Goal: Information Seeking & Learning: Learn about a topic

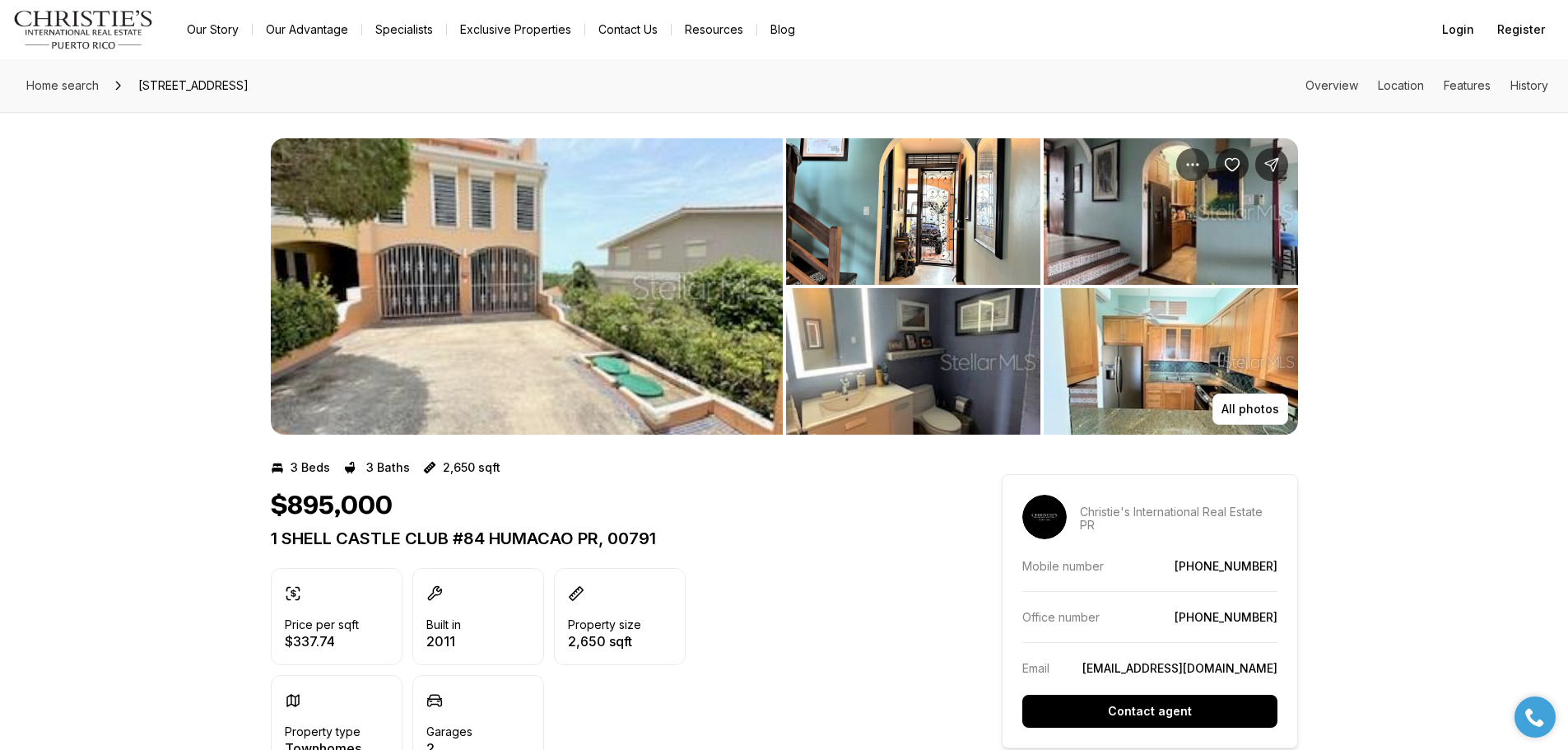
click at [588, 267] on img "View image gallery" at bounding box center [526, 286] width 512 height 297
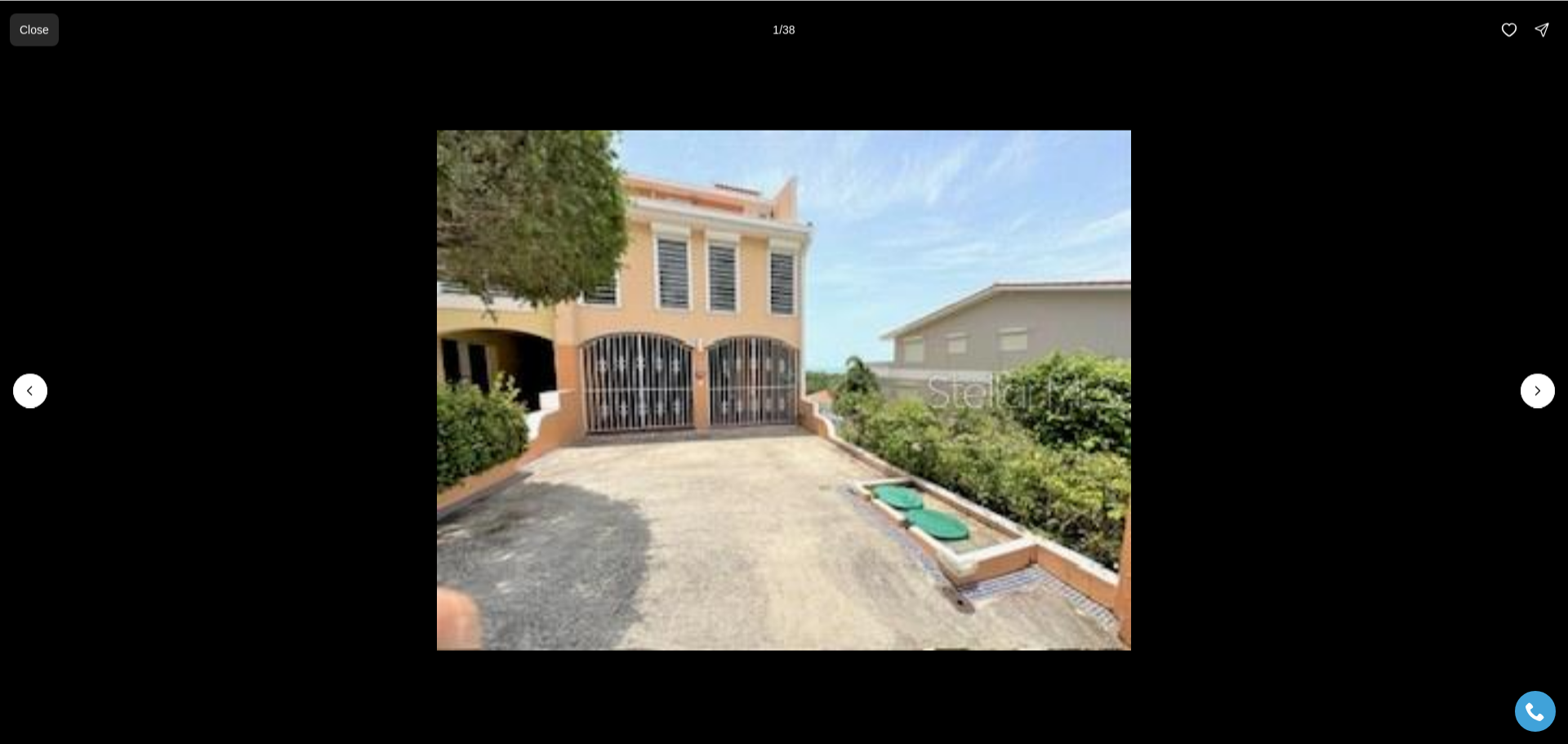
click at [32, 31] on p "Close" at bounding box center [34, 30] width 30 height 13
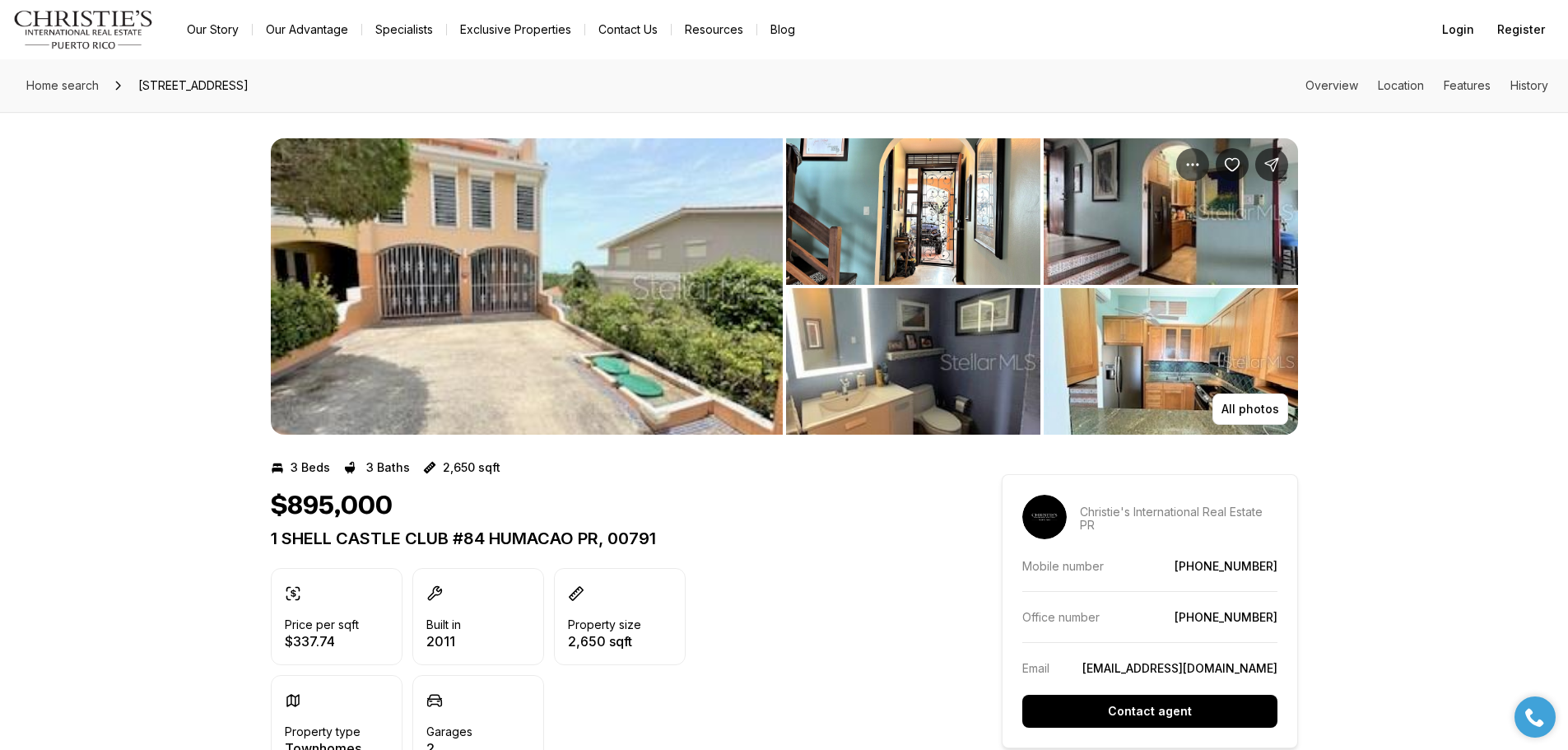
click at [657, 328] on img "View image gallery" at bounding box center [526, 286] width 512 height 297
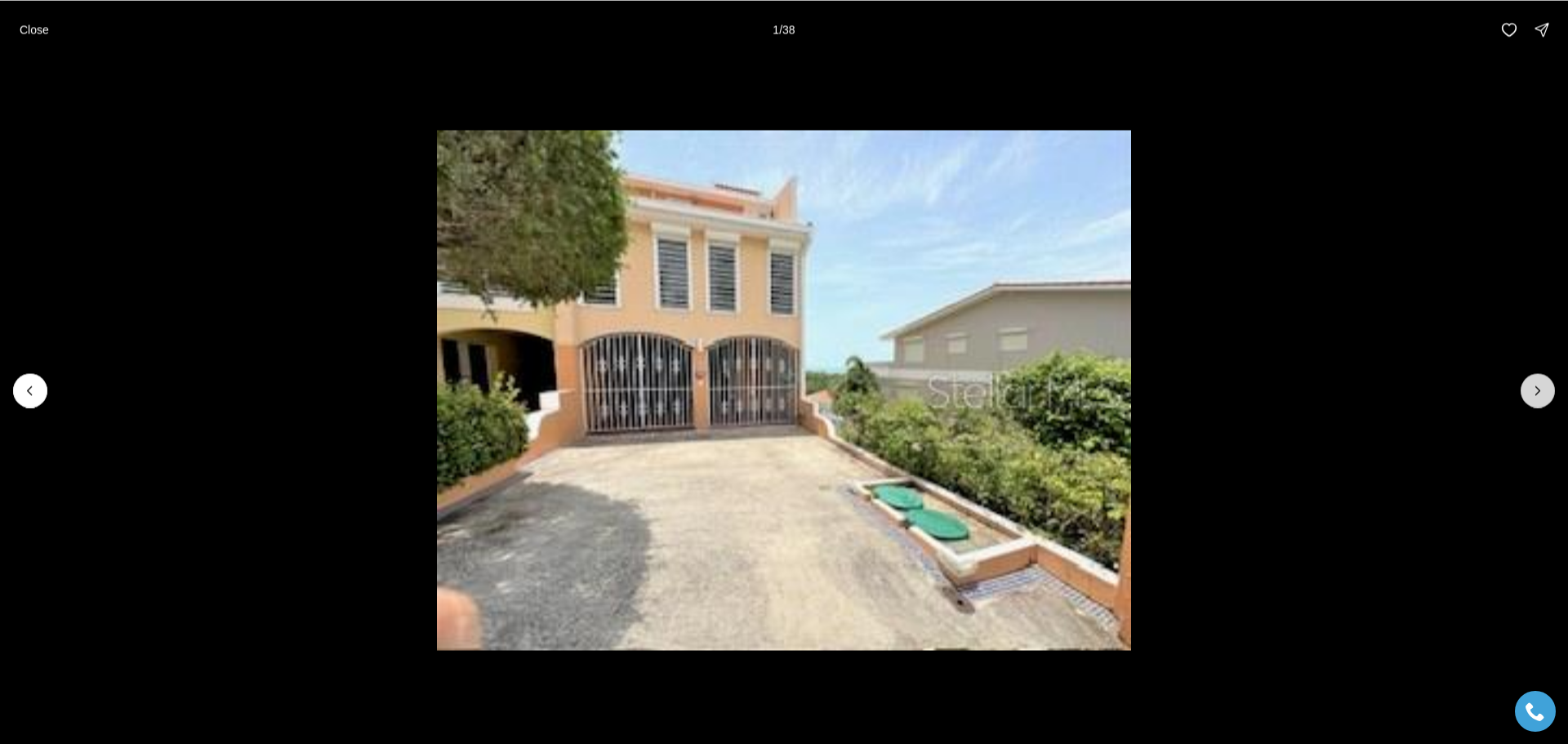
click at [1531, 389] on icon "Next slide" at bounding box center [1538, 390] width 16 height 16
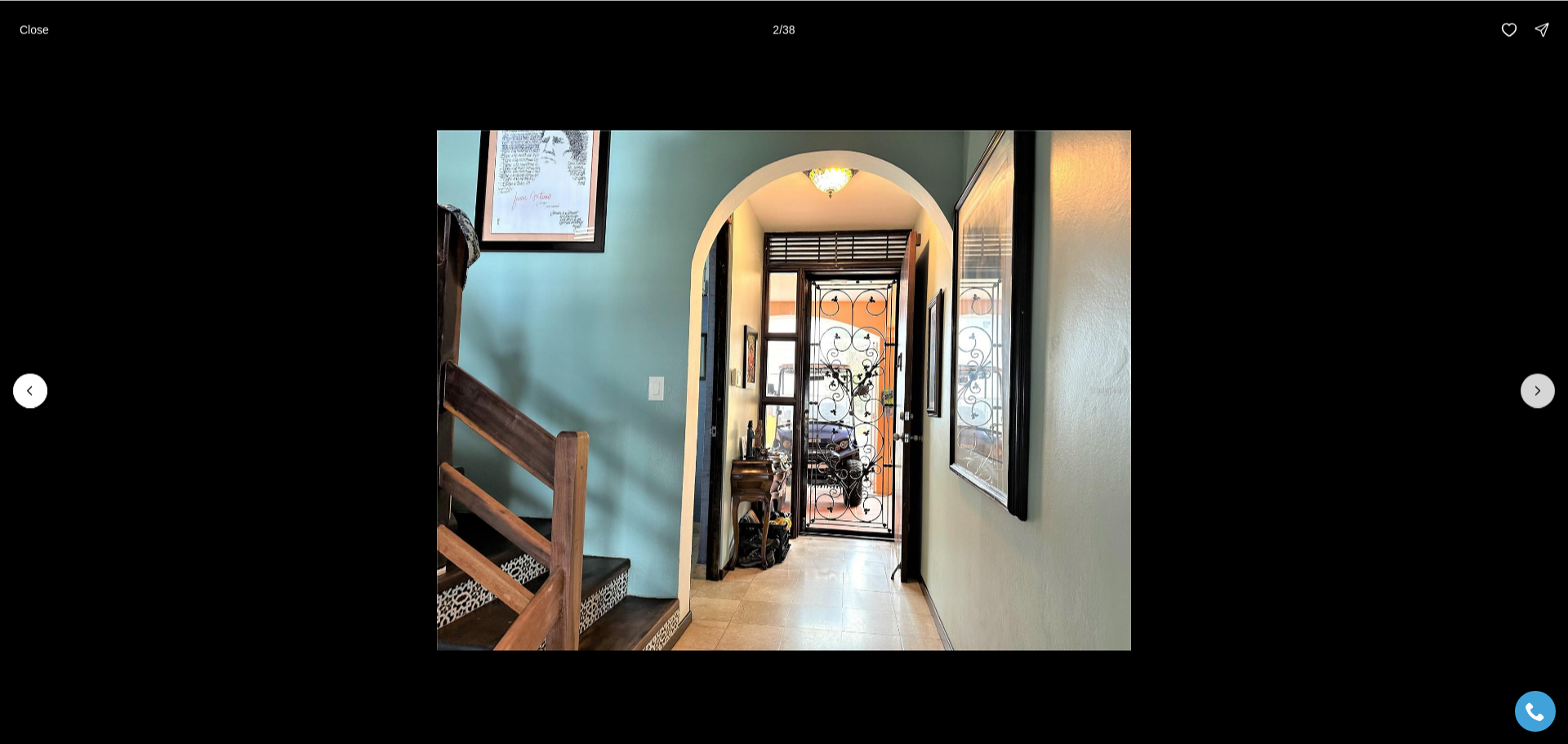
click at [1531, 389] on icon "Next slide" at bounding box center [1538, 390] width 16 height 16
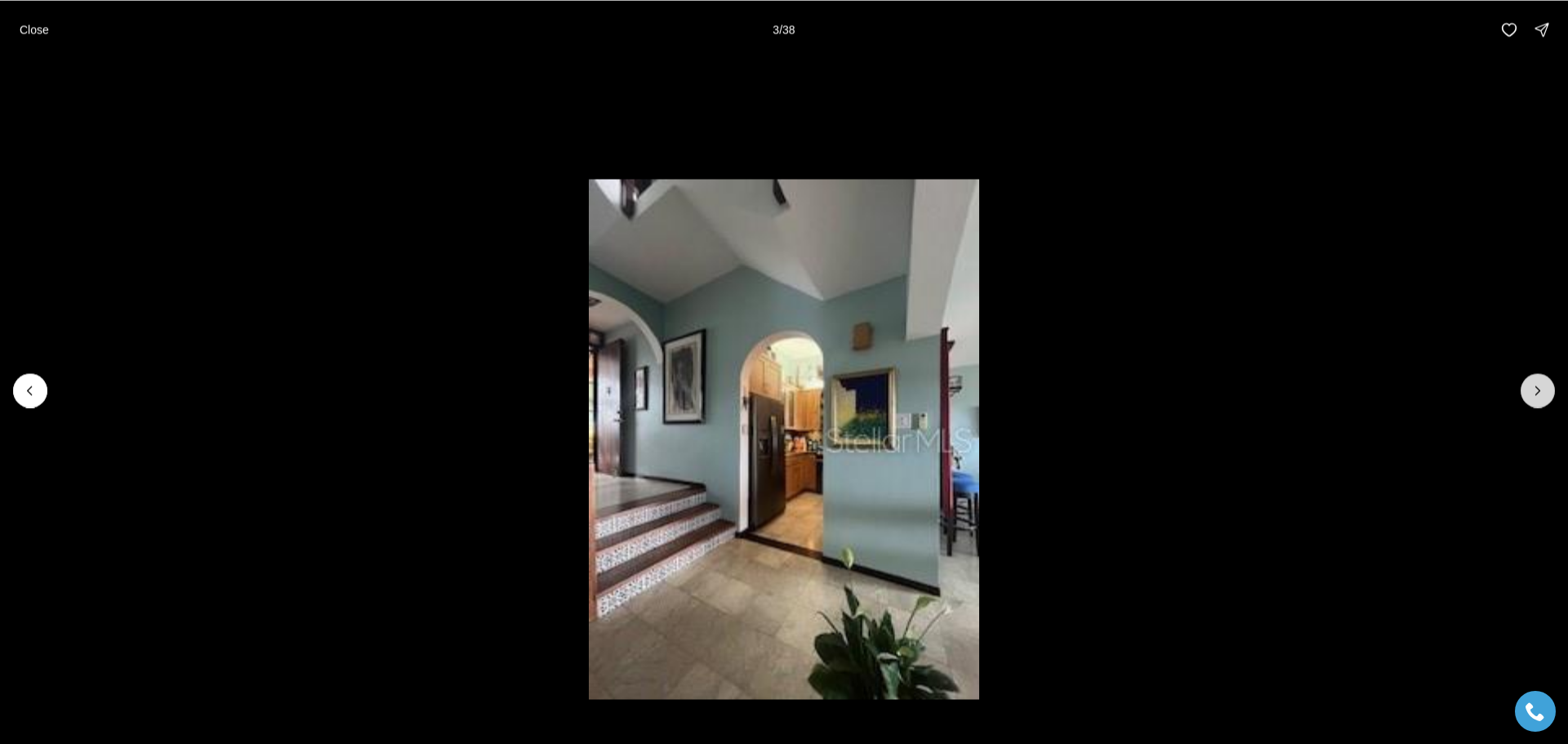
click at [1530, 389] on icon "Next slide" at bounding box center [1538, 390] width 16 height 16
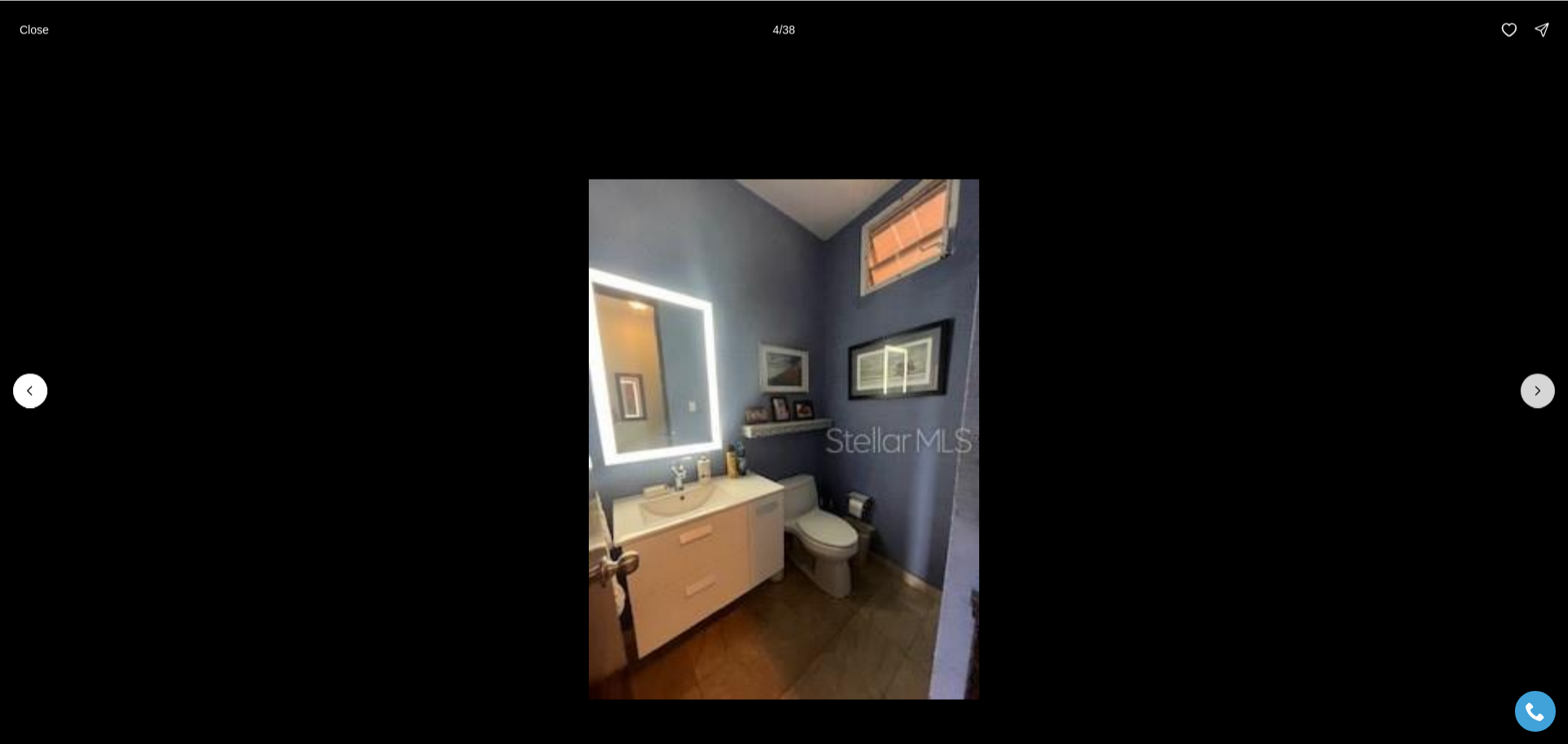
click at [1530, 389] on icon "Next slide" at bounding box center [1538, 390] width 16 height 16
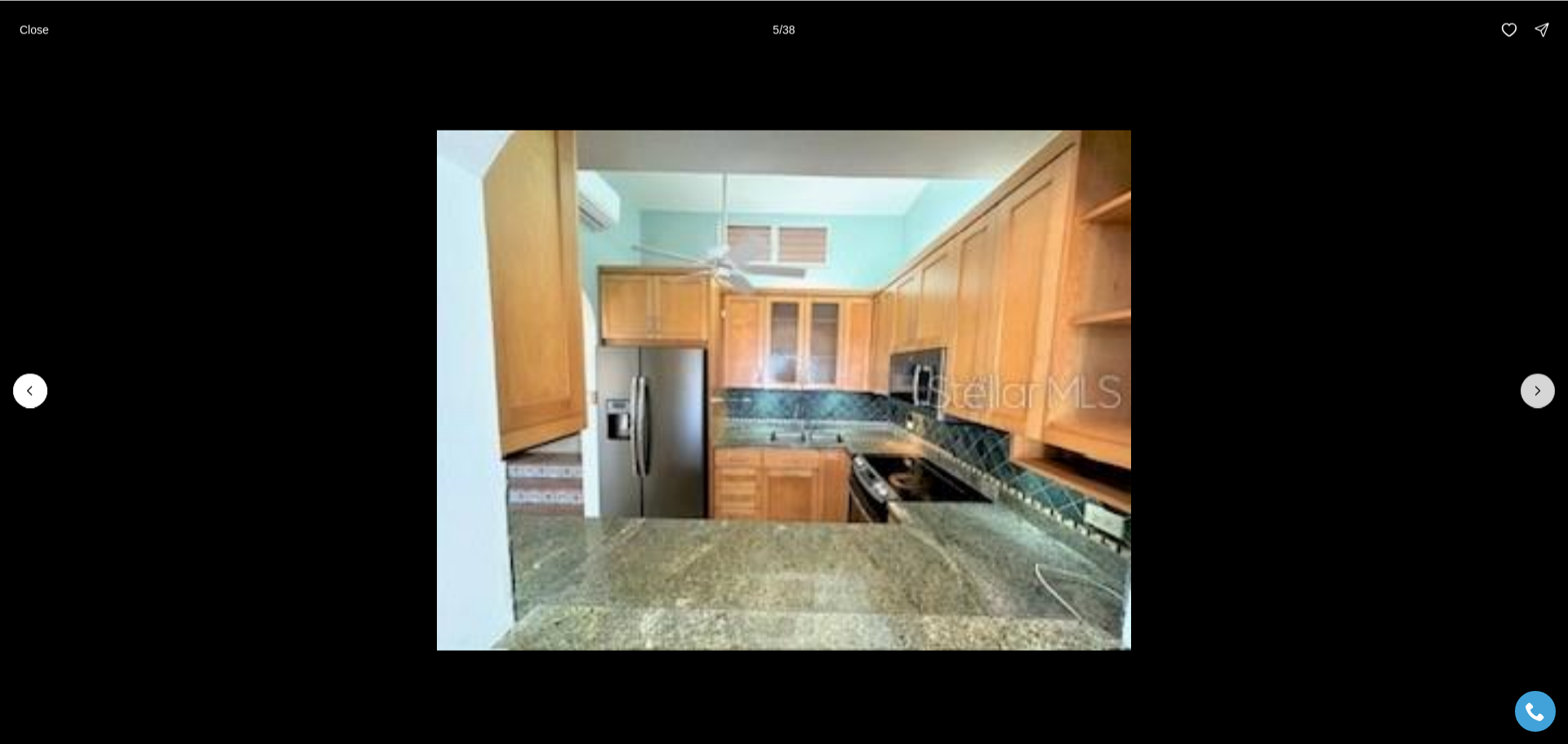
click at [1530, 389] on icon "Next slide" at bounding box center [1538, 390] width 16 height 16
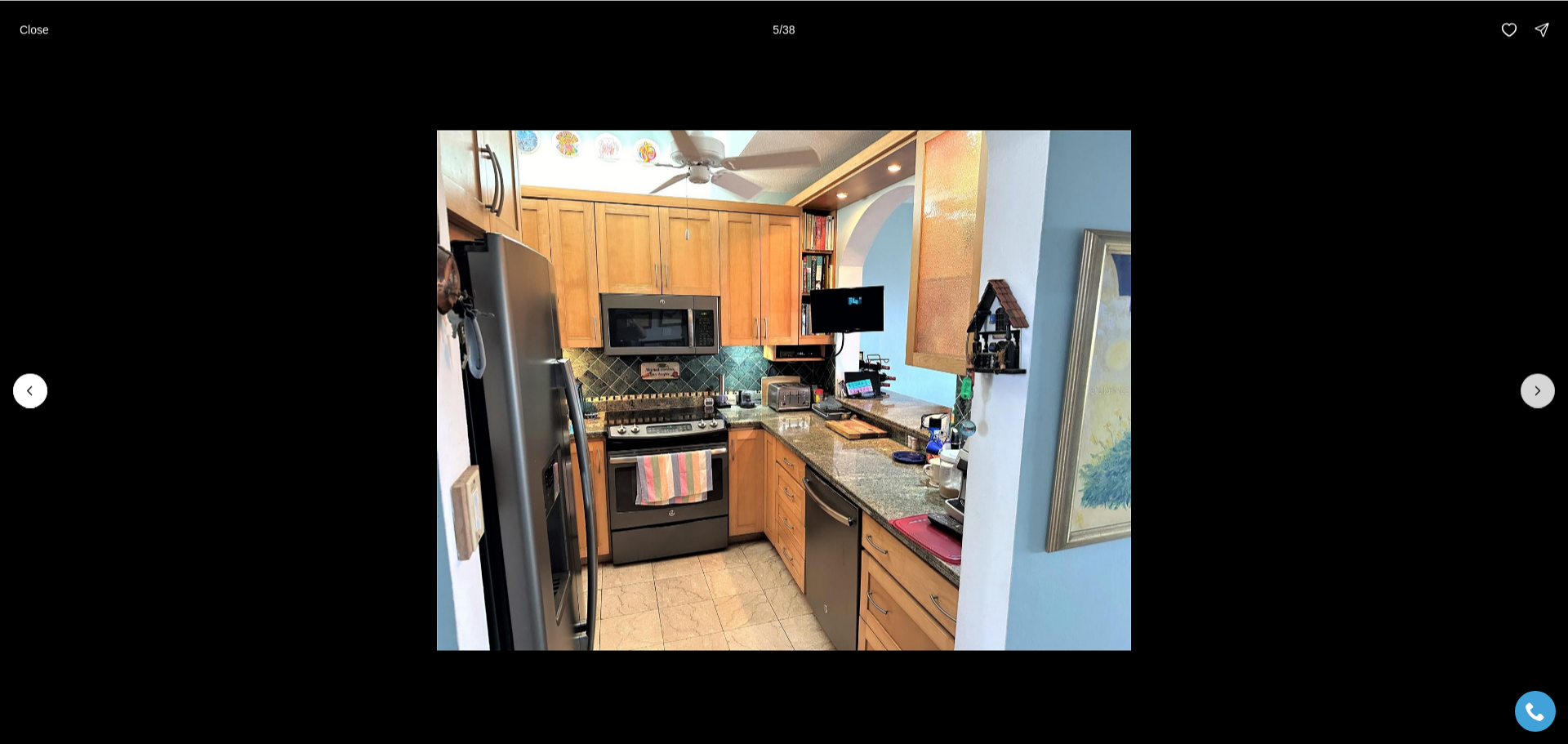
click at [1530, 389] on icon "Next slide" at bounding box center [1538, 390] width 16 height 16
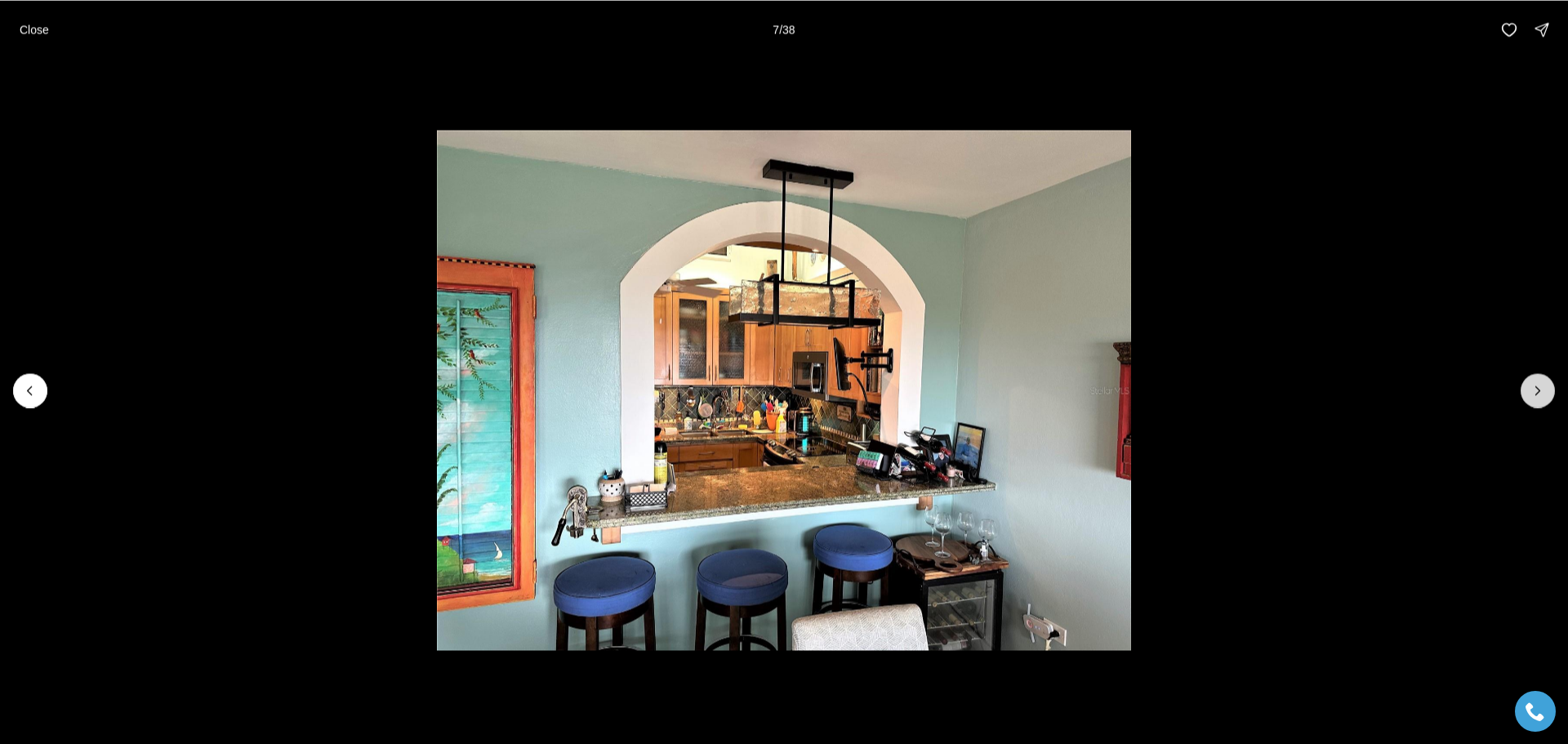
click at [1530, 389] on icon "Next slide" at bounding box center [1538, 390] width 16 height 16
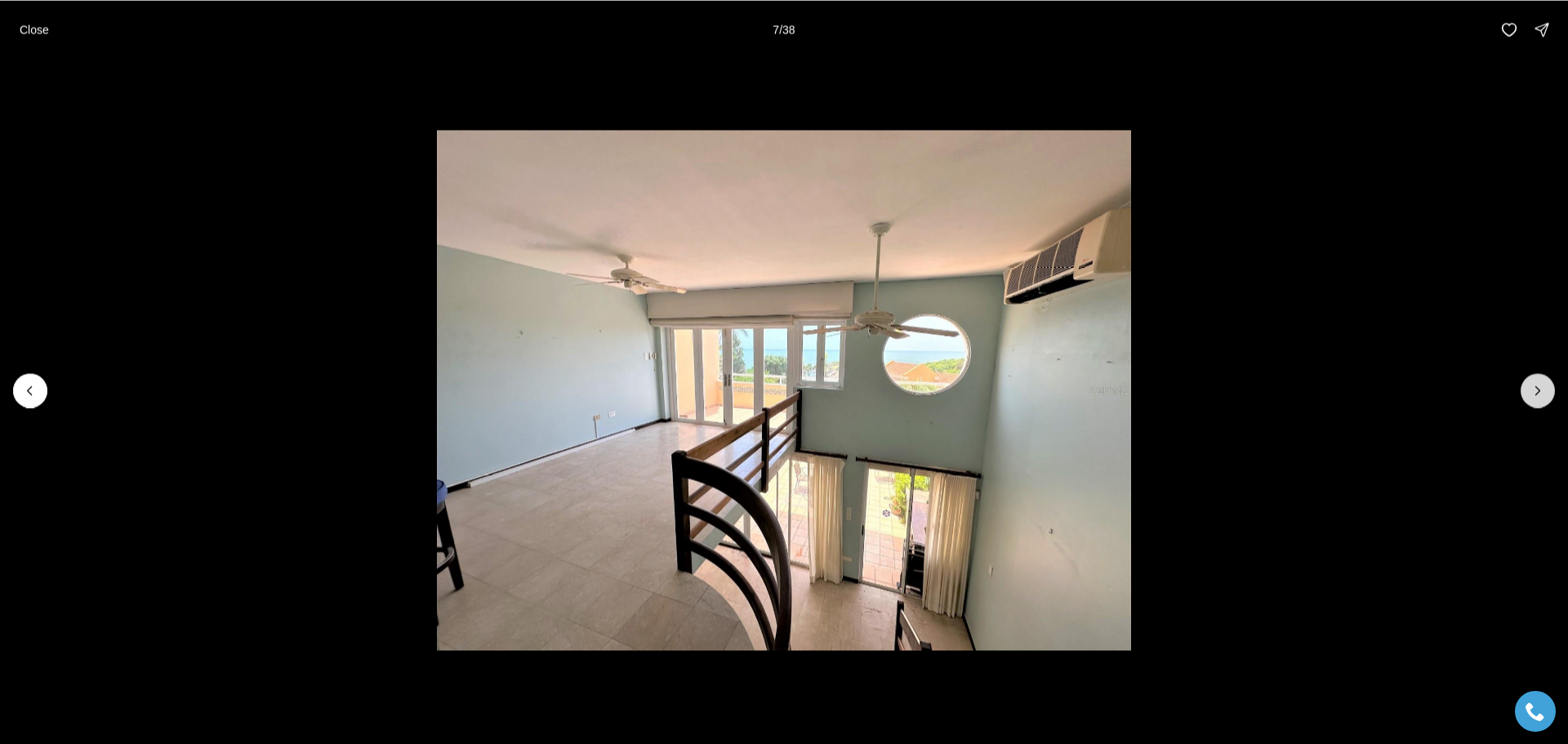
click at [1530, 389] on icon "Next slide" at bounding box center [1538, 390] width 16 height 16
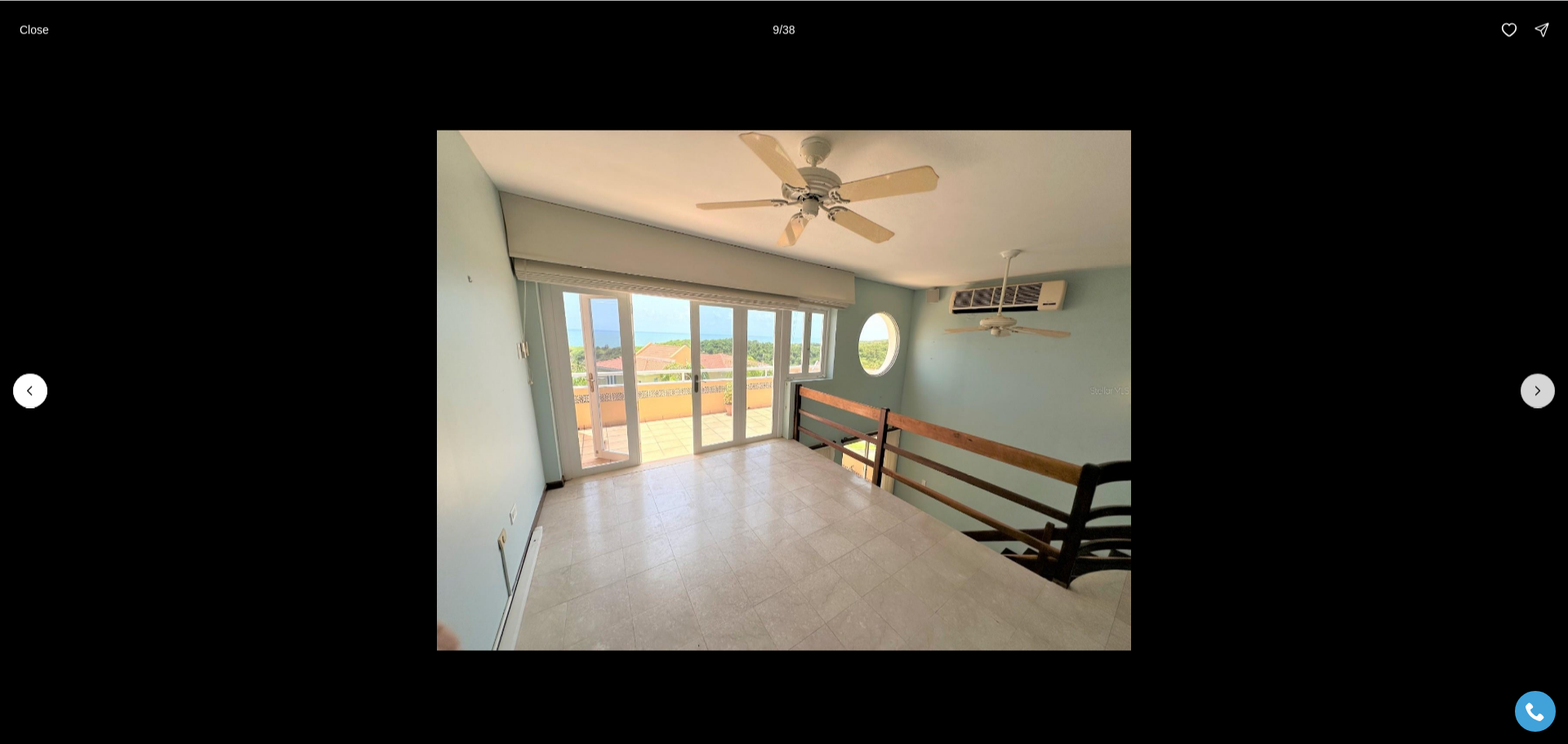
click at [1530, 389] on icon "Next slide" at bounding box center [1538, 390] width 16 height 16
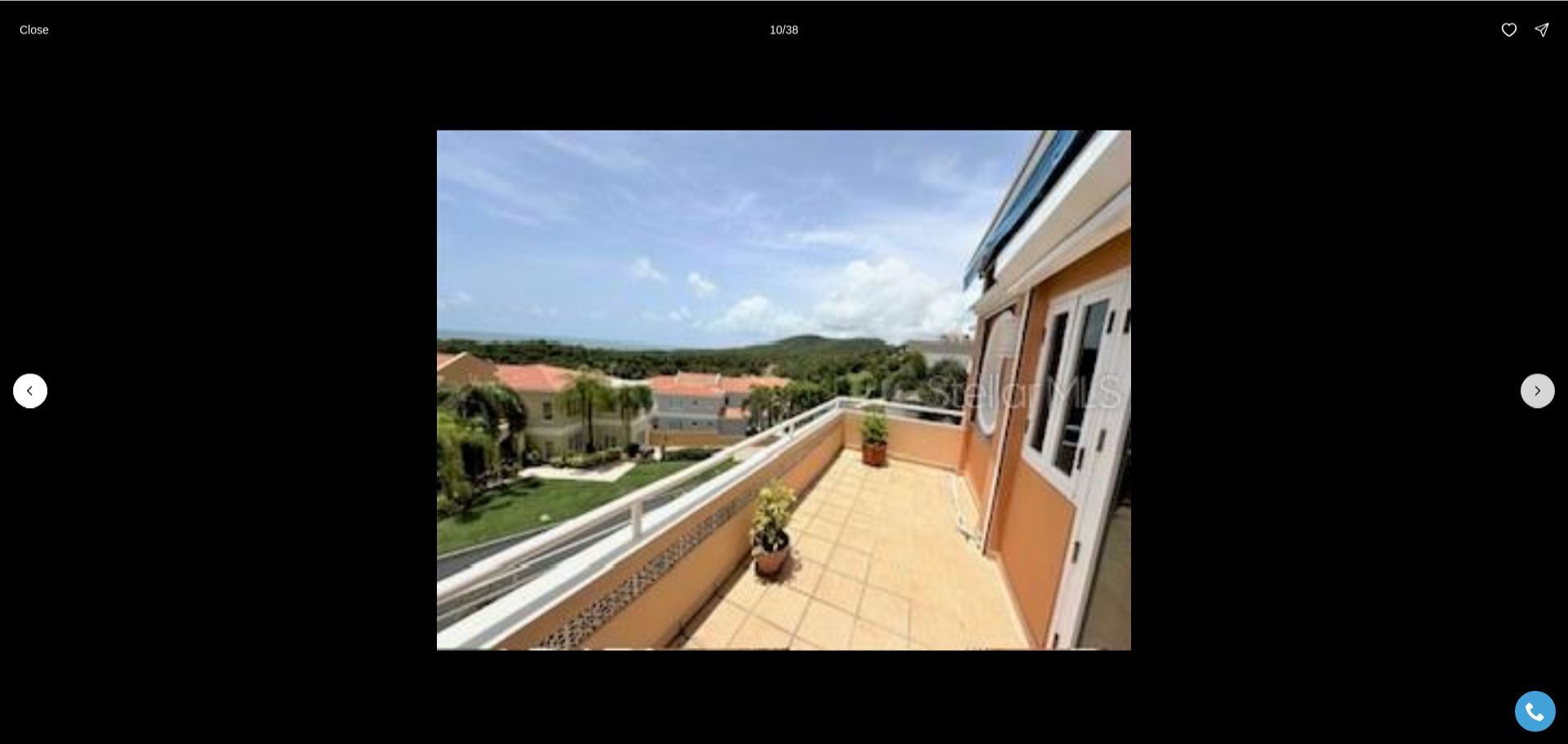
click at [1530, 389] on icon "Next slide" at bounding box center [1538, 390] width 16 height 16
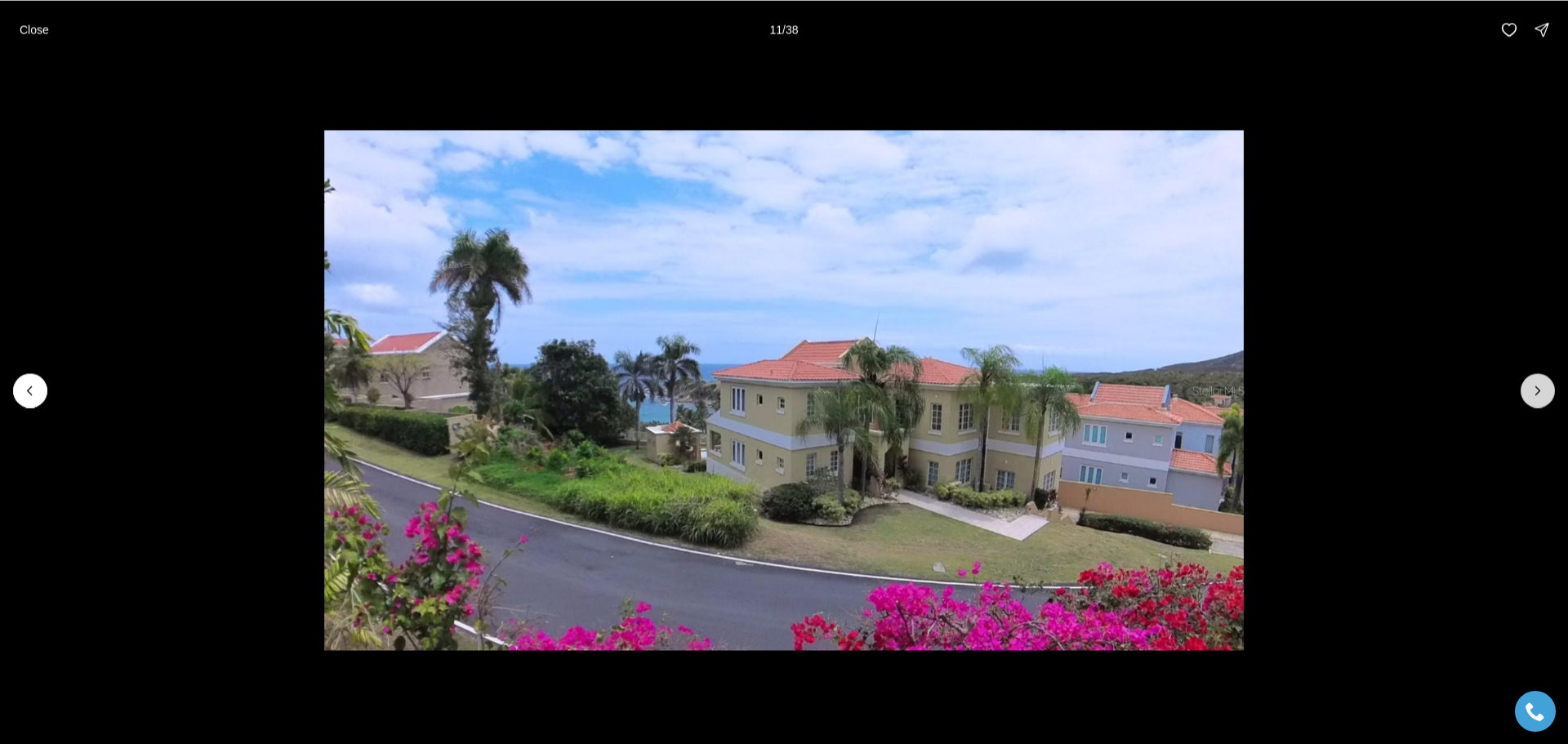
click at [1530, 389] on icon "Next slide" at bounding box center [1538, 390] width 16 height 16
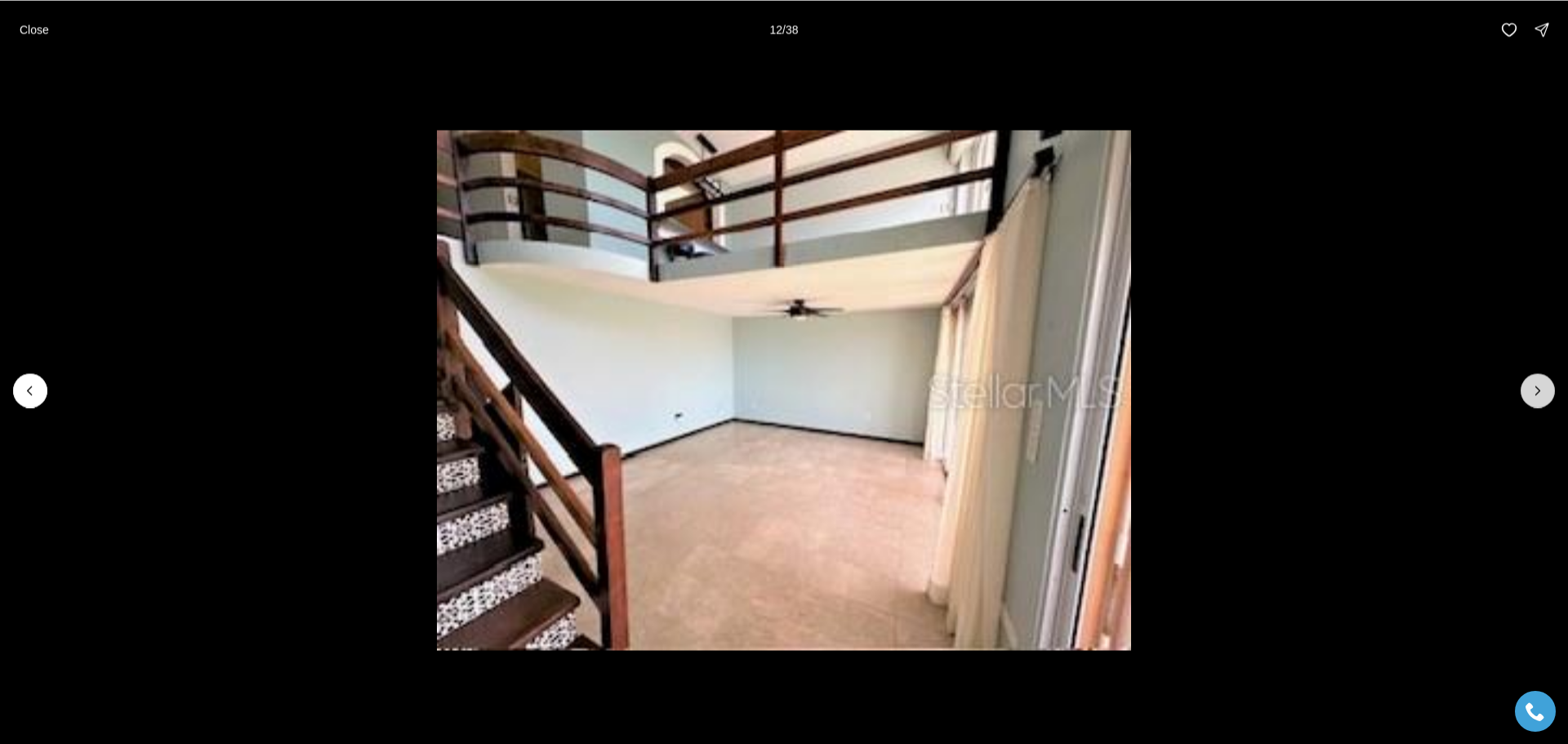
click at [1530, 389] on icon "Next slide" at bounding box center [1538, 390] width 16 height 16
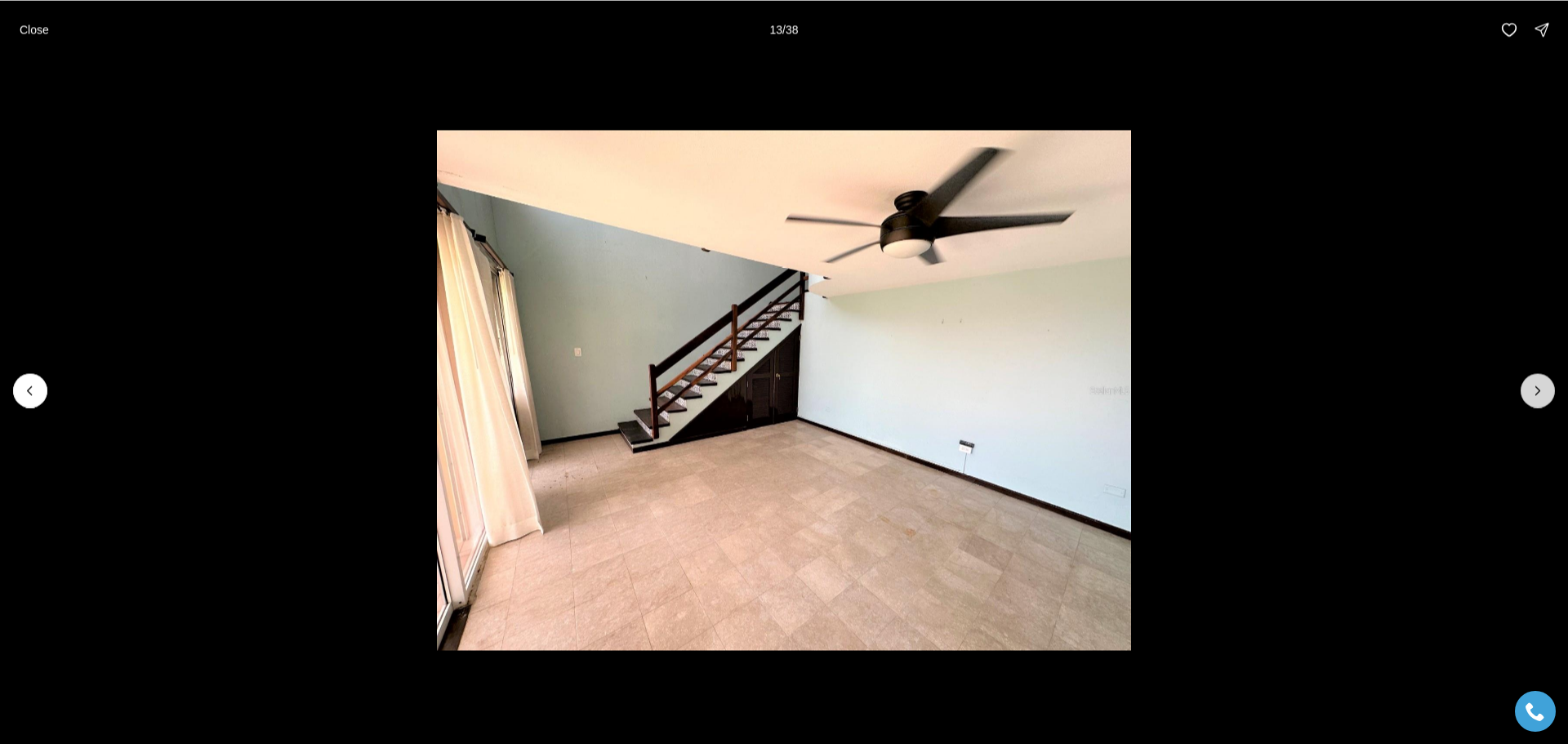
click at [1530, 389] on icon "Next slide" at bounding box center [1538, 390] width 16 height 16
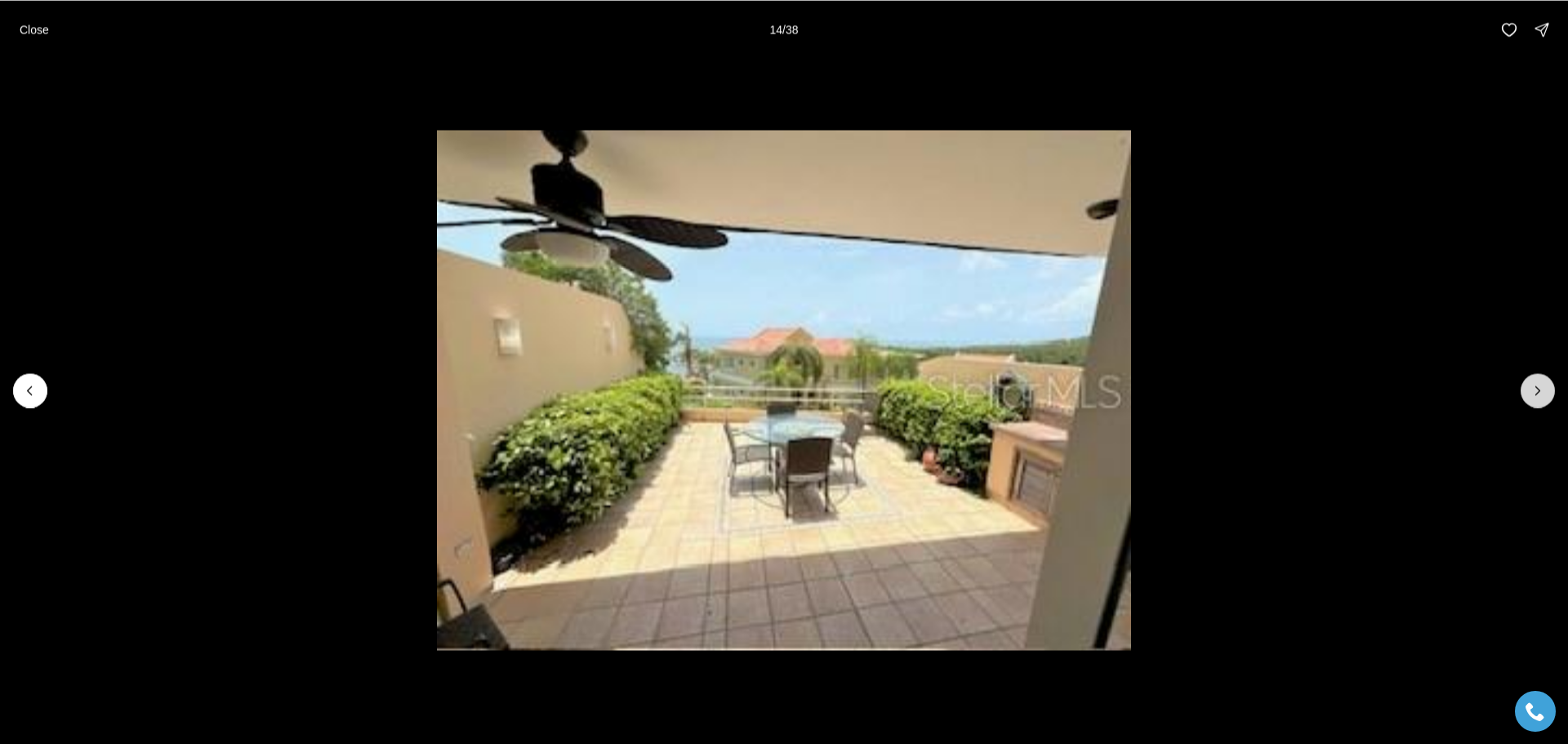
click at [1530, 389] on icon "Next slide" at bounding box center [1538, 390] width 16 height 16
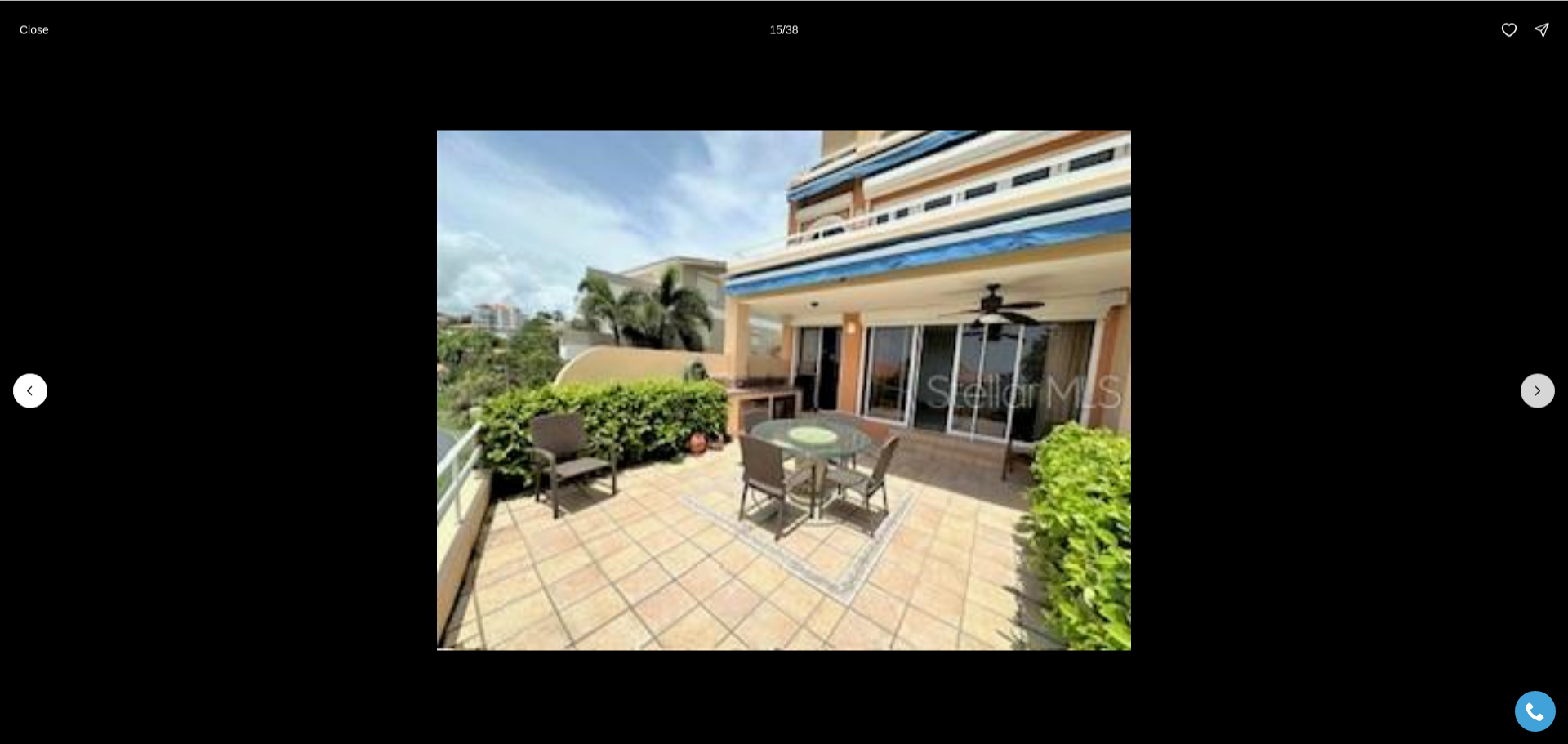
click at [1530, 389] on icon "Next slide" at bounding box center [1538, 390] width 16 height 16
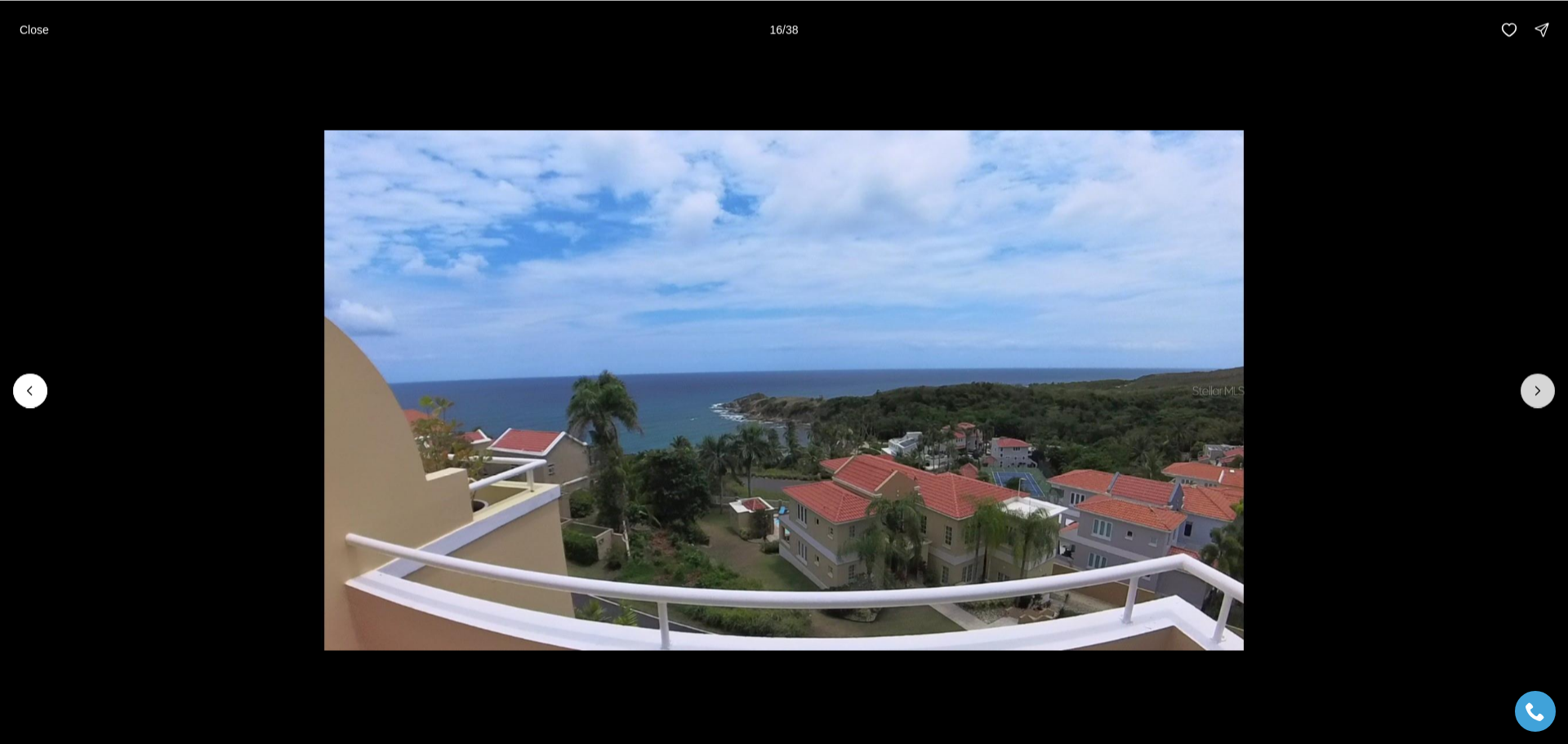
click at [1530, 389] on icon "Next slide" at bounding box center [1538, 390] width 16 height 16
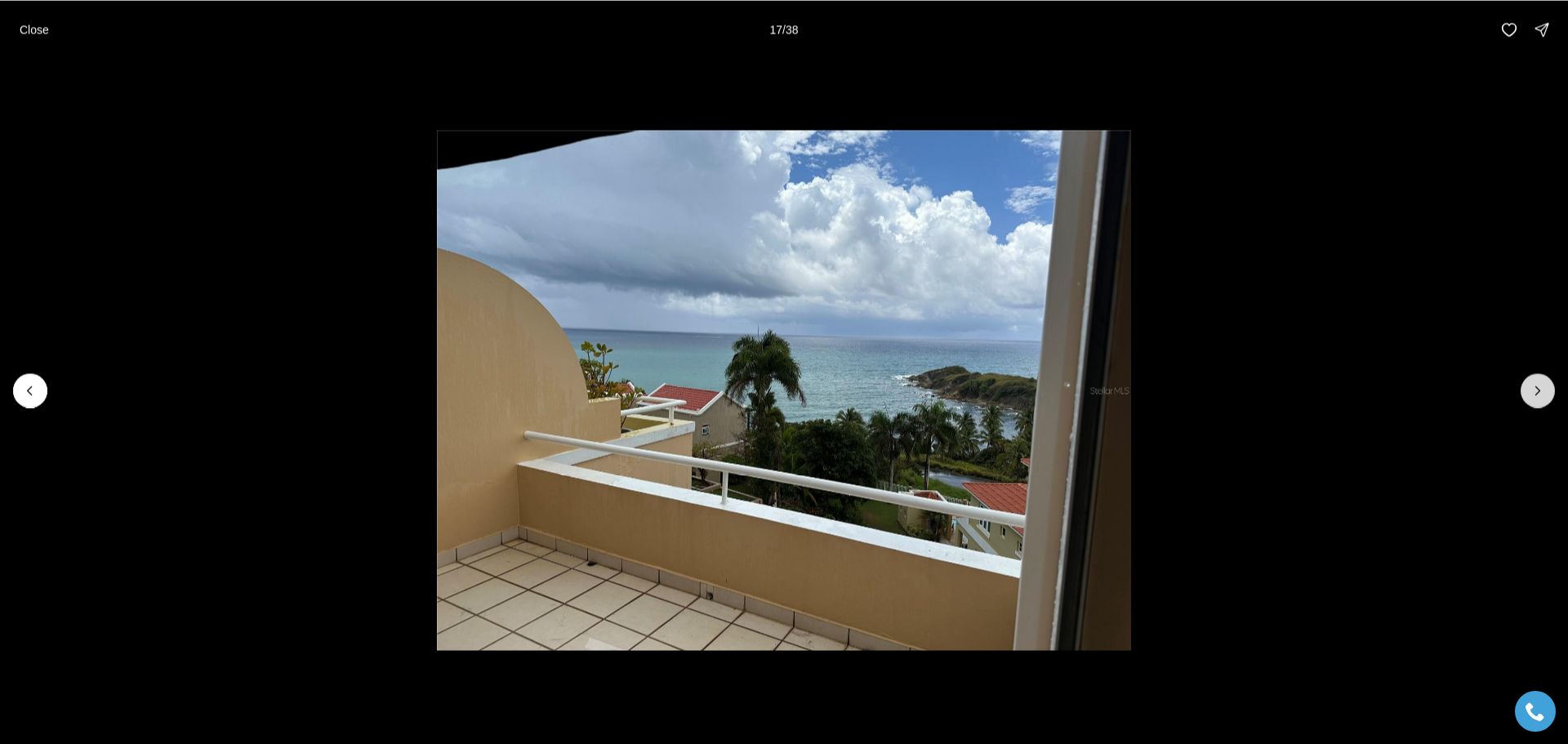
click at [1530, 389] on icon "Next slide" at bounding box center [1538, 390] width 16 height 16
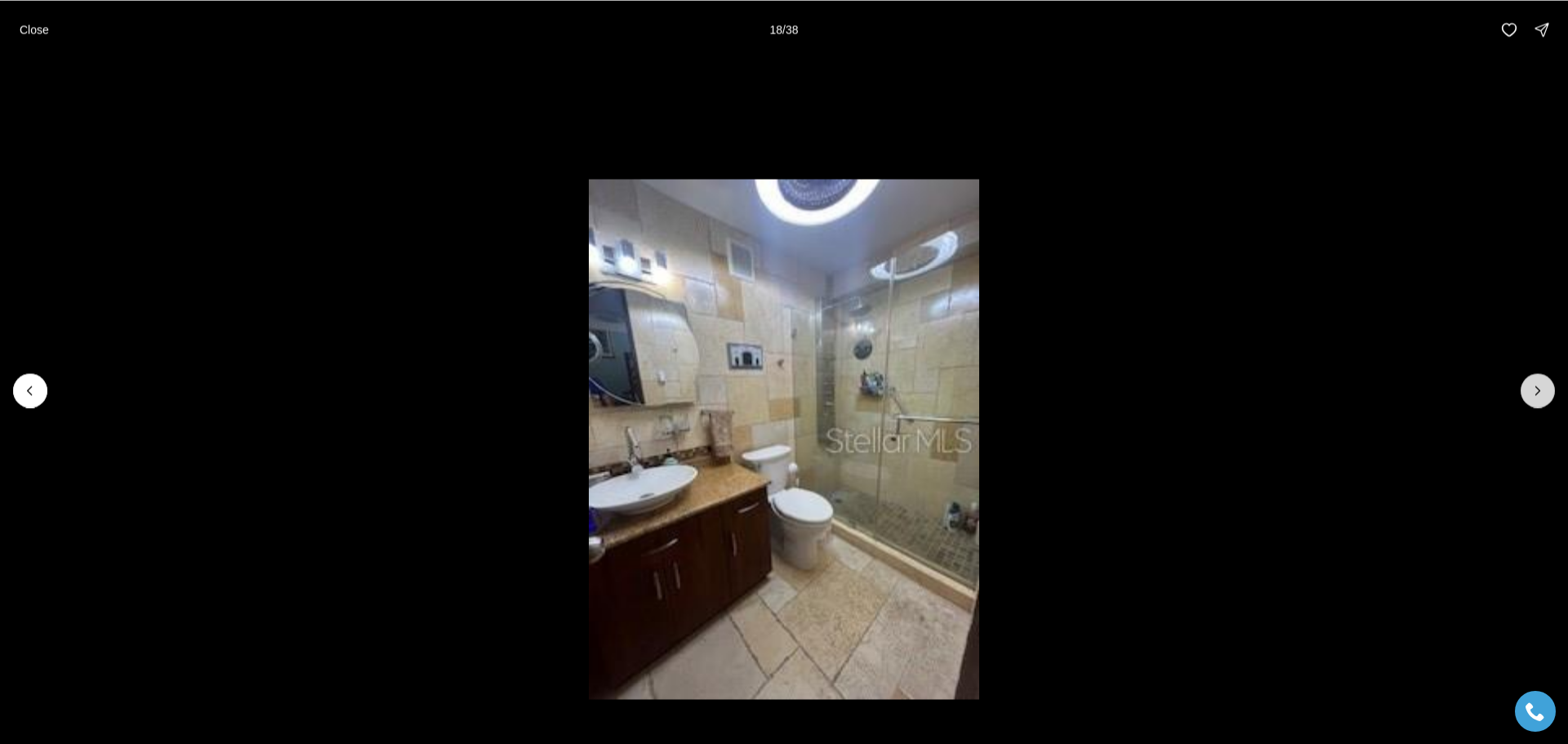
click at [1526, 390] on button "Next slide" at bounding box center [1538, 390] width 34 height 34
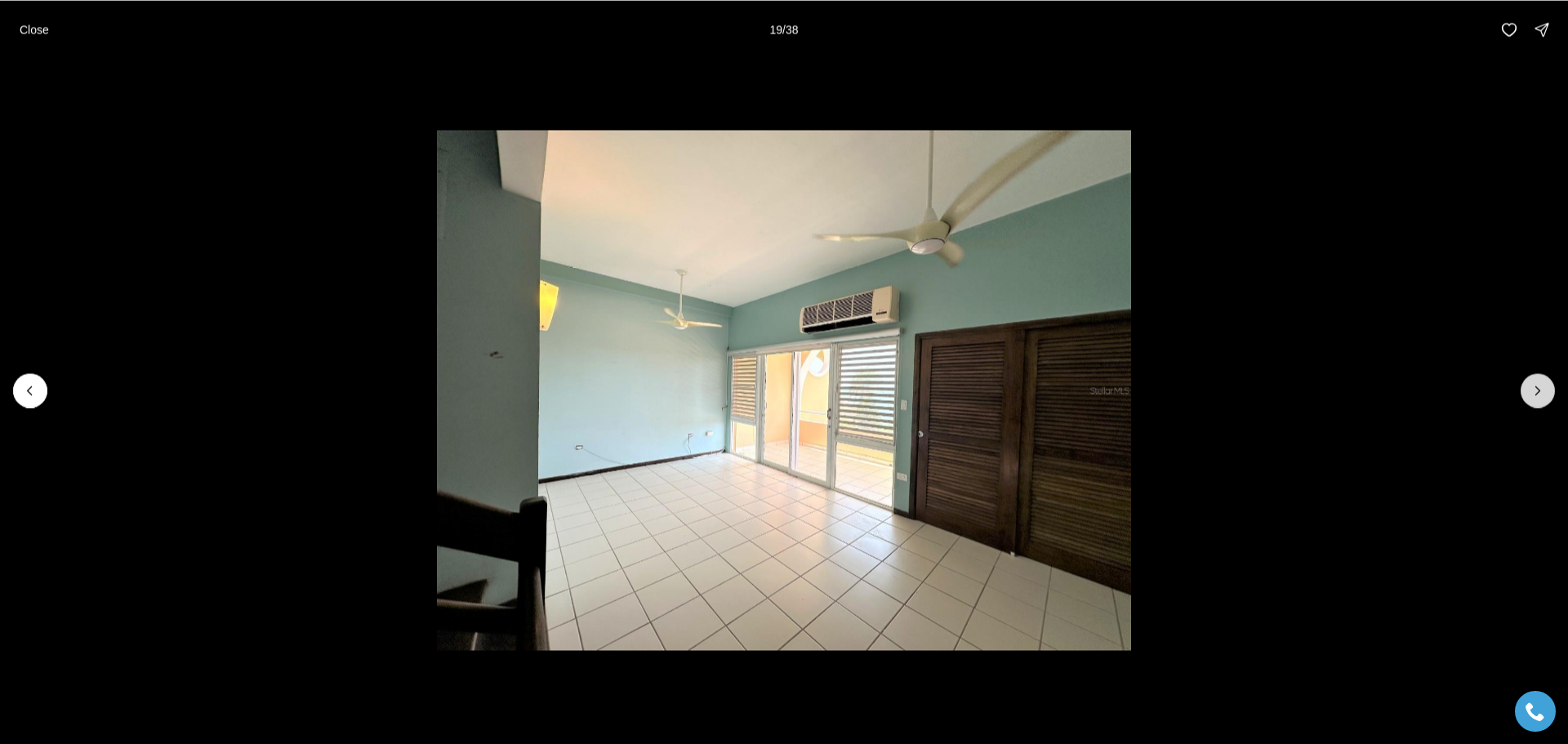
click at [1526, 390] on button "Next slide" at bounding box center [1538, 390] width 34 height 34
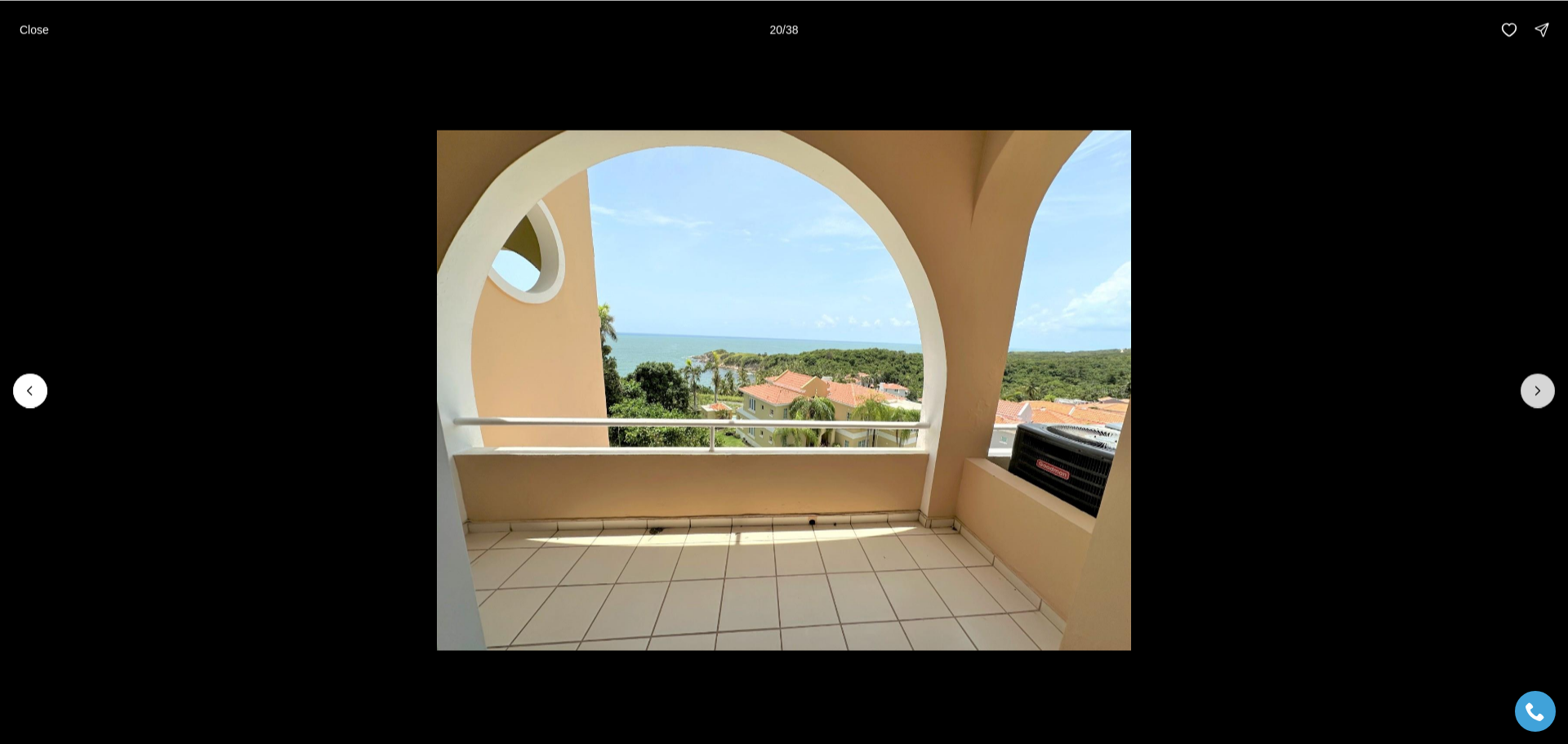
click at [1526, 390] on button "Next slide" at bounding box center [1538, 390] width 34 height 34
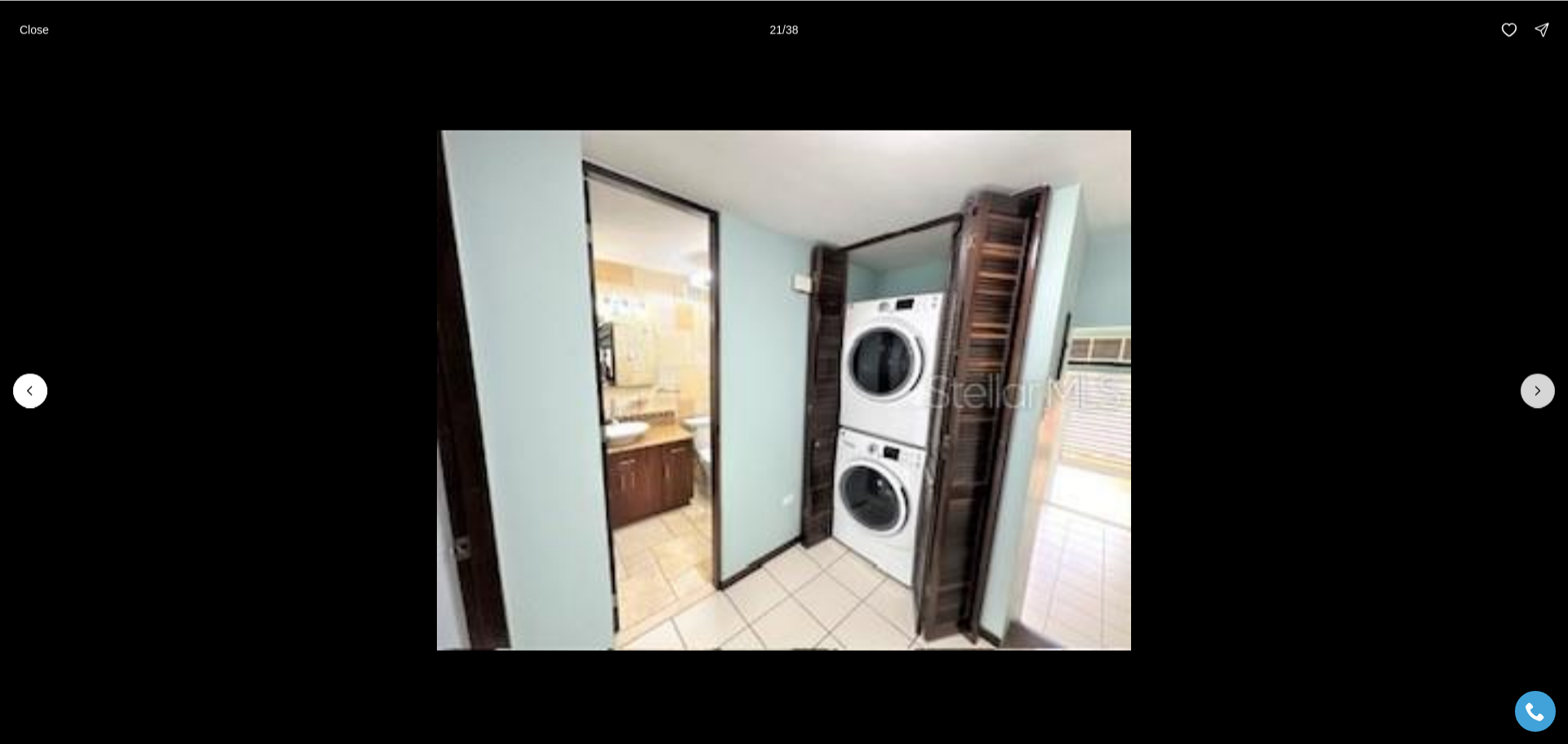
click at [1526, 390] on button "Next slide" at bounding box center [1538, 390] width 34 height 34
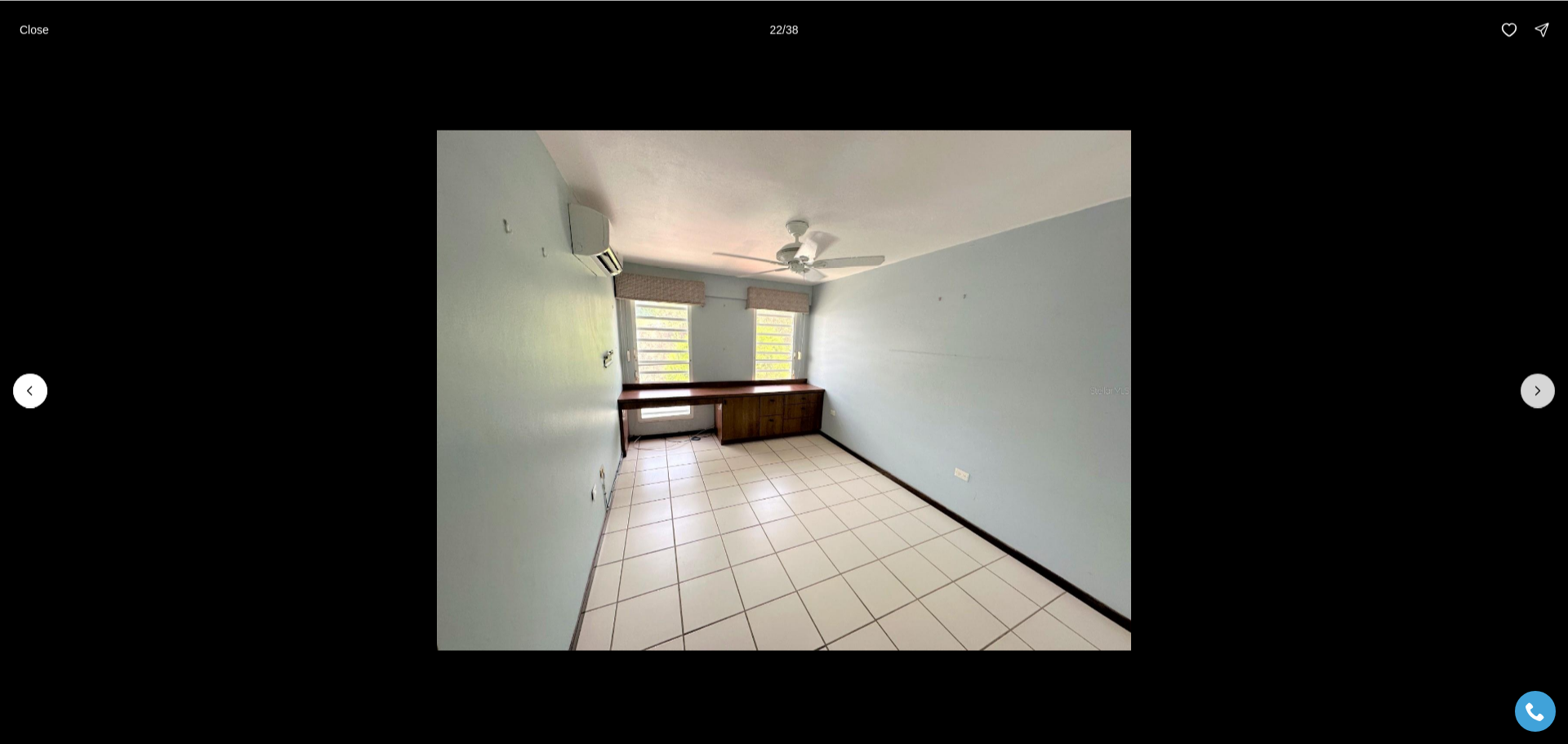
click at [1526, 390] on button "Next slide" at bounding box center [1538, 390] width 34 height 34
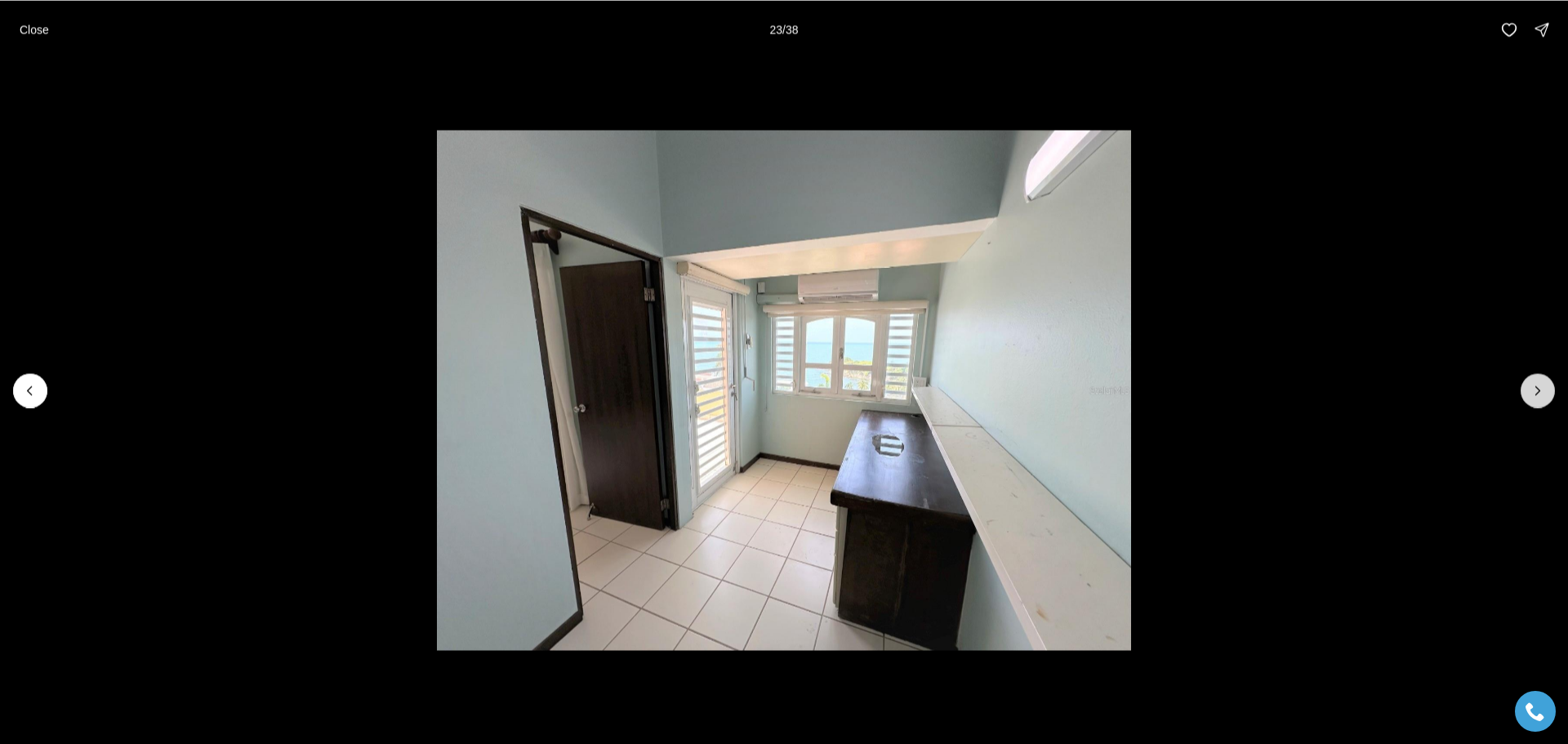
click at [1526, 390] on button "Next slide" at bounding box center [1538, 390] width 34 height 34
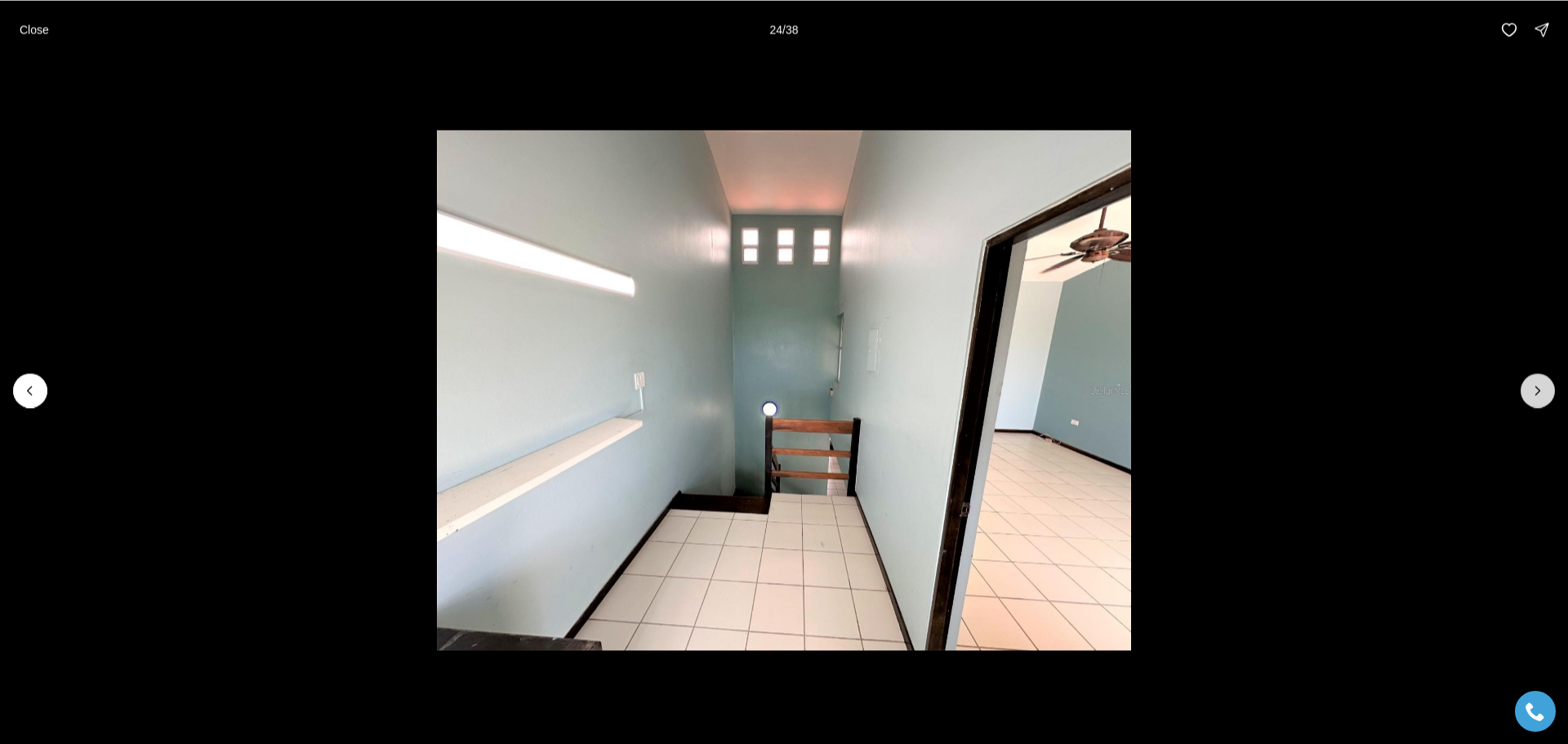
click at [1526, 390] on button "Next slide" at bounding box center [1538, 390] width 34 height 34
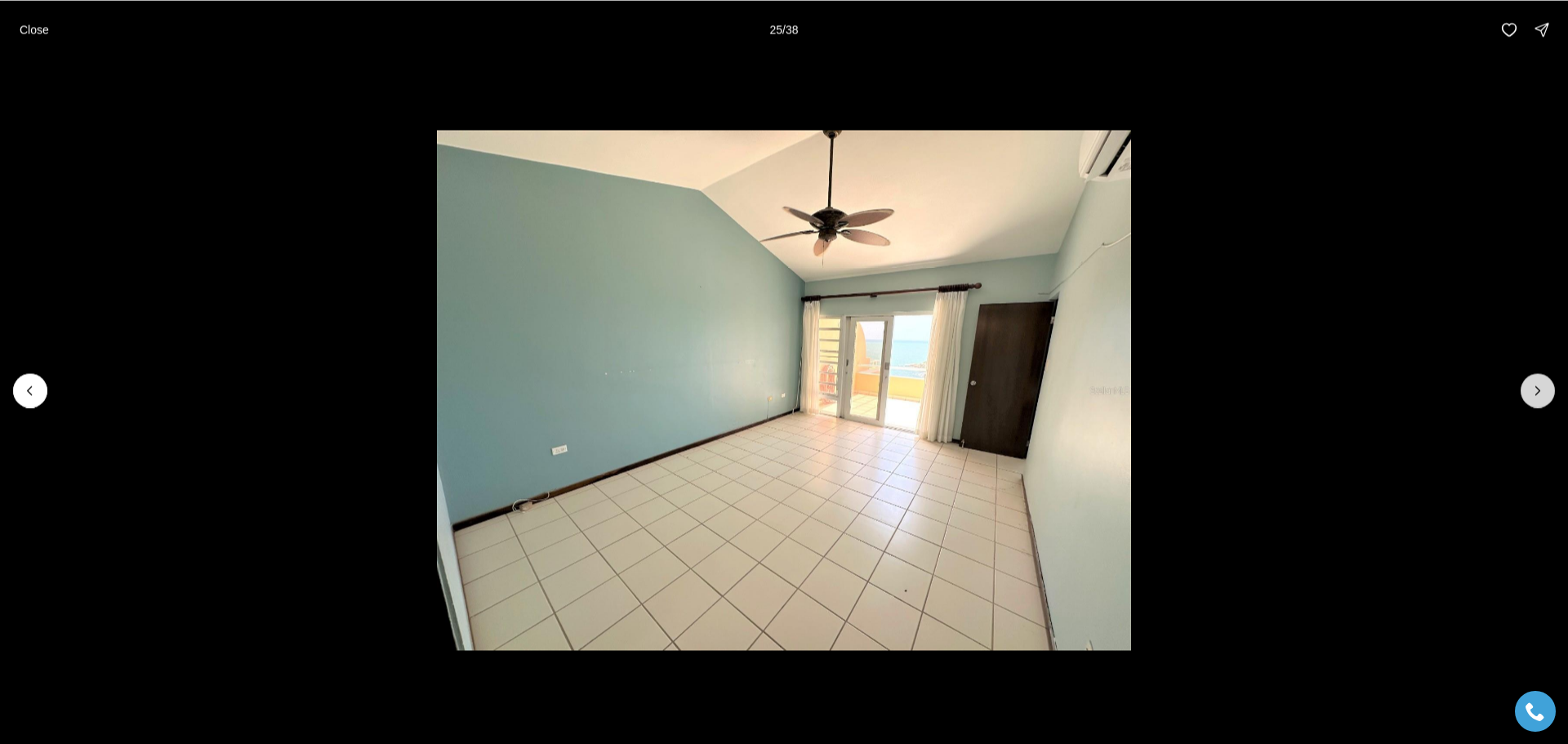
click at [1526, 390] on button "Next slide" at bounding box center [1538, 390] width 34 height 34
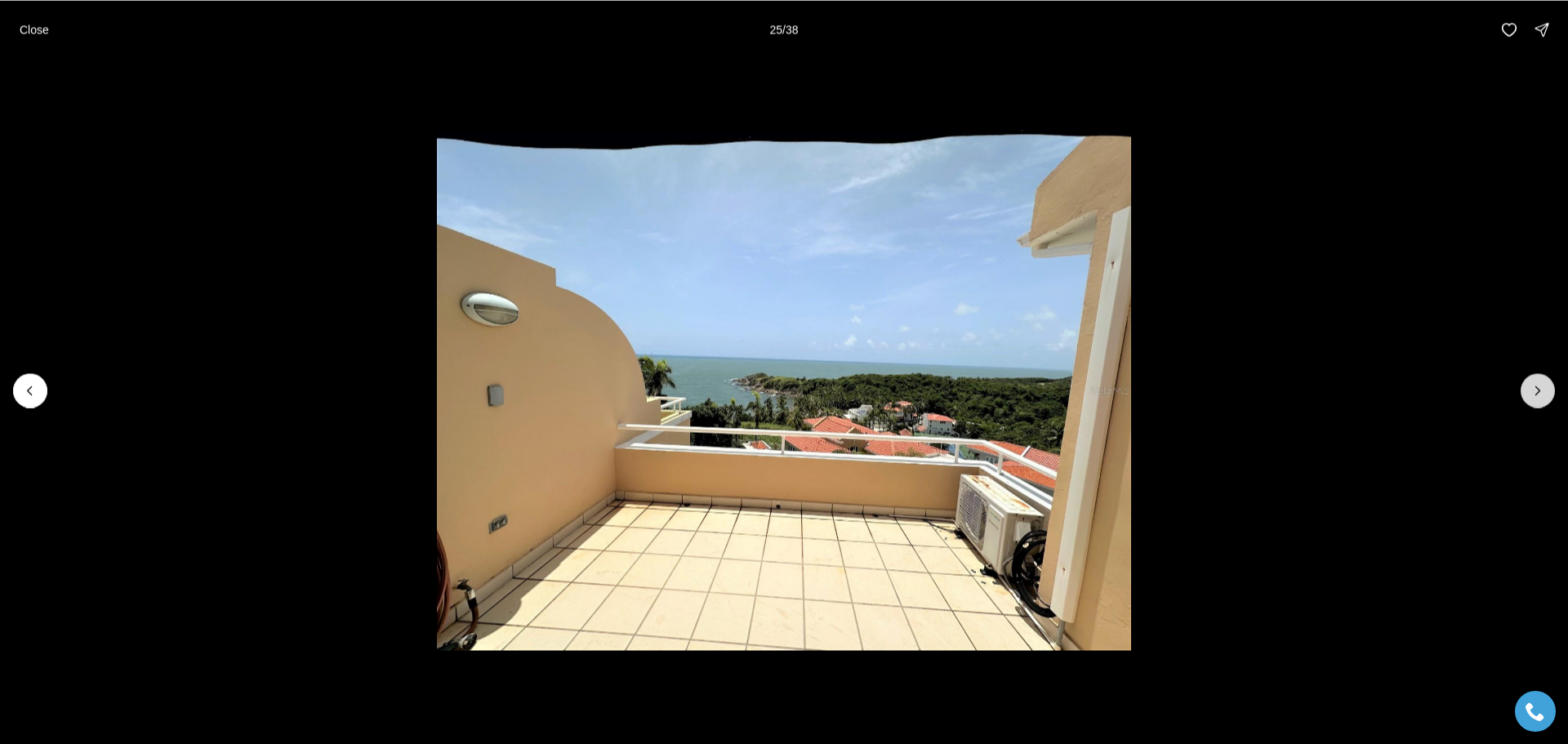
click at [1526, 390] on button "Next slide" at bounding box center [1538, 390] width 34 height 34
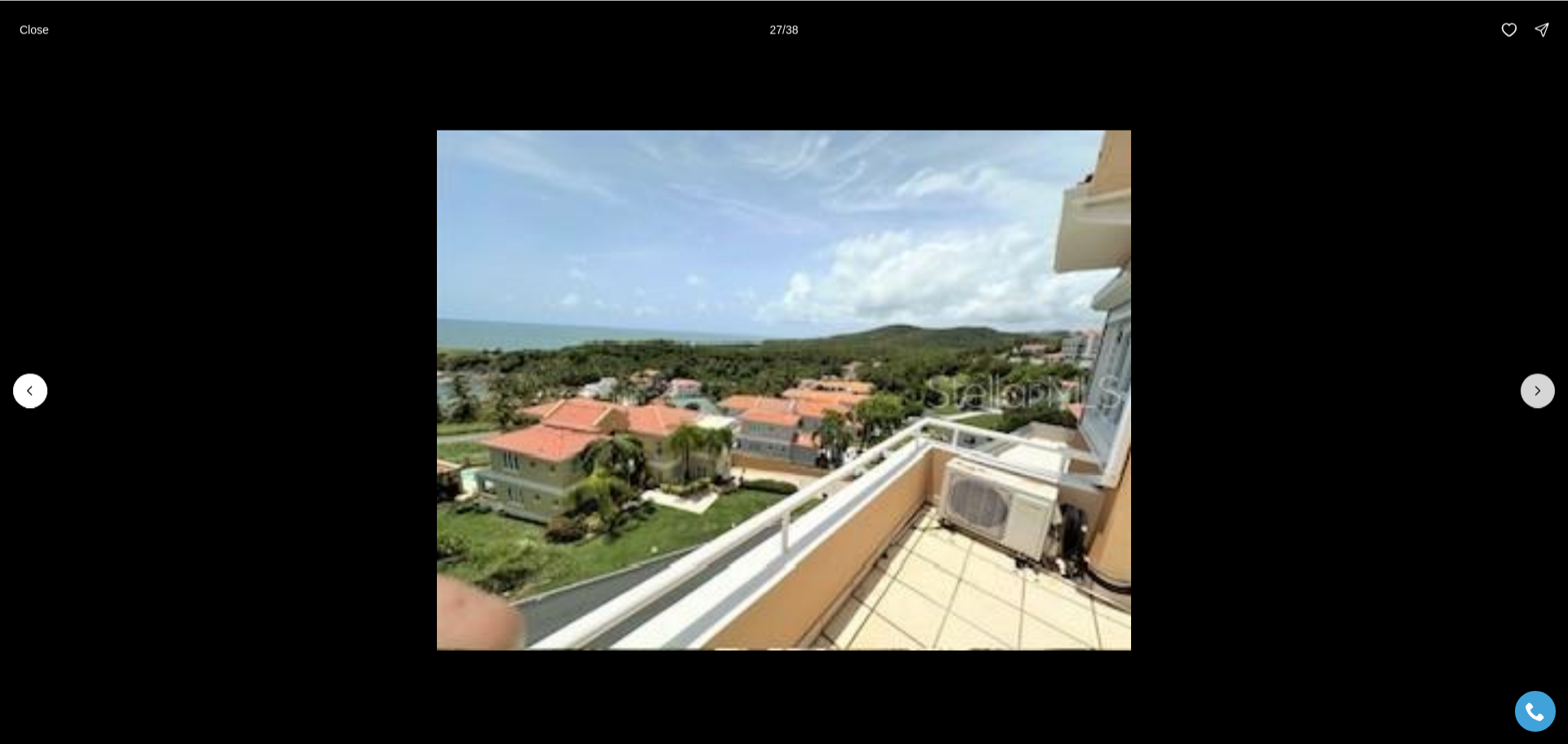
click at [1526, 390] on button "Next slide" at bounding box center [1538, 390] width 34 height 34
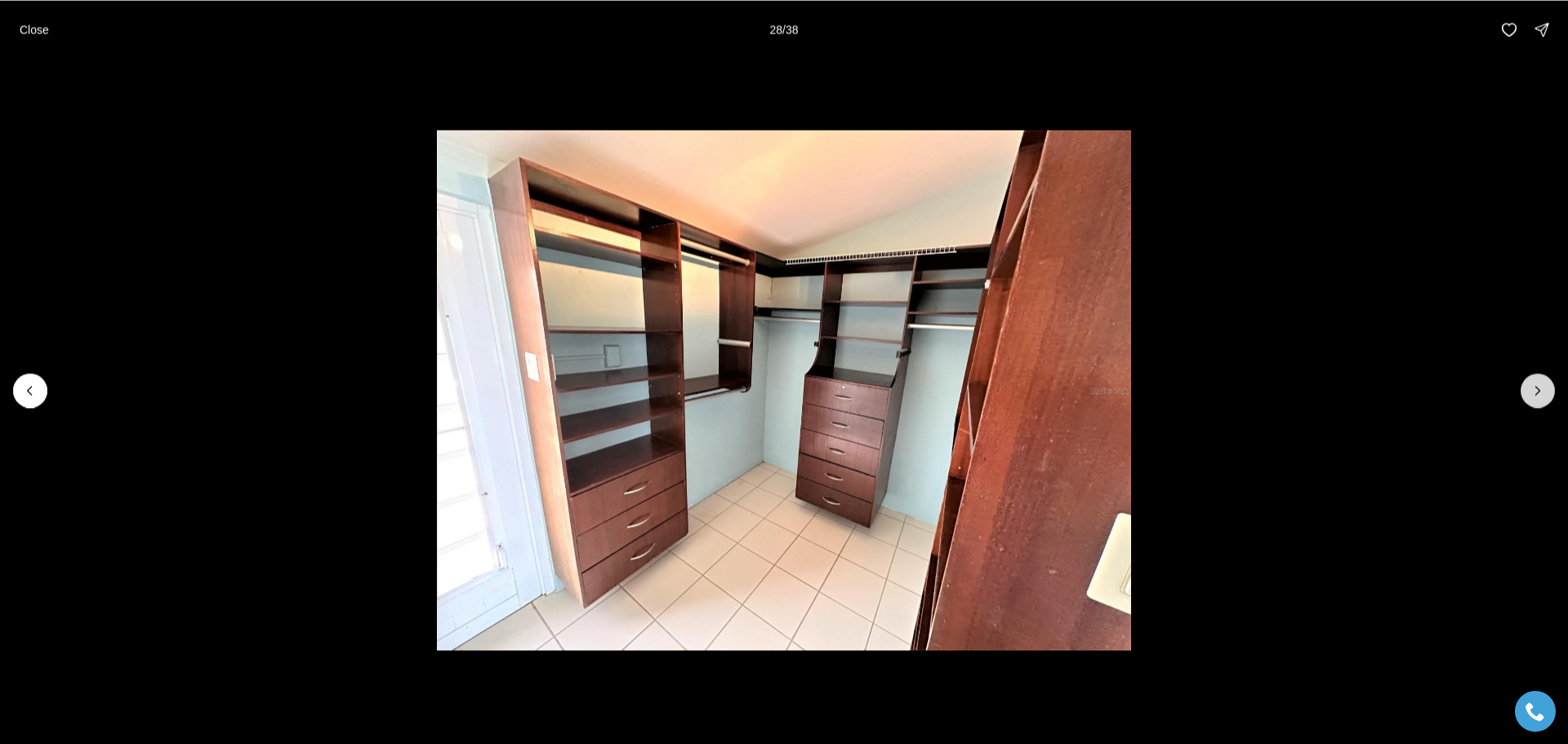
click at [1526, 390] on button "Next slide" at bounding box center [1538, 390] width 34 height 34
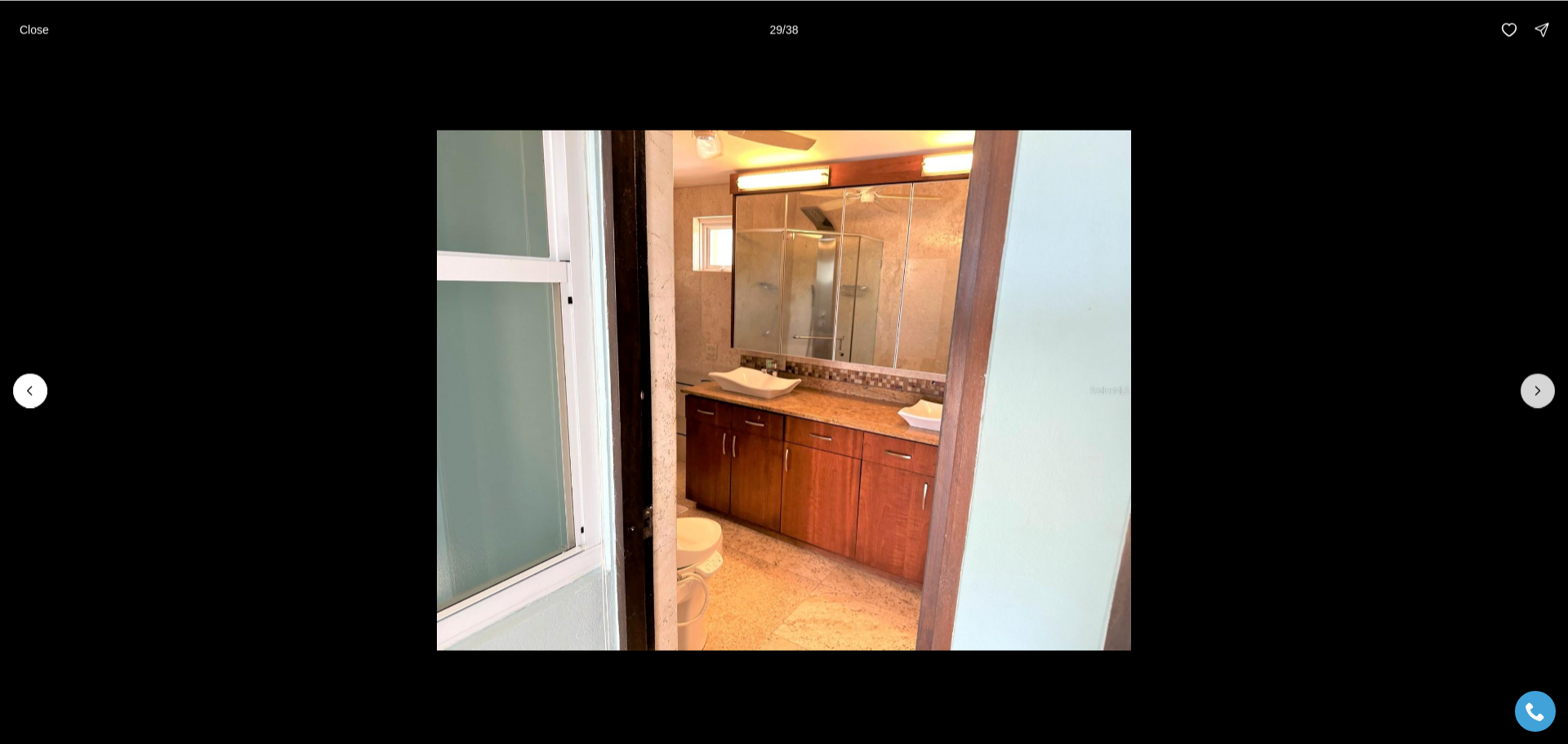
click at [1526, 390] on button "Next slide" at bounding box center [1538, 390] width 34 height 34
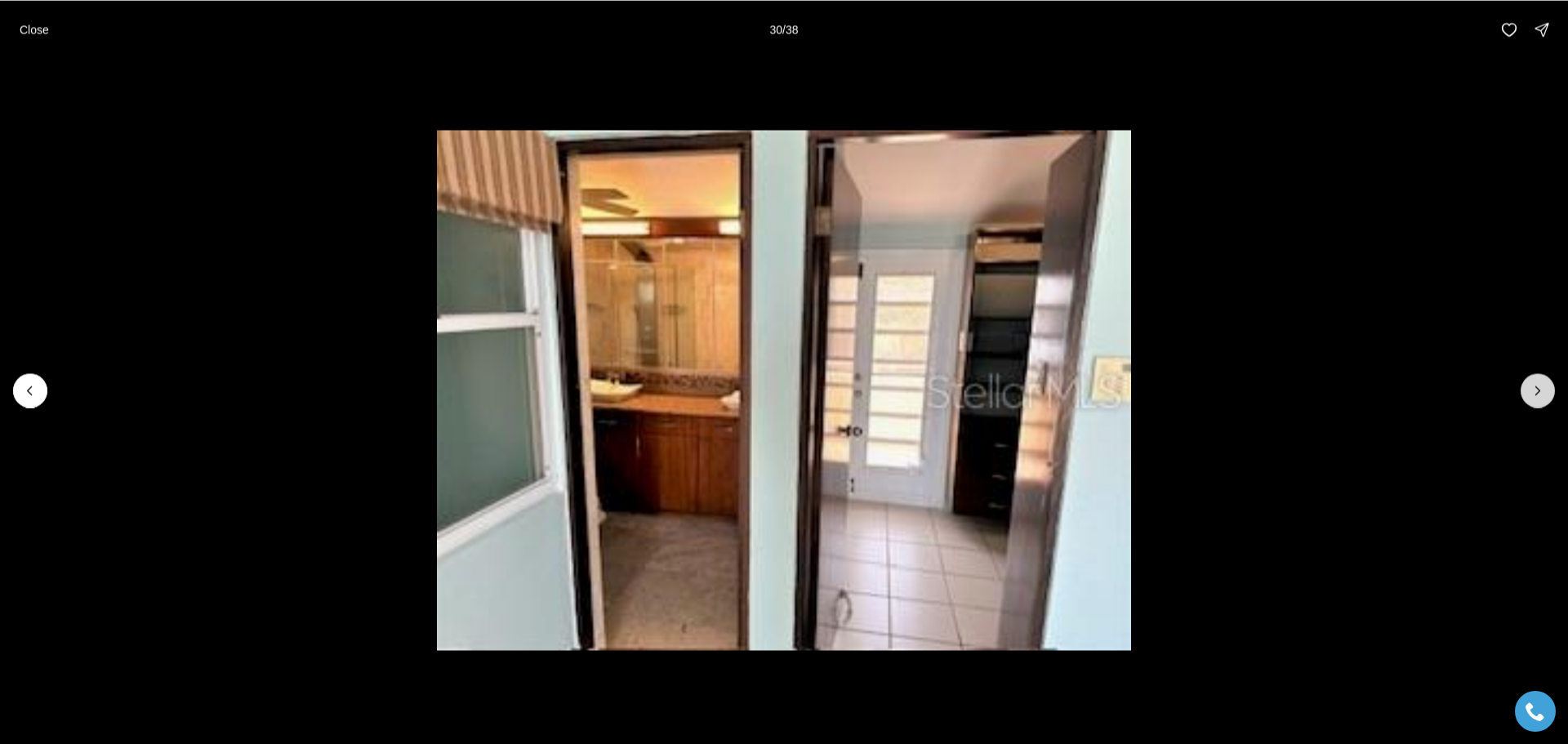
click at [1526, 390] on button "Next slide" at bounding box center [1538, 390] width 34 height 34
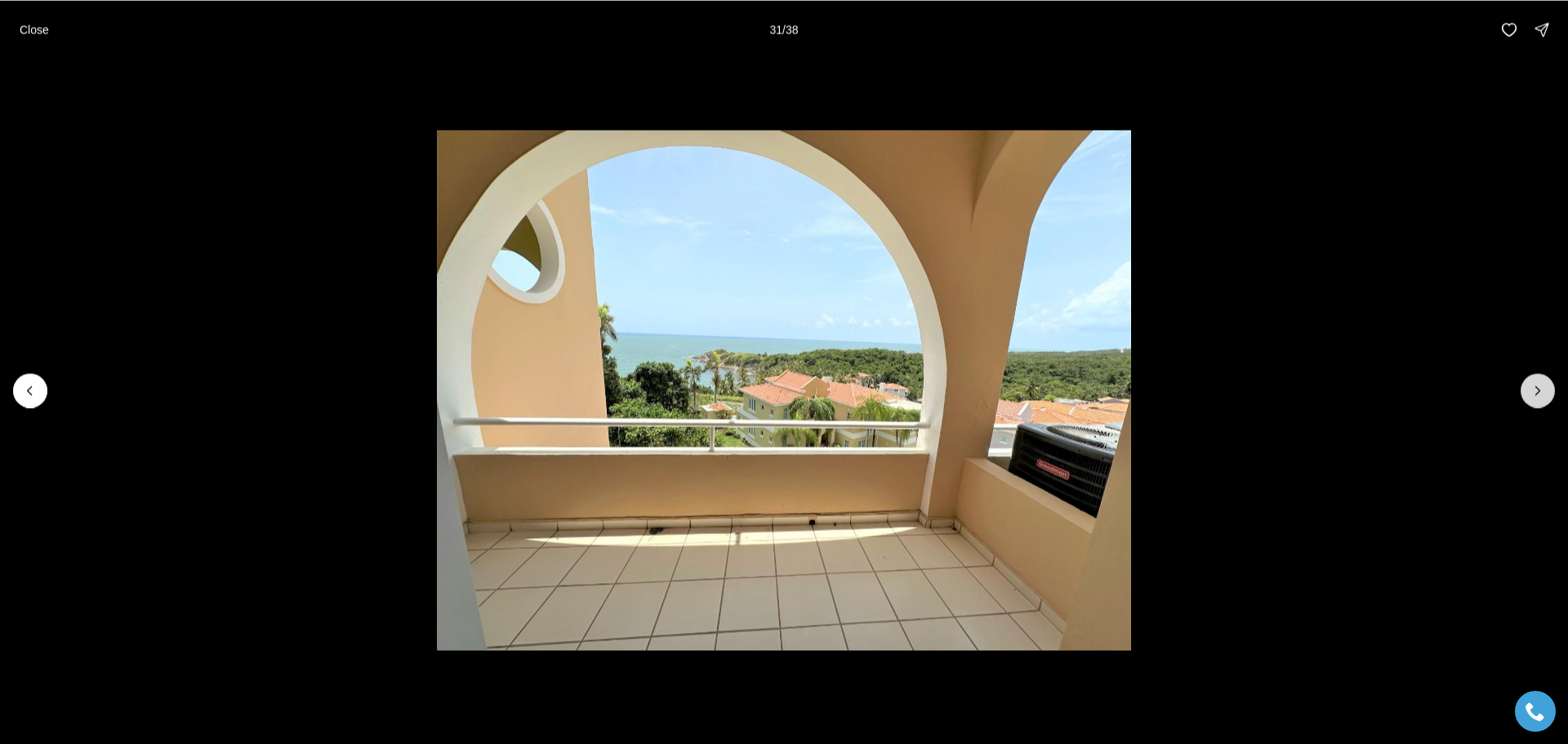
click at [1526, 390] on button "Next slide" at bounding box center [1538, 390] width 34 height 34
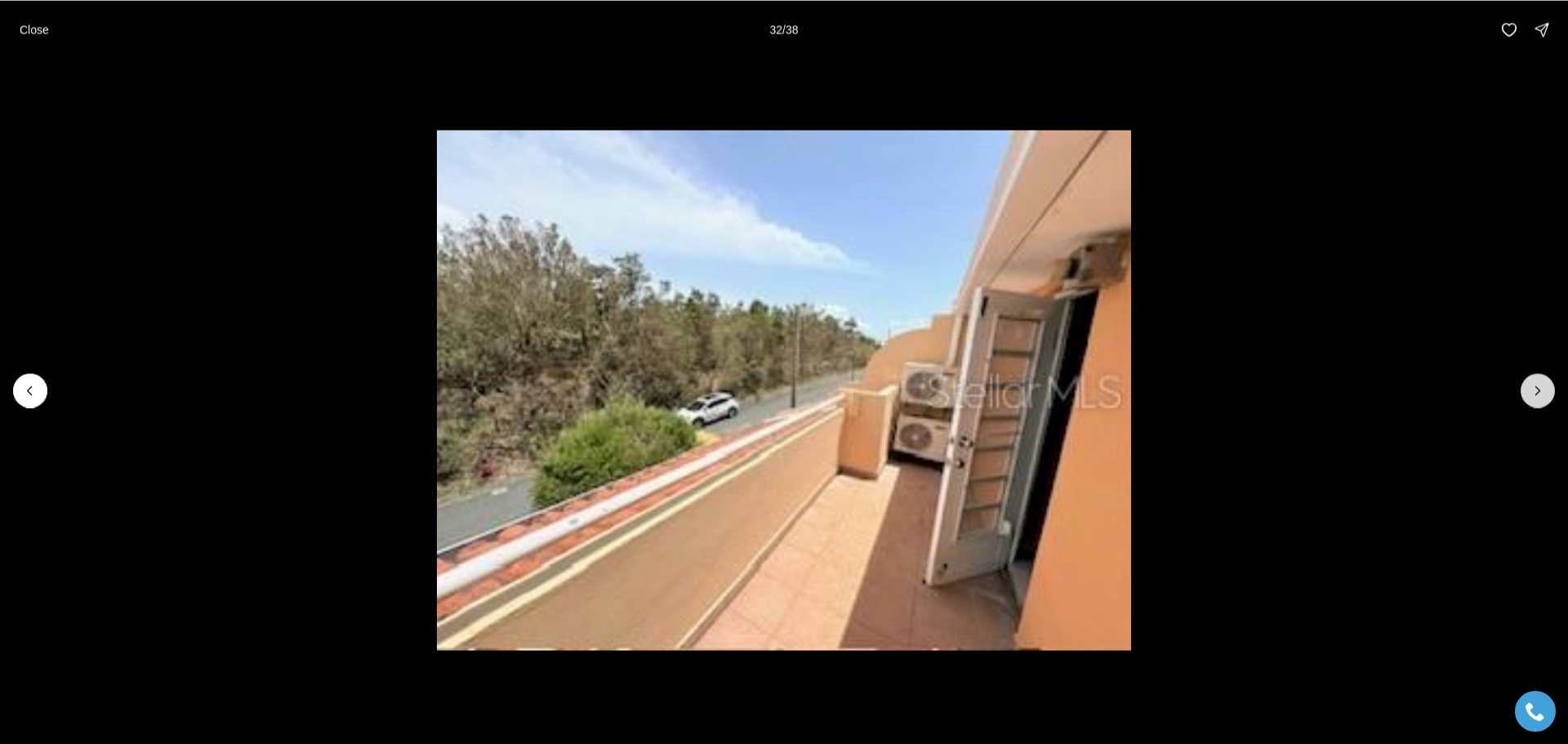
click at [1526, 390] on button "Next slide" at bounding box center [1538, 390] width 34 height 34
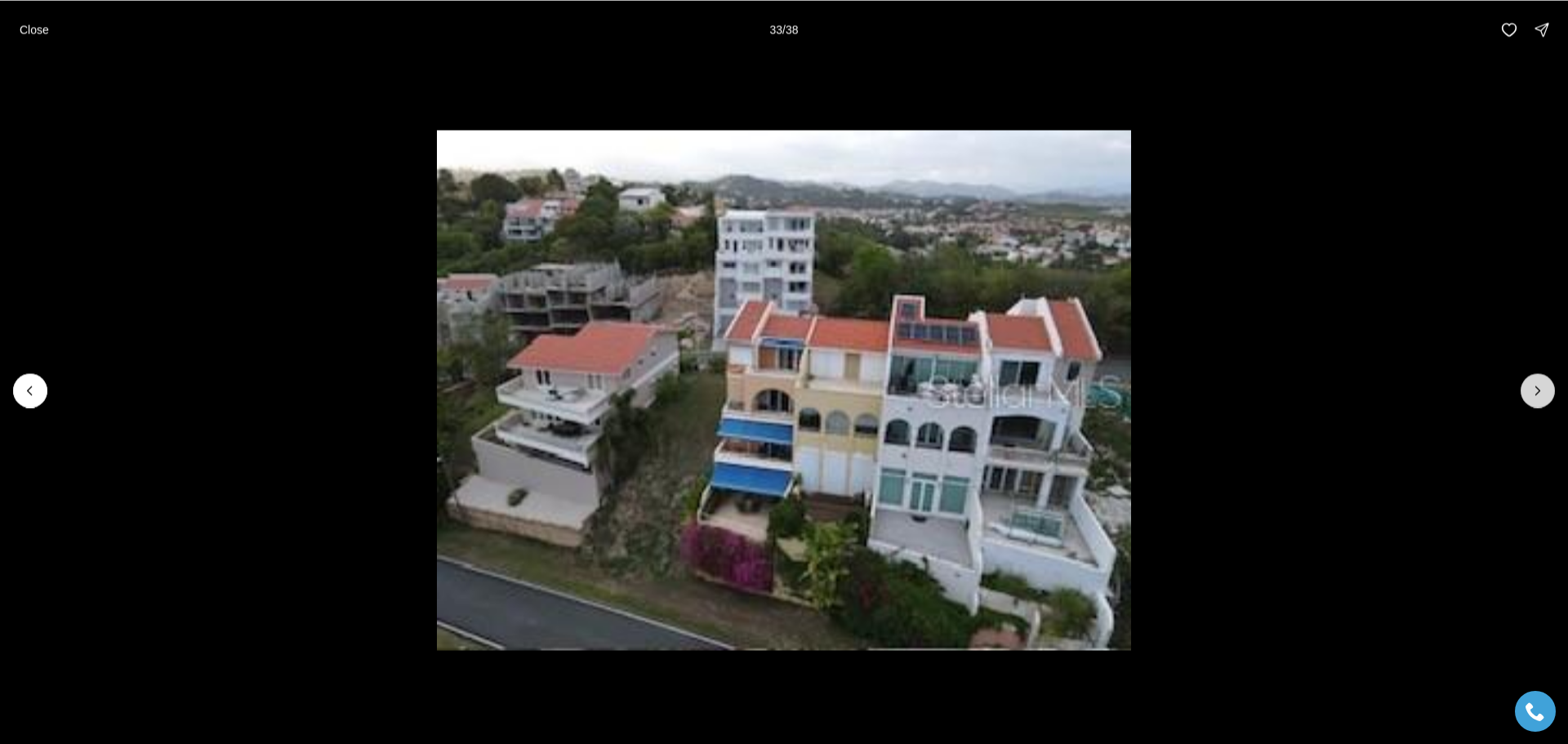
click at [1526, 390] on button "Next slide" at bounding box center [1538, 390] width 34 height 34
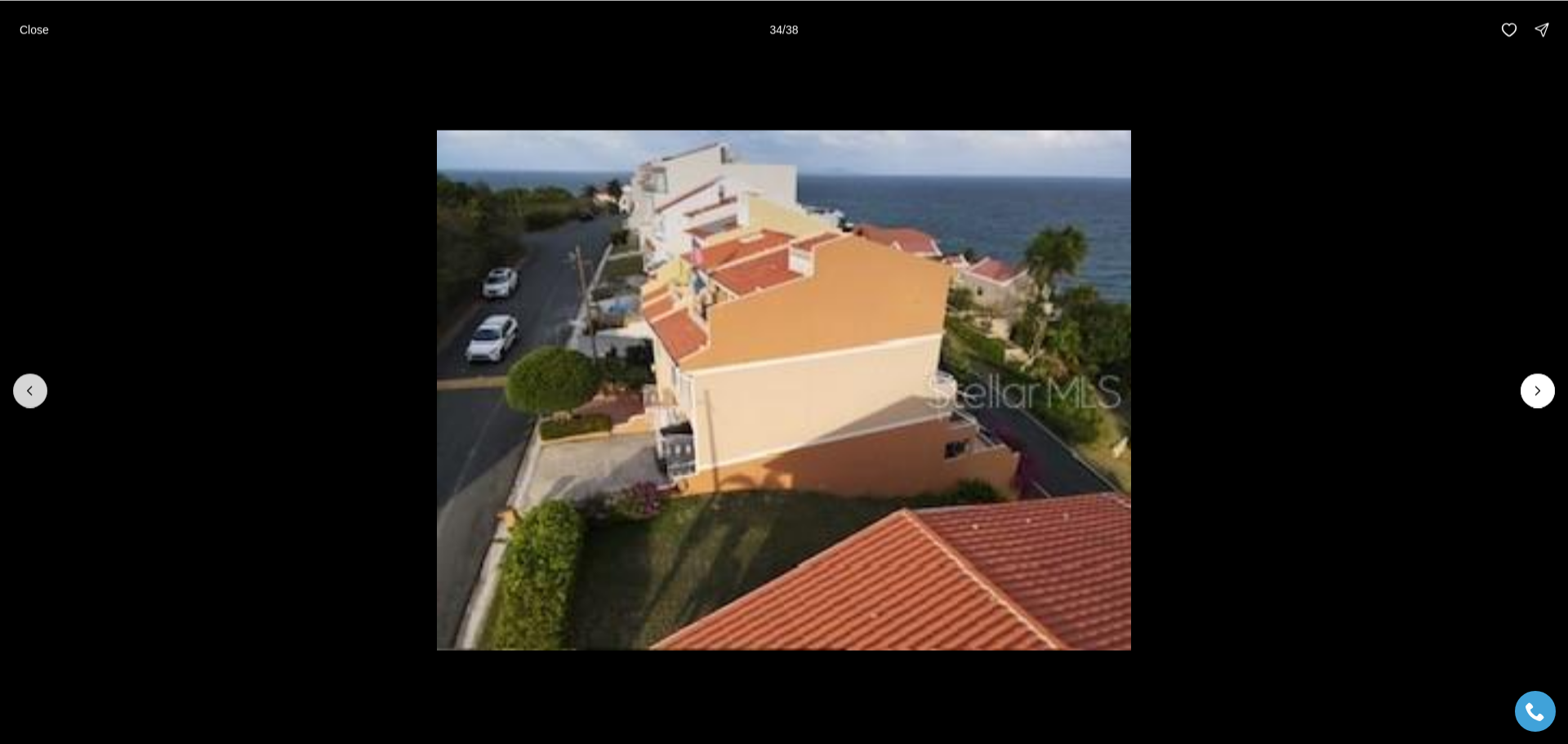
click at [38, 393] on icon "Previous slide" at bounding box center [30, 390] width 16 height 16
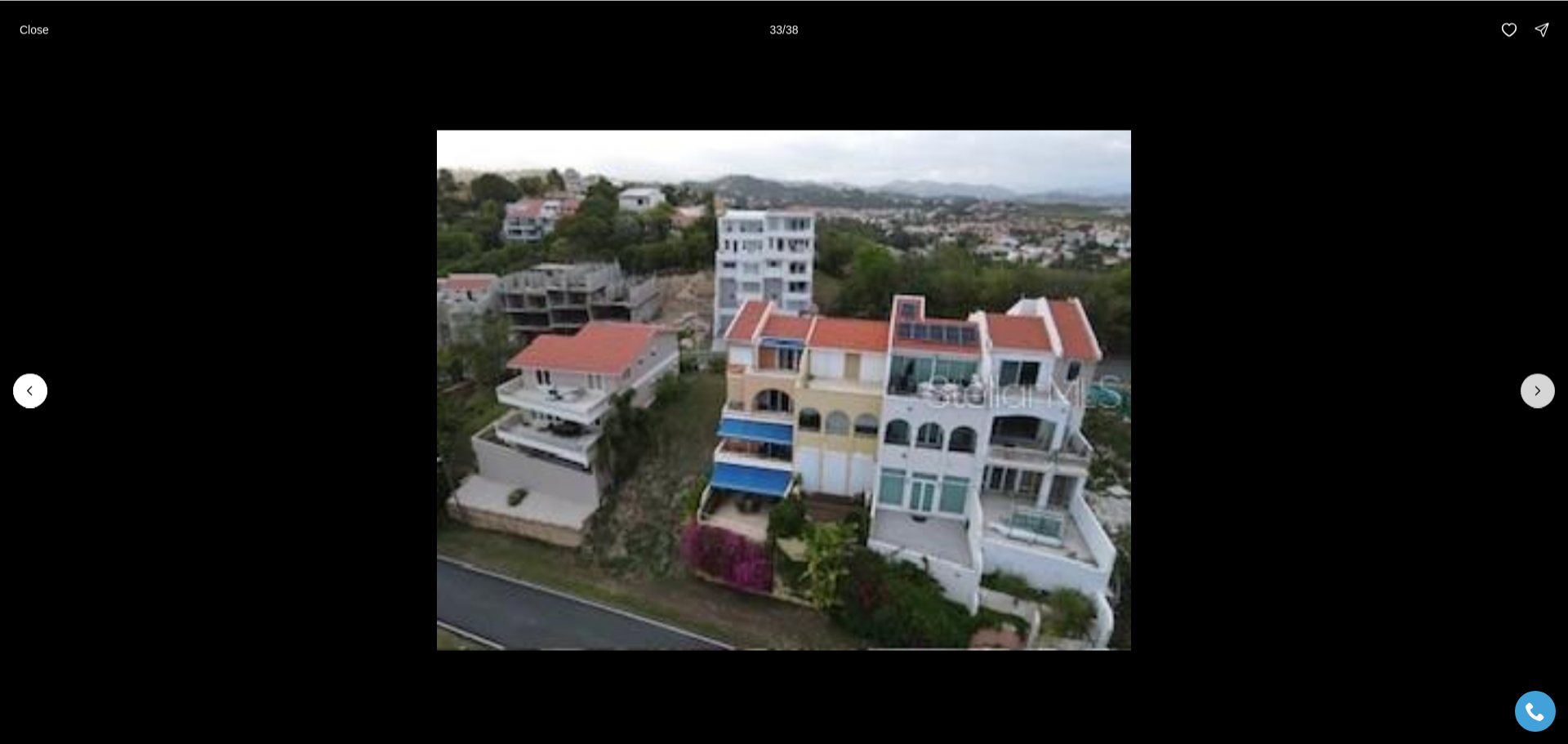
click at [1542, 398] on icon "Next slide" at bounding box center [1538, 390] width 16 height 16
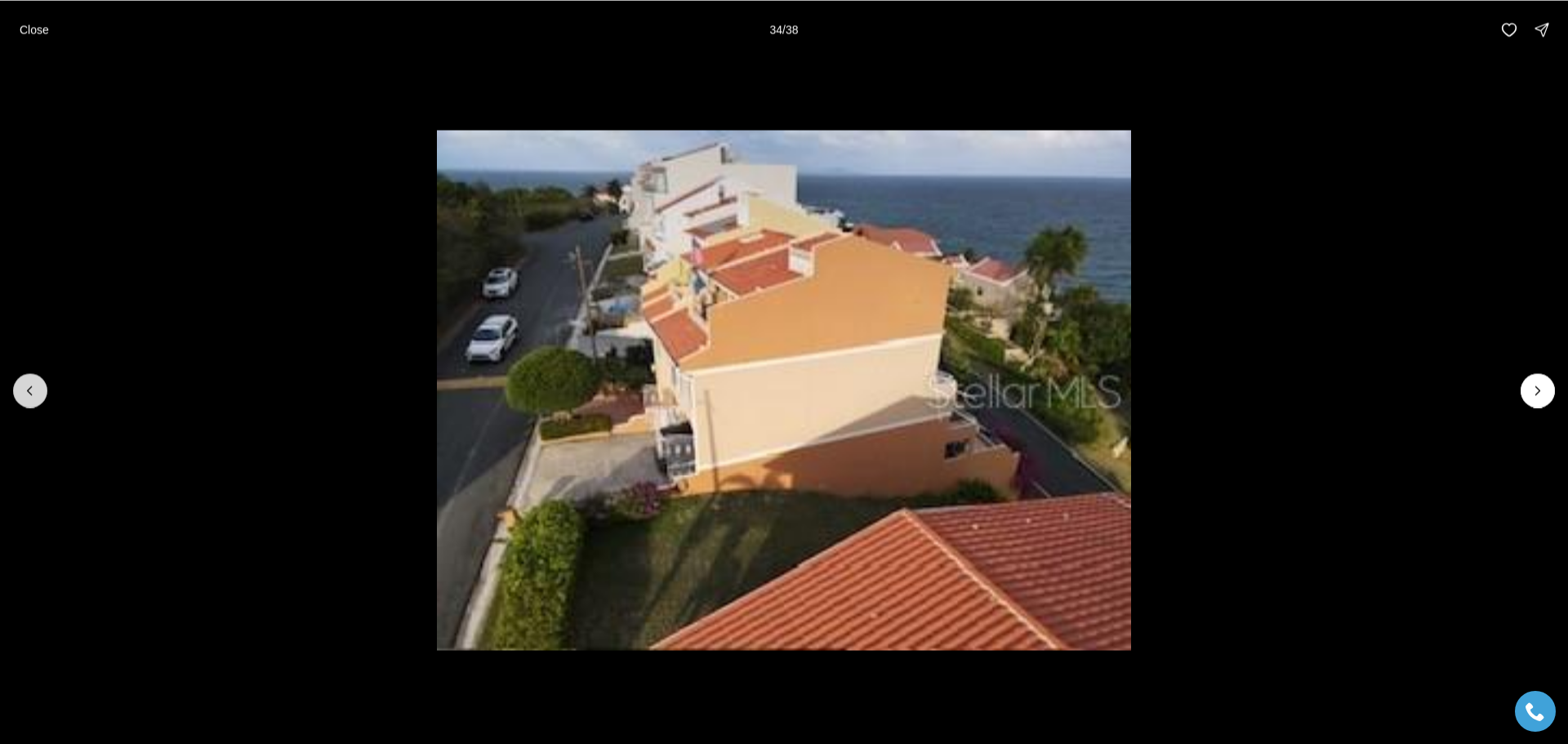
click at [35, 384] on icon "Previous slide" at bounding box center [30, 390] width 16 height 16
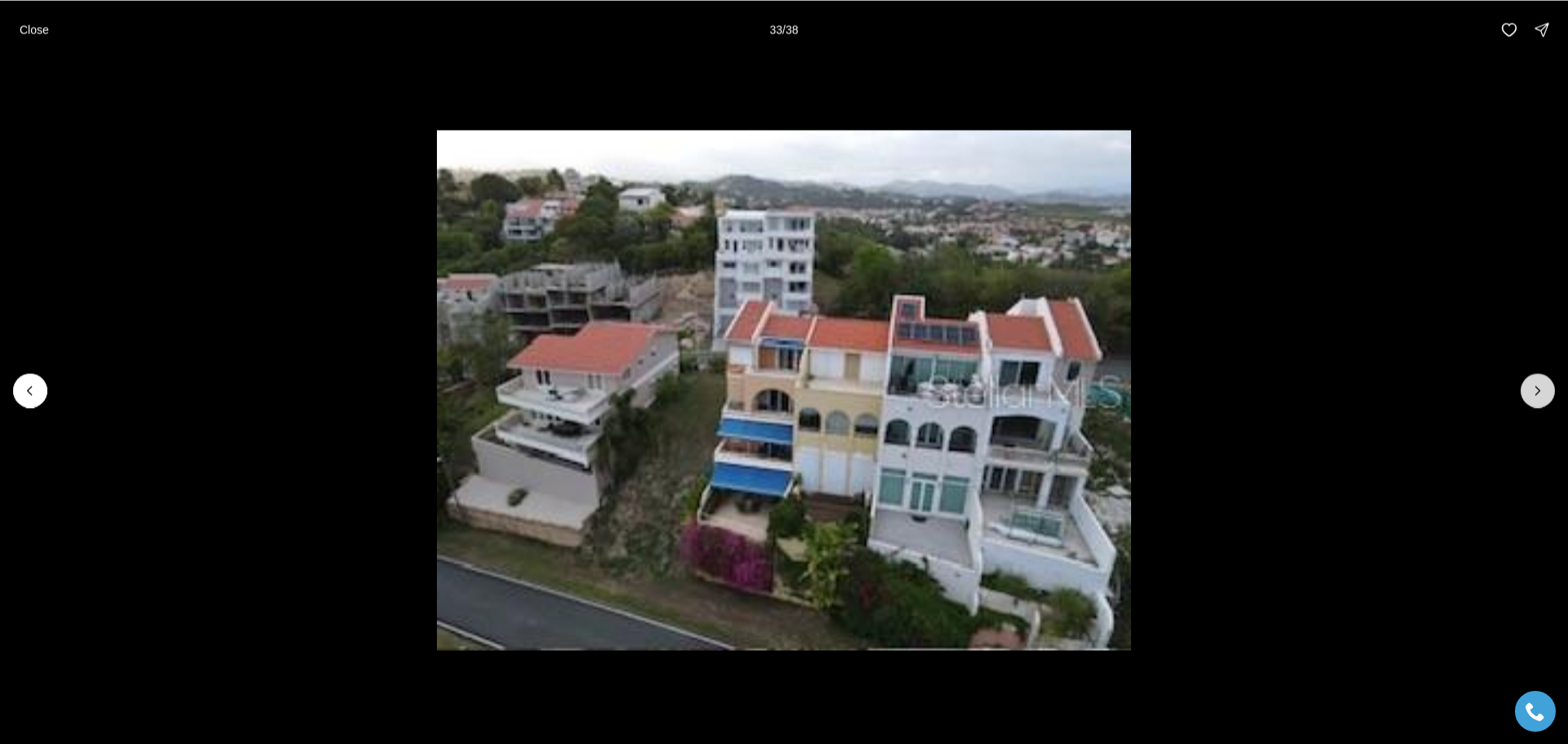
click at [1538, 402] on button "Next slide" at bounding box center [1538, 390] width 34 height 34
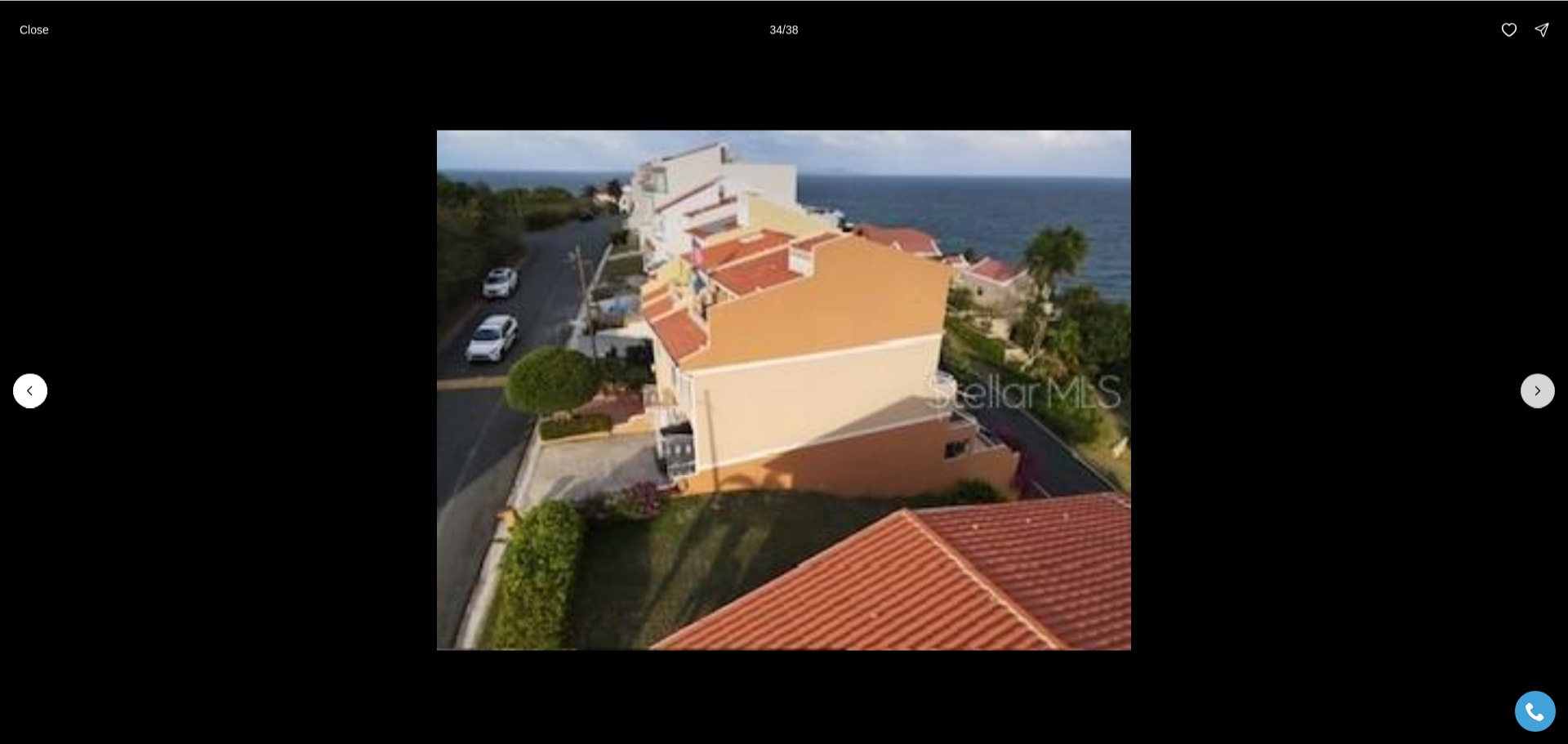
click at [1538, 401] on button "Next slide" at bounding box center [1538, 390] width 34 height 34
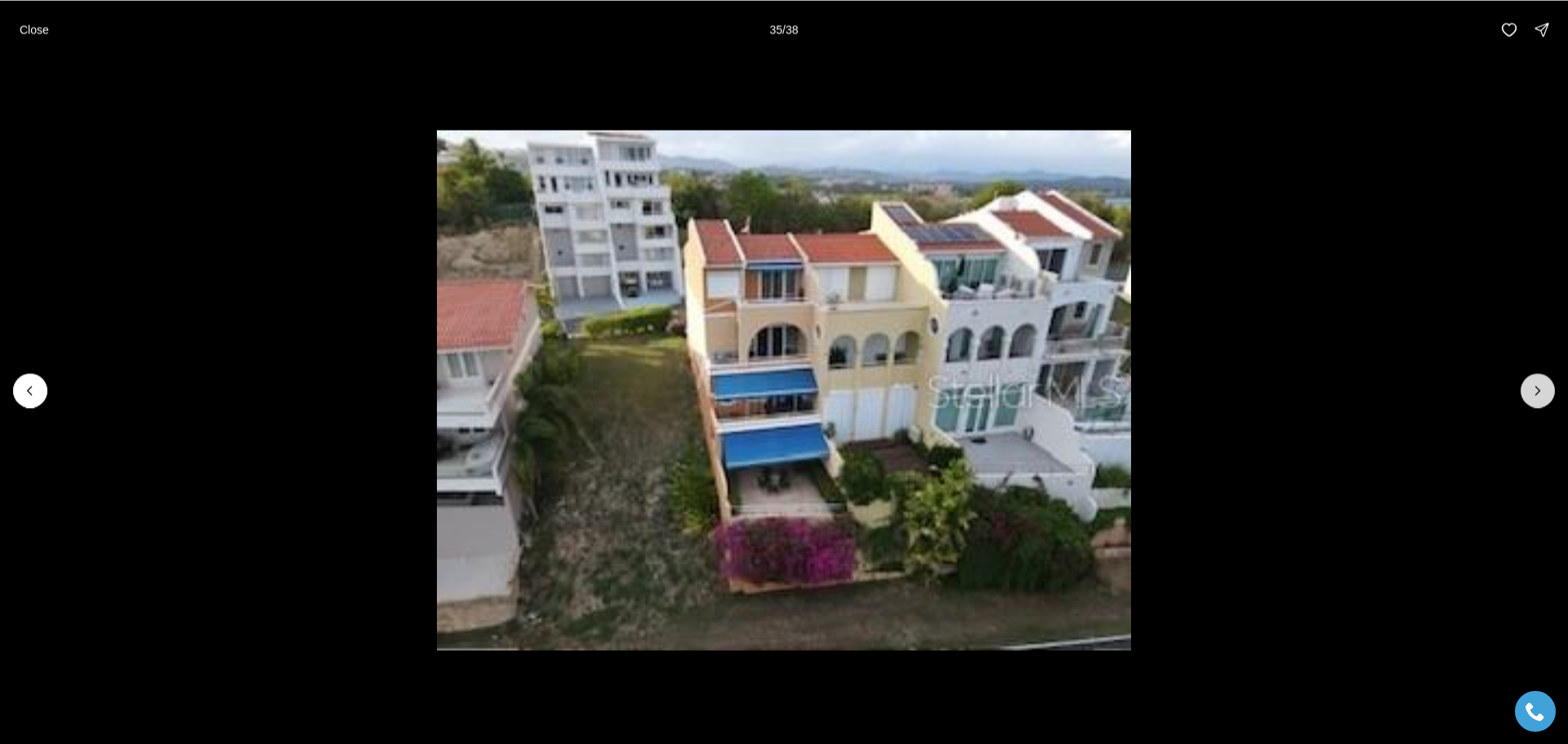
click at [1538, 401] on button "Next slide" at bounding box center [1538, 390] width 34 height 34
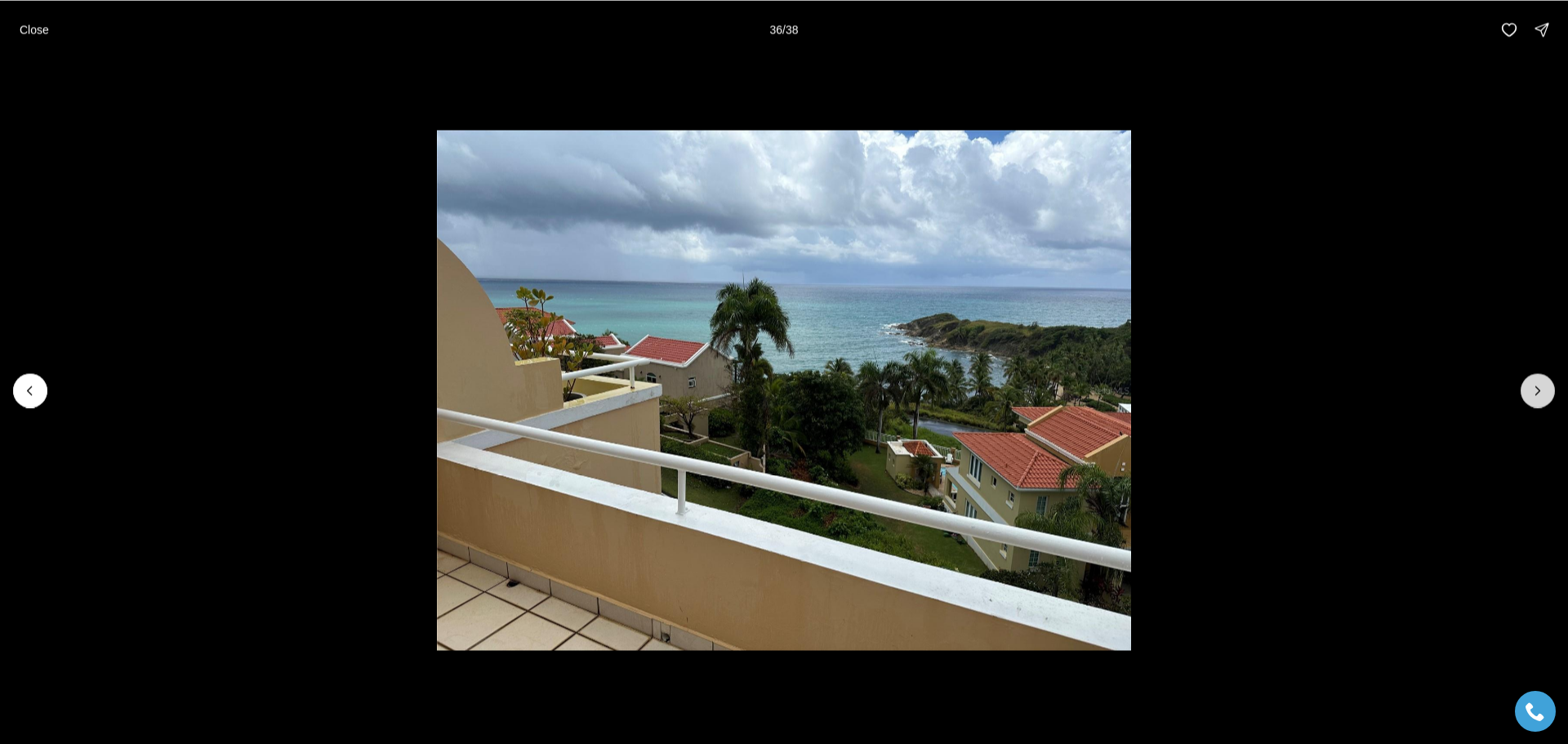
click at [1538, 401] on button "Next slide" at bounding box center [1538, 390] width 34 height 34
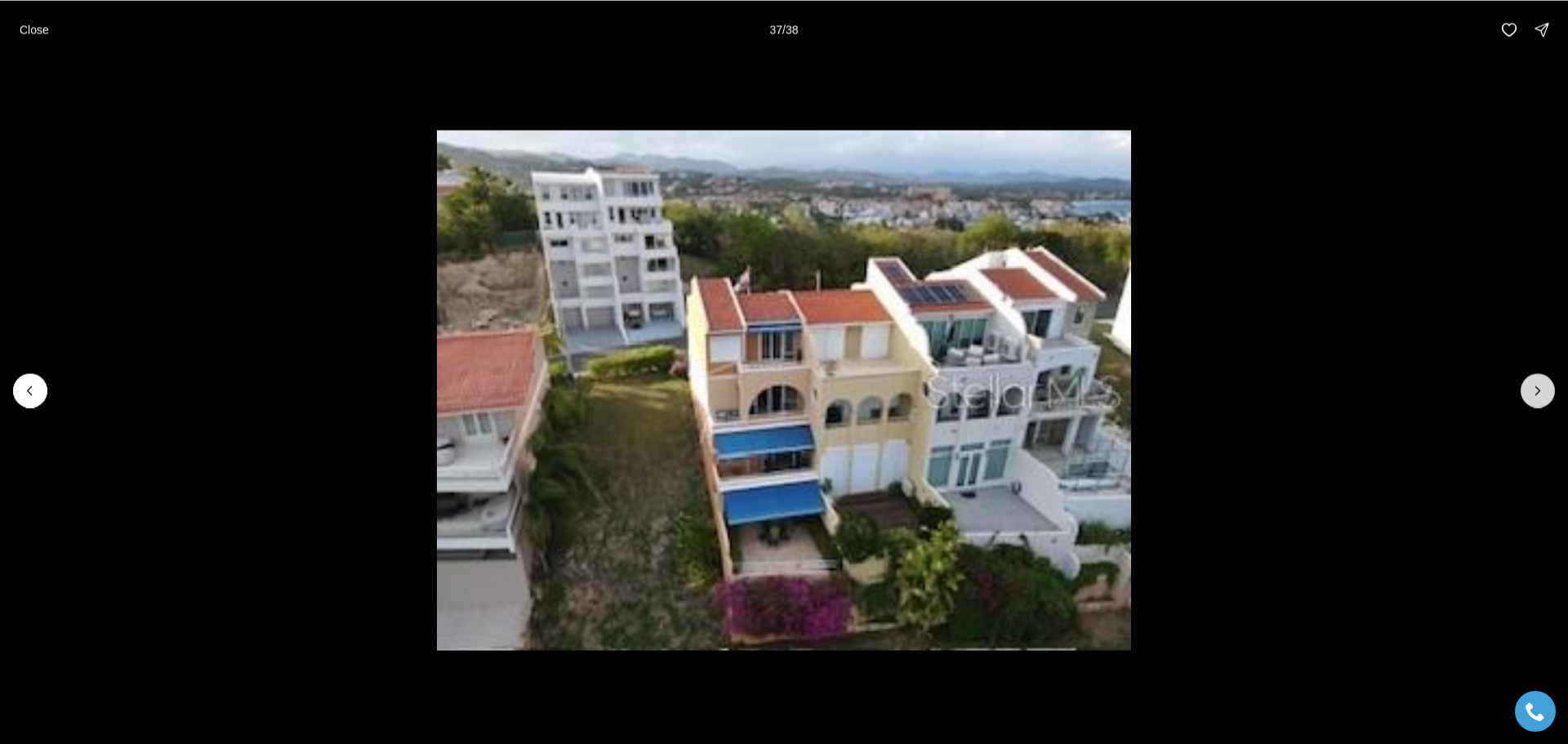
click at [1538, 401] on button "Next slide" at bounding box center [1538, 390] width 34 height 34
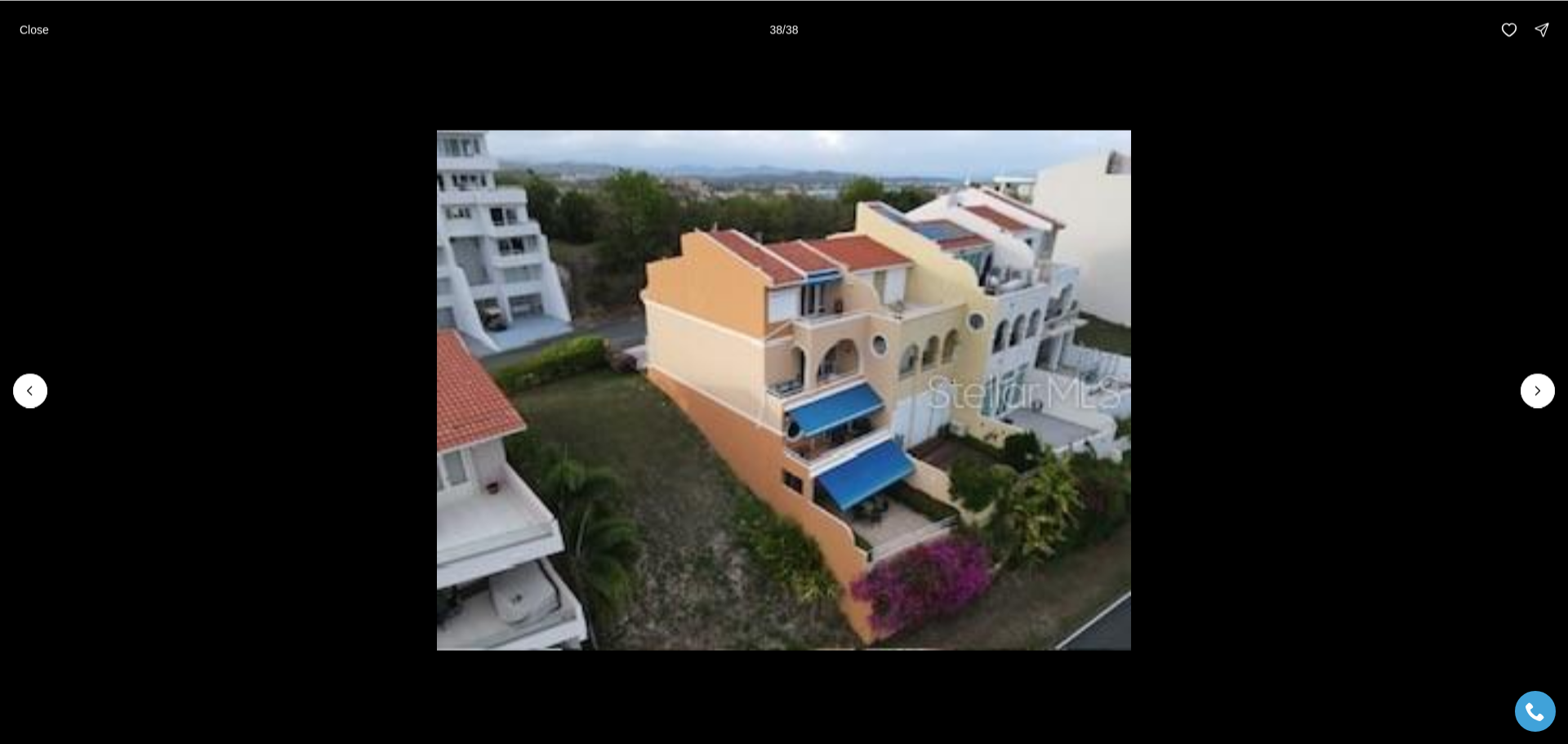
click at [1545, 393] on div at bounding box center [1538, 390] width 34 height 34
click at [1542, 393] on div at bounding box center [1538, 390] width 34 height 34
click at [30, 389] on icon "Previous slide" at bounding box center [30, 390] width 4 height 8
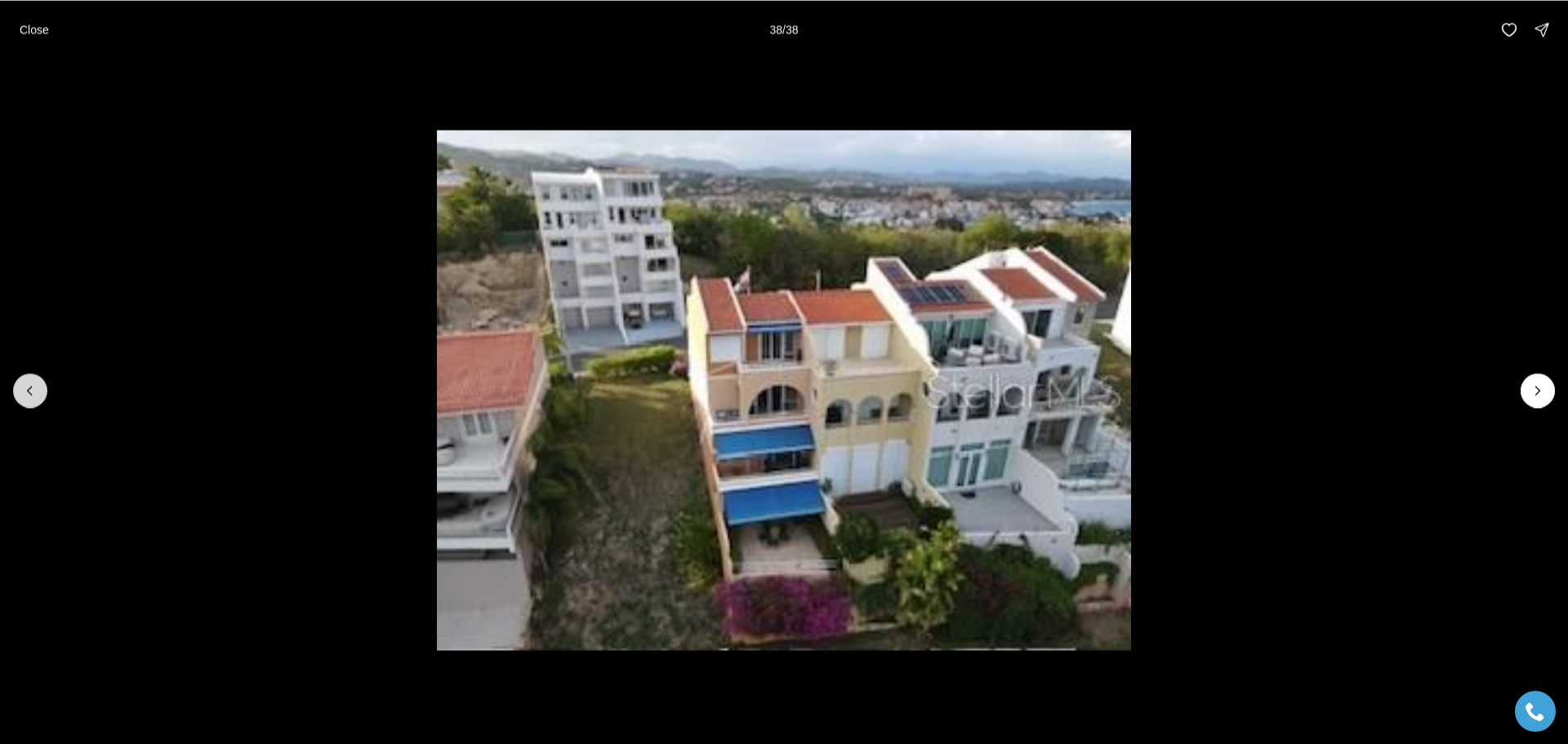
click at [30, 389] on icon "Previous slide" at bounding box center [30, 390] width 4 height 8
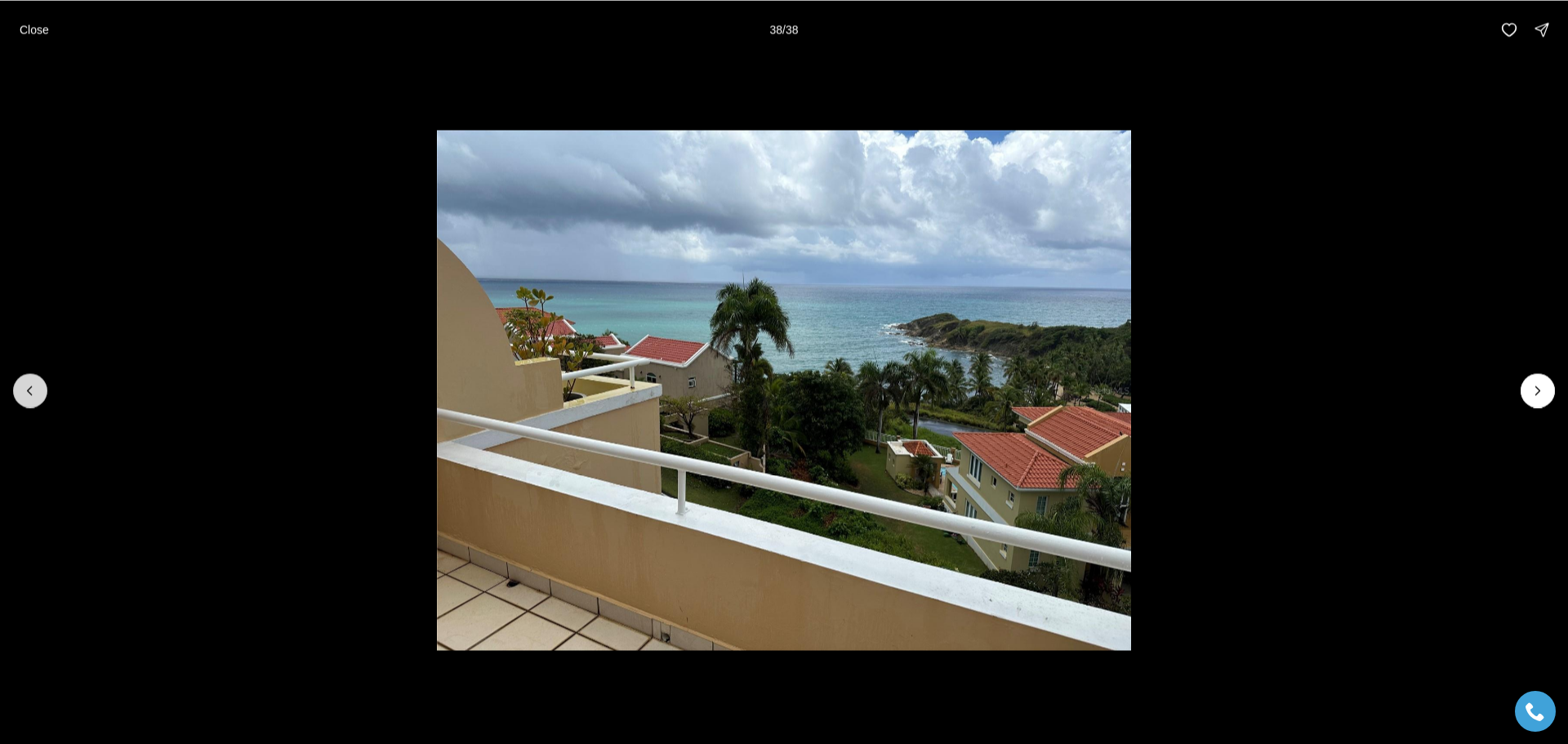
click at [30, 389] on icon "Previous slide" at bounding box center [30, 390] width 4 height 8
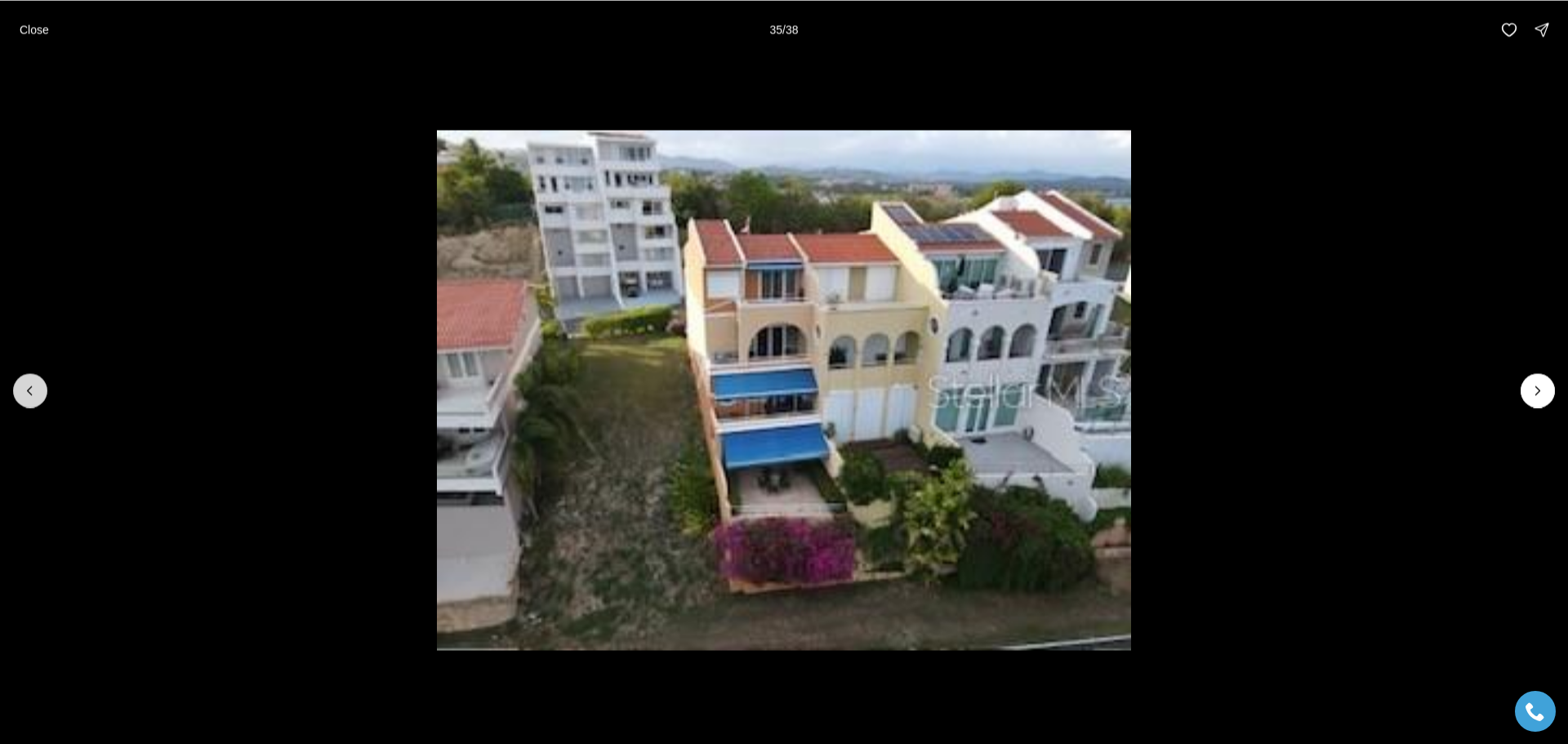
click at [30, 389] on icon "Previous slide" at bounding box center [30, 390] width 4 height 8
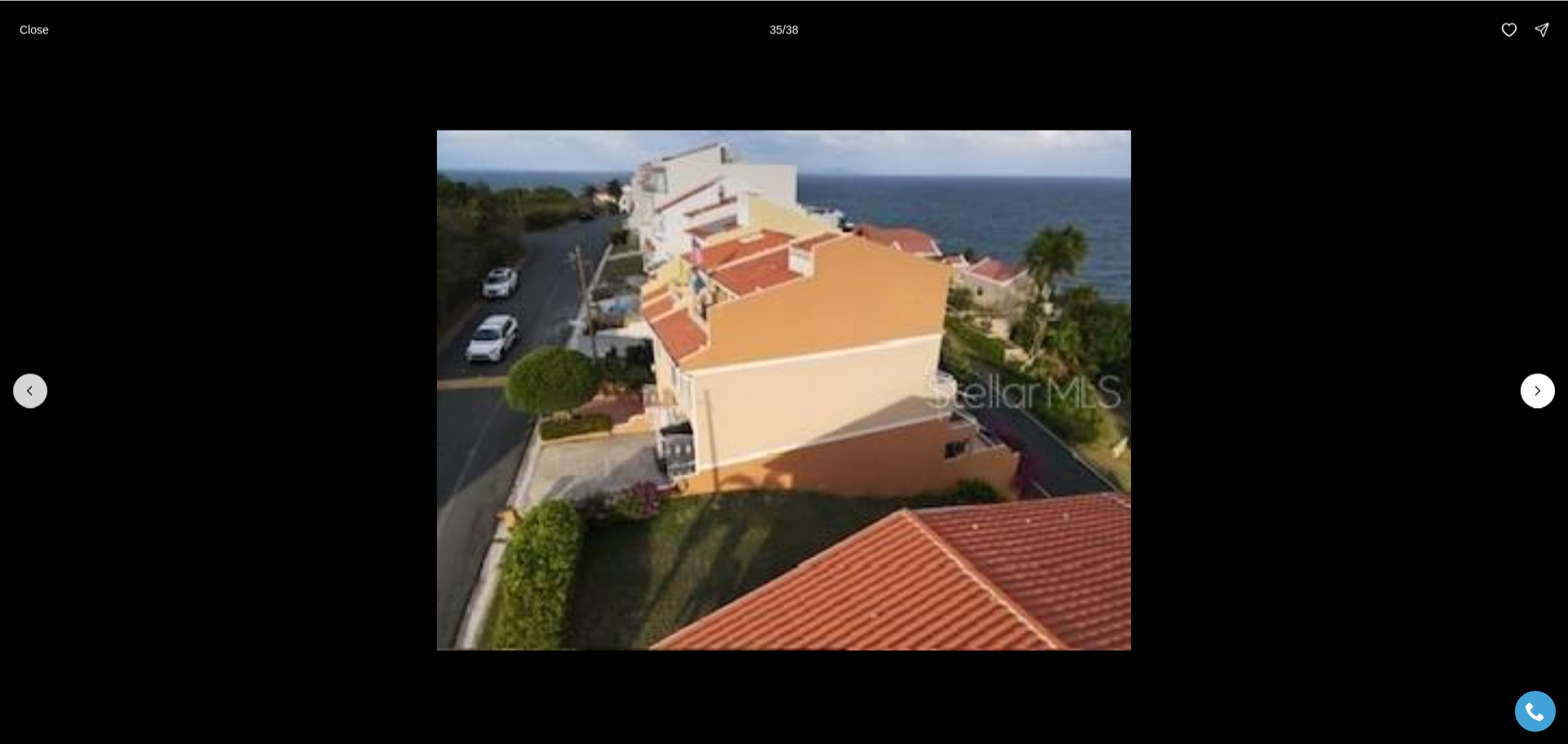
click at [30, 389] on icon "Previous slide" at bounding box center [30, 390] width 4 height 8
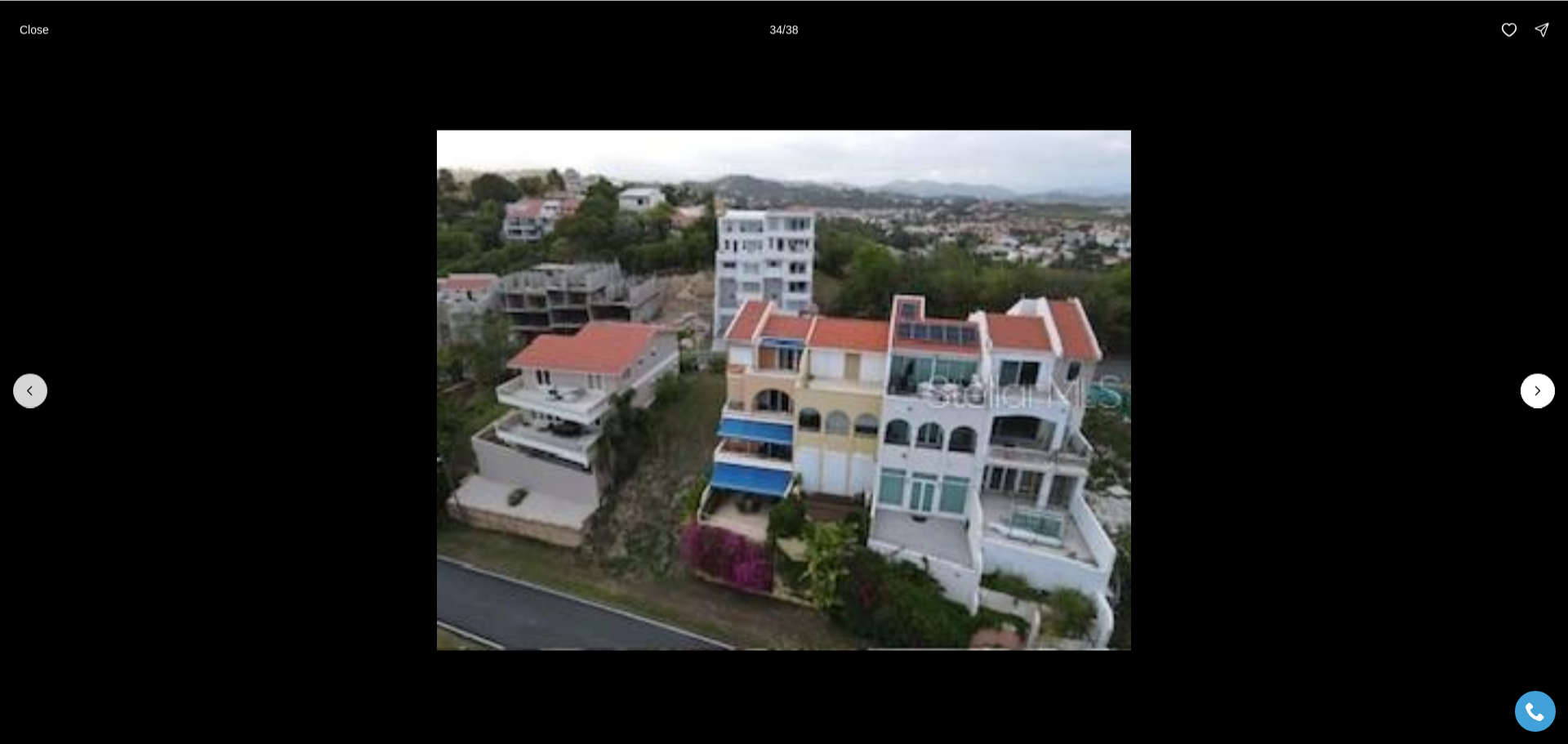
click at [30, 389] on icon "Previous slide" at bounding box center [30, 390] width 4 height 8
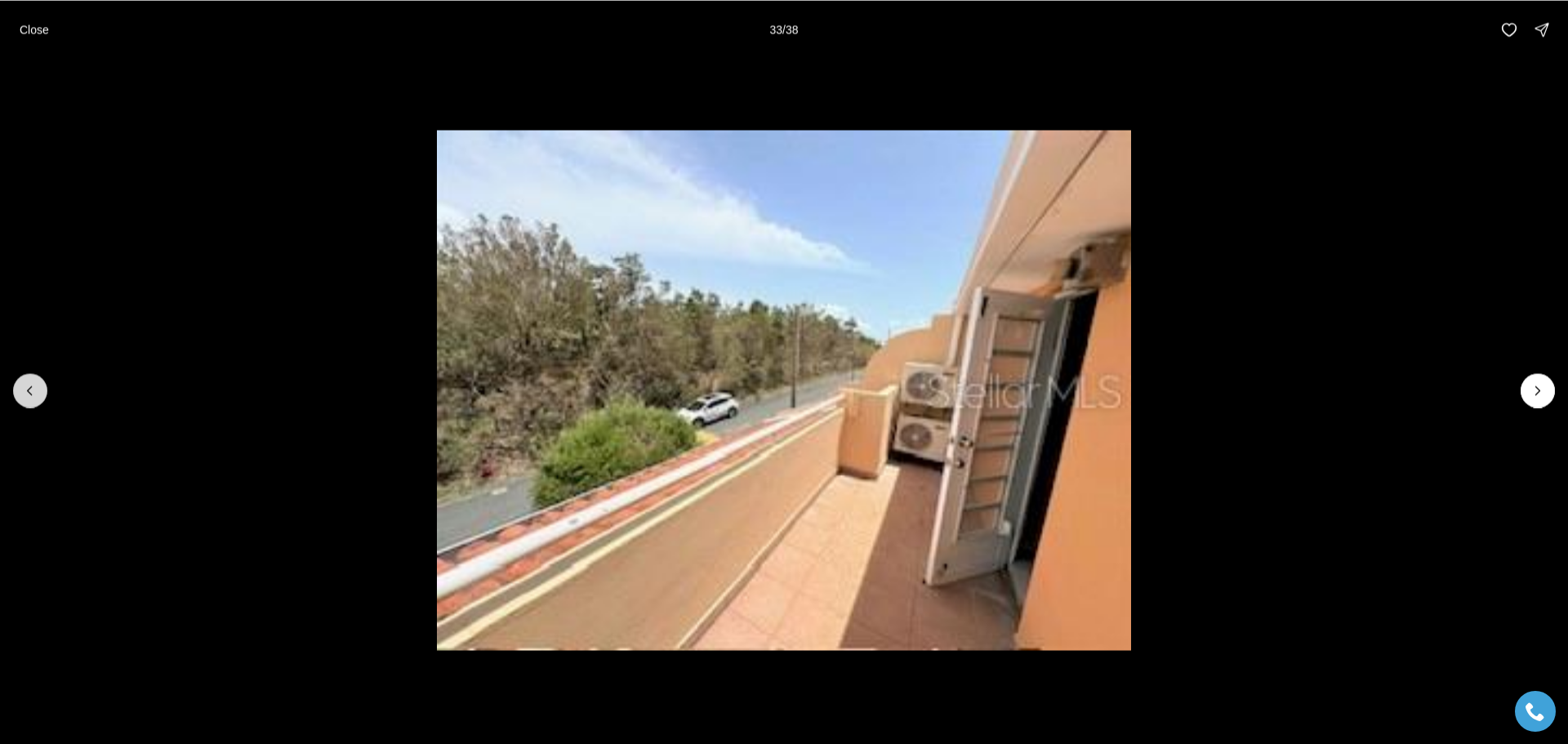
click at [30, 389] on icon "Previous slide" at bounding box center [30, 390] width 4 height 8
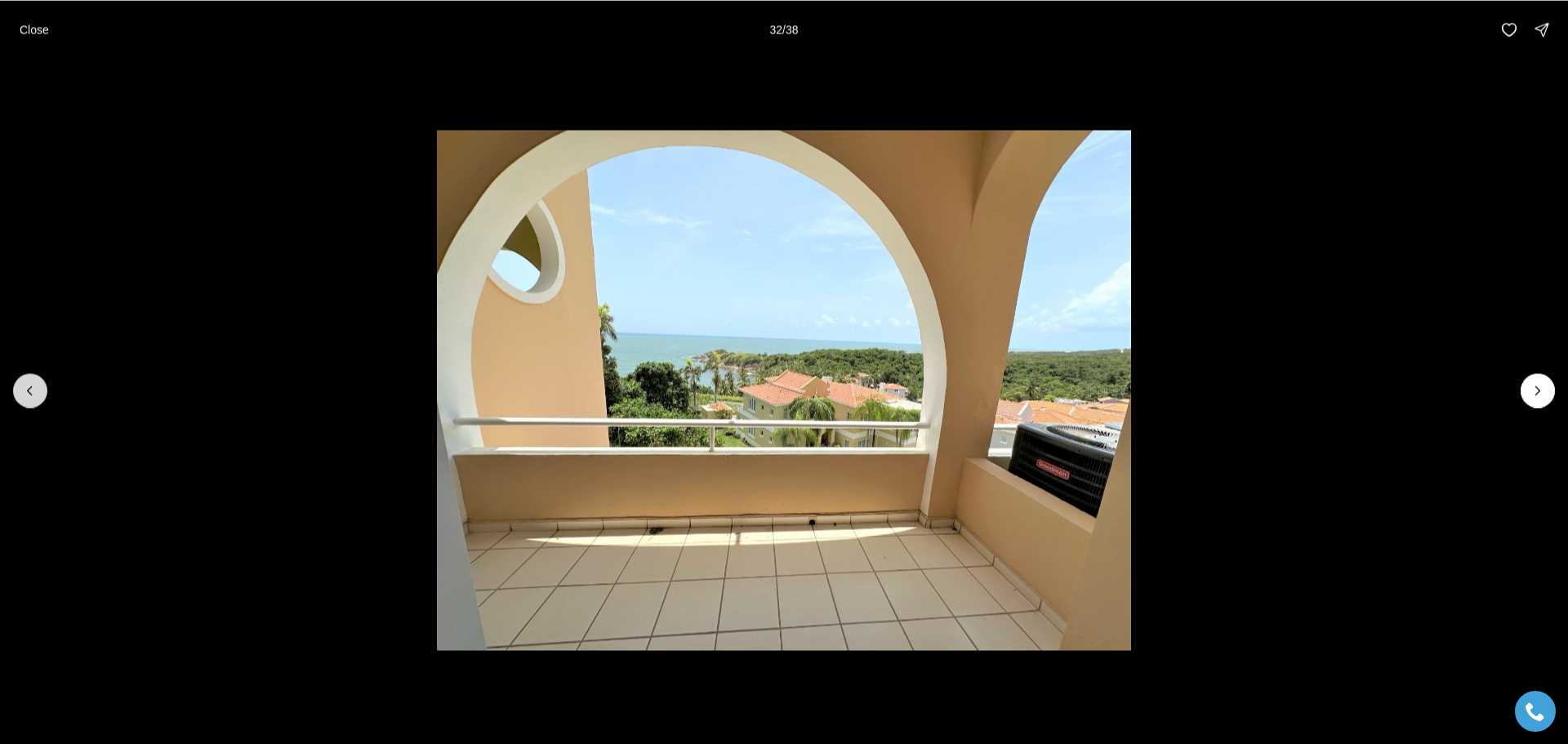
click at [30, 389] on icon "Previous slide" at bounding box center [30, 390] width 4 height 8
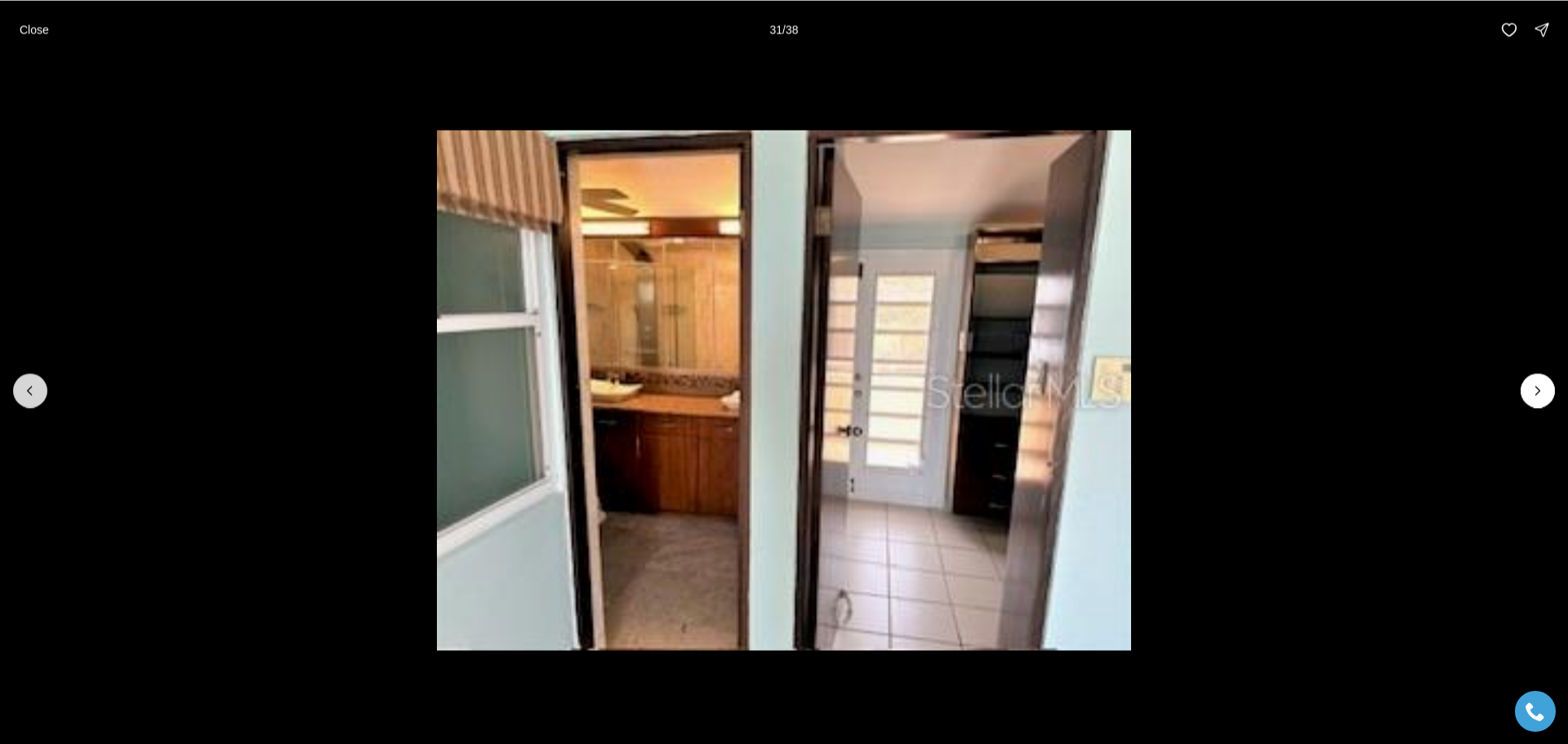
click at [30, 389] on icon "Previous slide" at bounding box center [30, 390] width 4 height 8
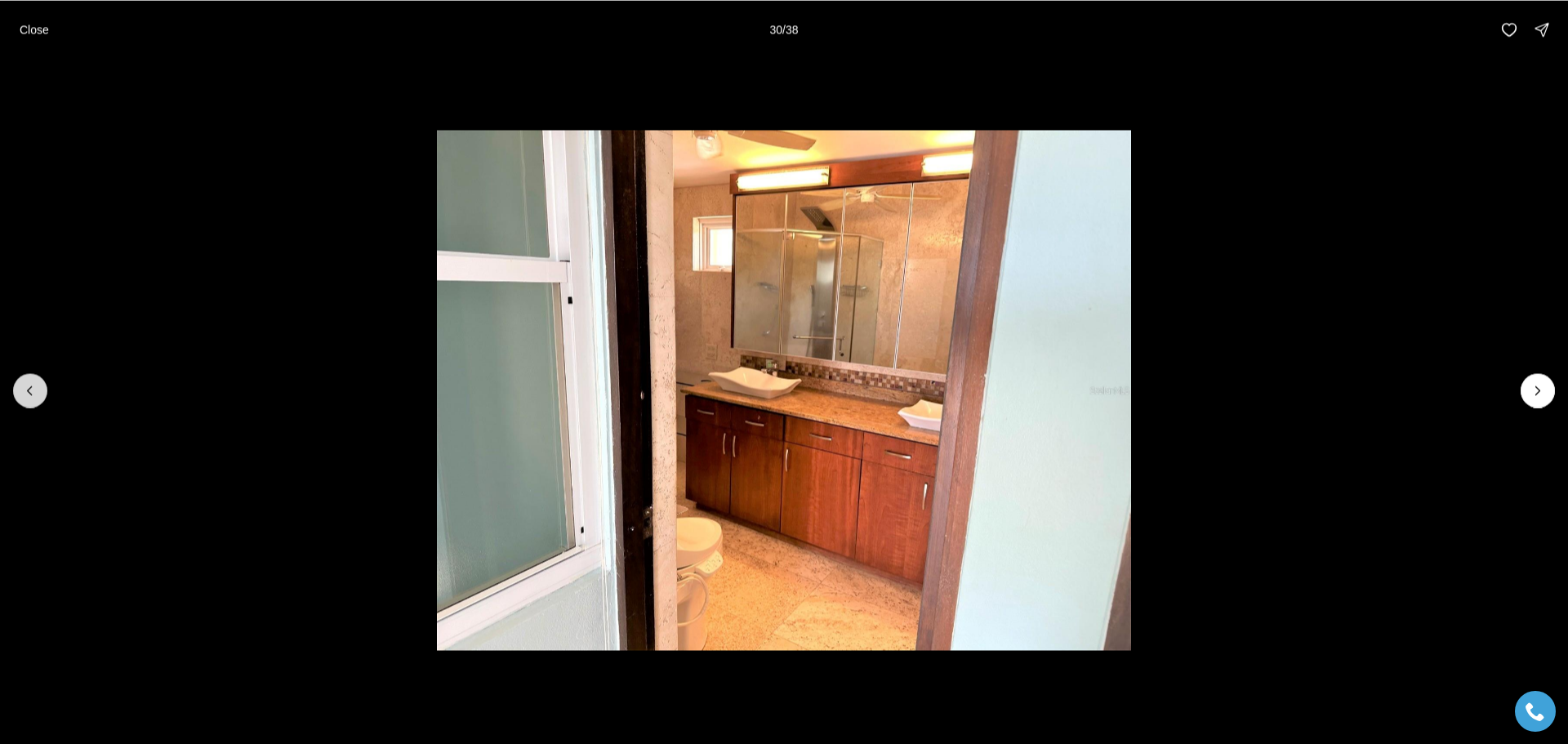
click at [30, 389] on icon "Previous slide" at bounding box center [30, 390] width 4 height 8
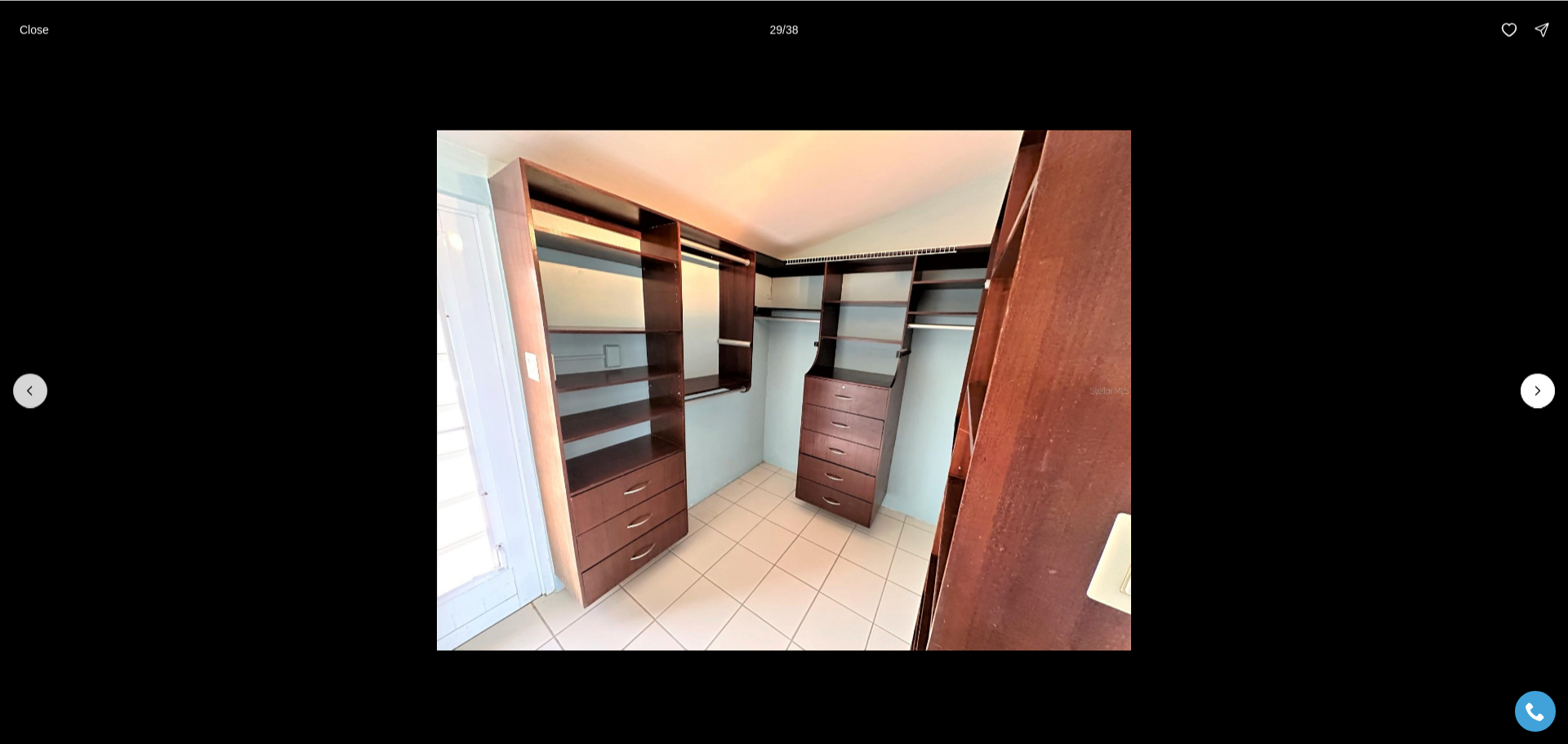
click at [30, 389] on icon "Previous slide" at bounding box center [30, 390] width 4 height 8
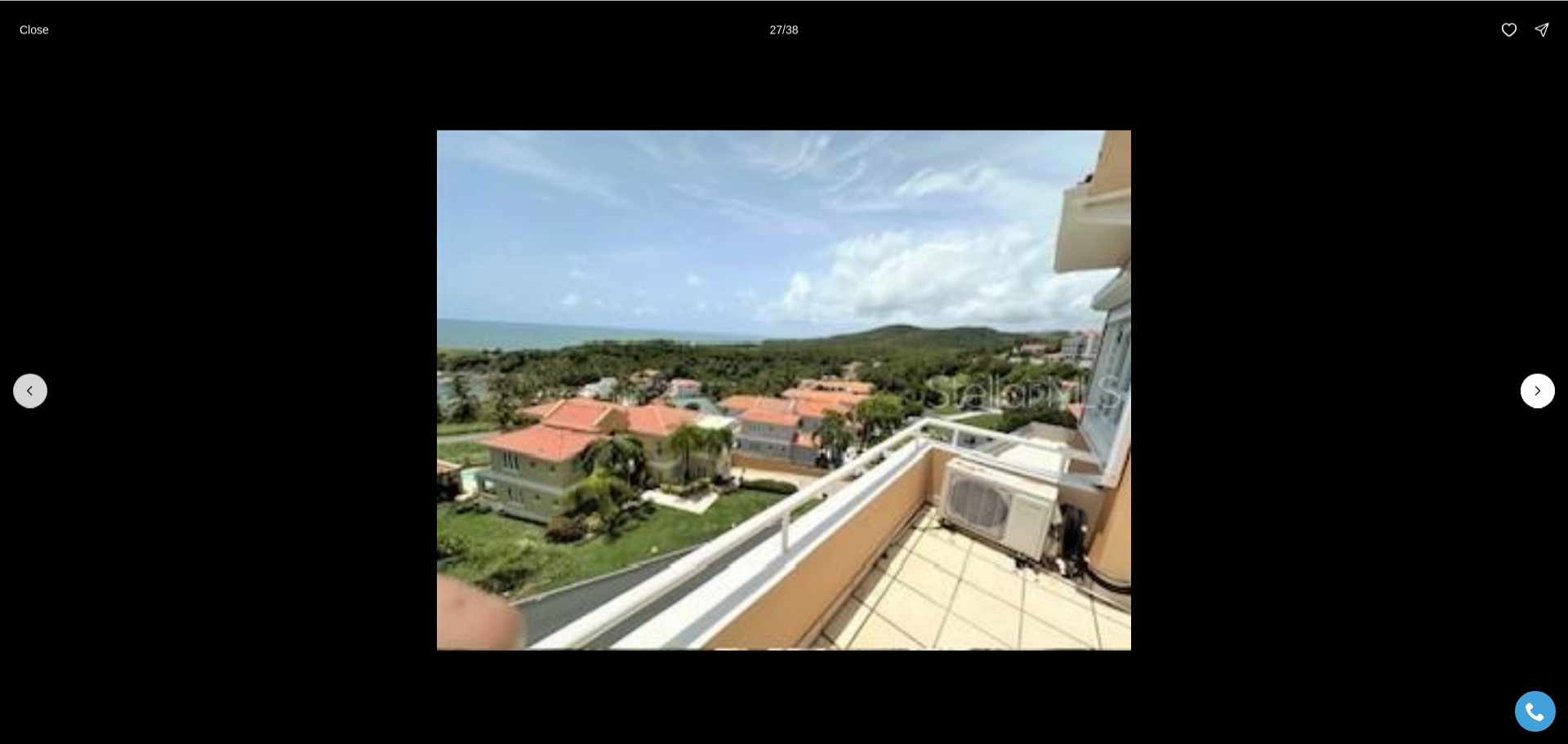
click at [30, 389] on icon "Previous slide" at bounding box center [30, 390] width 4 height 8
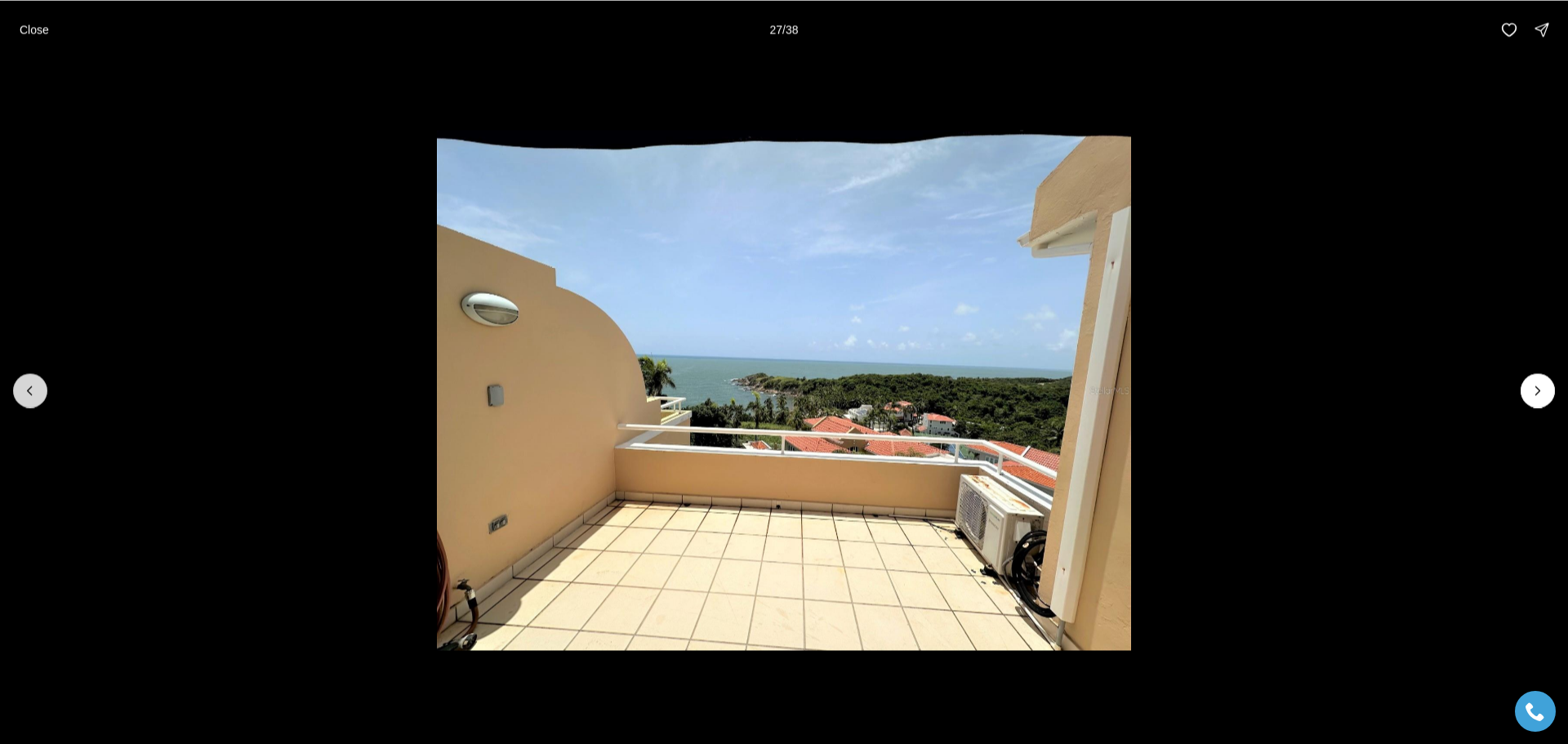
click at [30, 389] on icon "Previous slide" at bounding box center [30, 390] width 4 height 8
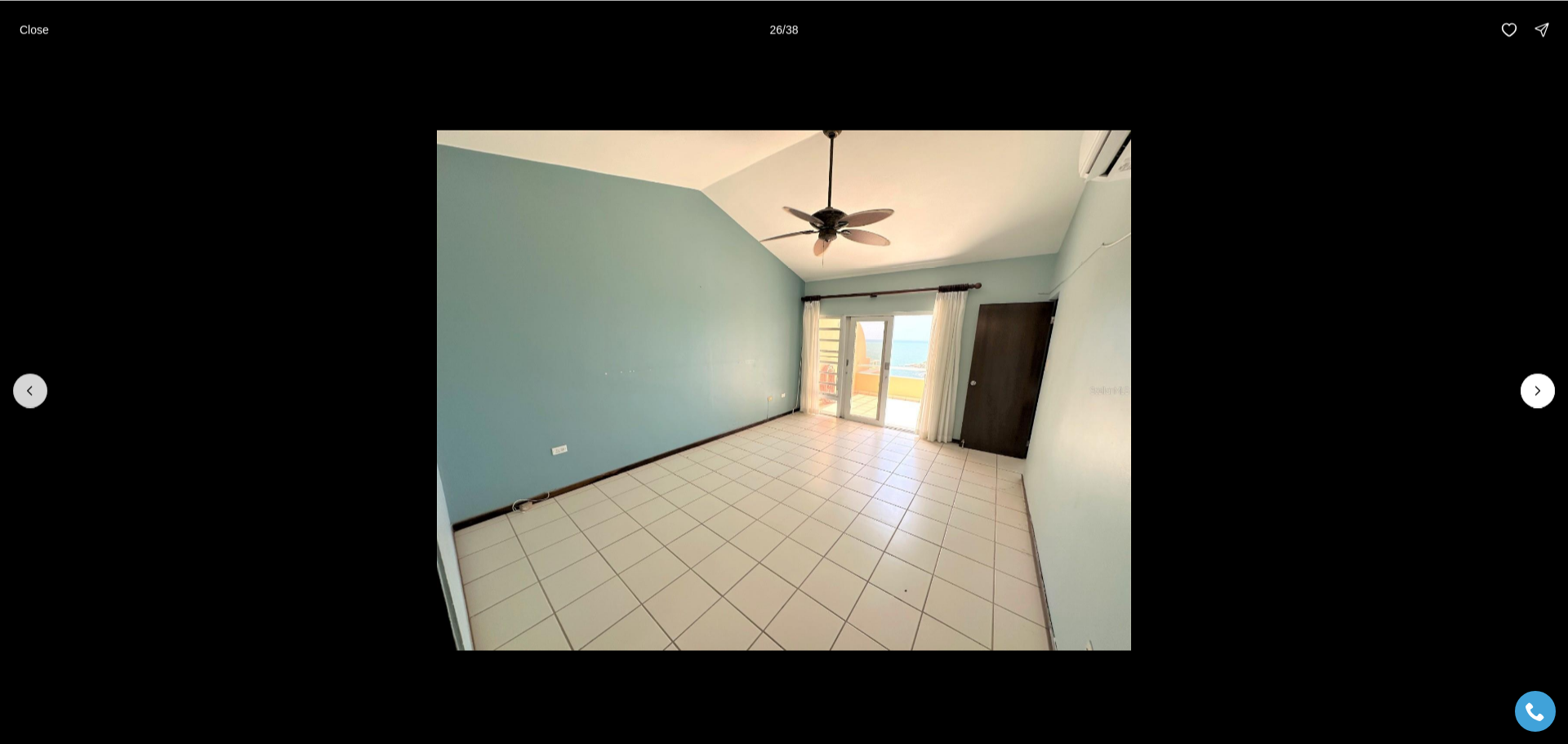
click at [30, 389] on icon "Previous slide" at bounding box center [30, 390] width 4 height 8
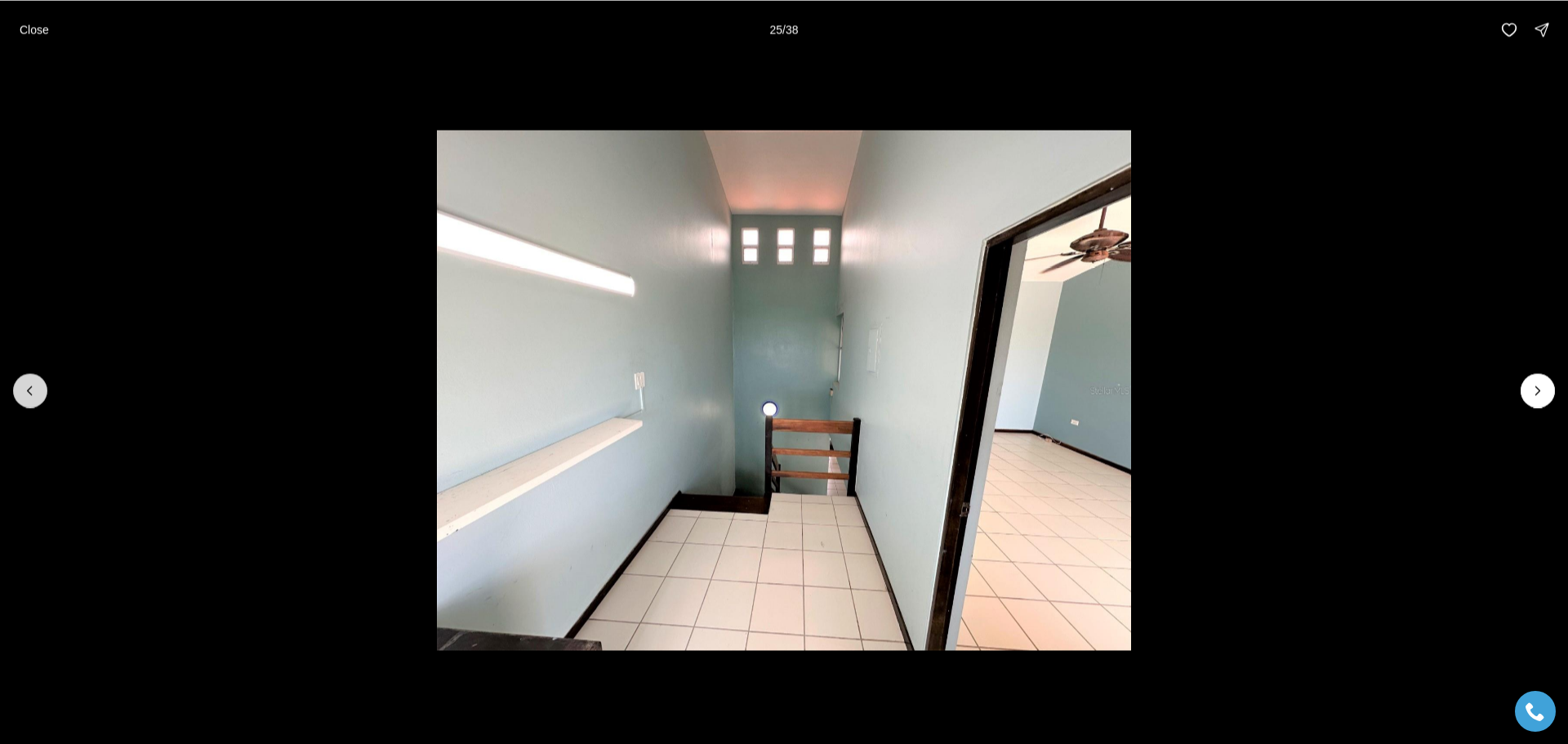
click at [30, 389] on icon "Previous slide" at bounding box center [30, 390] width 4 height 8
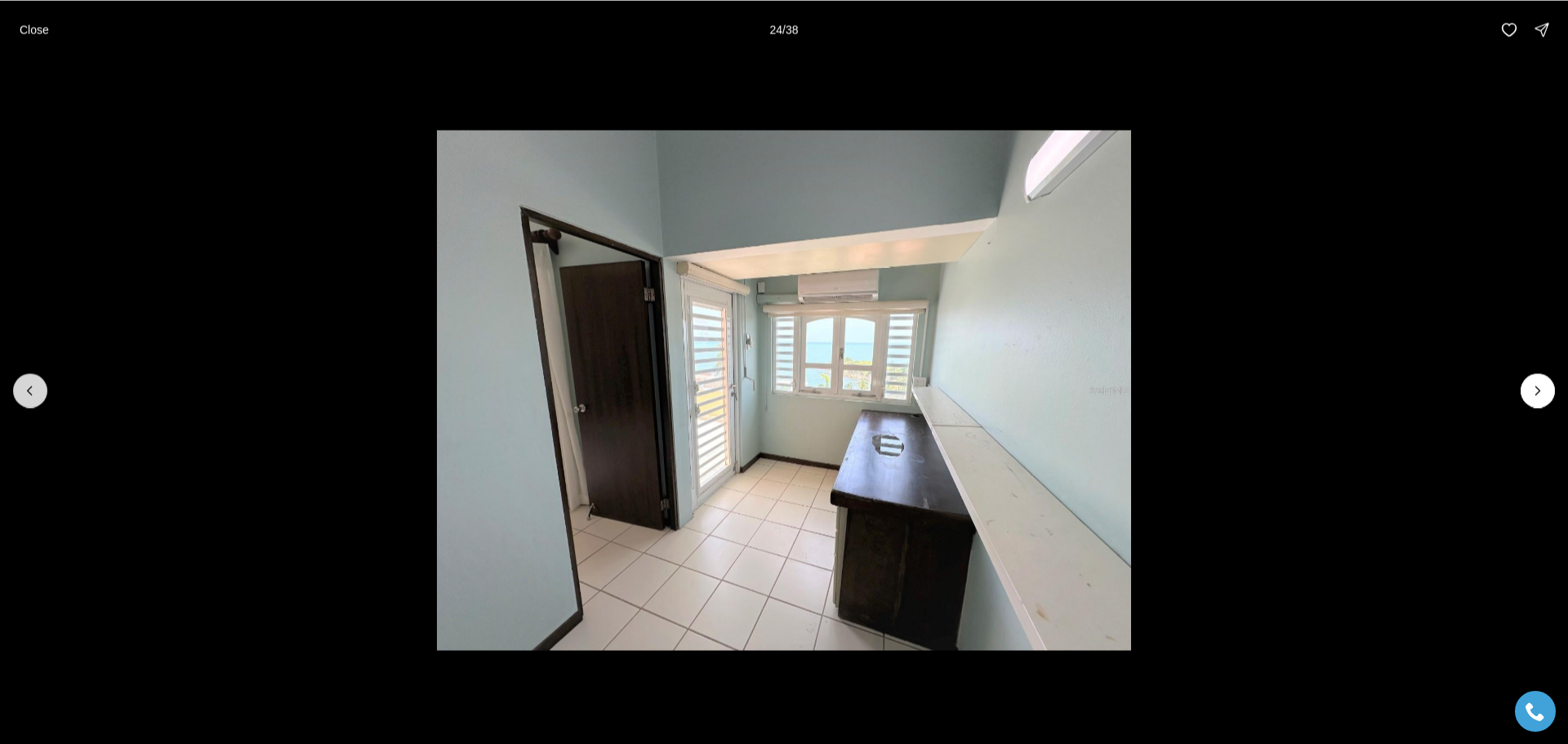
click at [30, 389] on icon "Previous slide" at bounding box center [30, 390] width 4 height 8
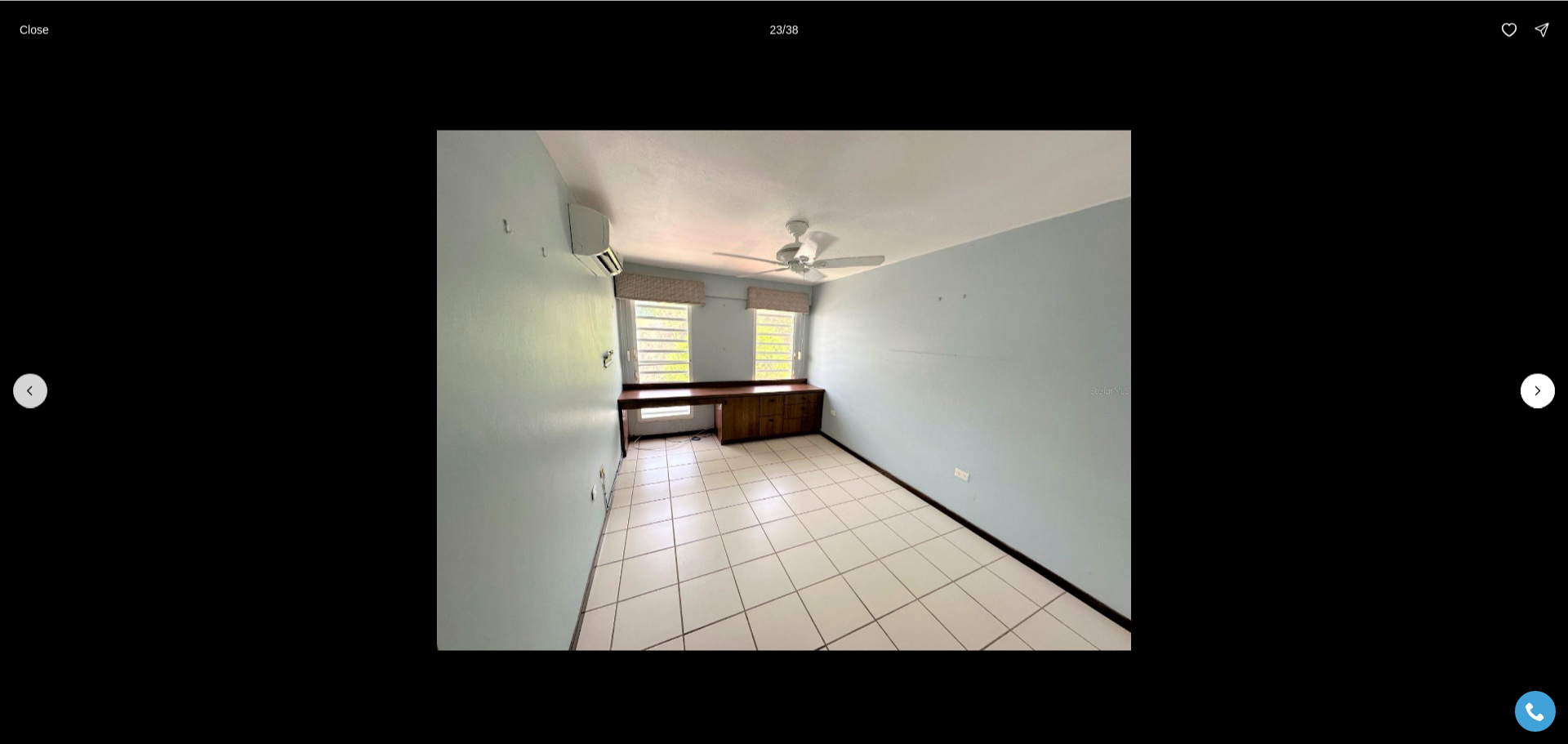
click at [30, 389] on icon "Previous slide" at bounding box center [30, 390] width 4 height 8
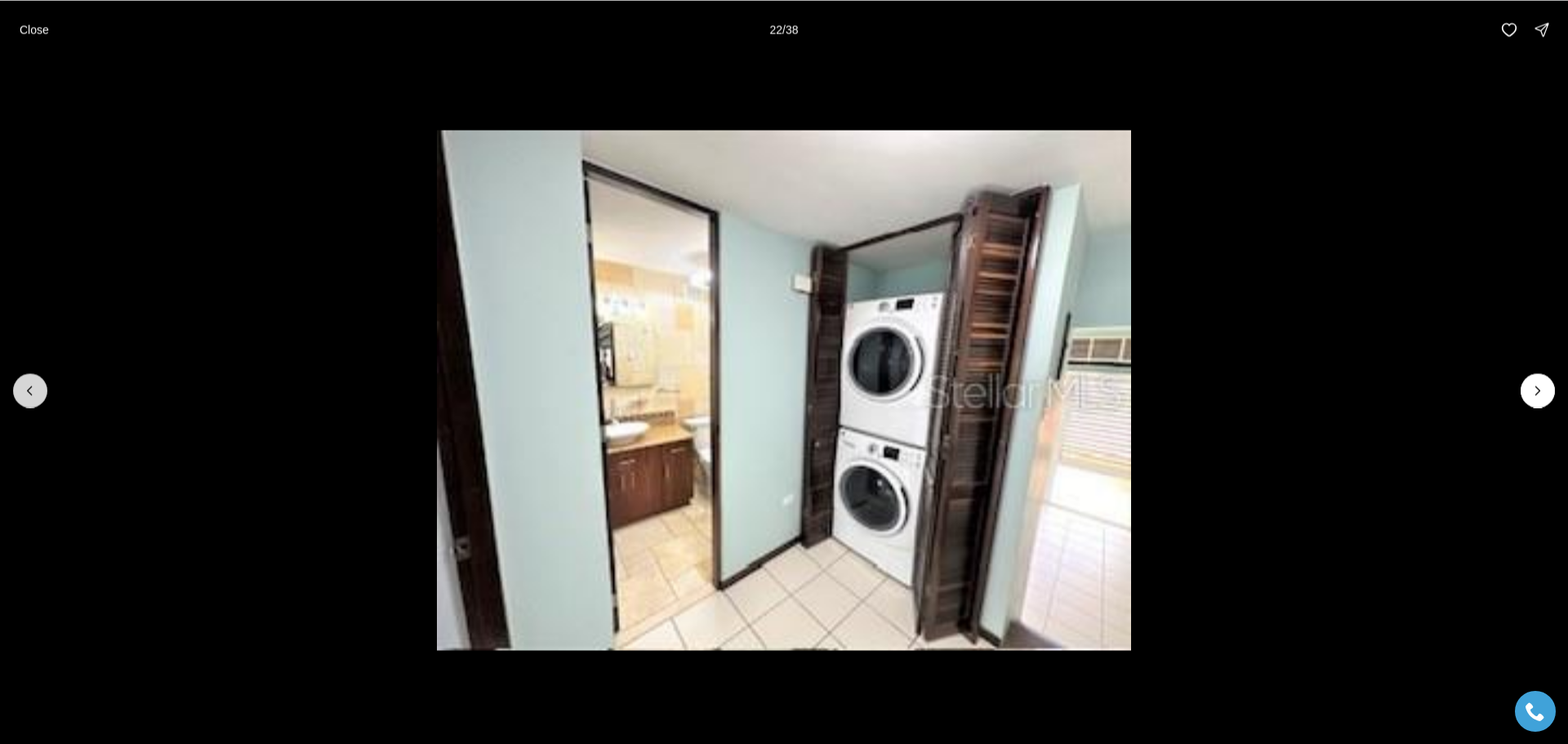
click at [30, 389] on icon "Previous slide" at bounding box center [30, 390] width 4 height 8
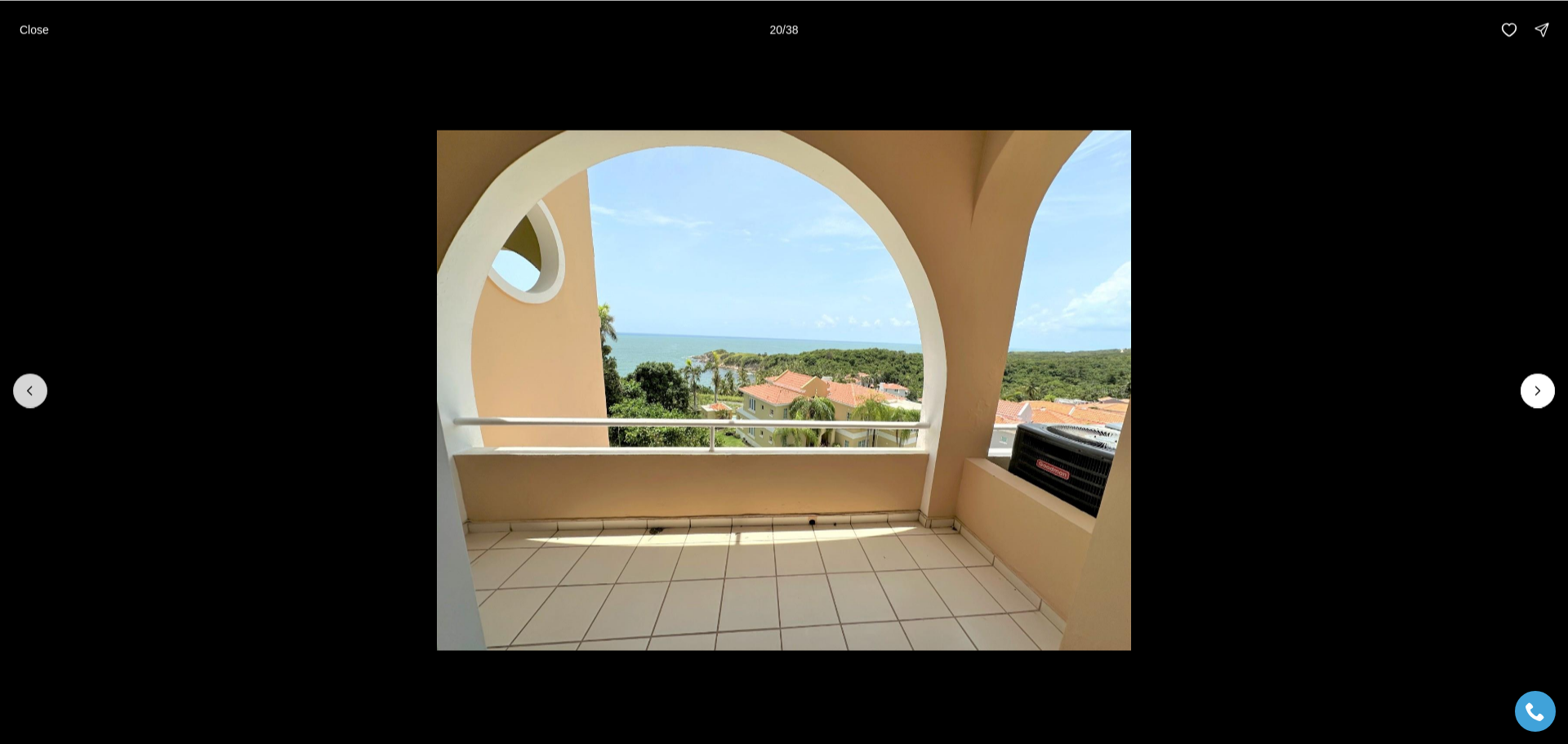
click at [30, 389] on icon "Previous slide" at bounding box center [30, 390] width 4 height 8
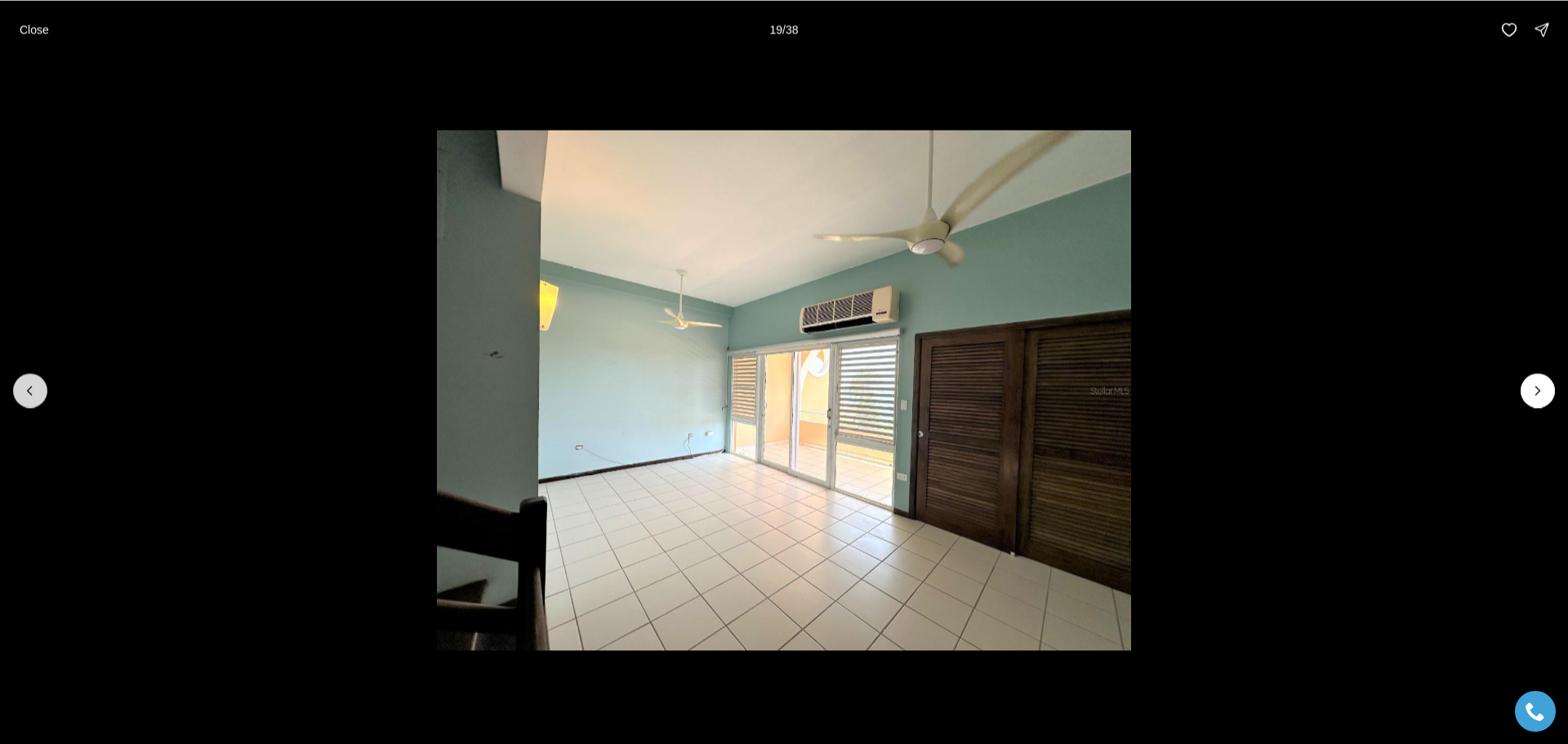
click at [30, 389] on icon "Previous slide" at bounding box center [30, 390] width 4 height 8
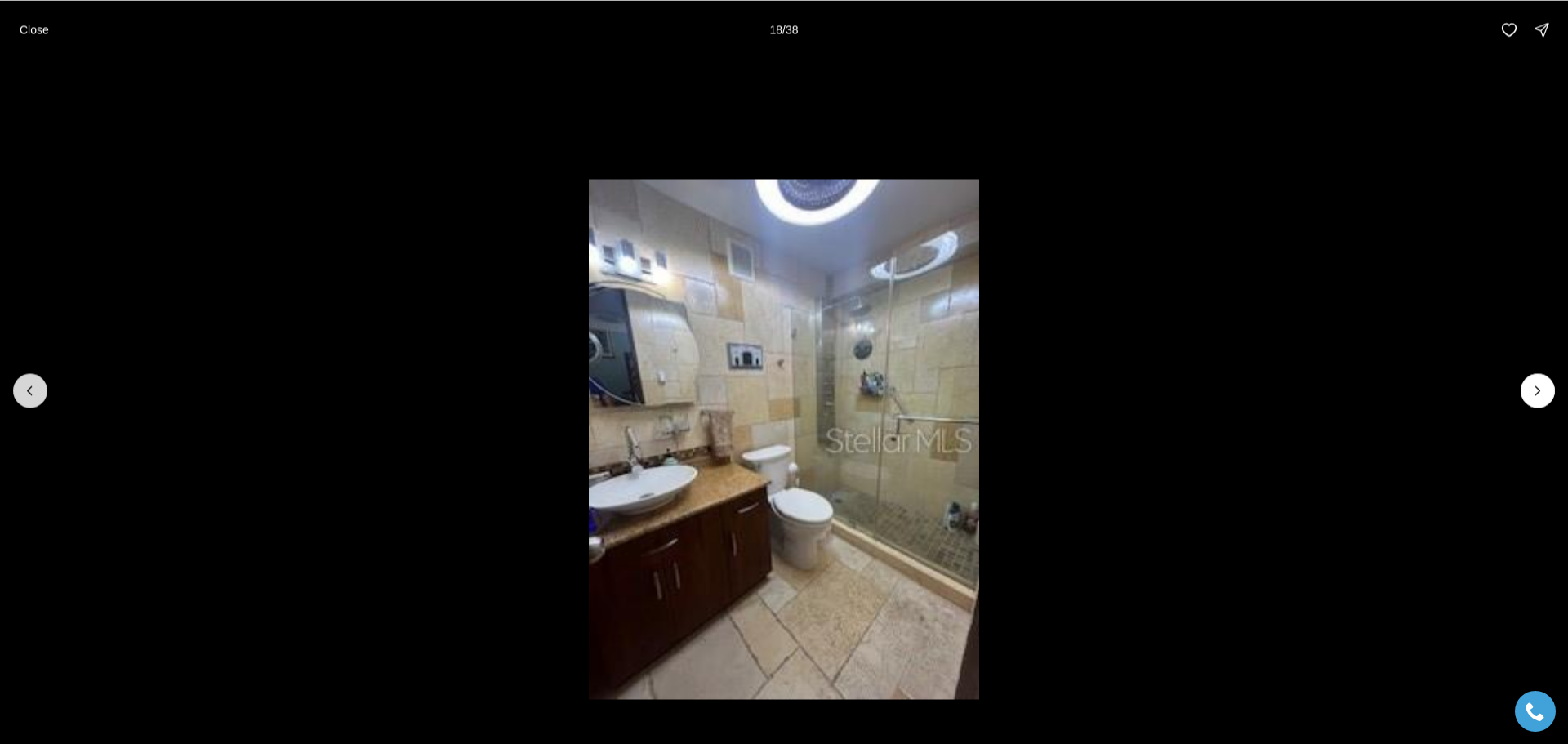
click at [30, 389] on icon "Previous slide" at bounding box center [30, 390] width 4 height 8
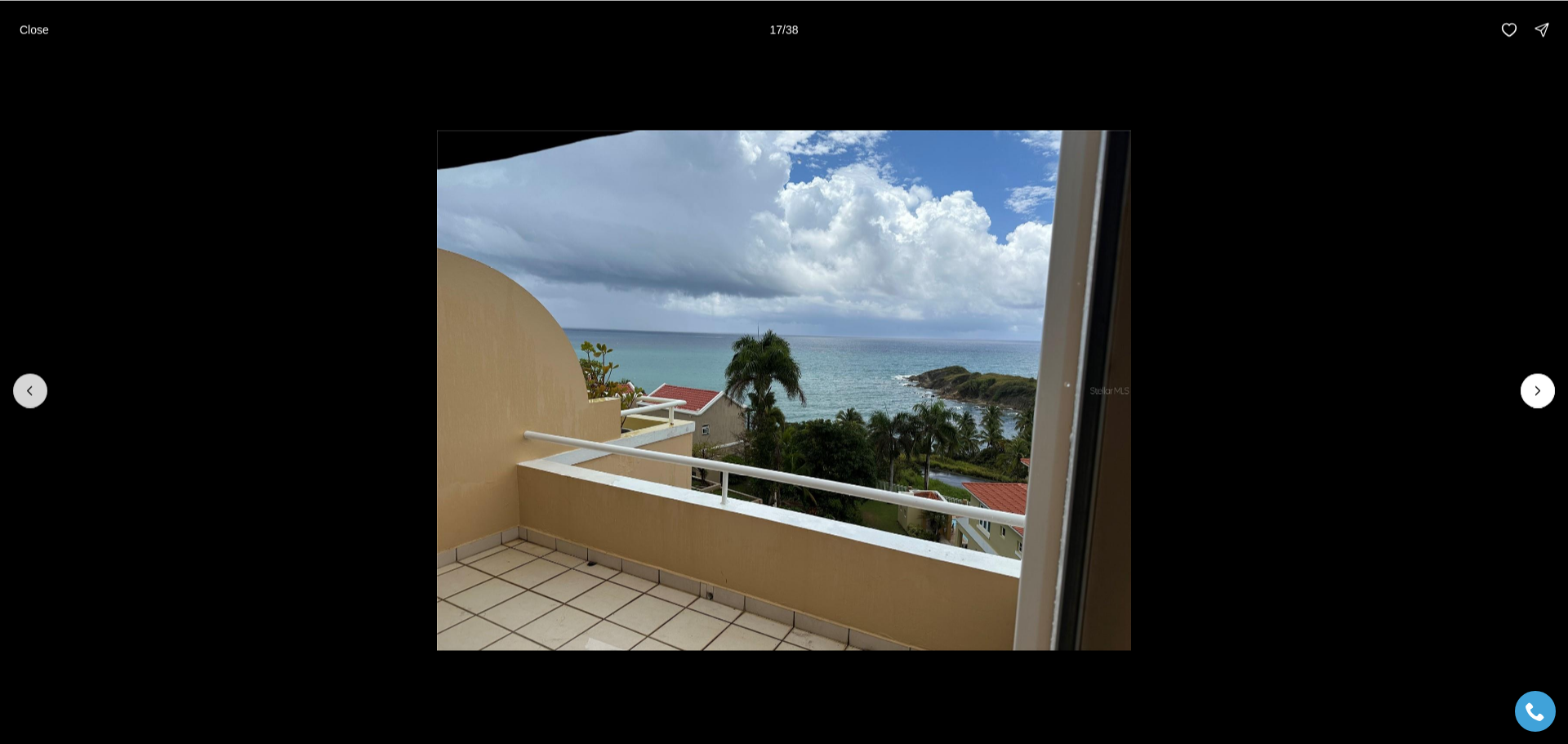
click at [30, 389] on icon "Previous slide" at bounding box center [30, 390] width 4 height 8
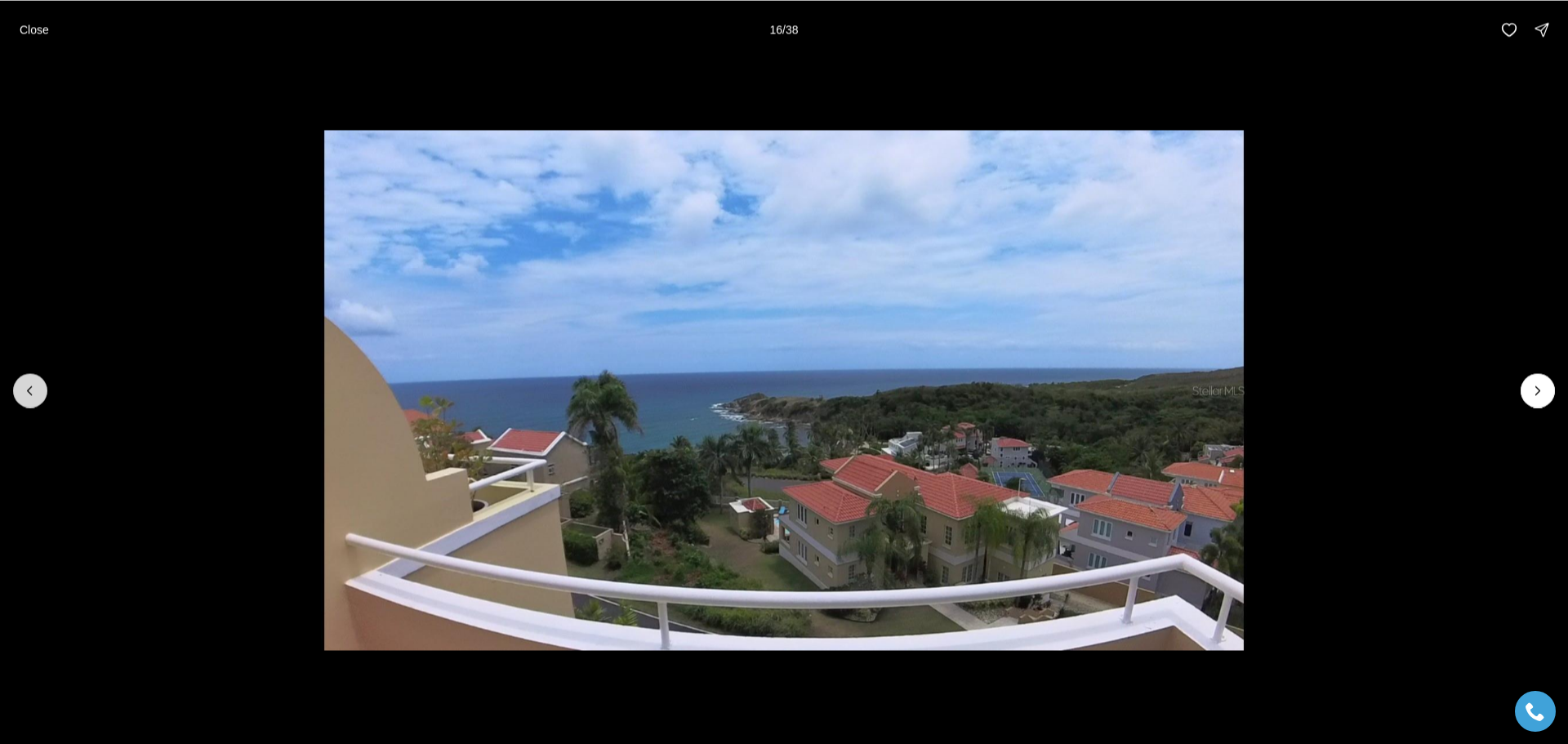
click at [30, 389] on icon "Previous slide" at bounding box center [30, 390] width 4 height 8
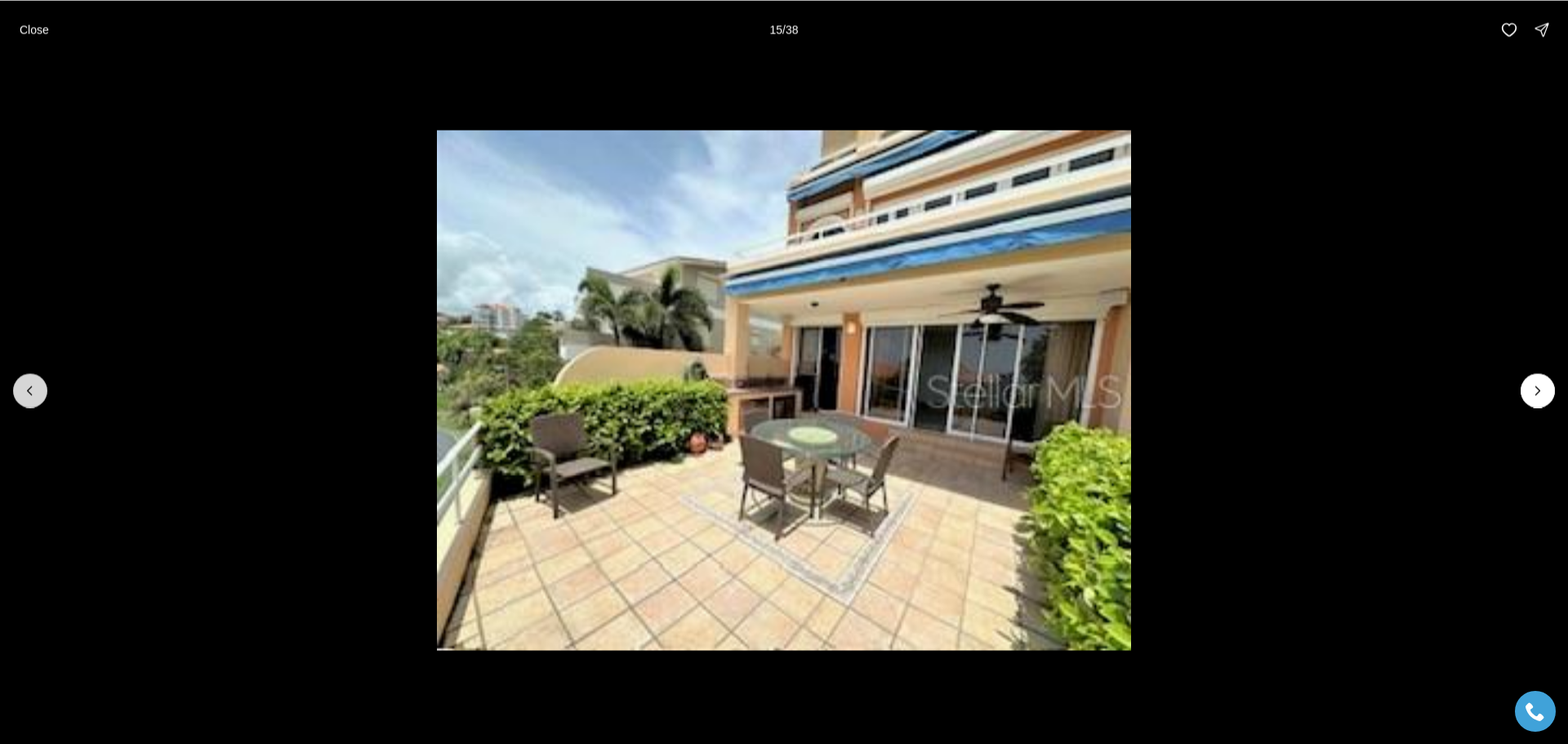
click at [30, 389] on icon "Previous slide" at bounding box center [30, 390] width 4 height 8
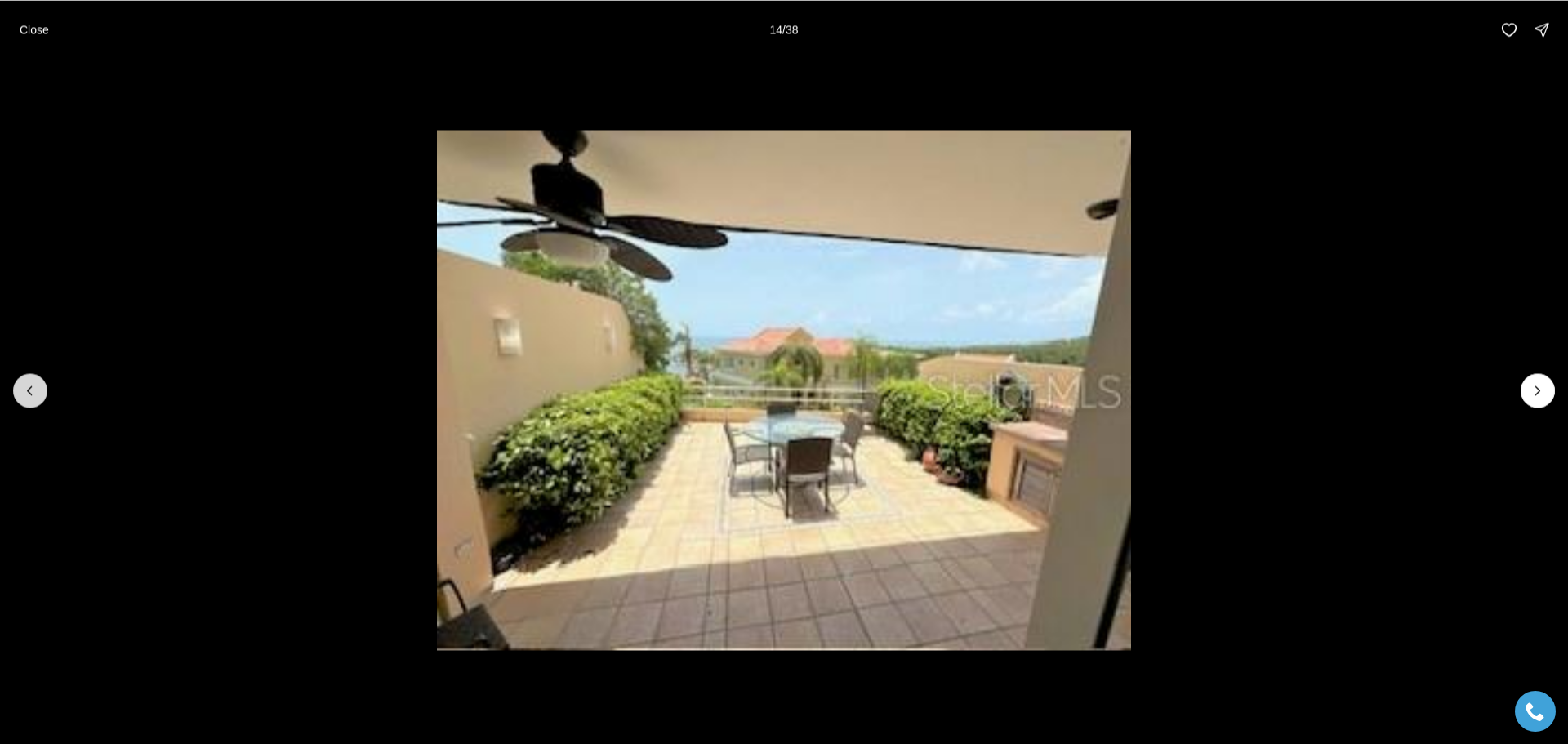
click at [30, 389] on icon "Previous slide" at bounding box center [30, 390] width 4 height 8
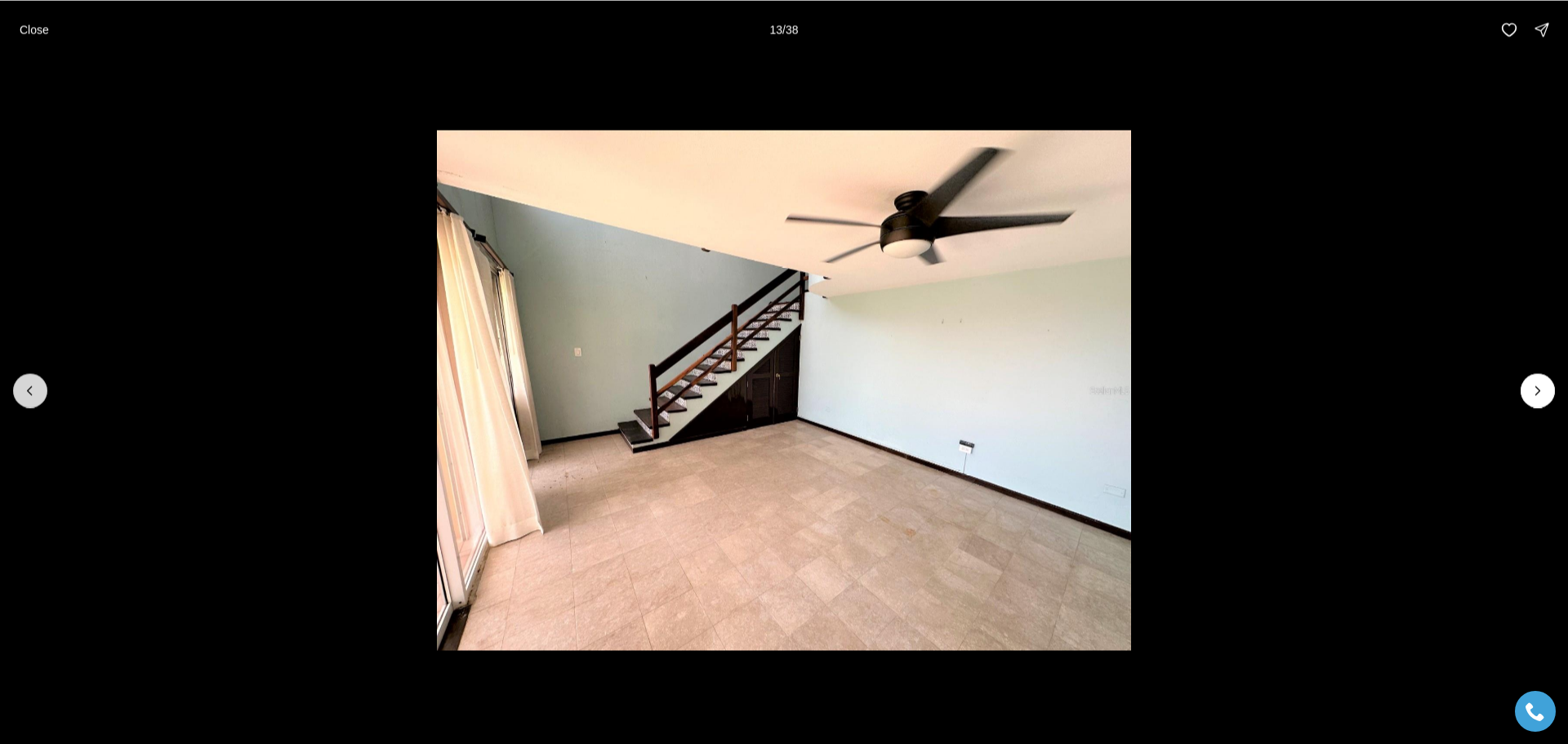
click at [30, 389] on icon "Previous slide" at bounding box center [30, 390] width 4 height 8
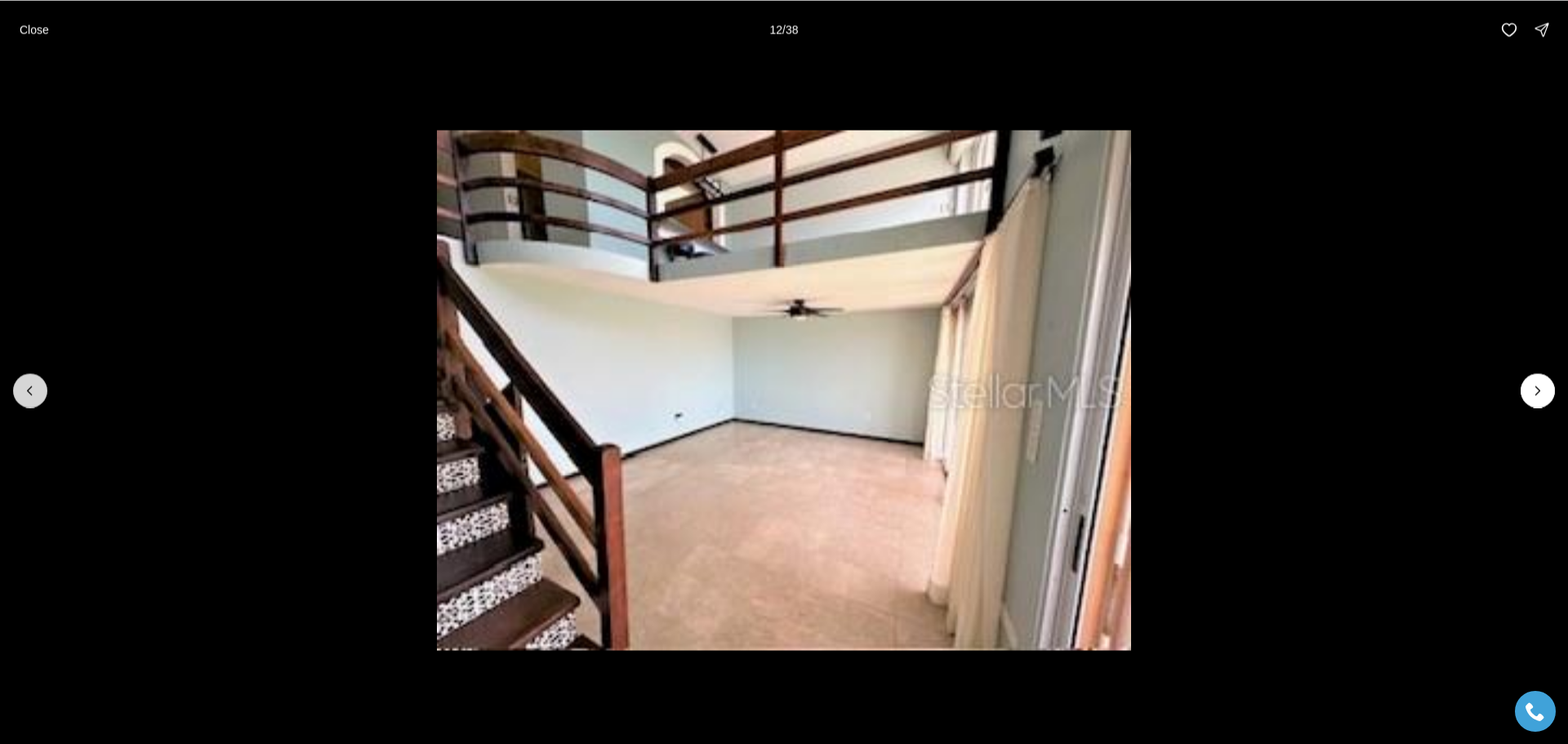
click at [30, 389] on icon "Previous slide" at bounding box center [30, 390] width 4 height 8
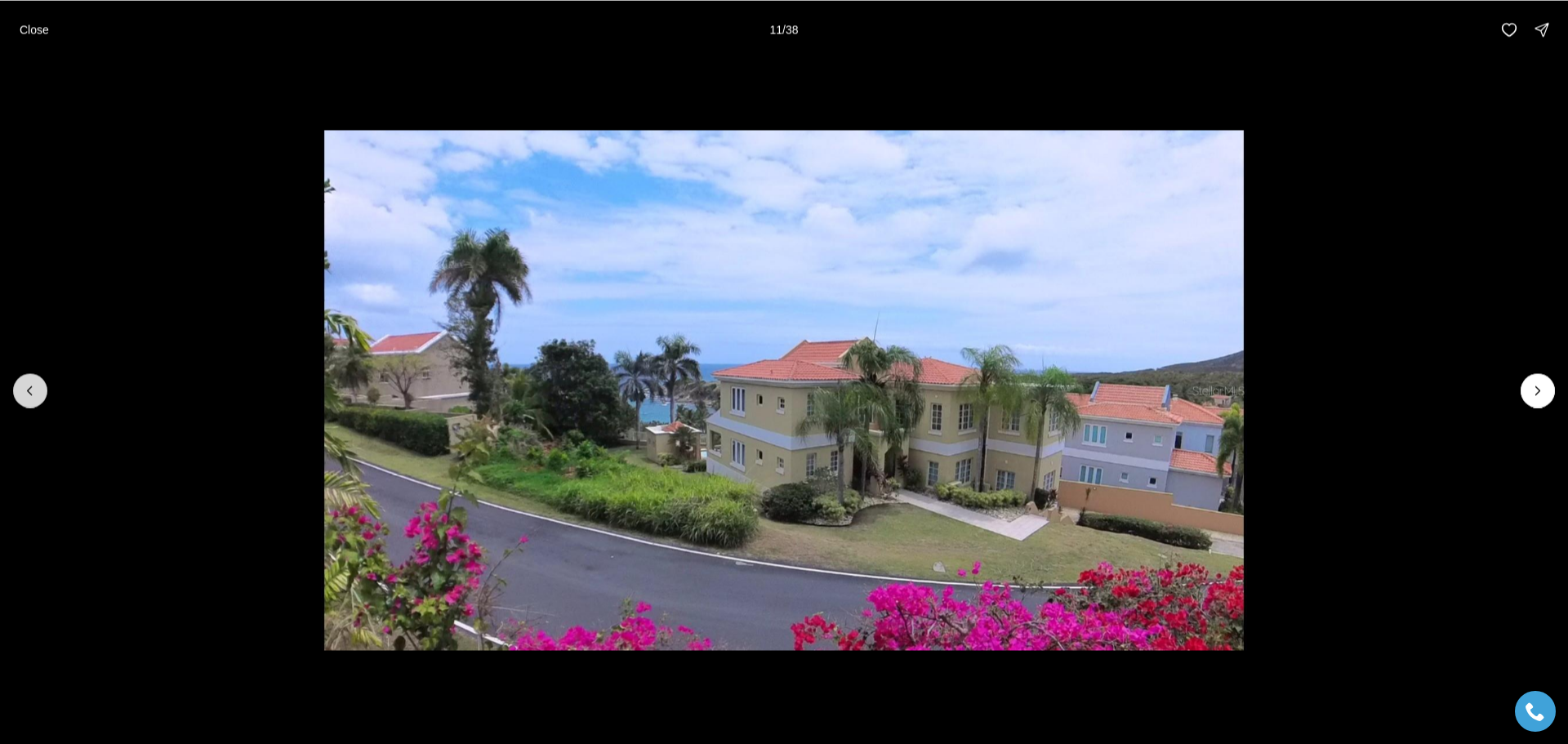
click at [30, 389] on icon "Previous slide" at bounding box center [30, 390] width 4 height 8
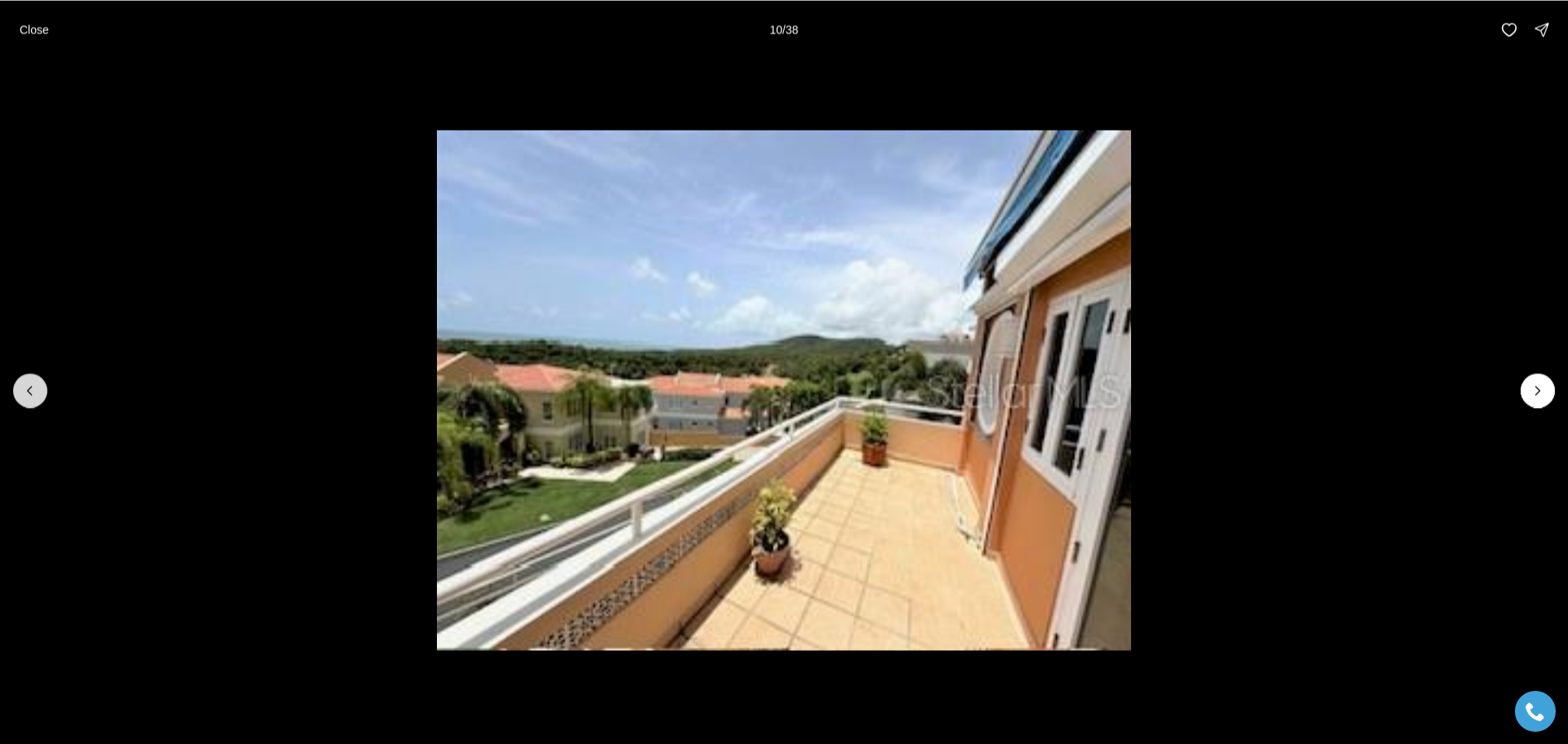
click at [30, 389] on icon "Previous slide" at bounding box center [30, 390] width 4 height 8
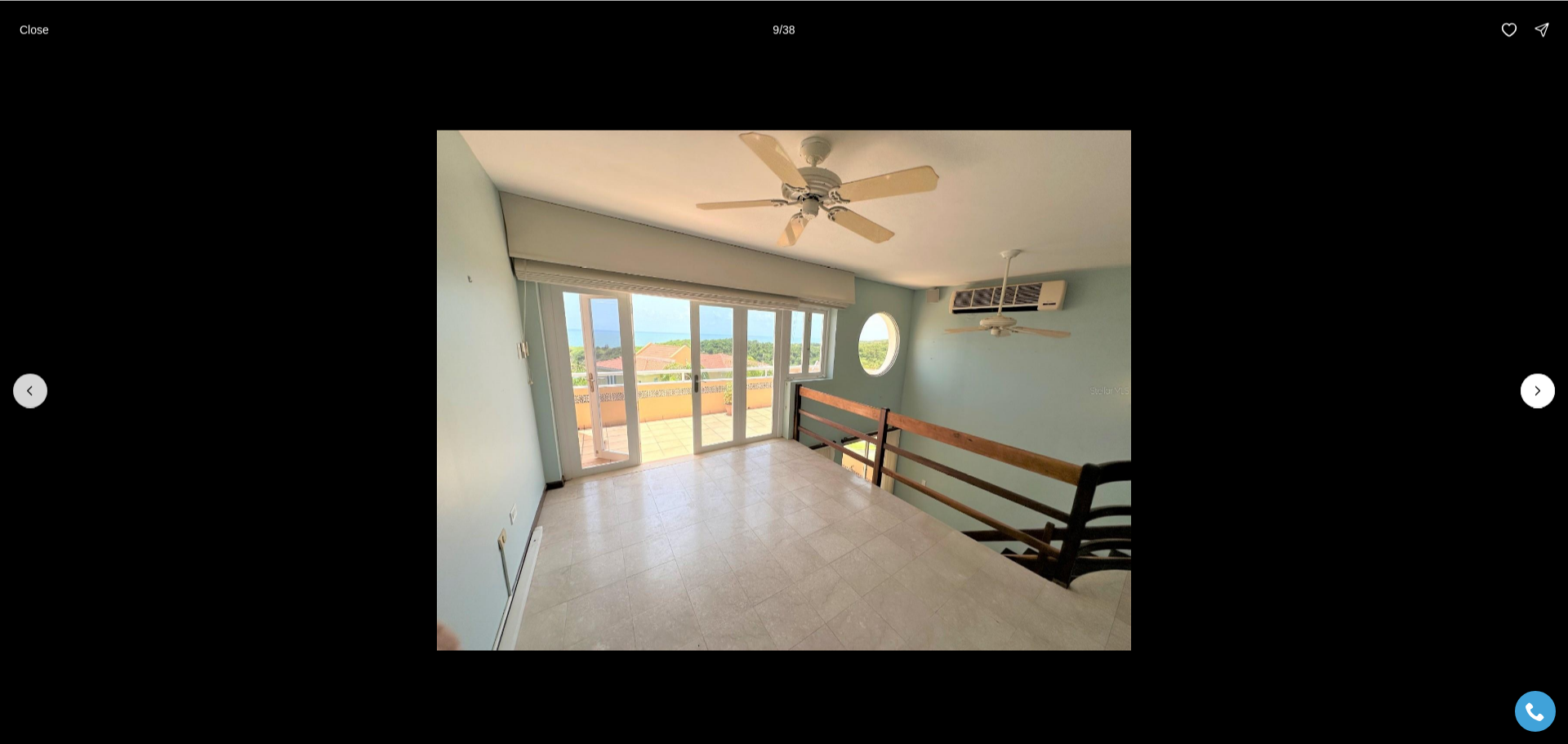
click at [30, 389] on icon "Previous slide" at bounding box center [30, 390] width 4 height 8
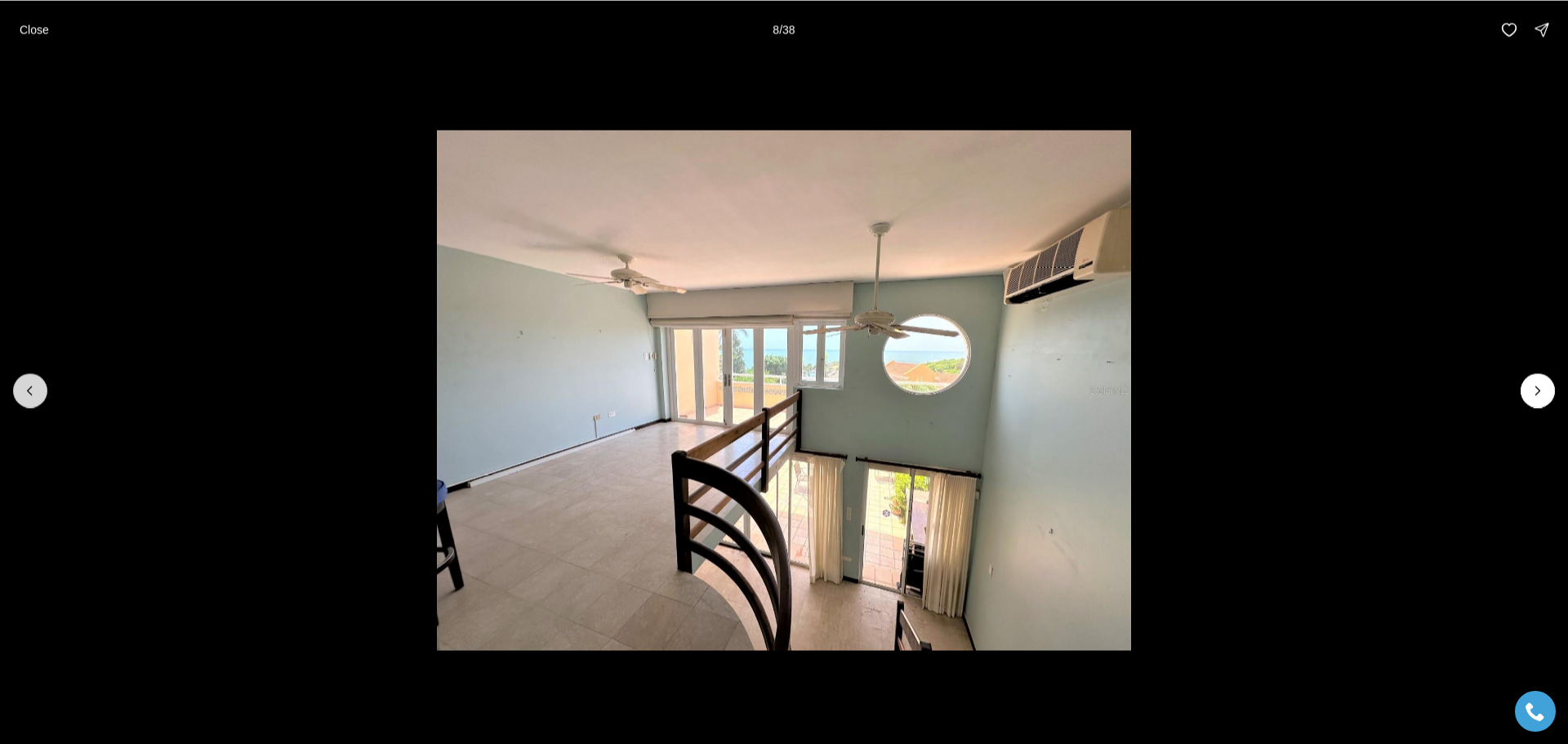
click at [30, 389] on icon "Previous slide" at bounding box center [30, 390] width 4 height 8
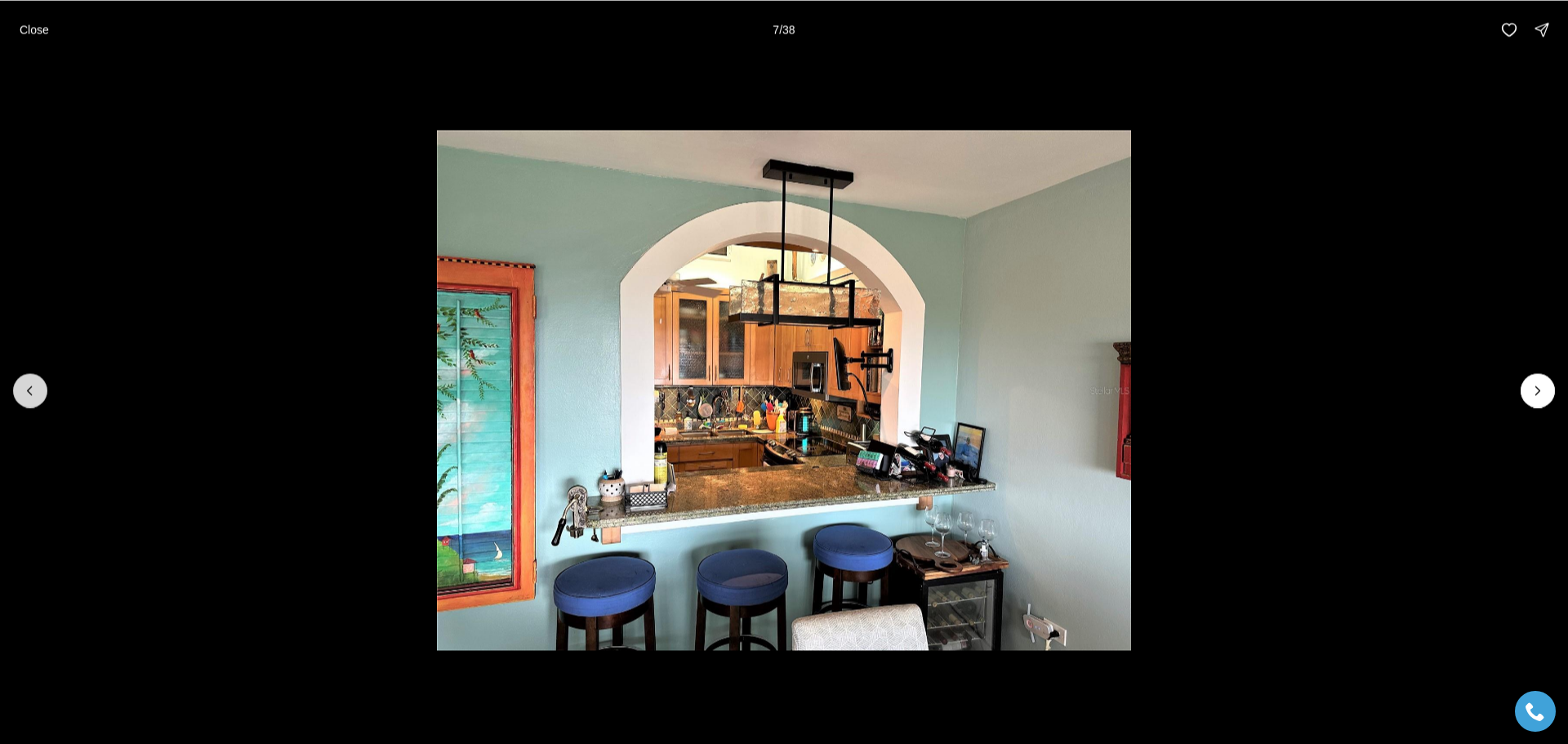
click at [30, 389] on icon "Previous slide" at bounding box center [30, 390] width 4 height 8
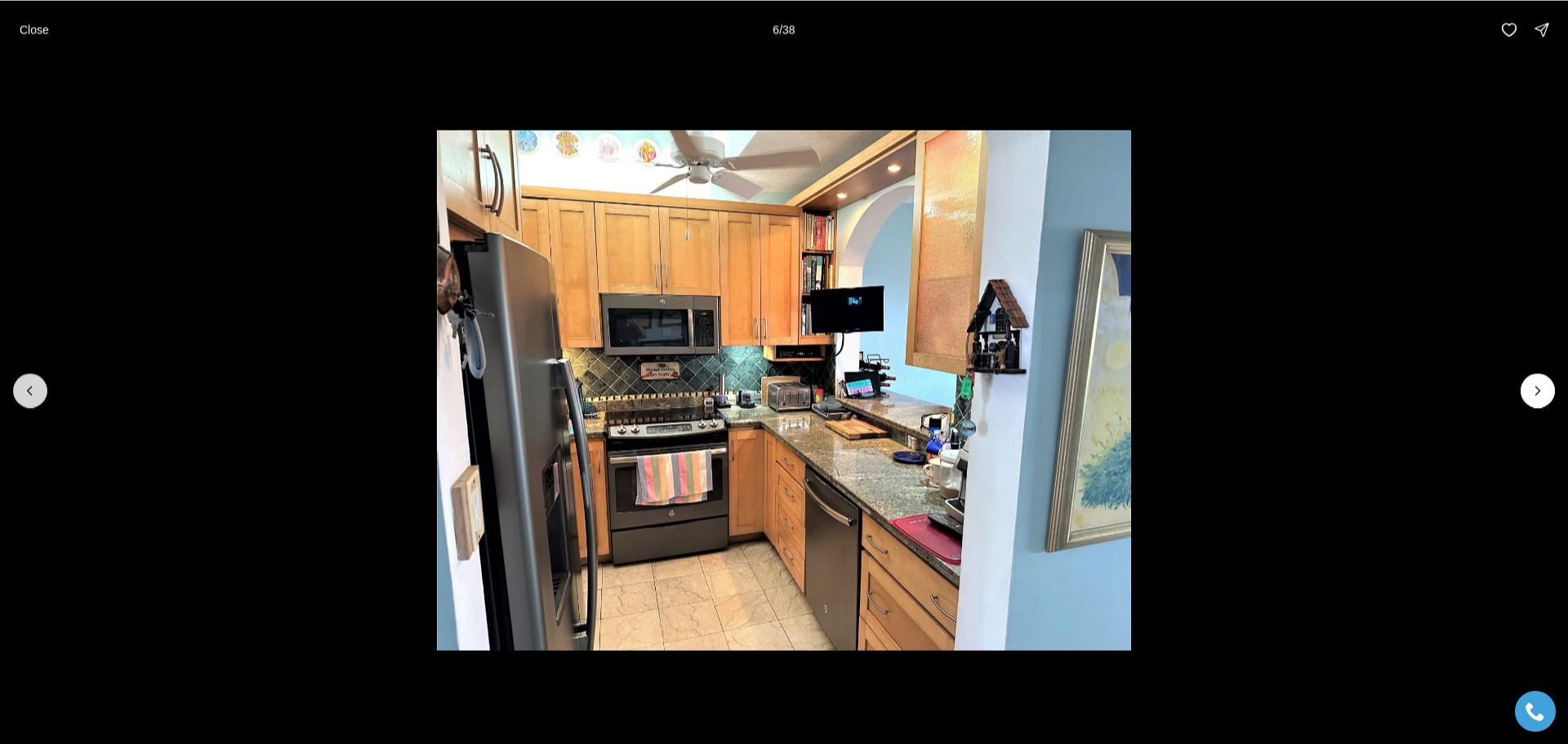
click at [30, 389] on icon "Previous slide" at bounding box center [30, 390] width 4 height 8
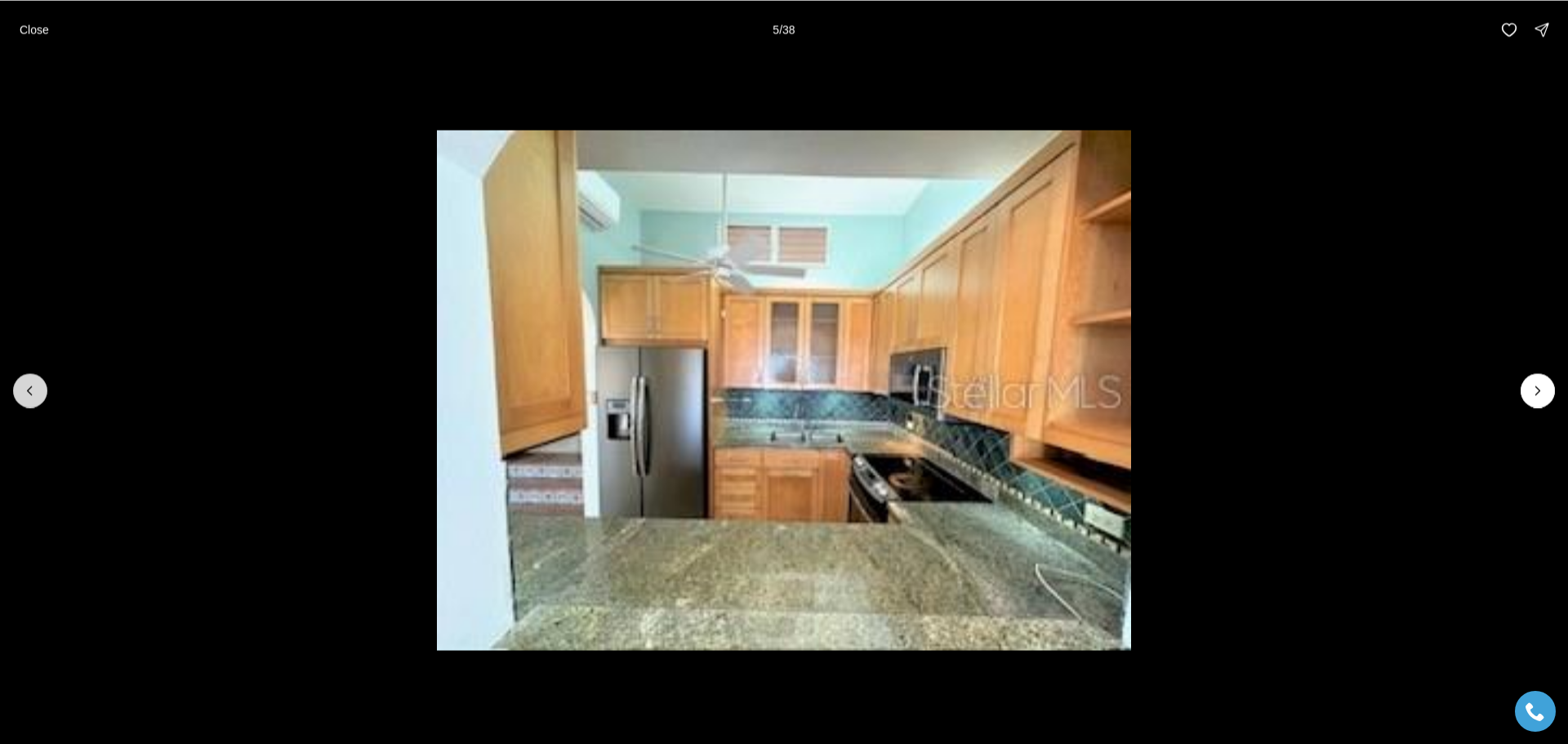
click at [30, 389] on icon "Previous slide" at bounding box center [30, 390] width 4 height 8
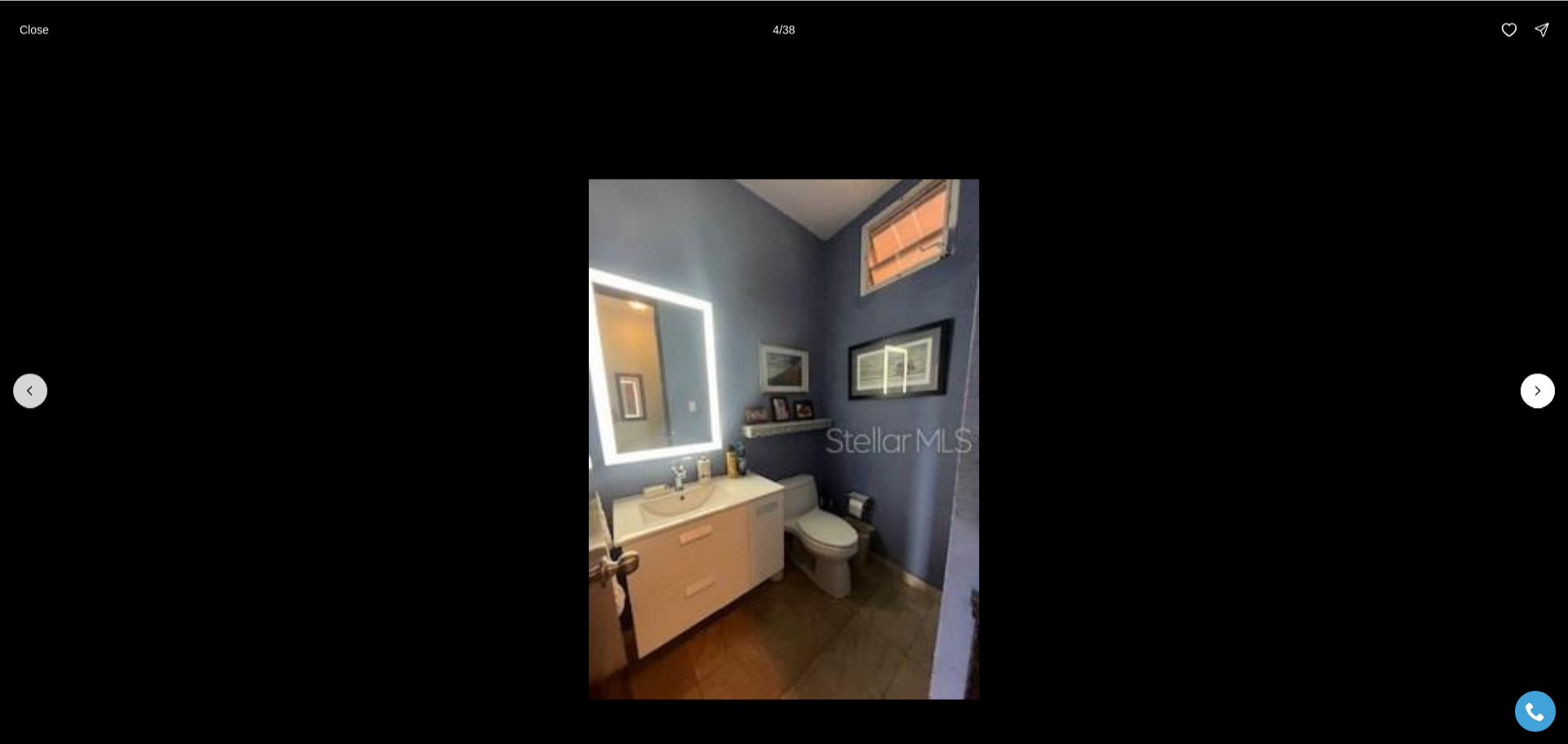
click at [30, 389] on icon "Previous slide" at bounding box center [30, 390] width 4 height 8
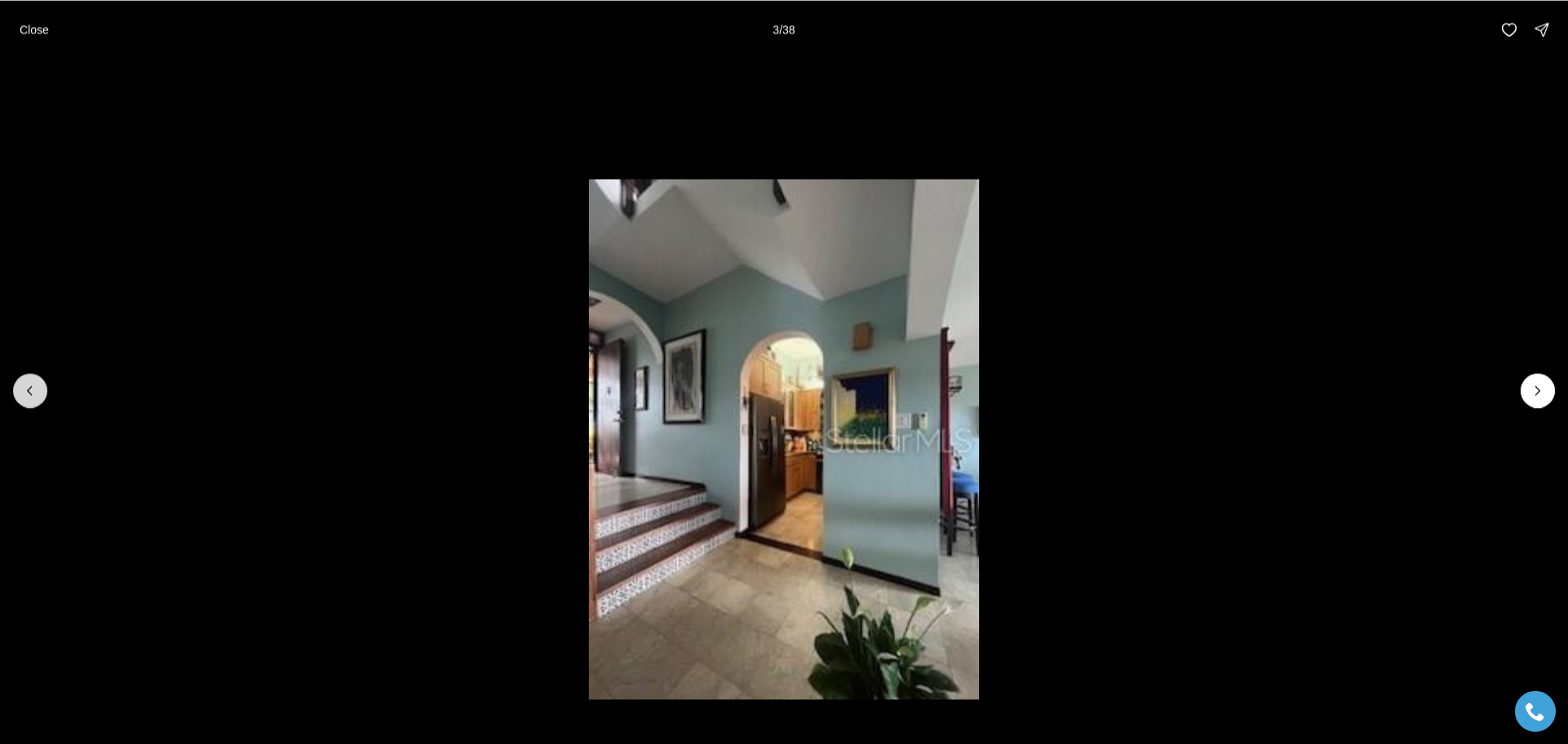
click at [30, 389] on icon "Previous slide" at bounding box center [30, 390] width 4 height 8
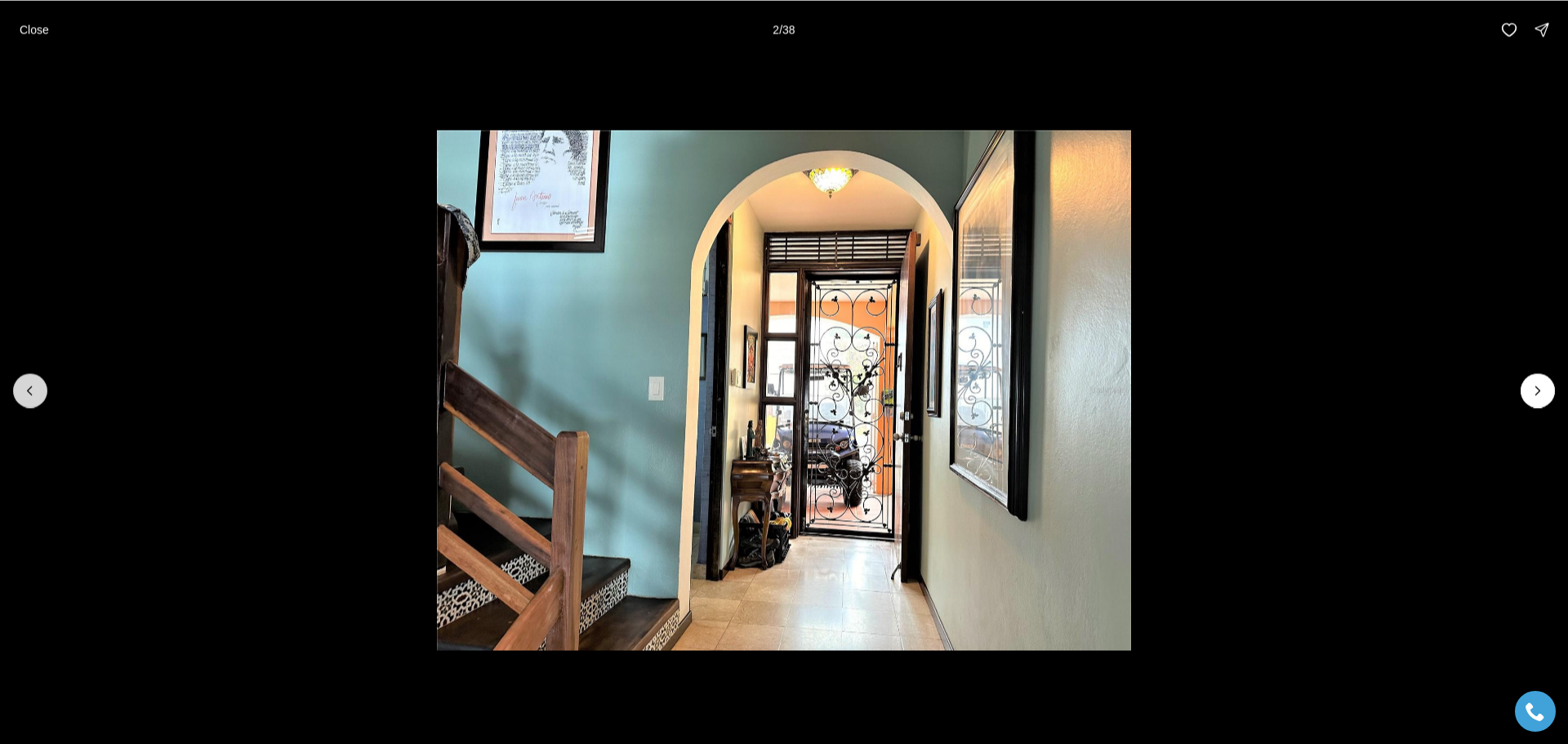
click at [30, 389] on icon "Previous slide" at bounding box center [30, 390] width 4 height 8
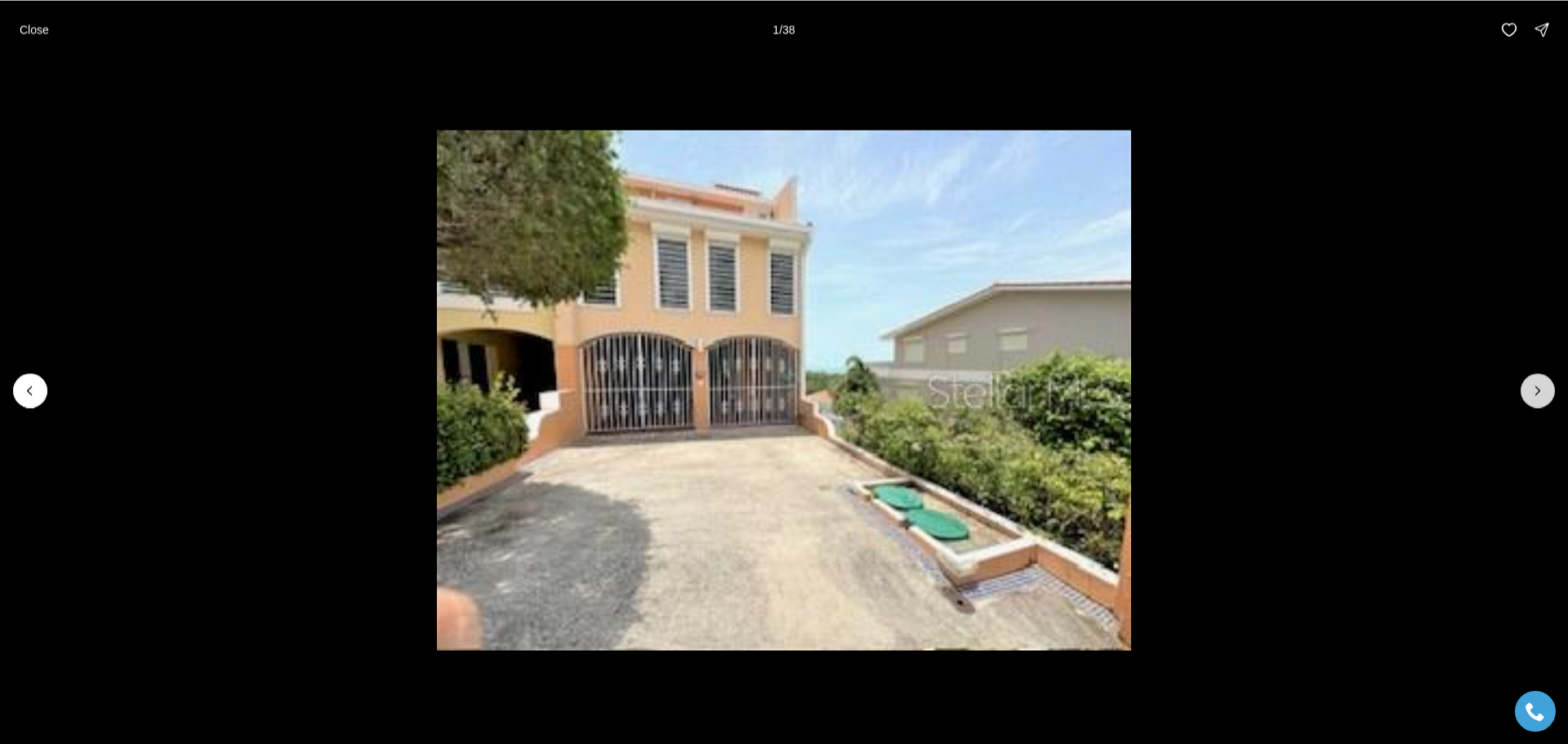
click at [1525, 393] on button "Next slide" at bounding box center [1538, 390] width 34 height 34
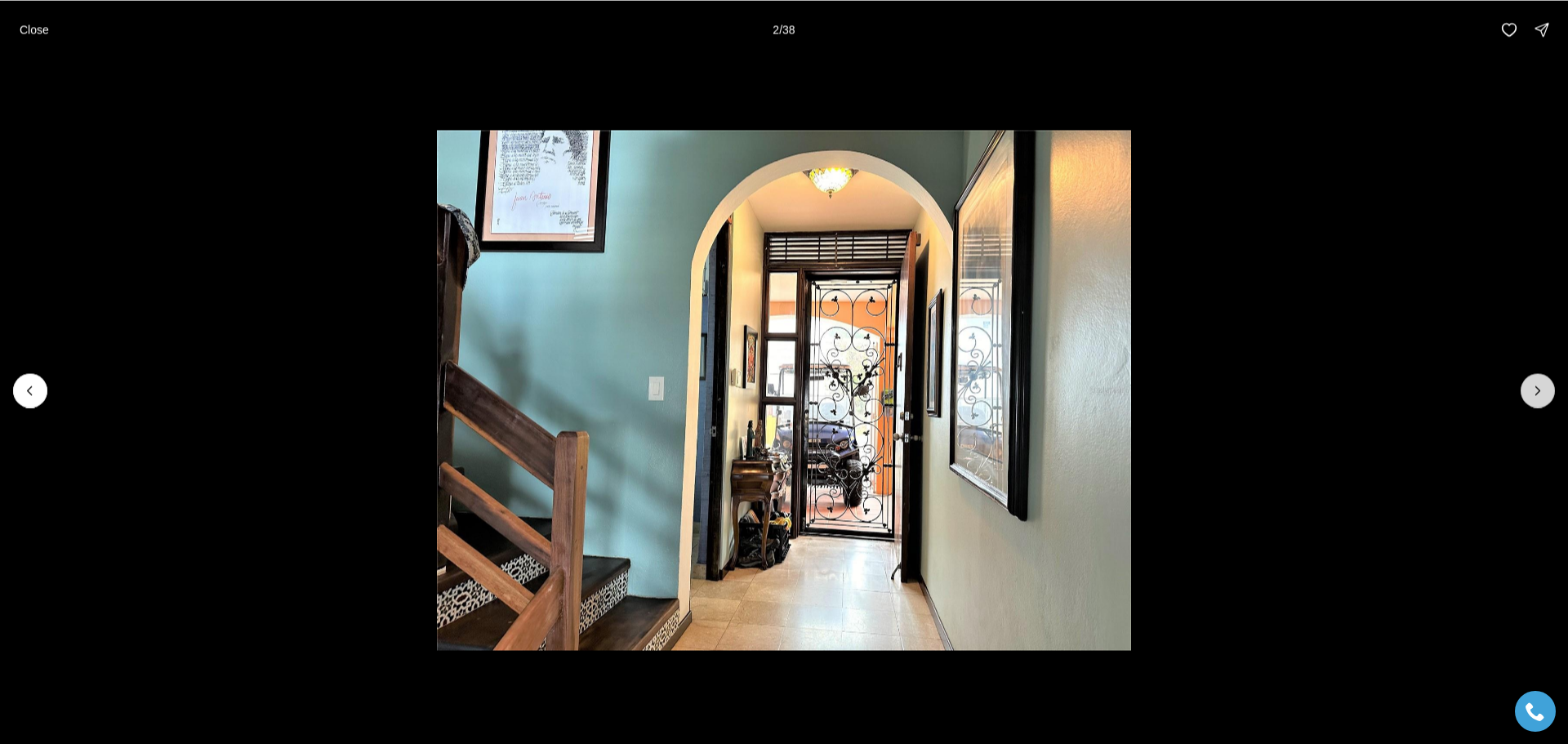
click at [1525, 393] on button "Next slide" at bounding box center [1538, 390] width 34 height 34
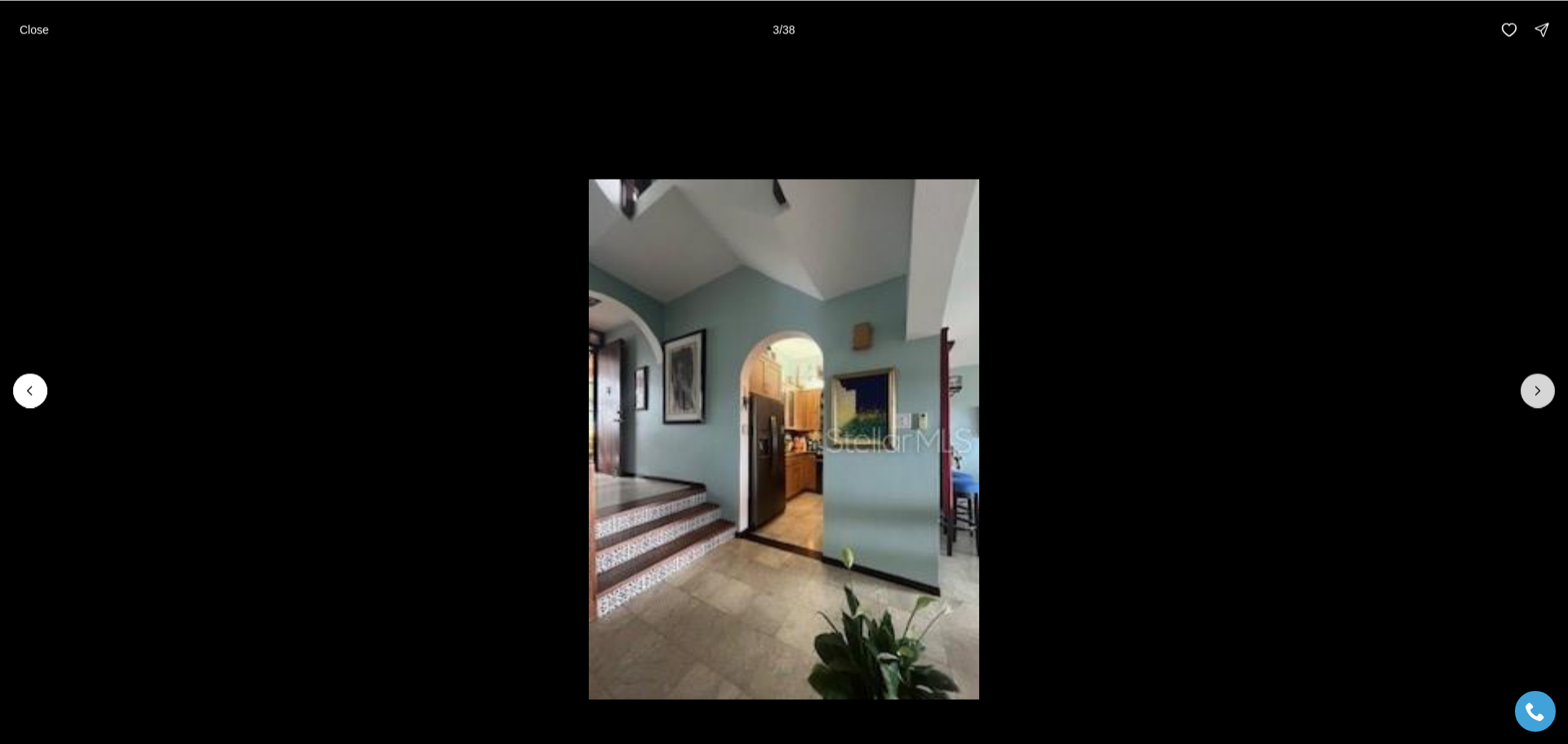
click at [1525, 393] on button "Next slide" at bounding box center [1538, 390] width 34 height 34
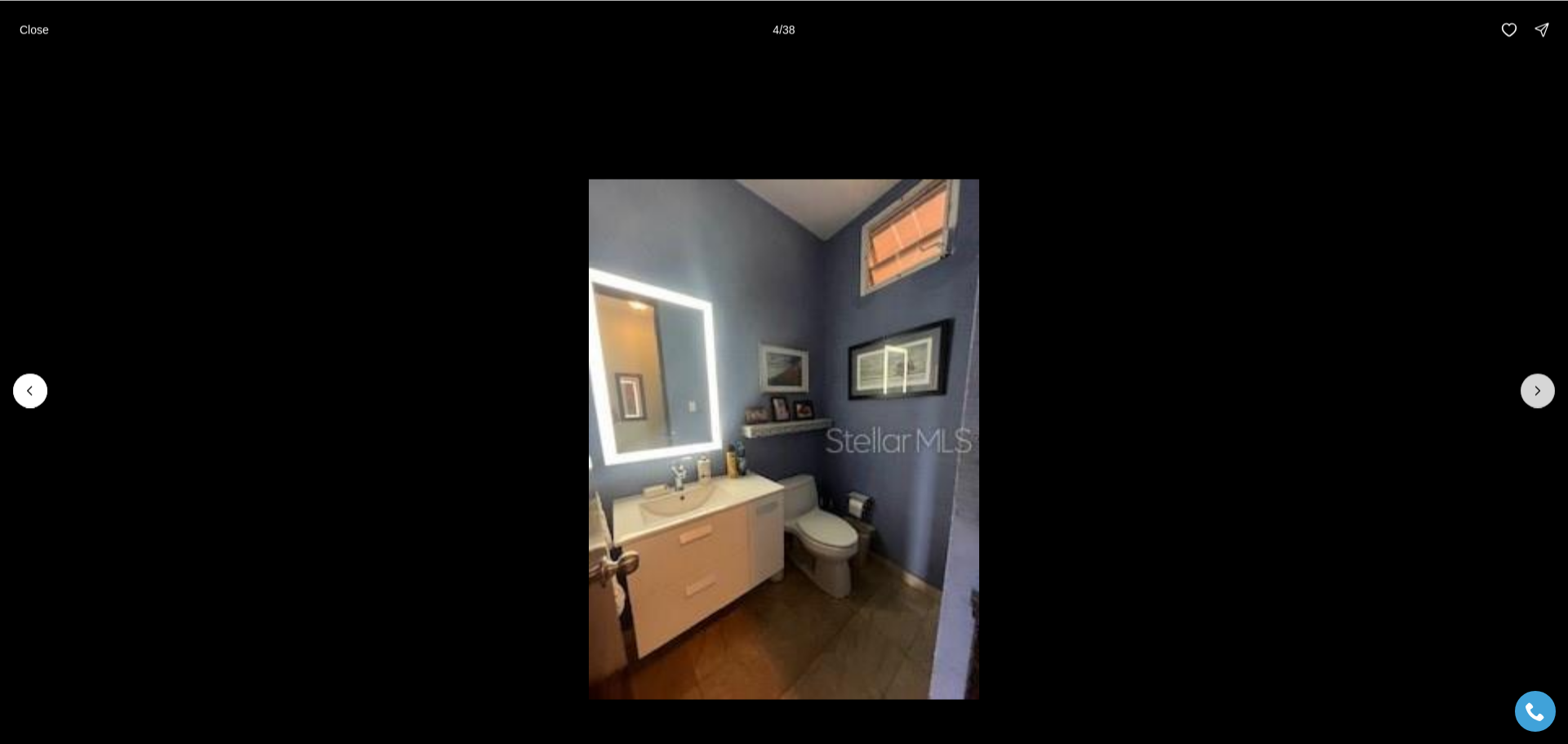
click at [1525, 393] on button "Next slide" at bounding box center [1538, 390] width 34 height 34
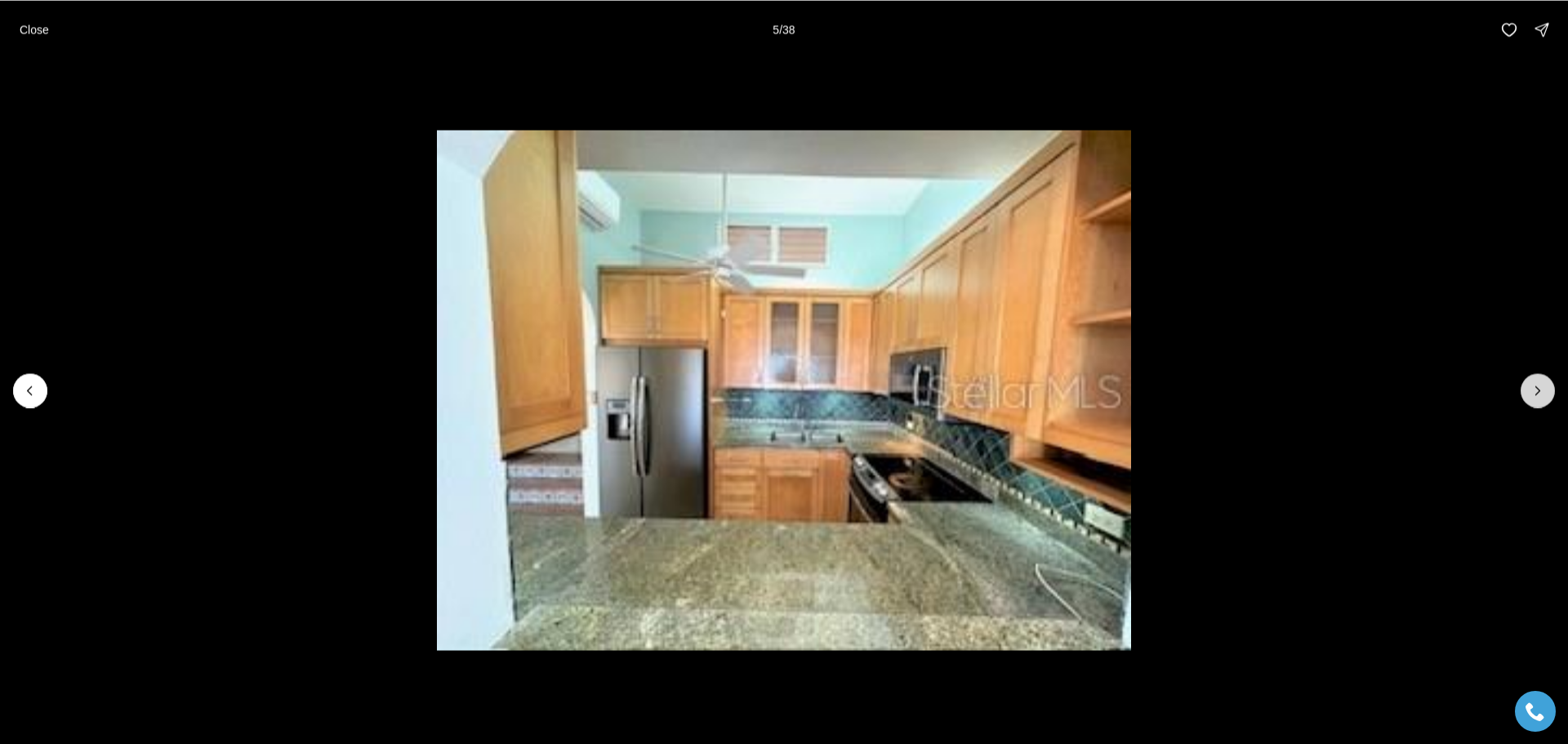
click at [1525, 393] on button "Next slide" at bounding box center [1538, 390] width 34 height 34
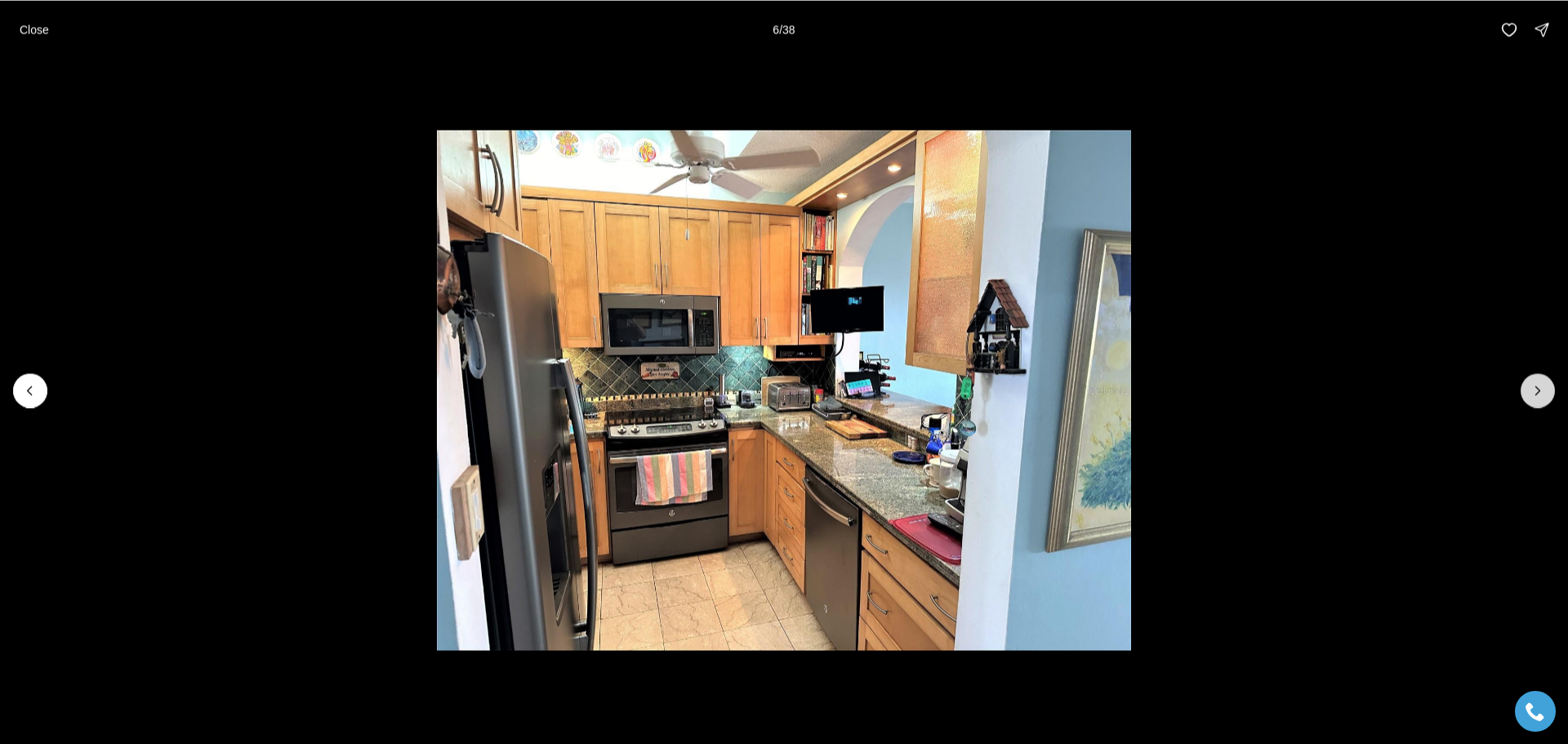
click at [1525, 393] on button "Next slide" at bounding box center [1538, 390] width 34 height 34
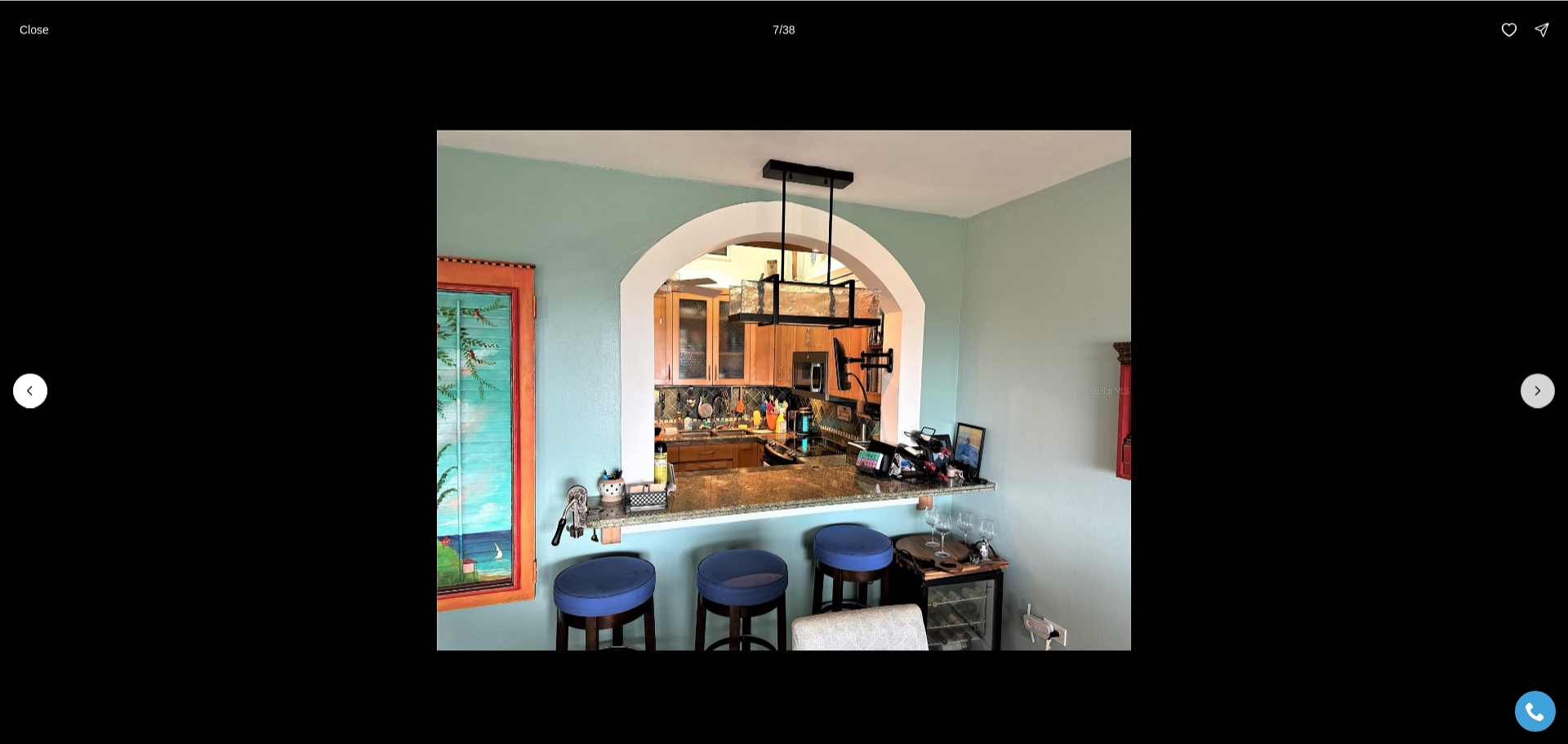
click at [1525, 393] on button "Next slide" at bounding box center [1538, 390] width 34 height 34
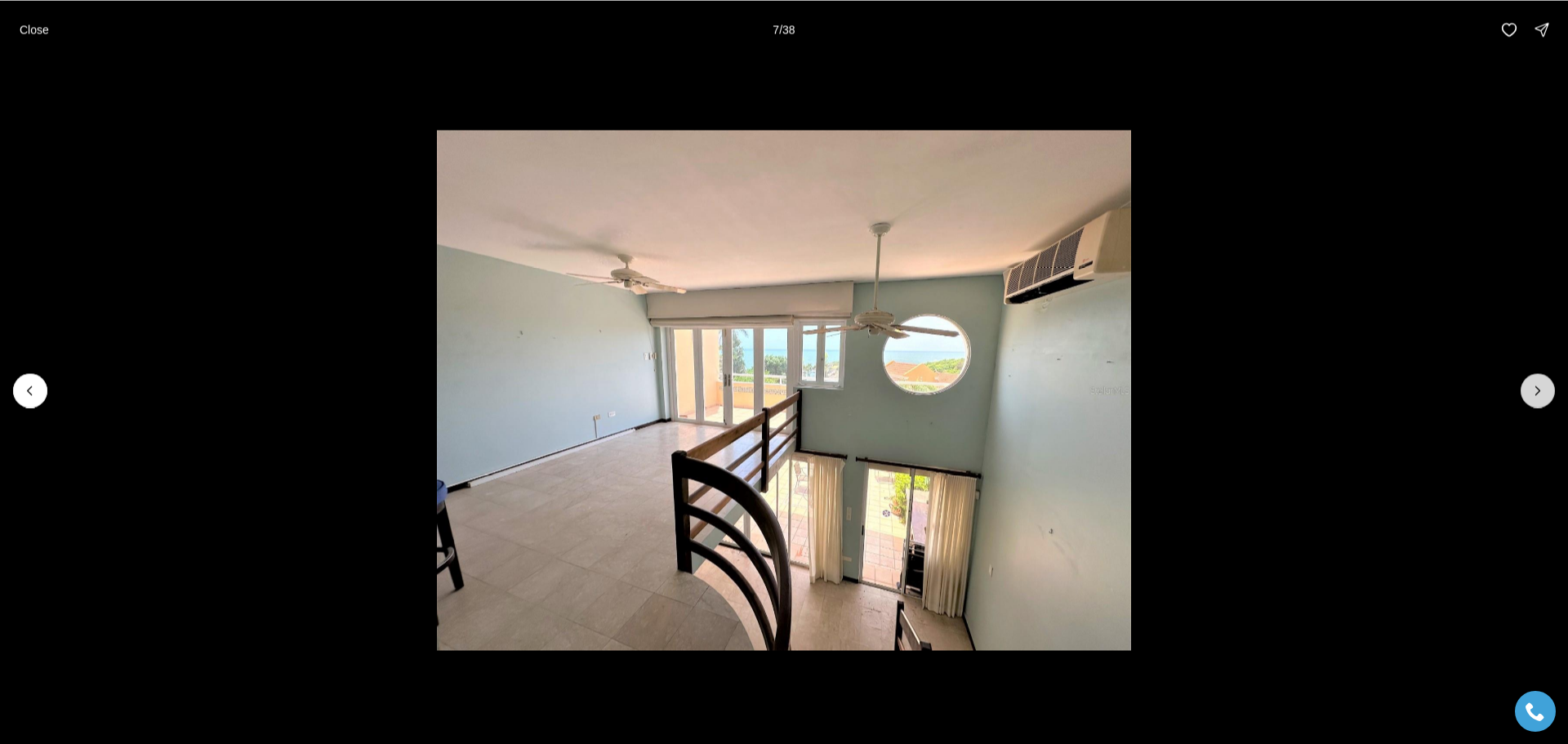
click at [1525, 393] on button "Next slide" at bounding box center [1538, 390] width 34 height 34
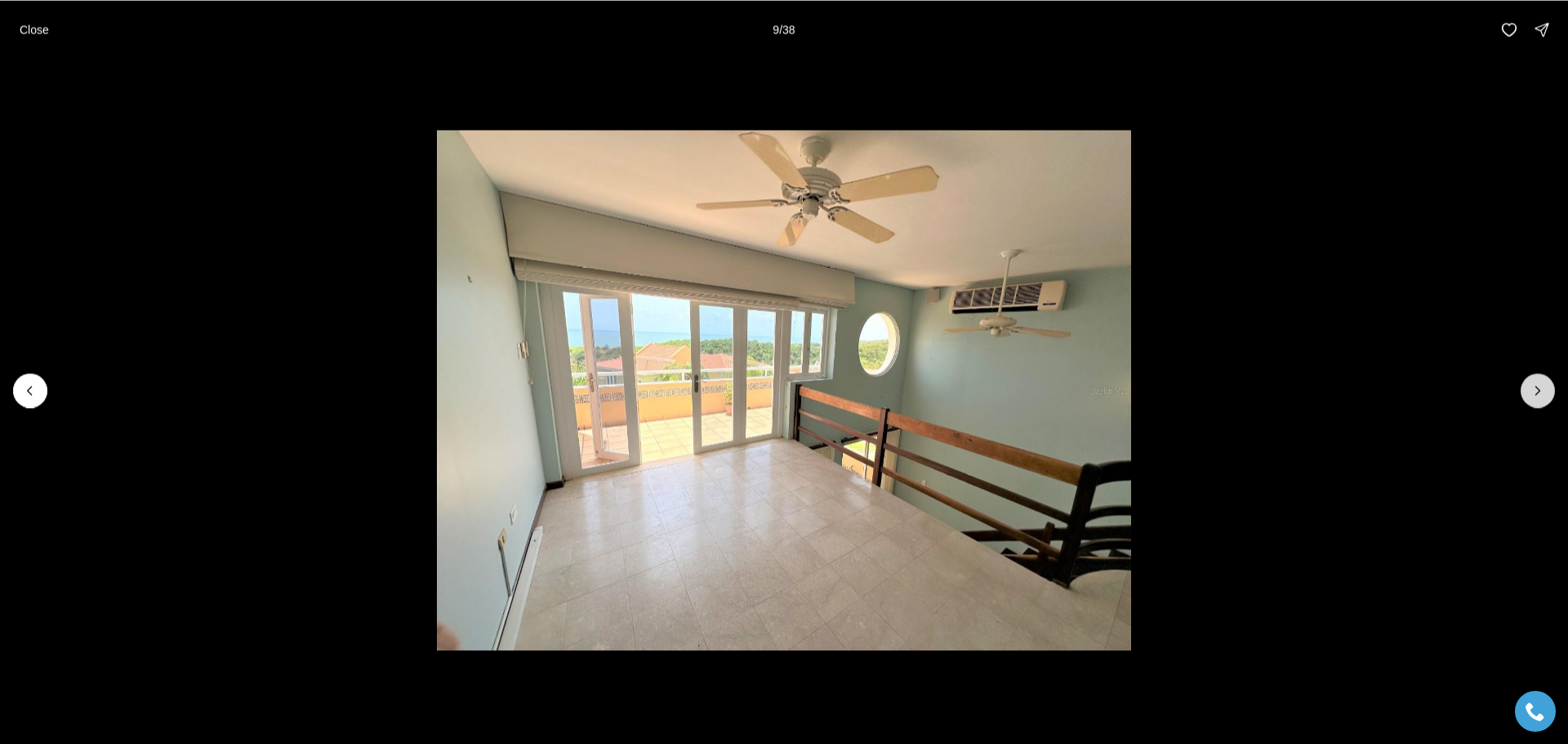
click at [1525, 393] on button "Next slide" at bounding box center [1538, 390] width 34 height 34
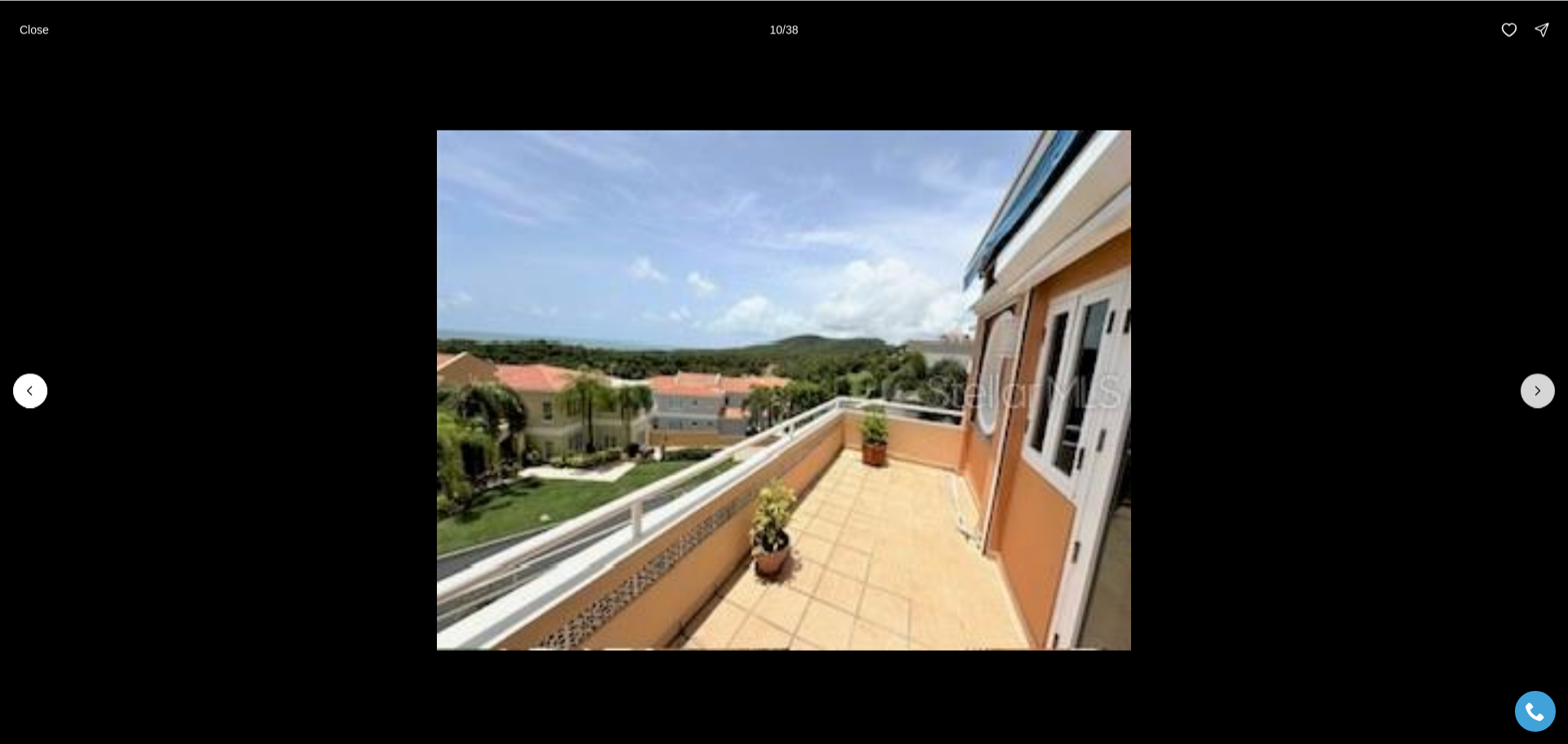
click at [1525, 393] on button "Next slide" at bounding box center [1538, 390] width 34 height 34
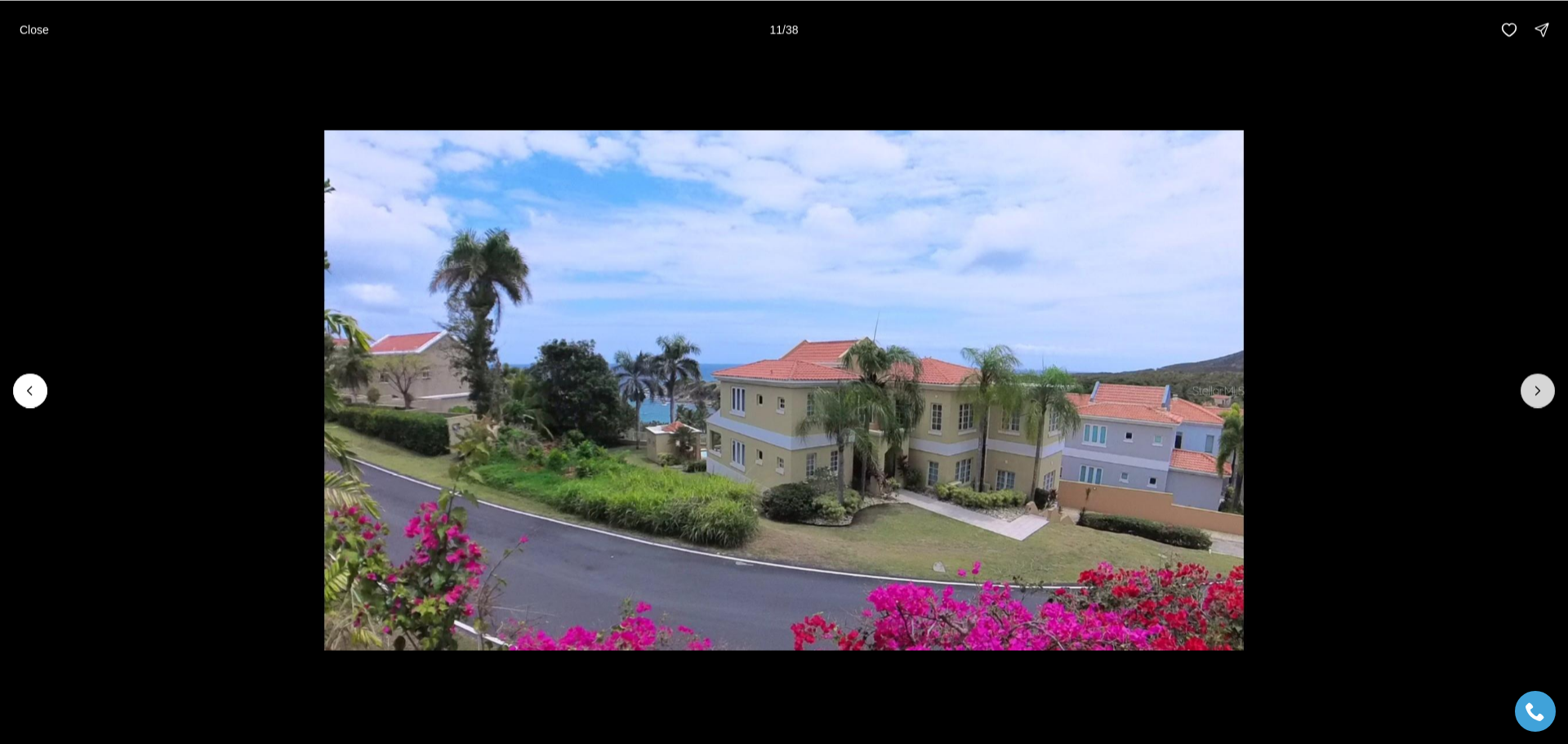
click at [1525, 393] on button "Next slide" at bounding box center [1538, 390] width 34 height 34
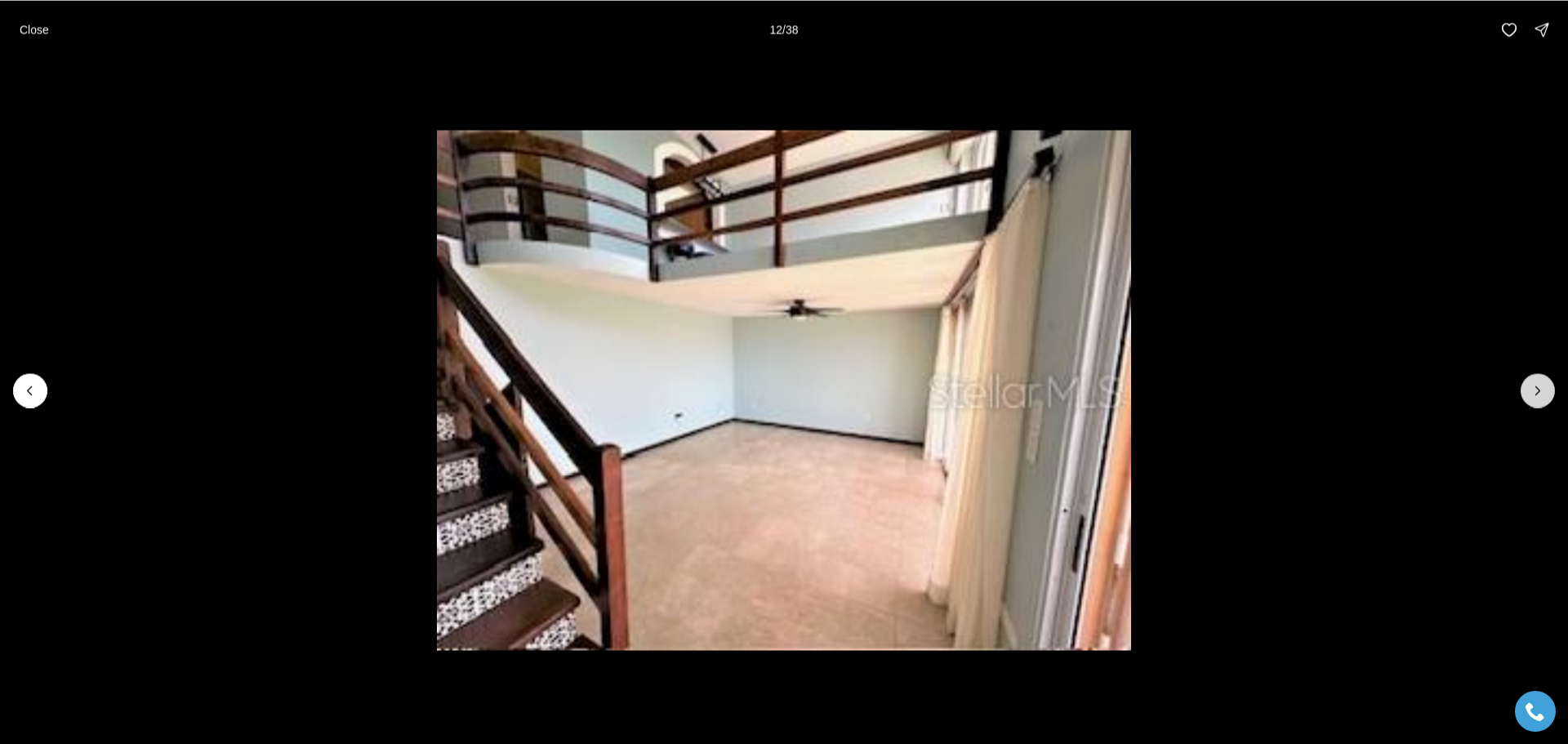
click at [1525, 393] on button "Next slide" at bounding box center [1538, 390] width 34 height 34
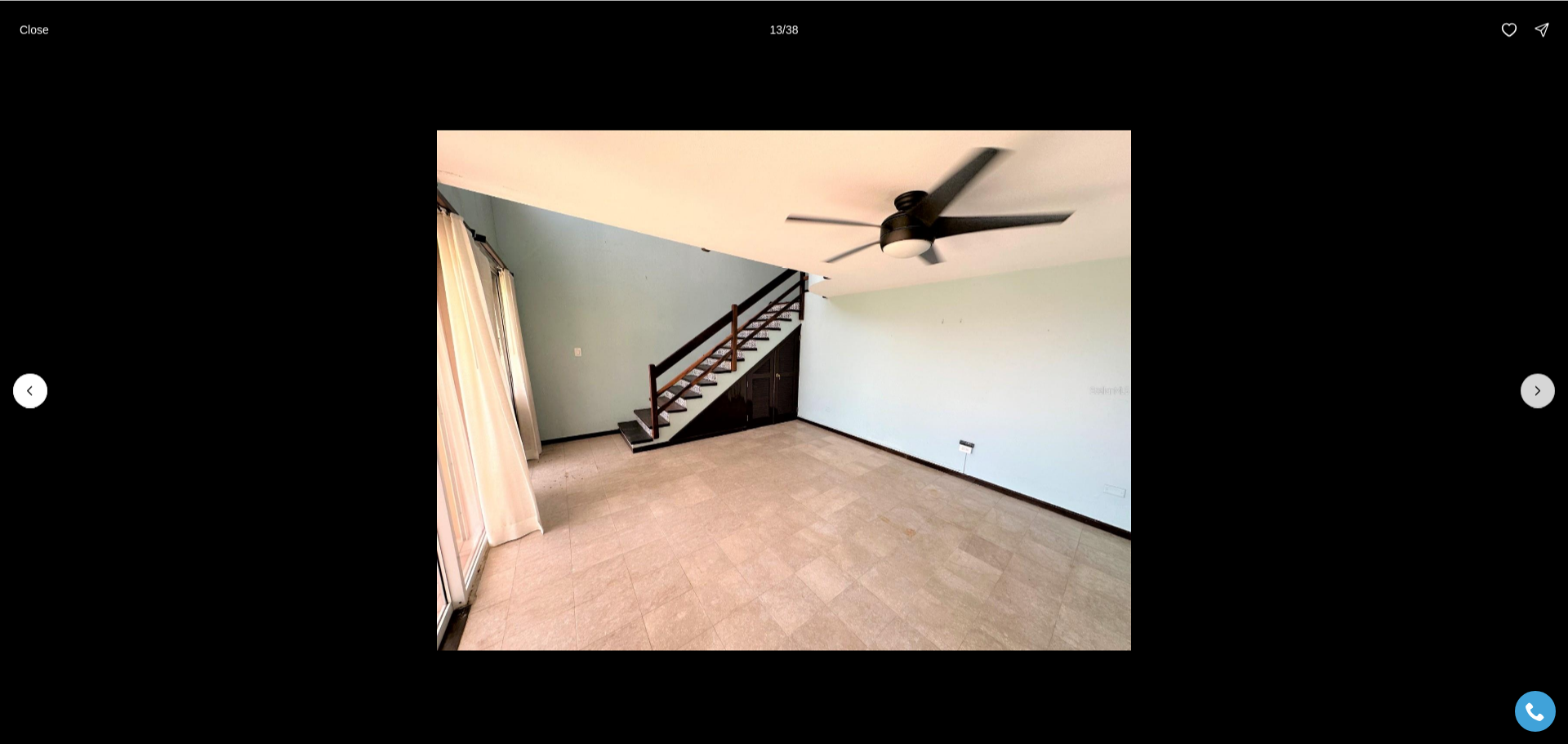
click at [1525, 393] on button "Next slide" at bounding box center [1538, 390] width 34 height 34
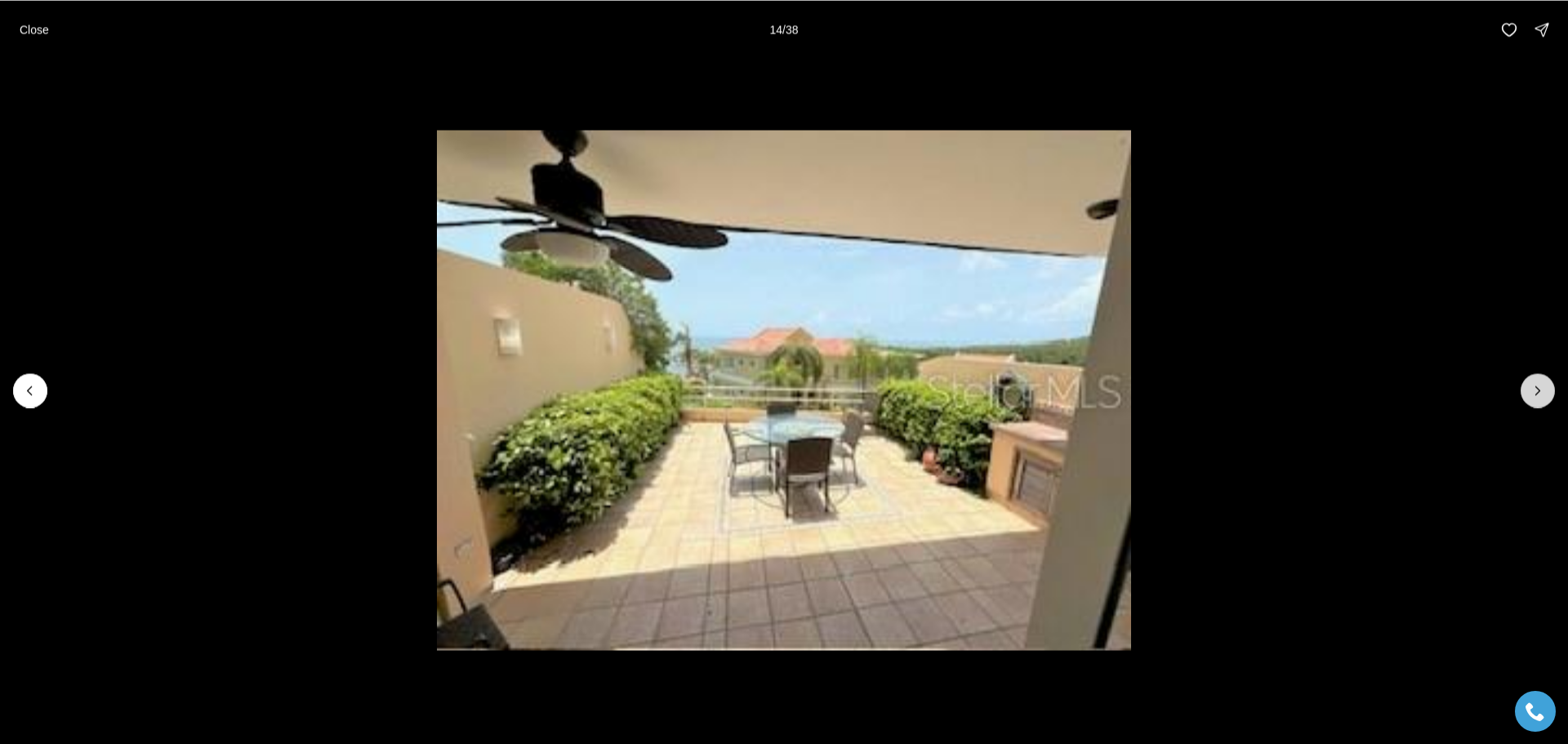
click at [1525, 393] on button "Next slide" at bounding box center [1538, 390] width 34 height 34
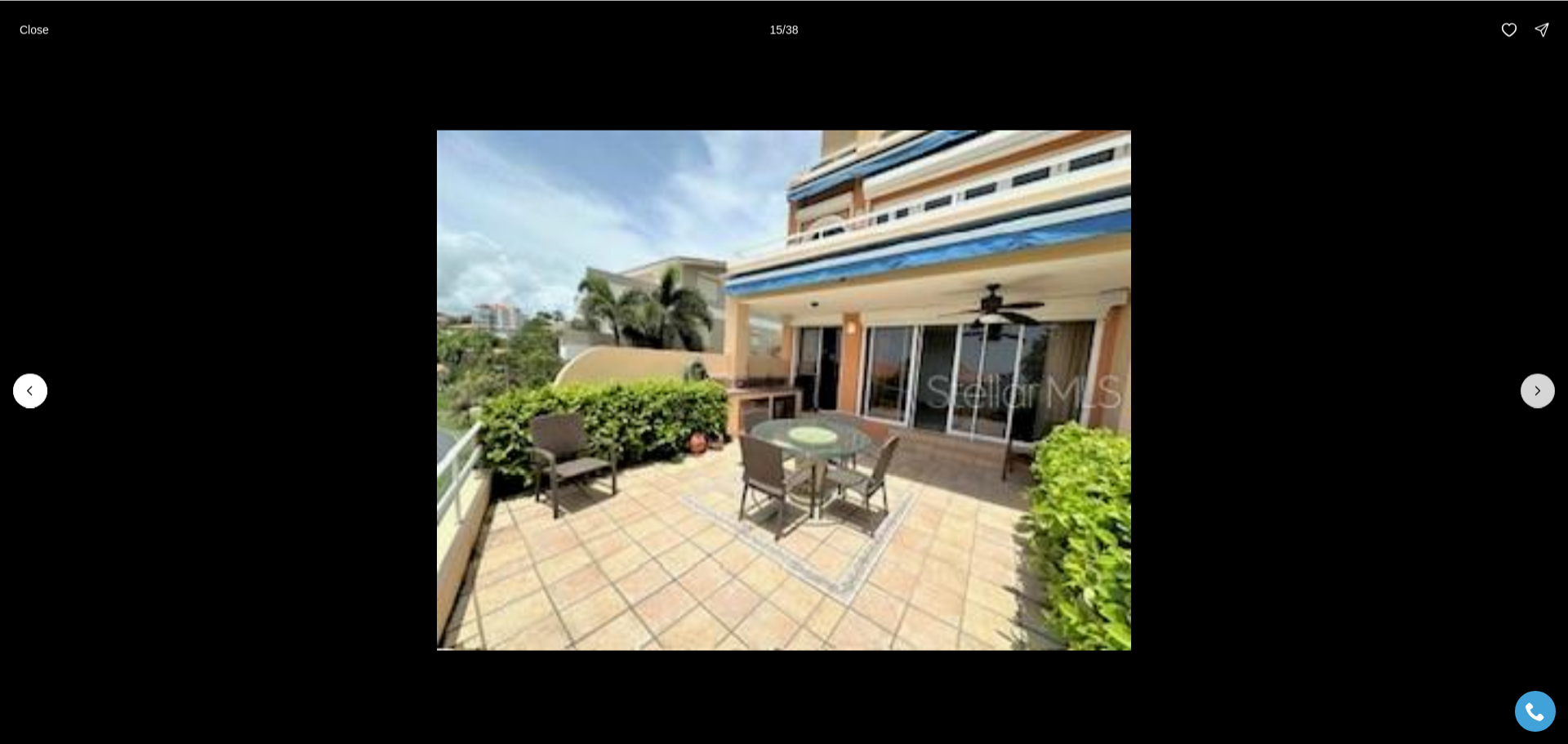
click at [1525, 393] on button "Next slide" at bounding box center [1538, 390] width 34 height 34
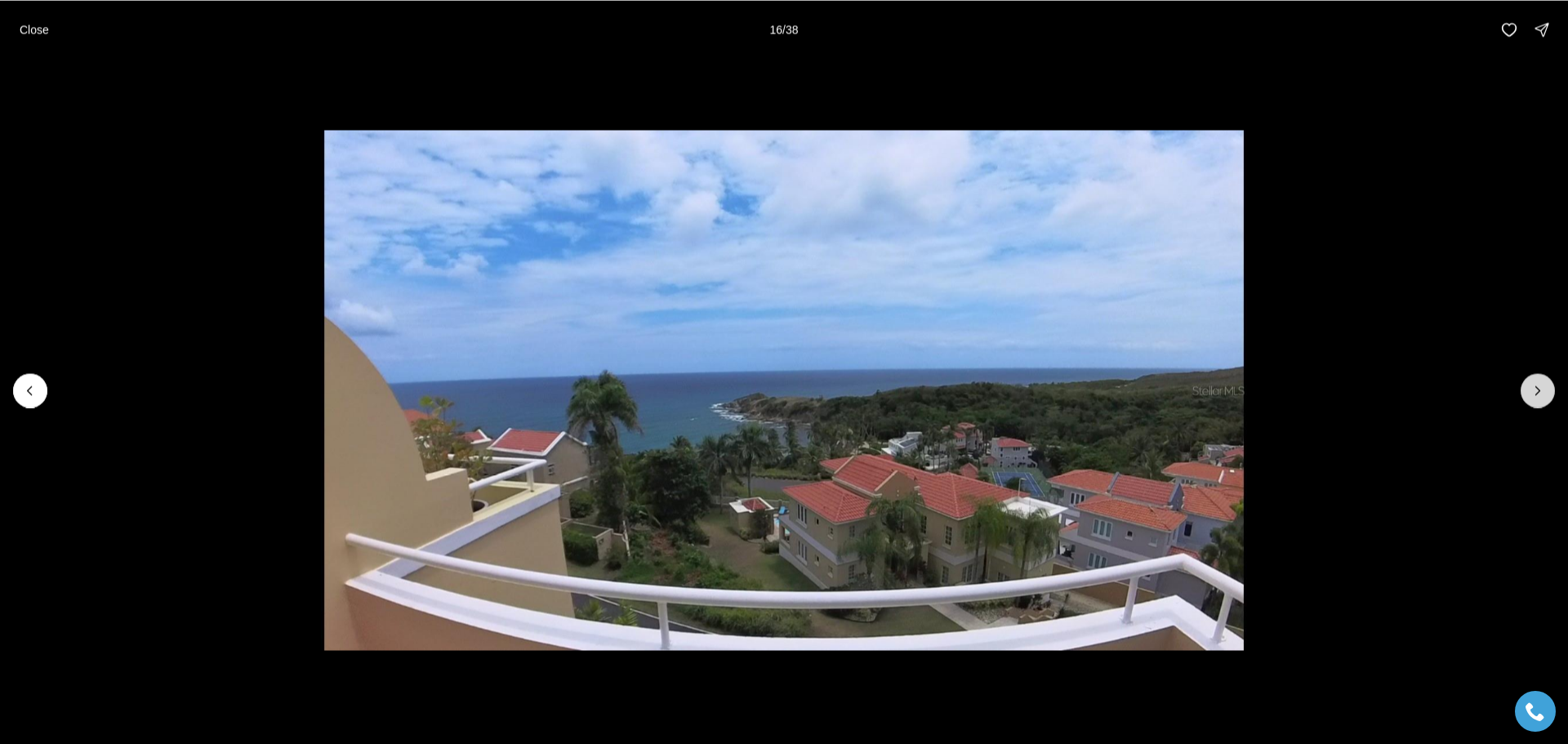
click at [1525, 393] on button "Next slide" at bounding box center [1538, 390] width 34 height 34
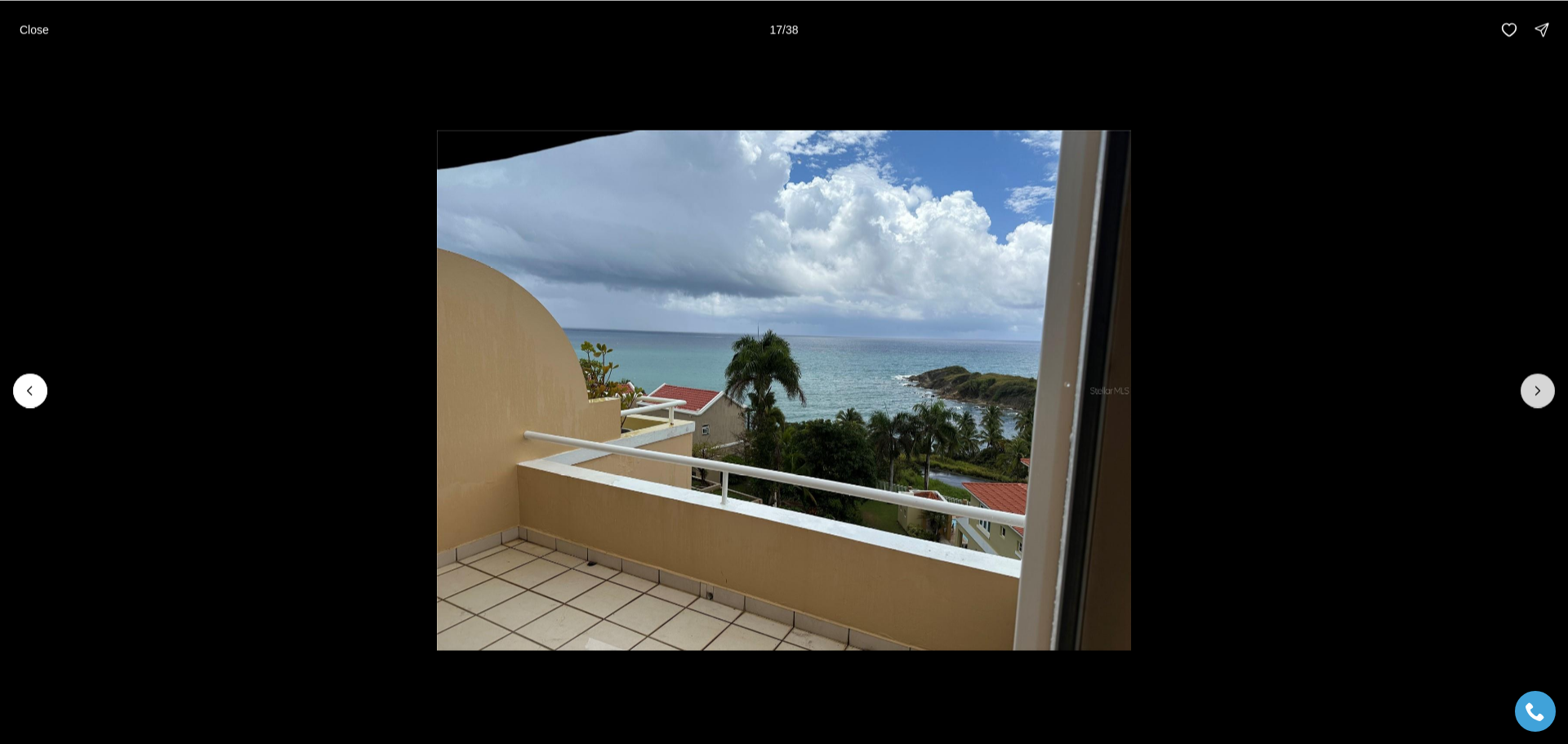
click at [1525, 393] on button "Next slide" at bounding box center [1538, 390] width 34 height 34
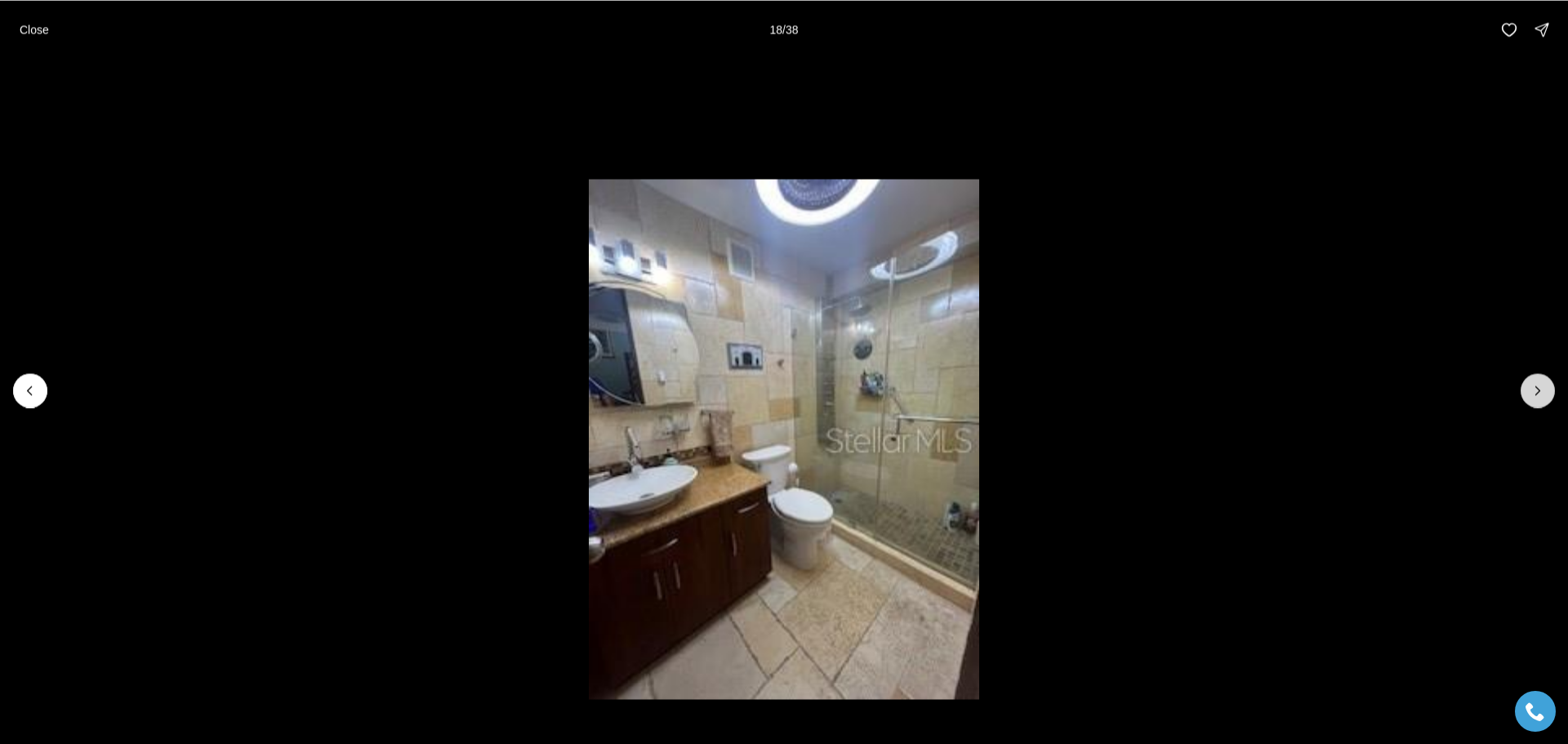
click at [1525, 393] on button "Next slide" at bounding box center [1538, 390] width 34 height 34
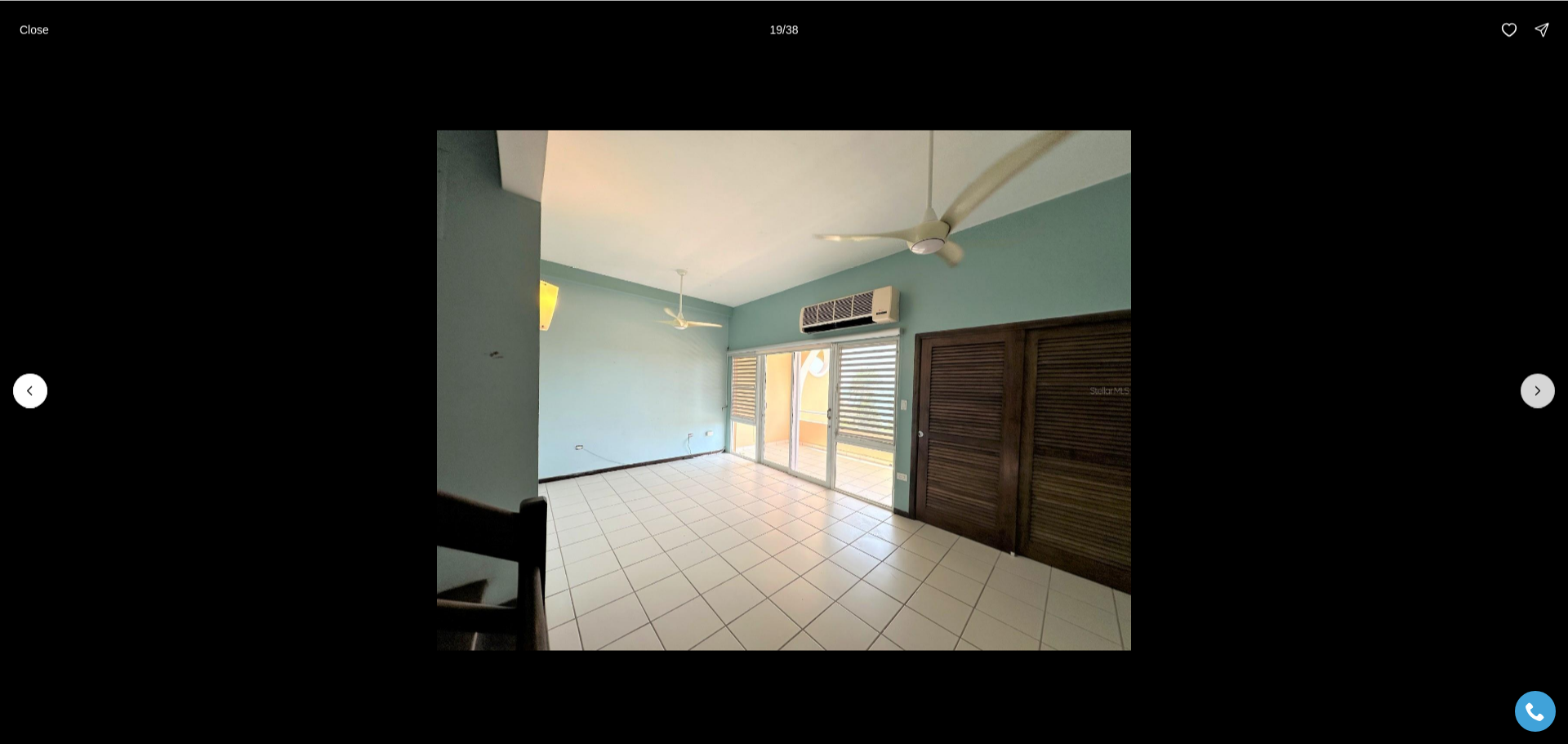
click at [1525, 393] on button "Next slide" at bounding box center [1538, 390] width 34 height 34
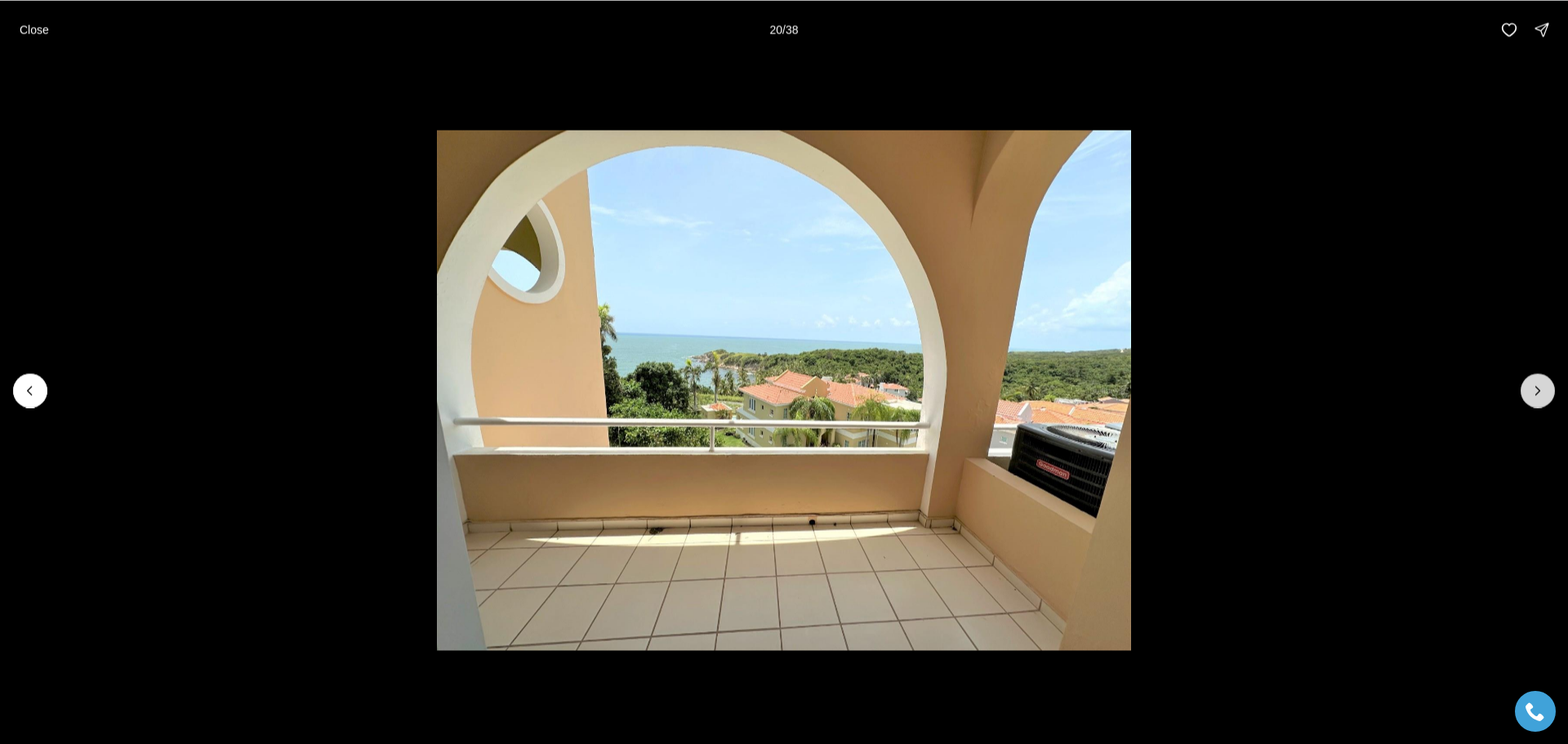
click at [1525, 393] on button "Next slide" at bounding box center [1538, 390] width 34 height 34
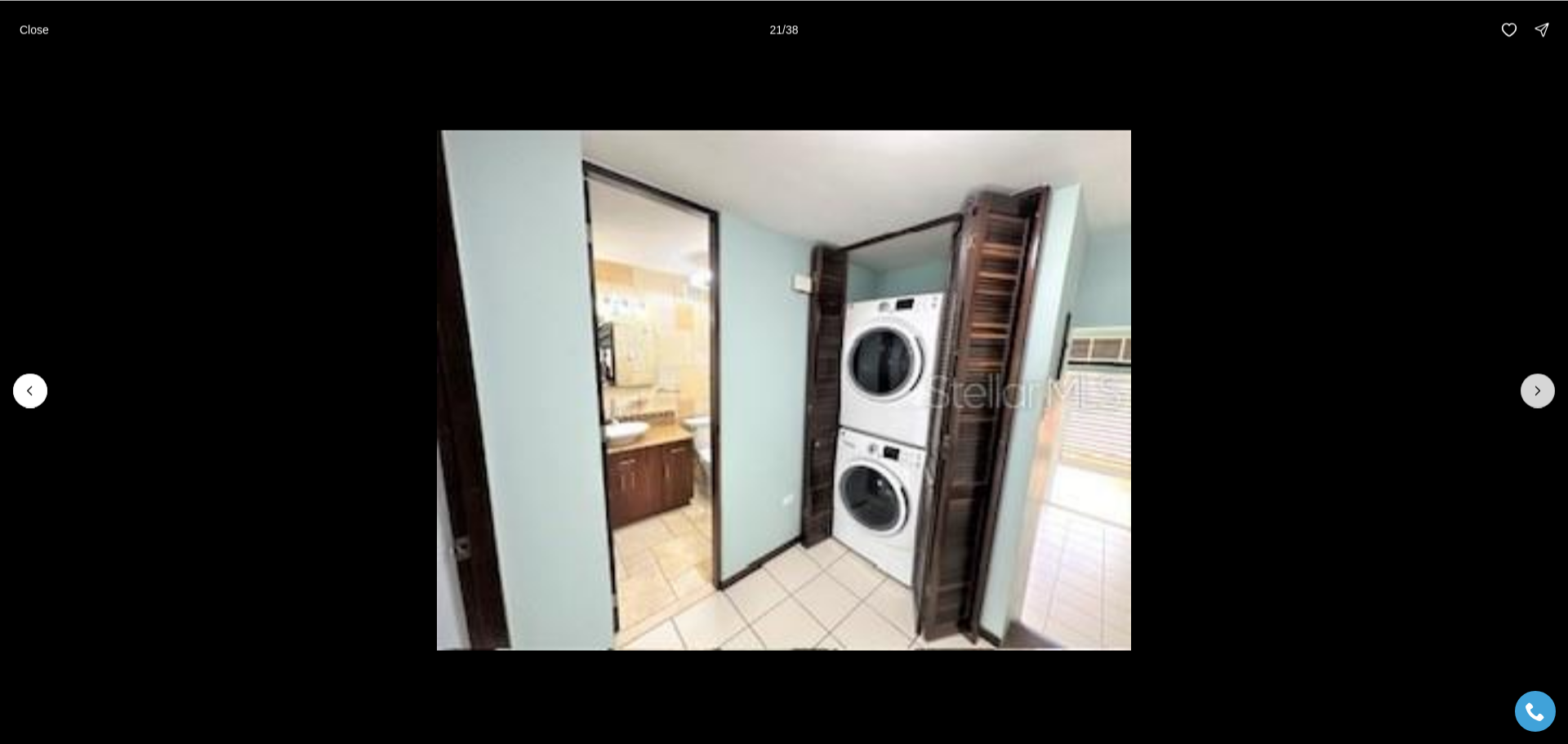
click at [1525, 393] on button "Next slide" at bounding box center [1538, 390] width 34 height 34
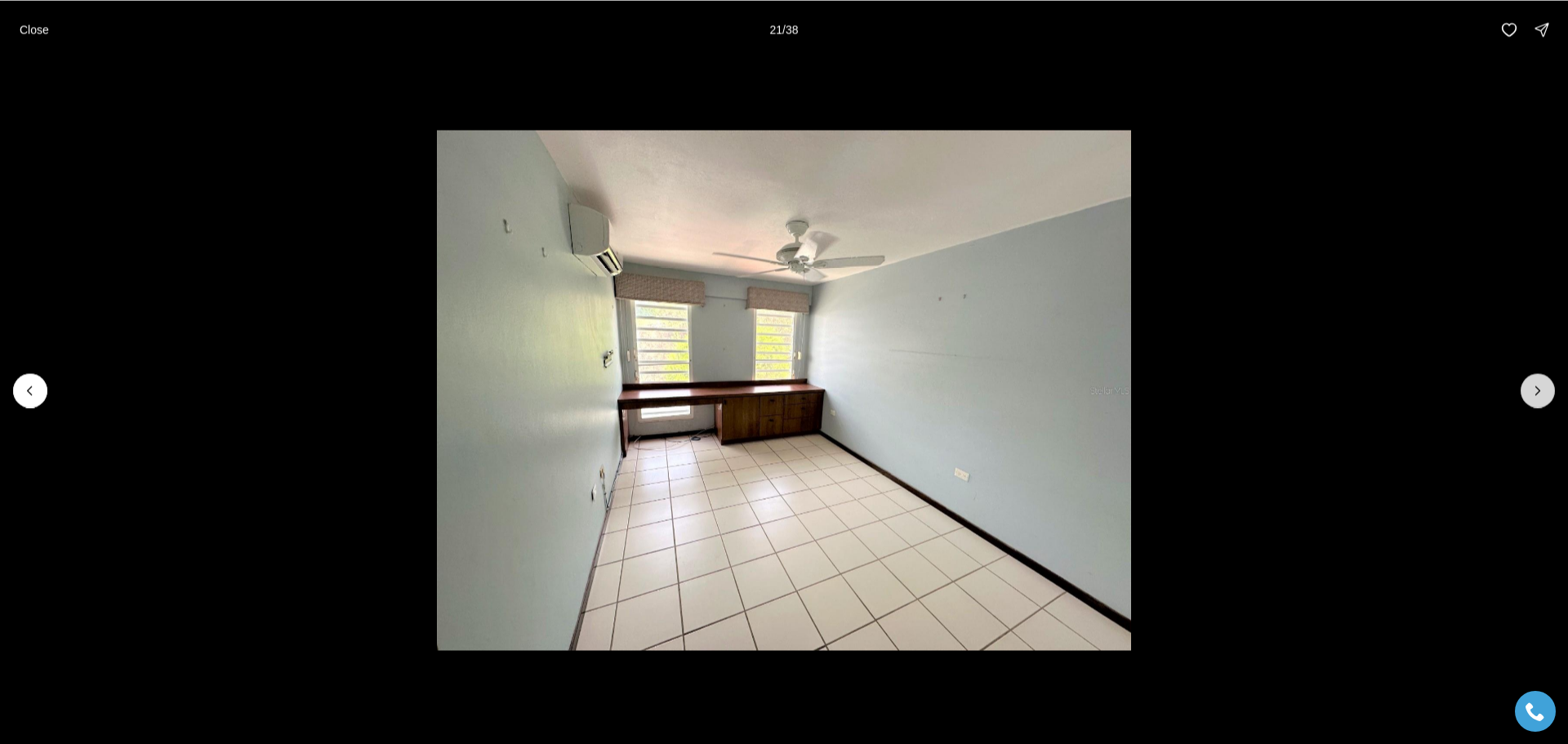
click at [1525, 393] on button "Next slide" at bounding box center [1538, 390] width 34 height 34
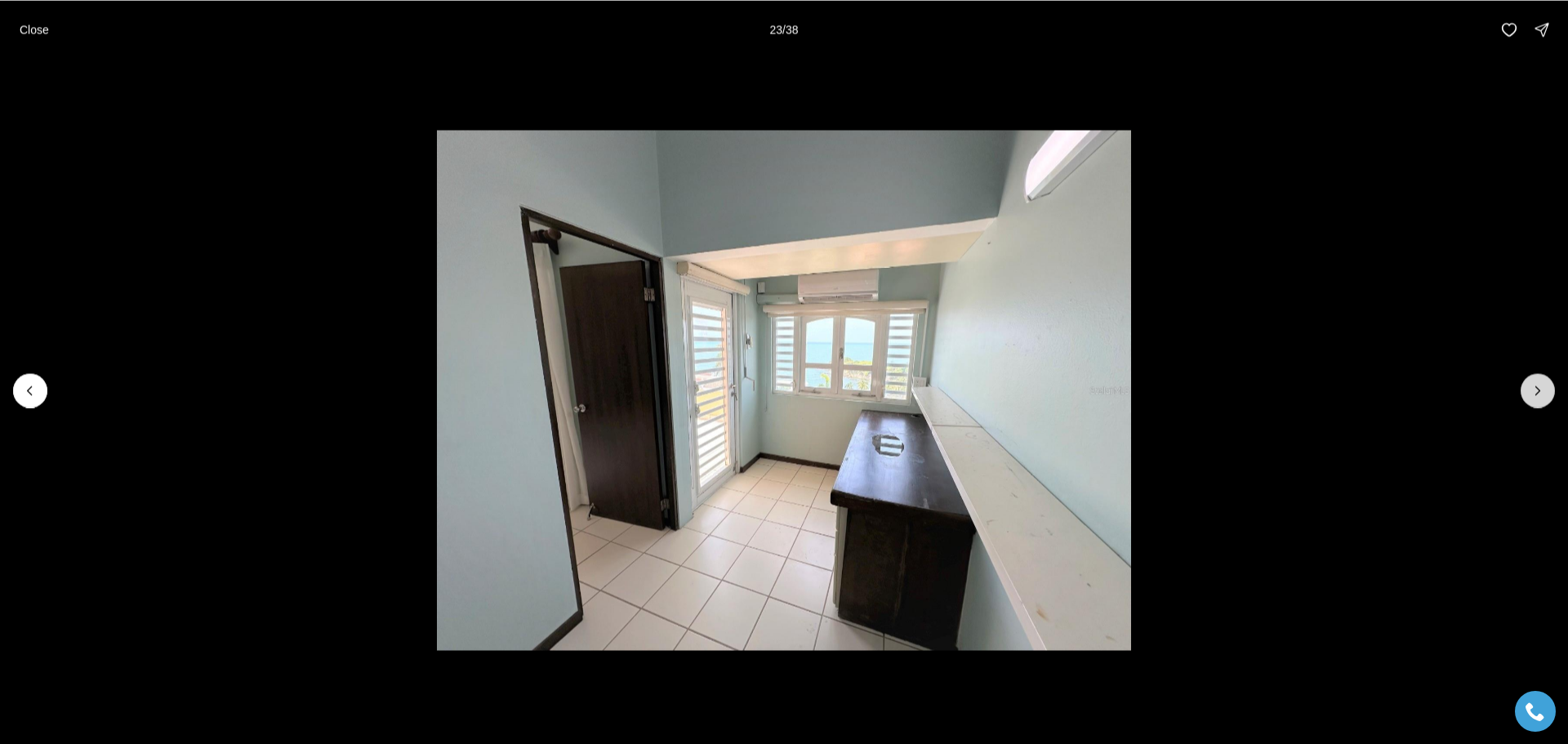
click at [1525, 393] on button "Next slide" at bounding box center [1538, 390] width 34 height 34
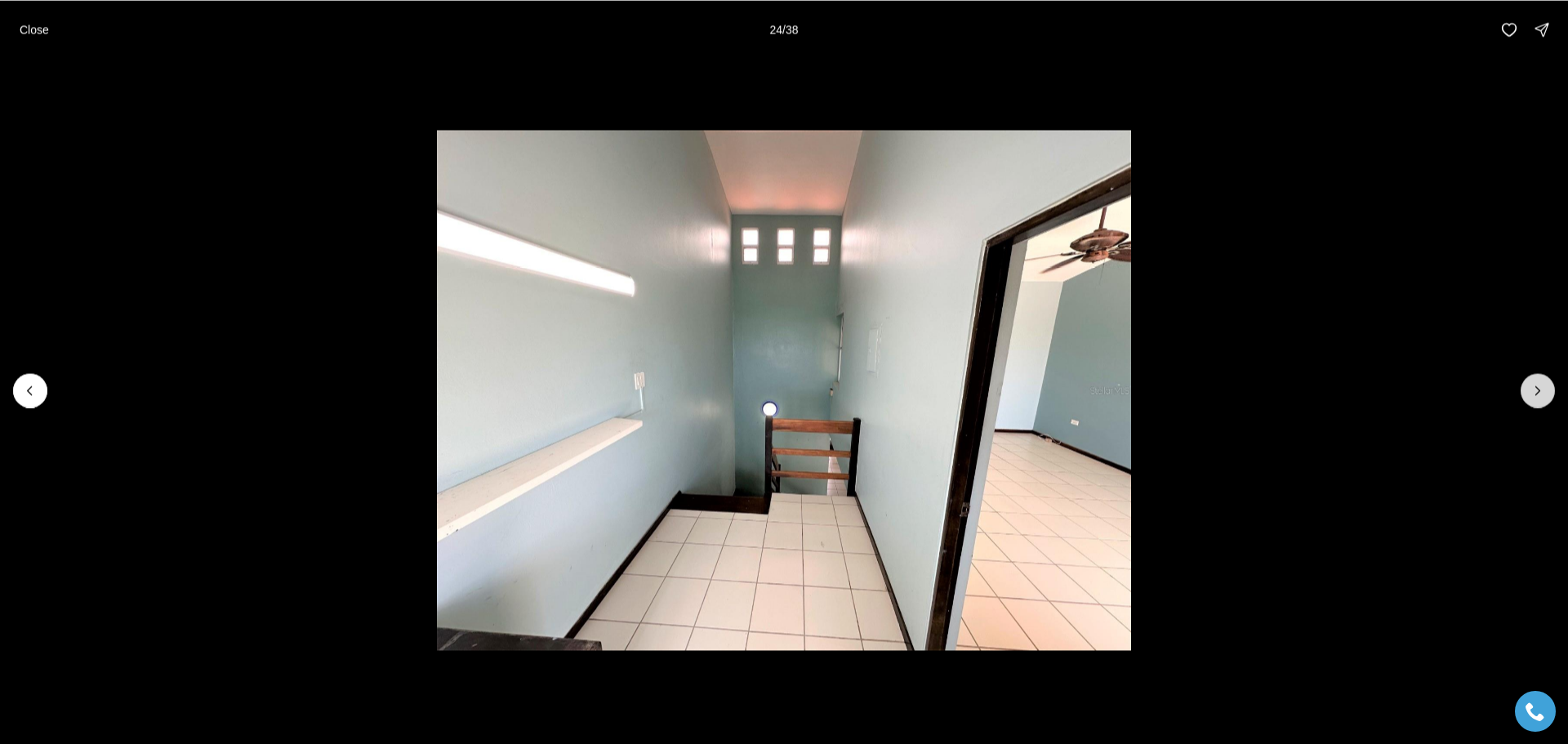
click at [1525, 393] on button "Next slide" at bounding box center [1538, 390] width 34 height 34
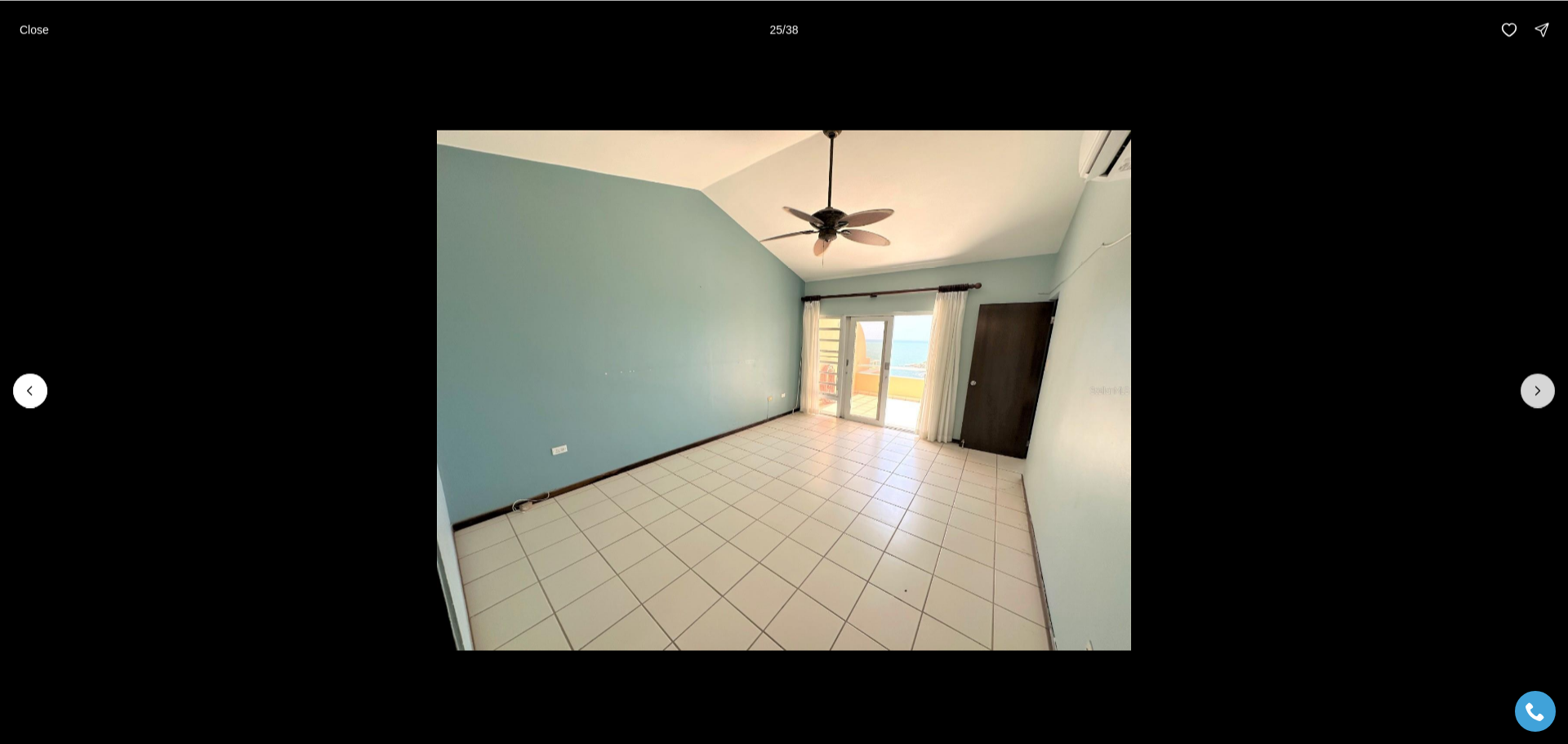
click at [1525, 393] on button "Next slide" at bounding box center [1538, 390] width 34 height 34
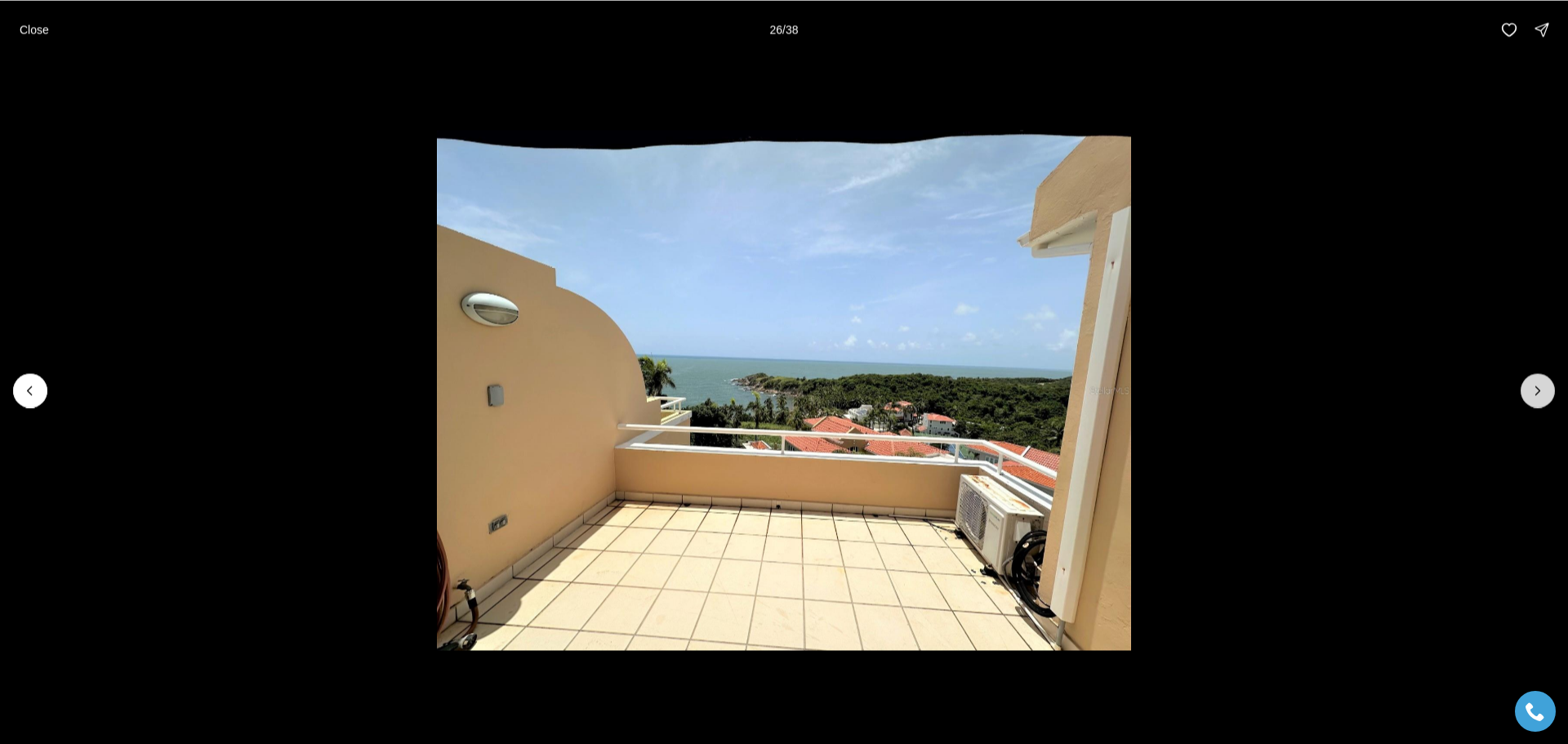
click at [1525, 393] on button "Next slide" at bounding box center [1538, 390] width 34 height 34
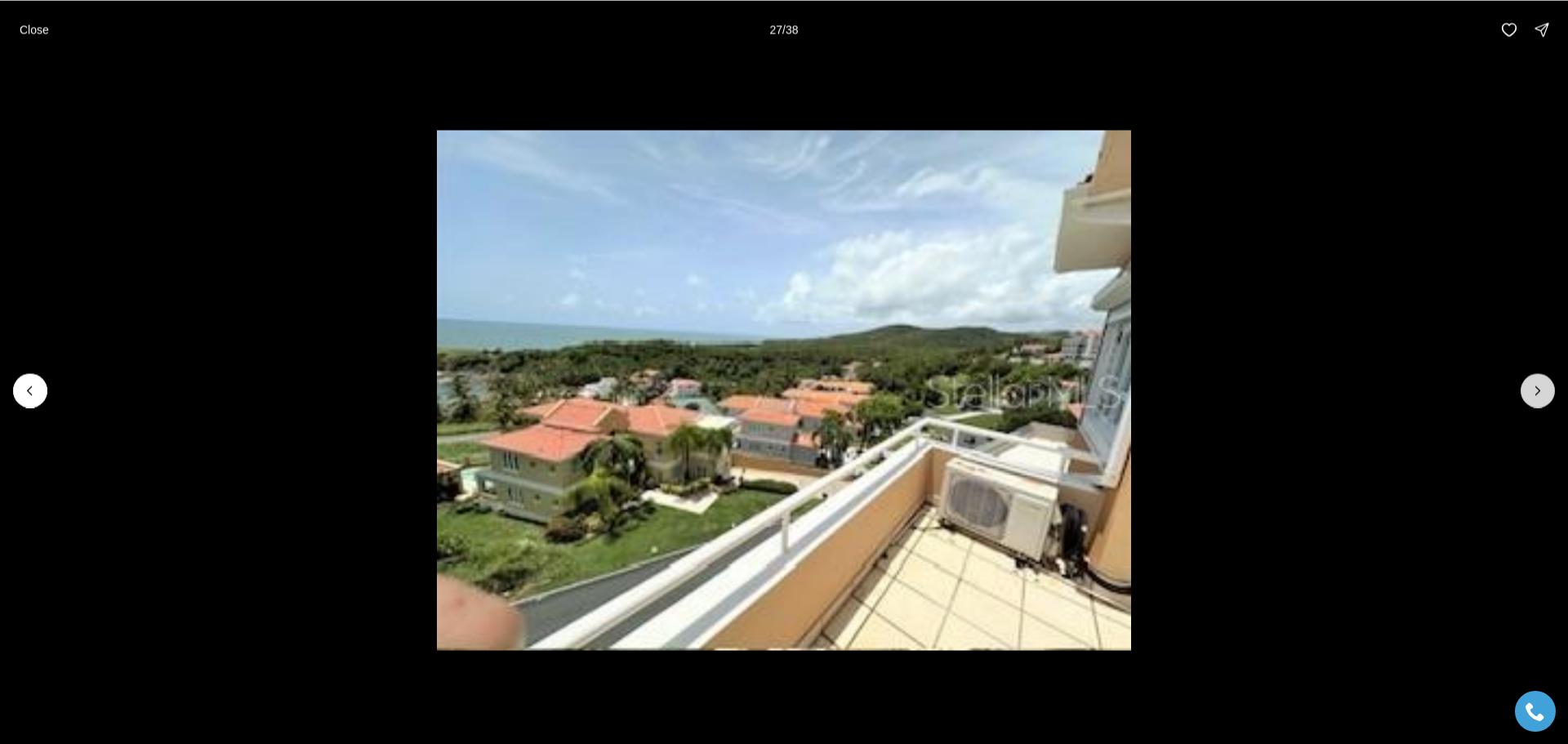
click at [1525, 393] on button "Next slide" at bounding box center [1538, 390] width 34 height 34
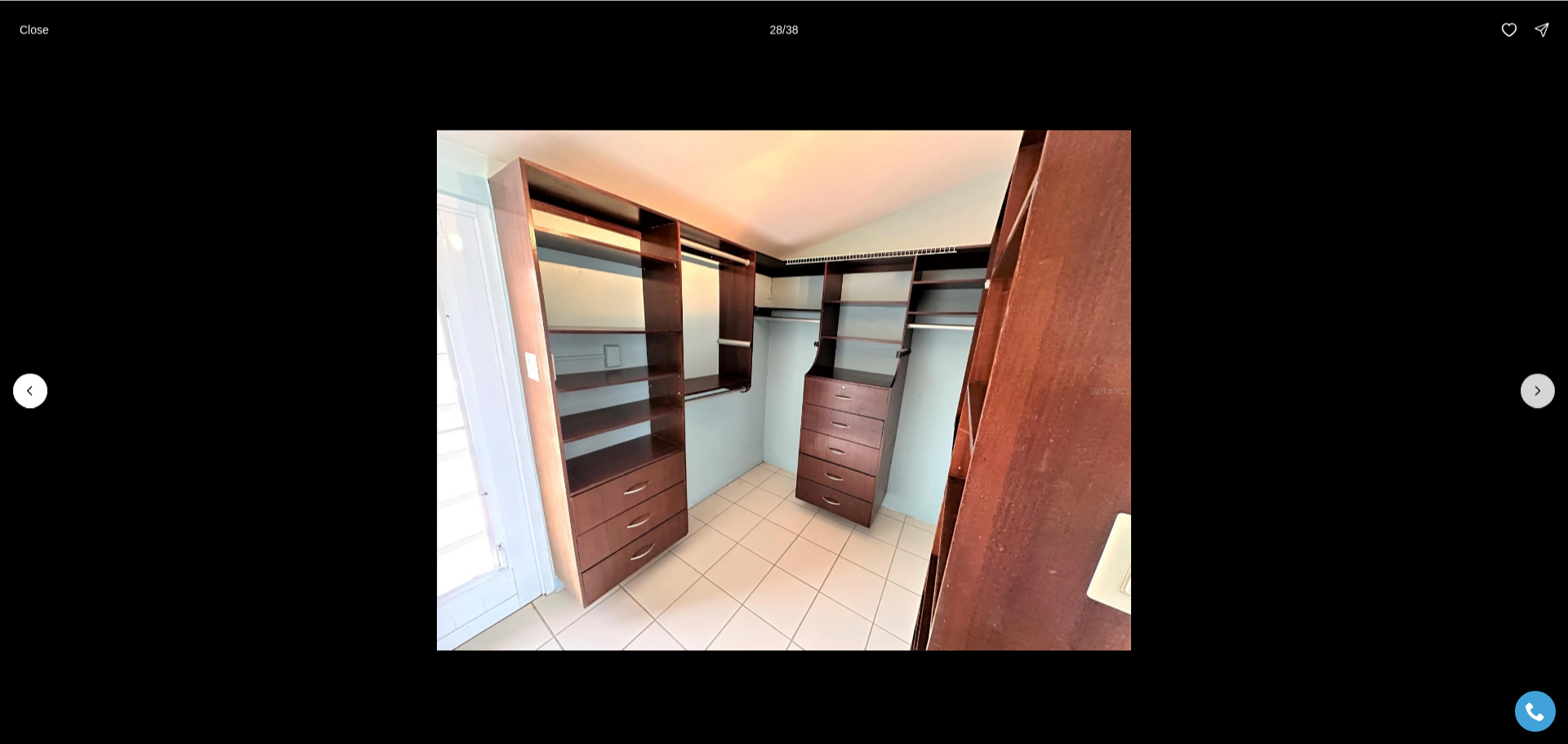
click at [1525, 393] on button "Next slide" at bounding box center [1538, 390] width 34 height 34
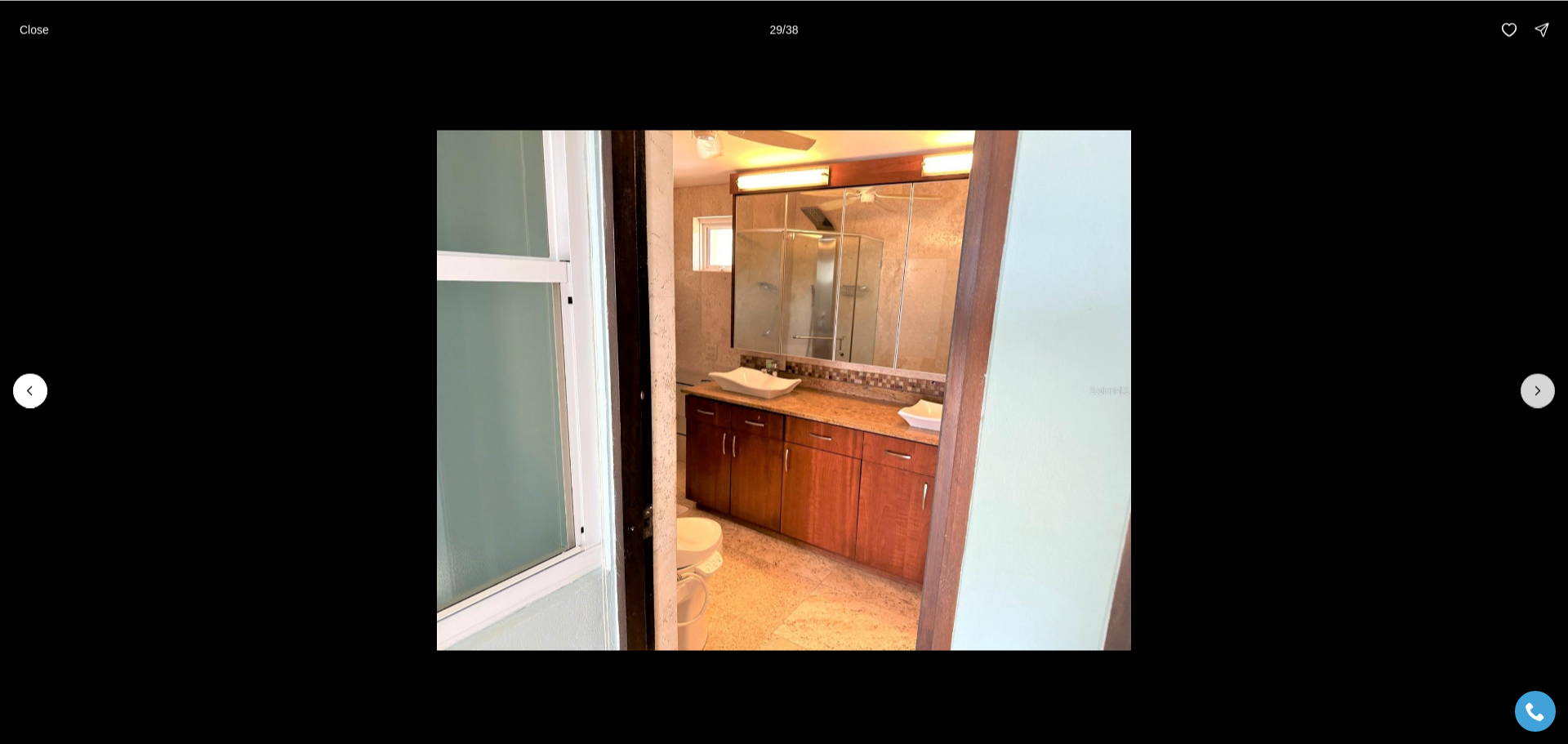
click at [1525, 393] on button "Next slide" at bounding box center [1538, 390] width 34 height 34
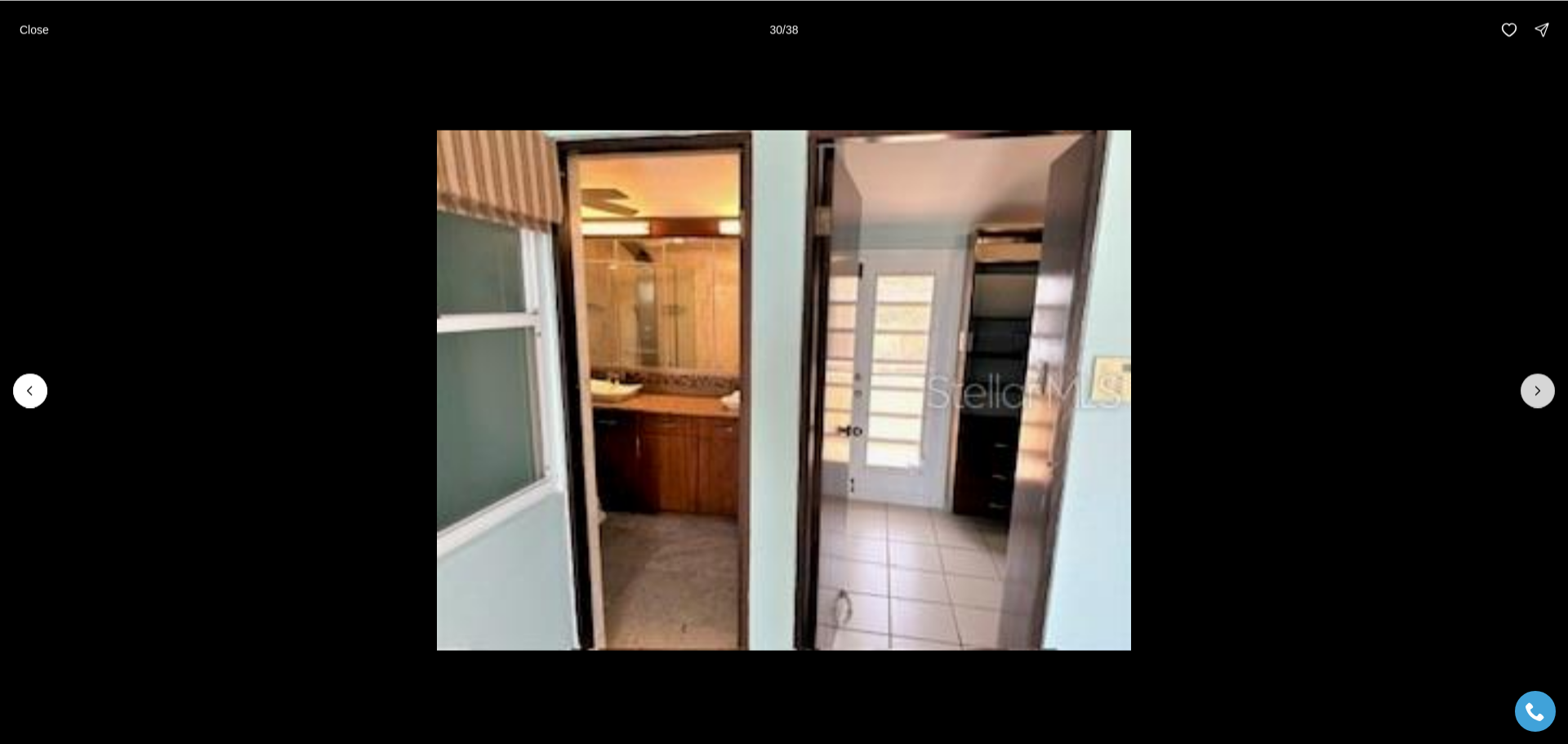
click at [1525, 393] on button "Next slide" at bounding box center [1538, 390] width 34 height 34
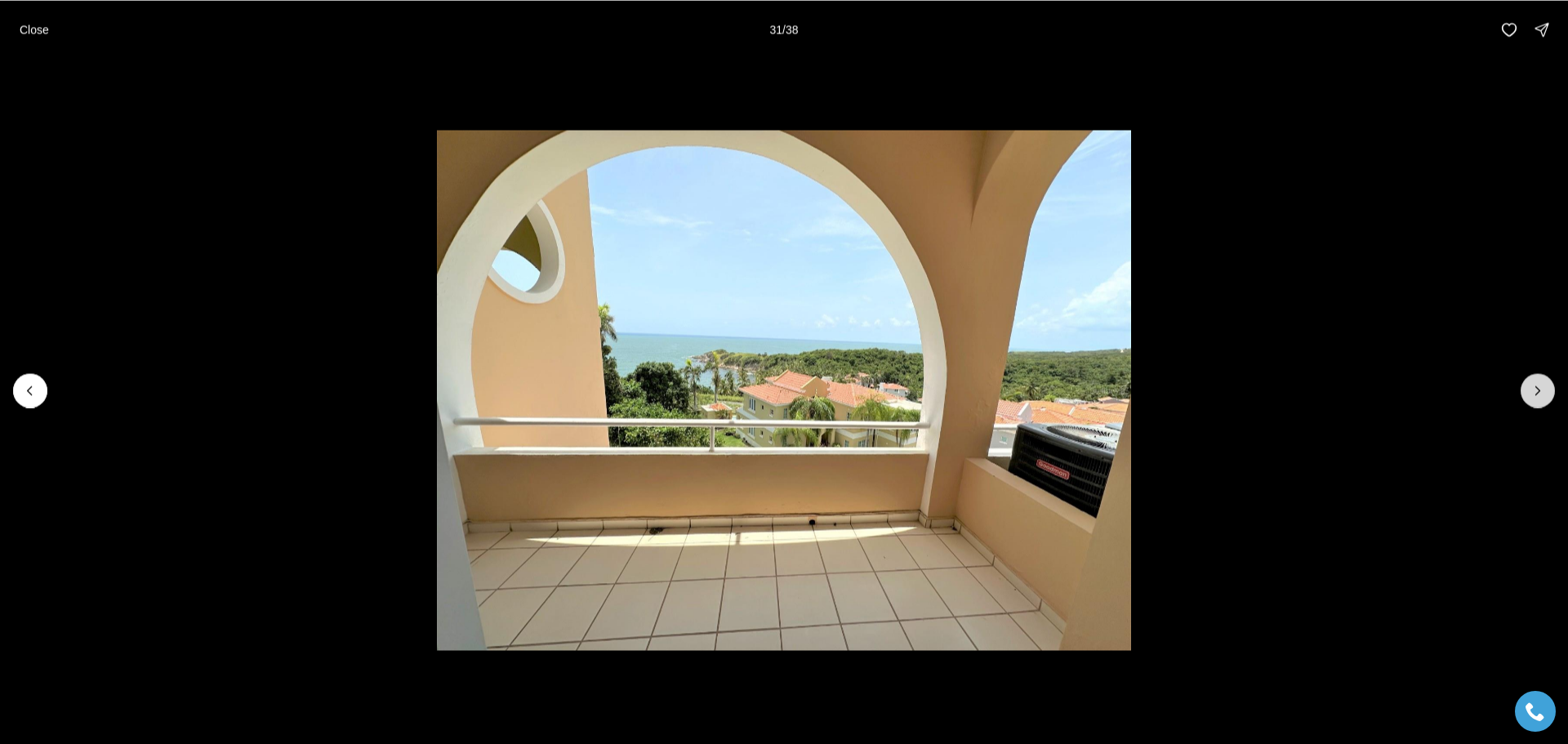
click at [1525, 393] on button "Next slide" at bounding box center [1538, 390] width 34 height 34
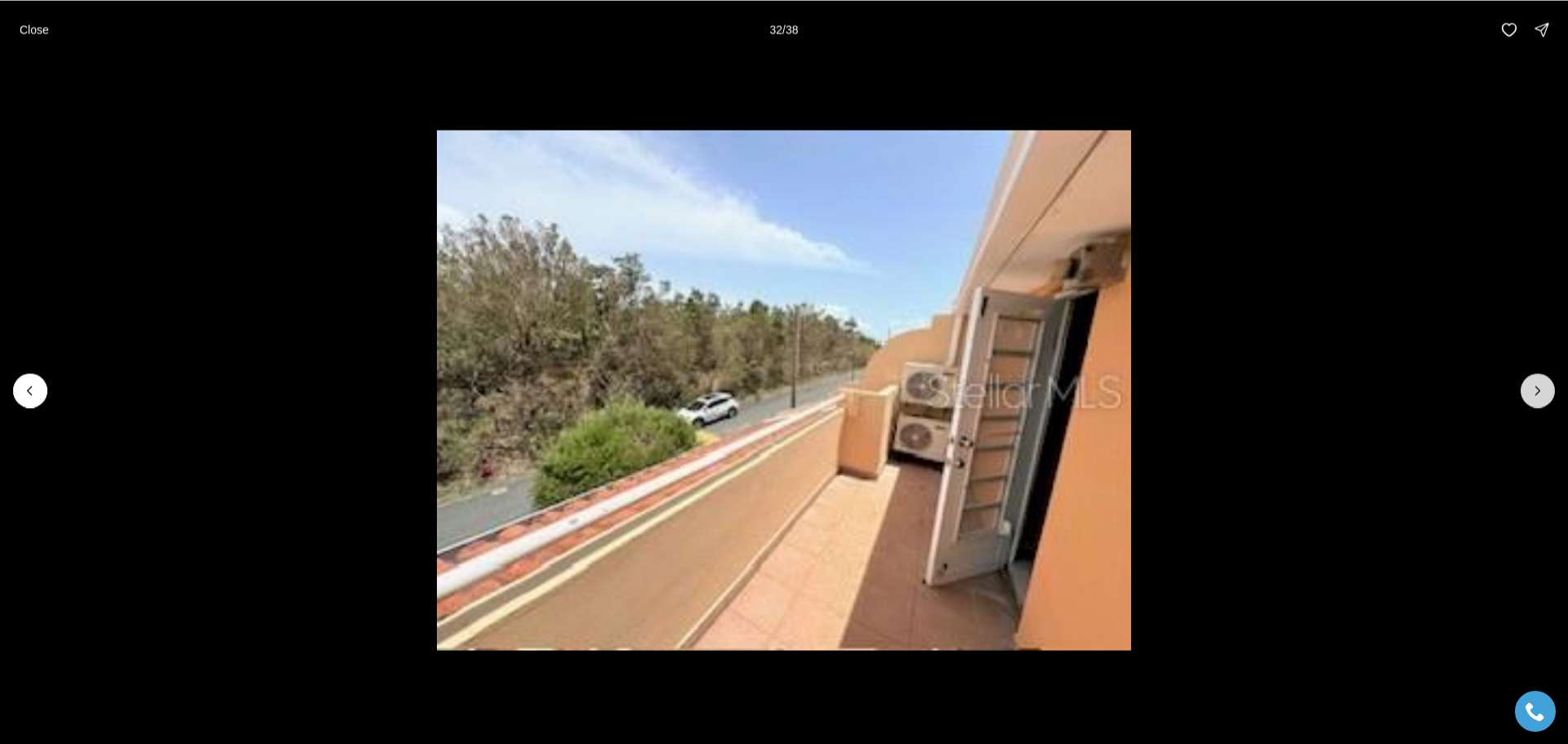
click at [1525, 393] on button "Next slide" at bounding box center [1538, 390] width 34 height 34
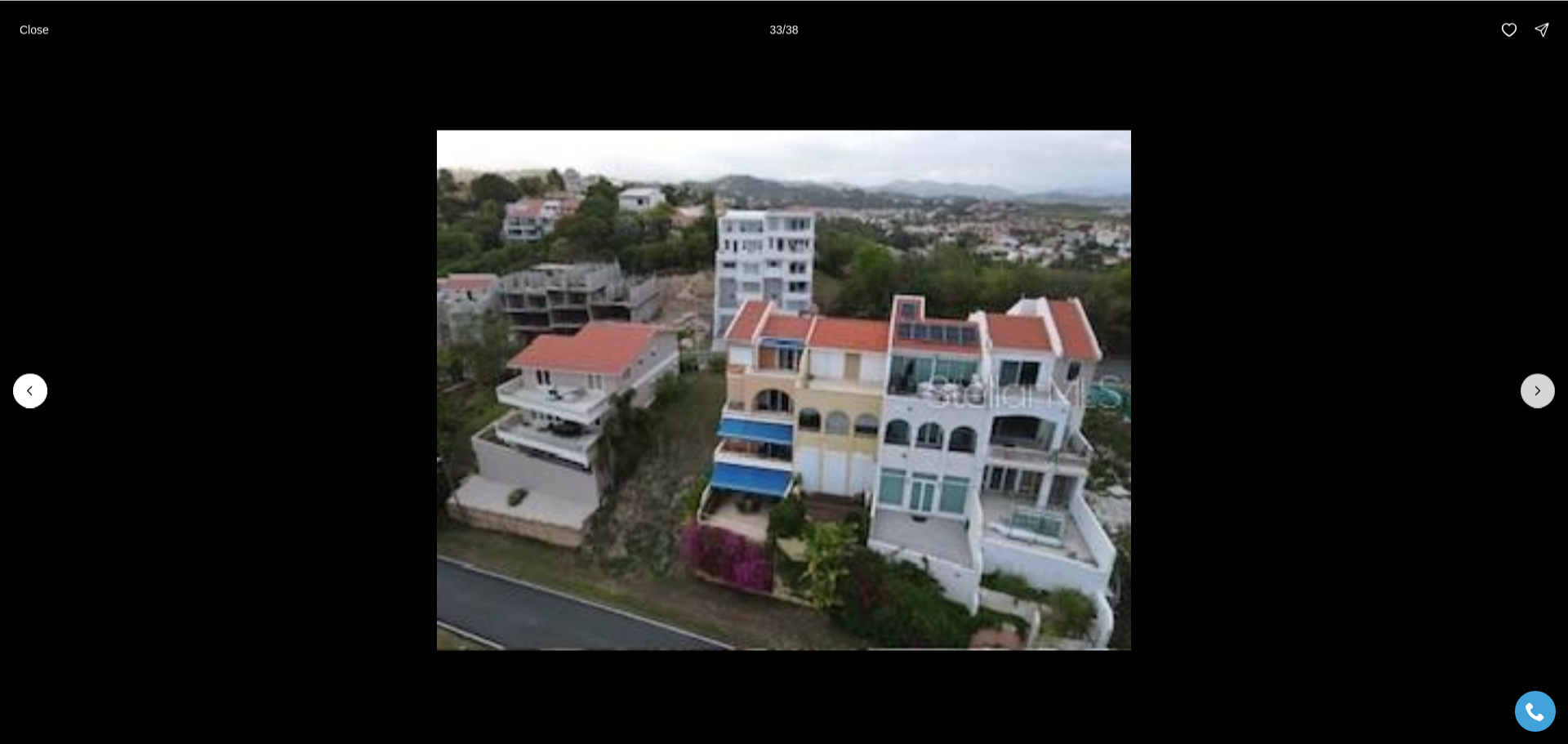
click at [1540, 398] on icon "Next slide" at bounding box center [1538, 390] width 16 height 16
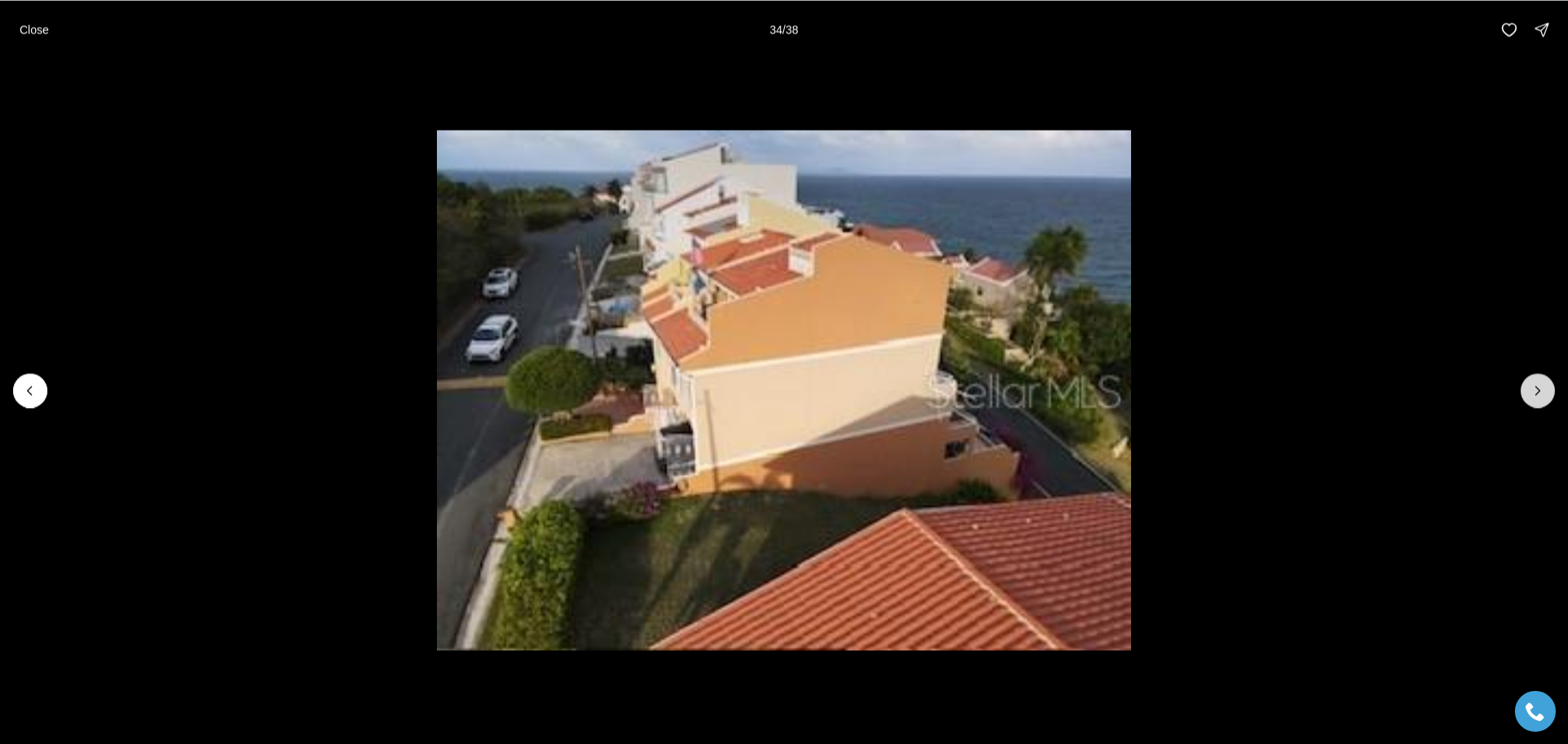
click at [1540, 398] on icon "Next slide" at bounding box center [1538, 390] width 16 height 16
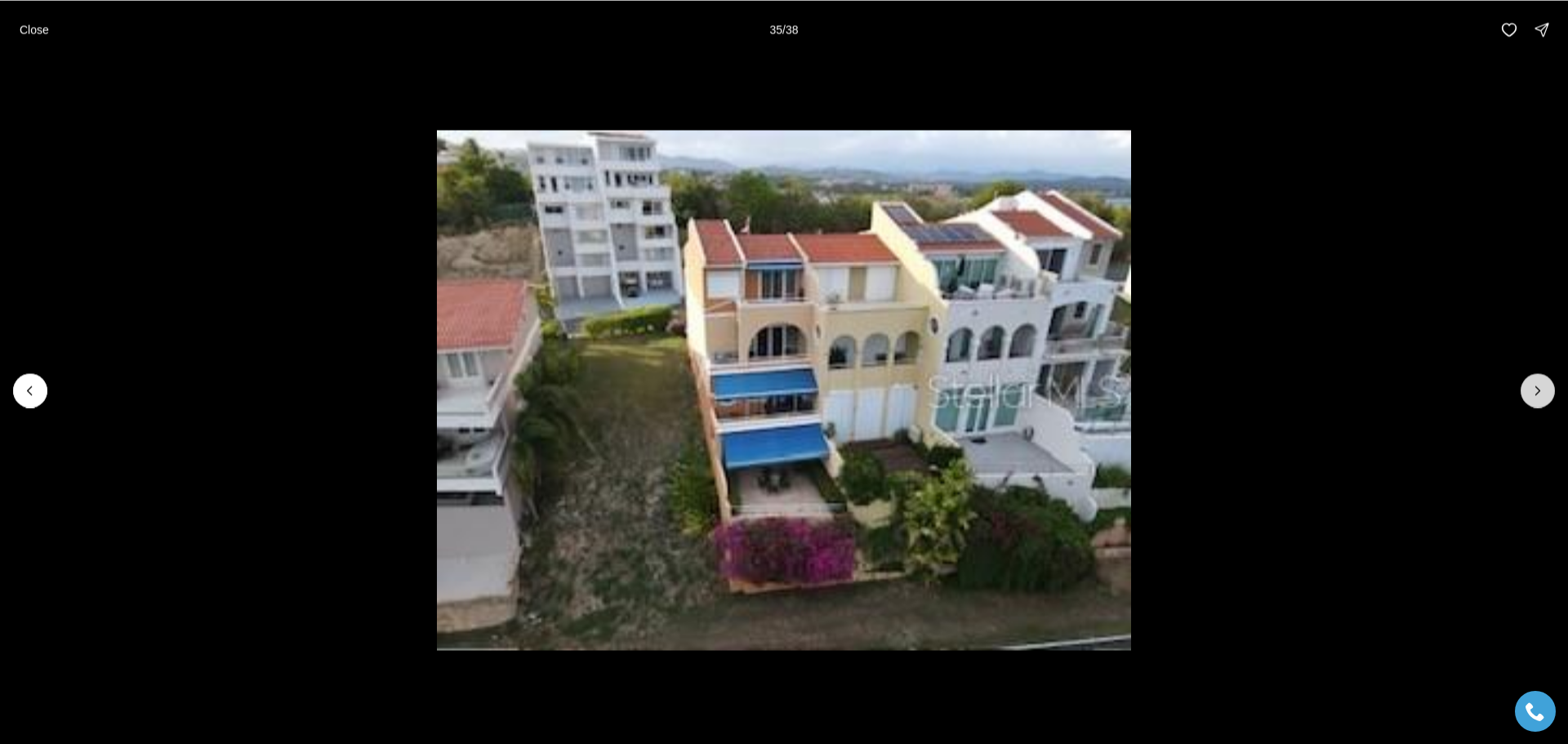
click at [1540, 398] on icon "Next slide" at bounding box center [1538, 390] width 16 height 16
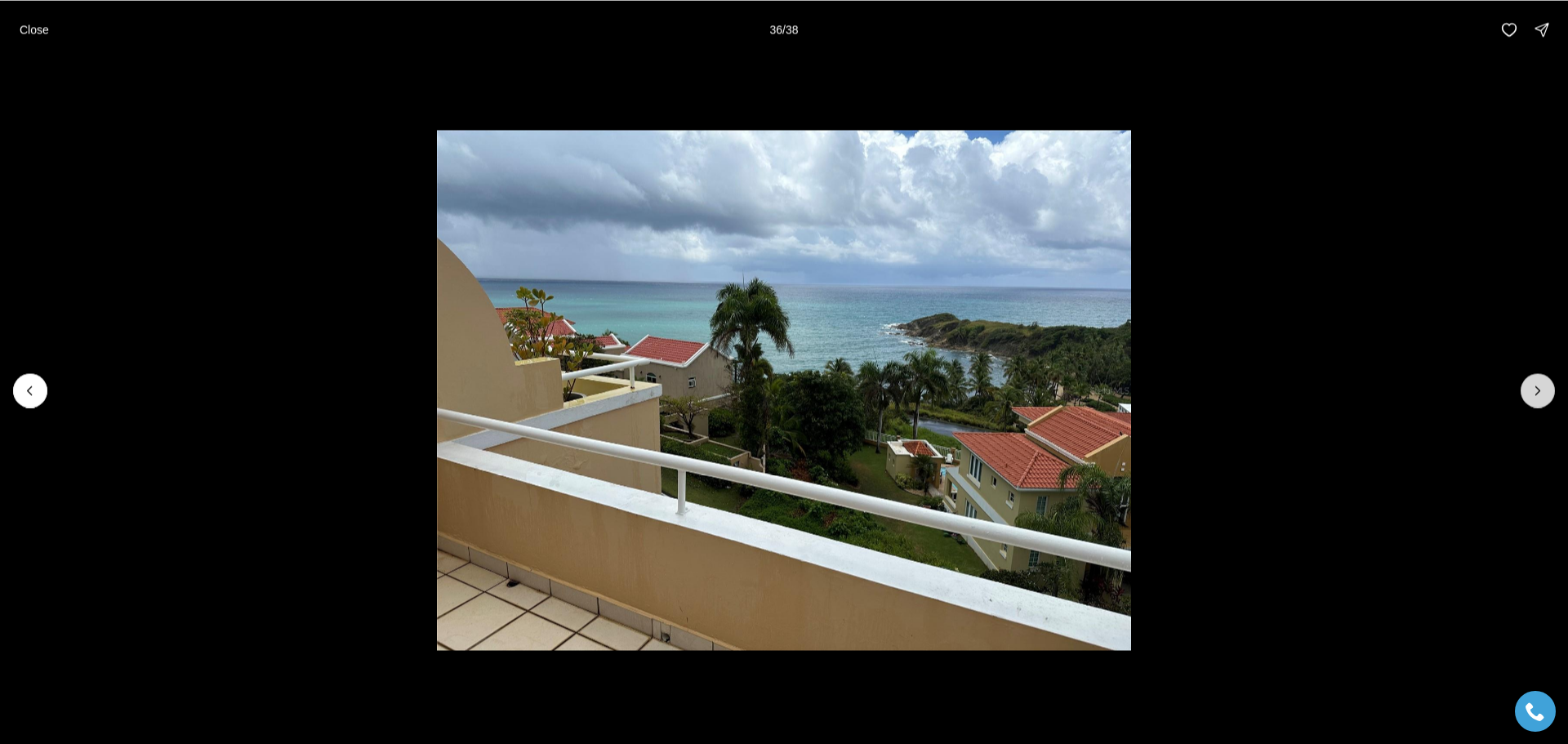
click at [1540, 398] on icon "Next slide" at bounding box center [1538, 390] width 16 height 16
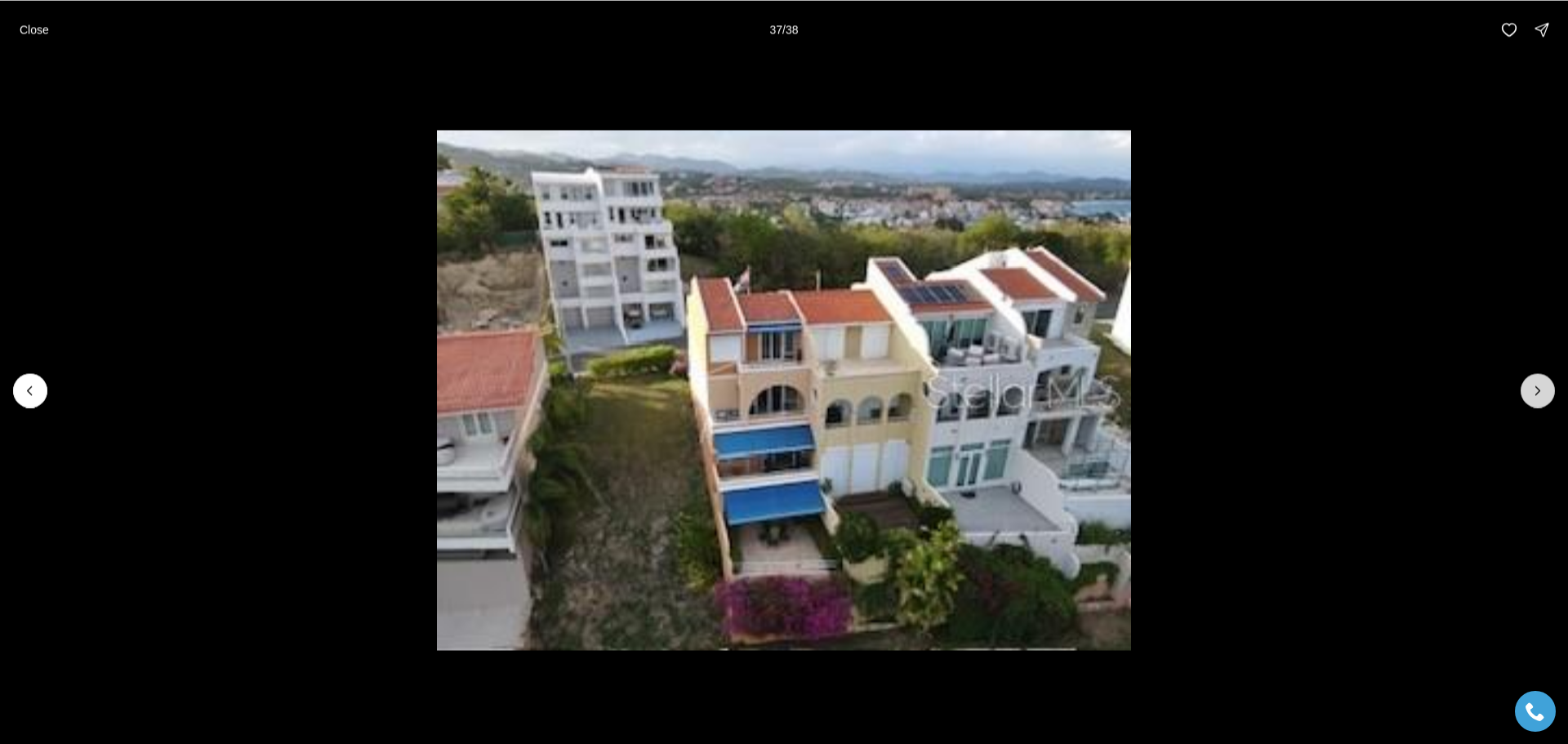
click at [1540, 398] on icon "Next slide" at bounding box center [1538, 390] width 16 height 16
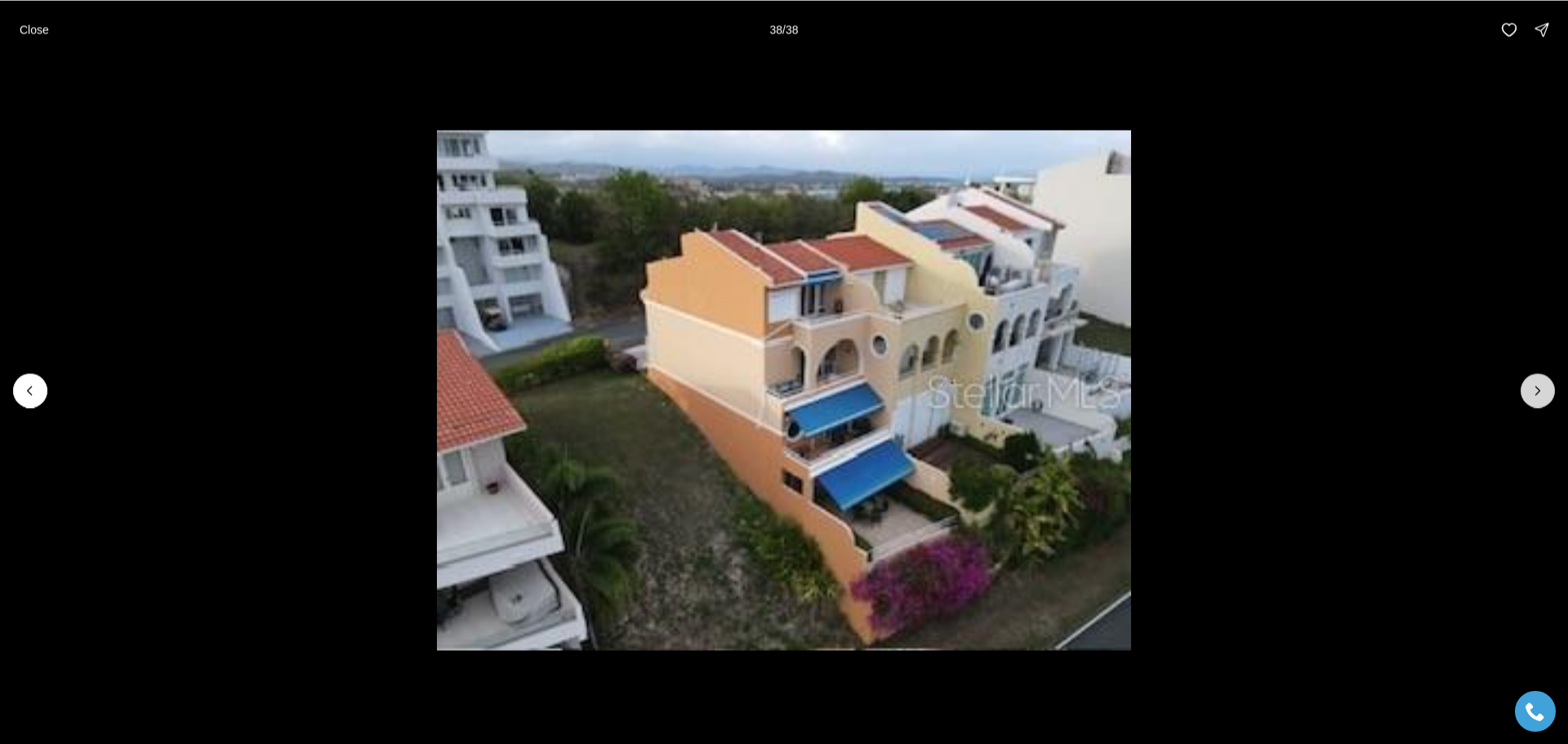
click at [1540, 398] on div at bounding box center [1538, 390] width 34 height 34
click at [34, 36] on p "Close" at bounding box center [34, 30] width 30 height 13
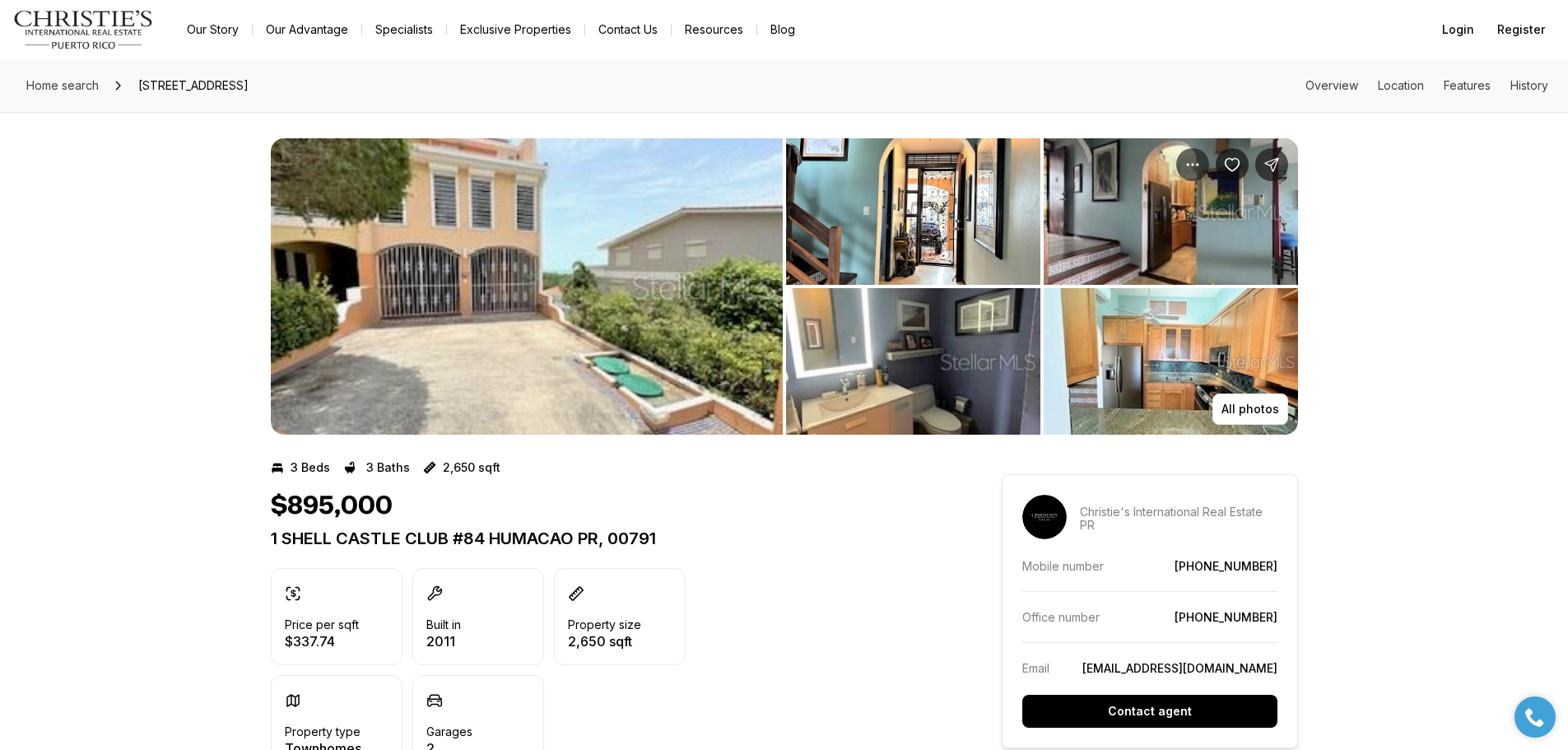
click at [479, 325] on img "View image gallery" at bounding box center [526, 286] width 512 height 297
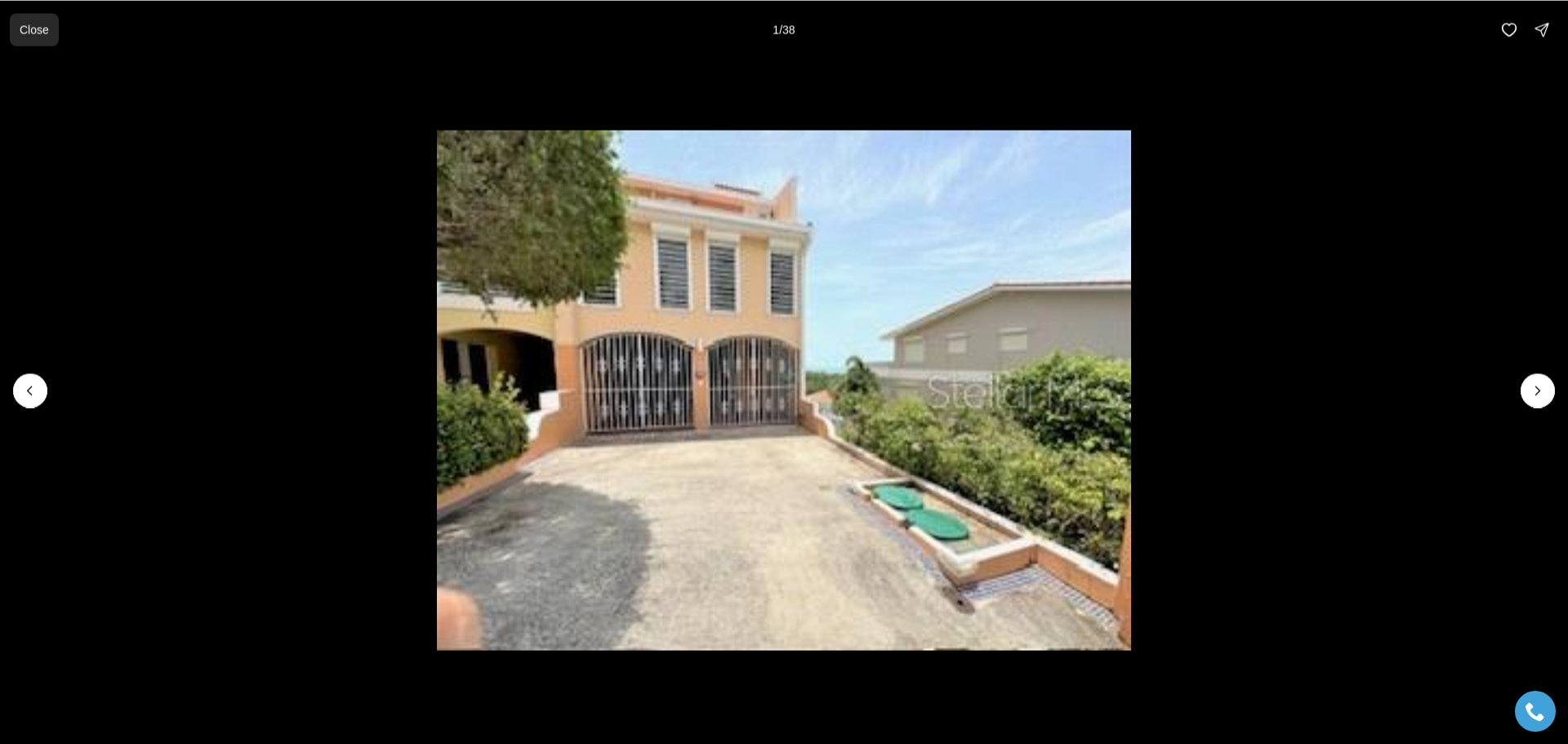
click at [35, 30] on p "Close" at bounding box center [34, 30] width 30 height 13
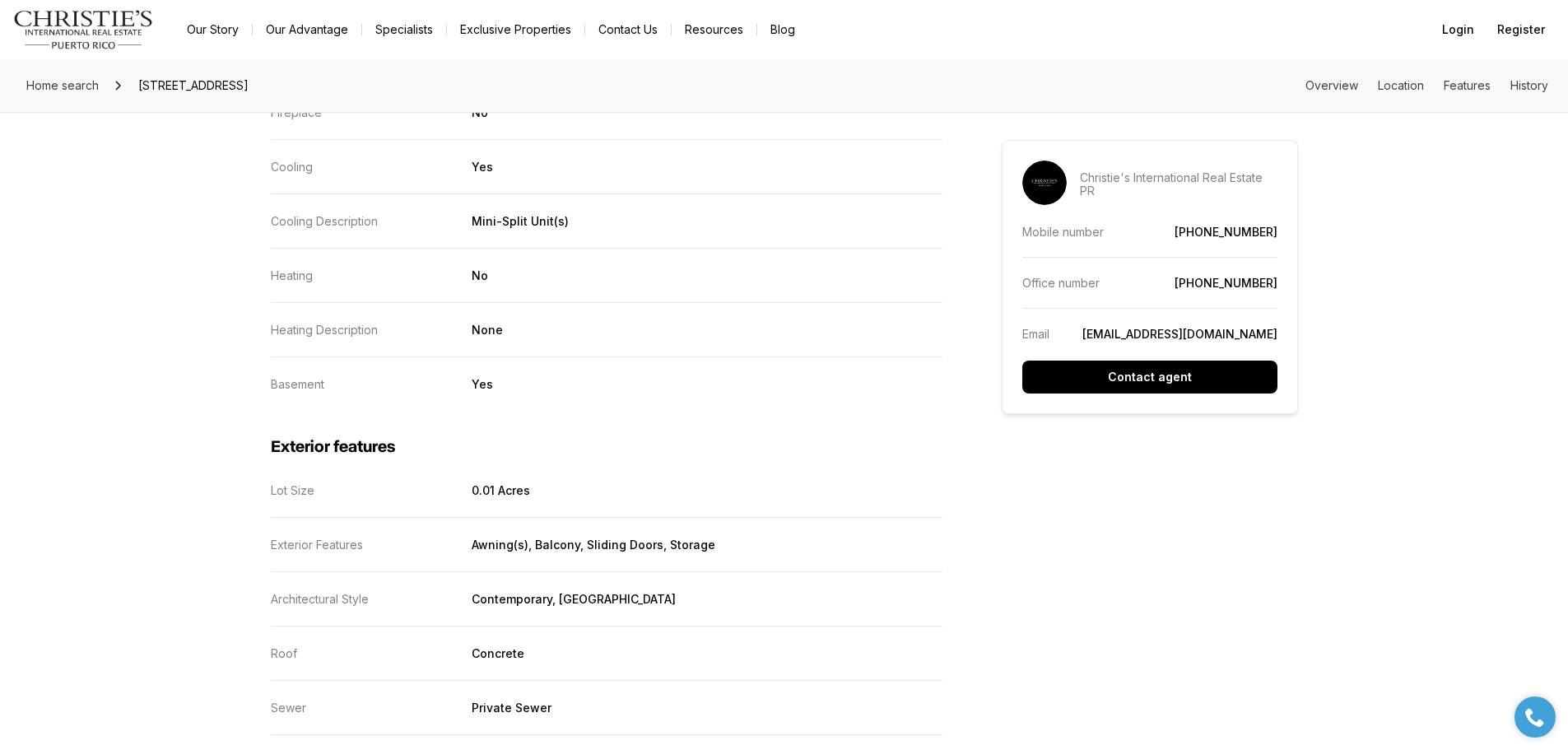
scroll to position [2118, 0]
